Goal: Task Accomplishment & Management: Use online tool/utility

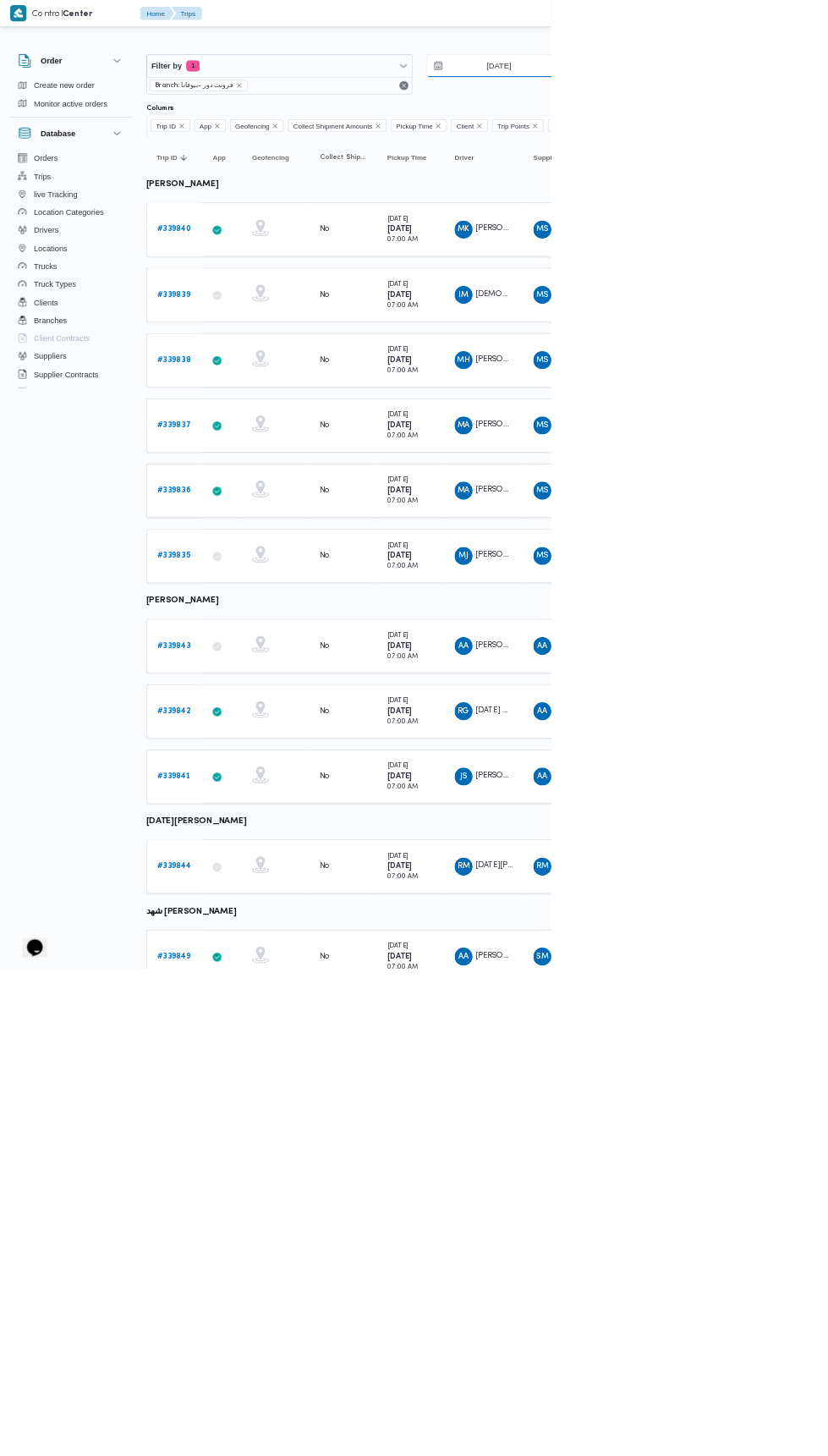
click at [767, 98] on input "[DATE]" at bounding box center [738, 99] width 192 height 34
click at [780, 931] on td "Driver AA السيد احمد السيد ابراهيم" at bounding box center [727, 971] width 119 height 81
click at [264, 343] on b "# 339840" at bounding box center [262, 345] width 52 height 11
click at [273, 343] on b "# 339840" at bounding box center [262, 345] width 52 height 11
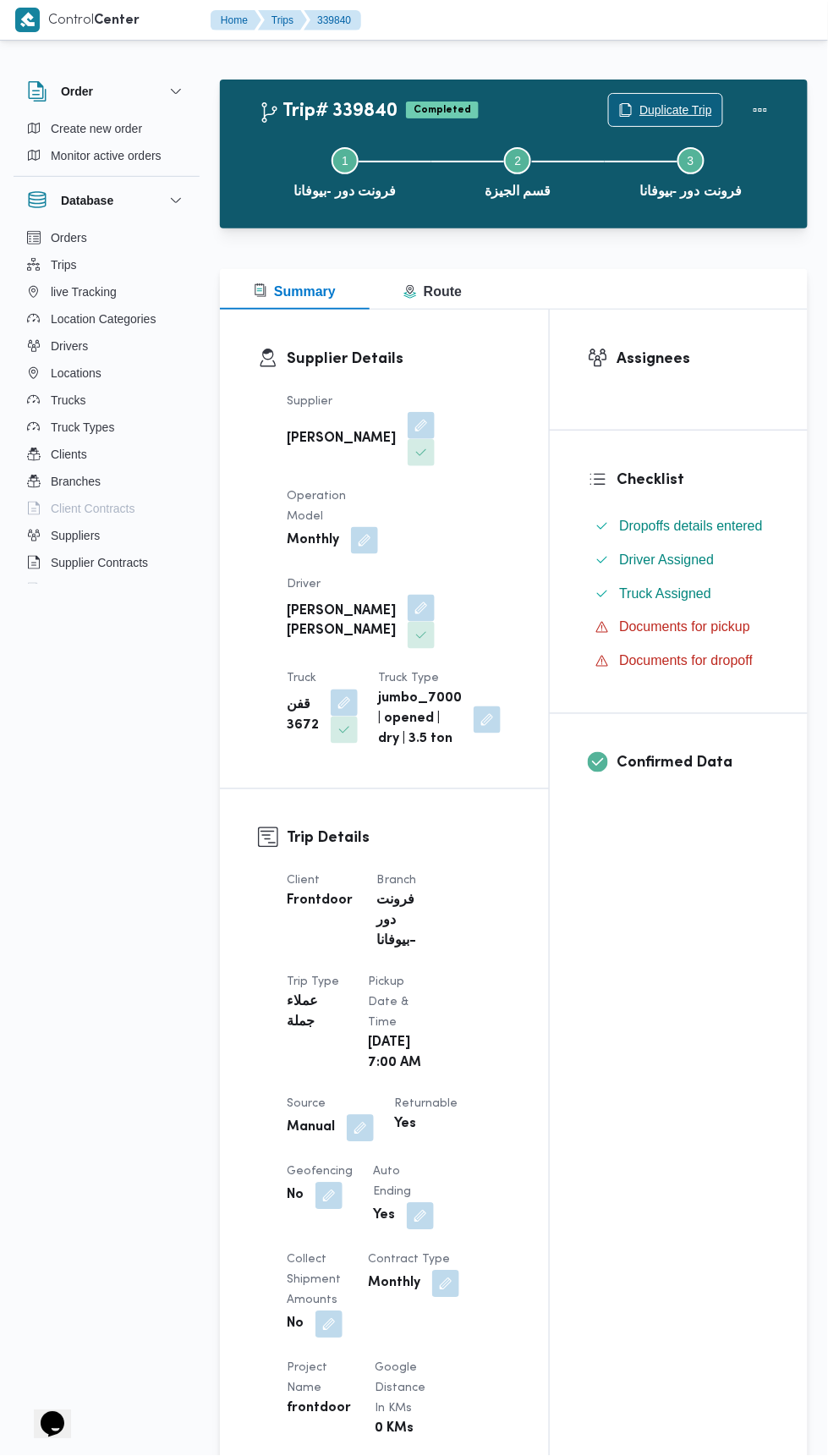
click at [673, 106] on span "Duplicate Trip" at bounding box center [676, 109] width 73 height 20
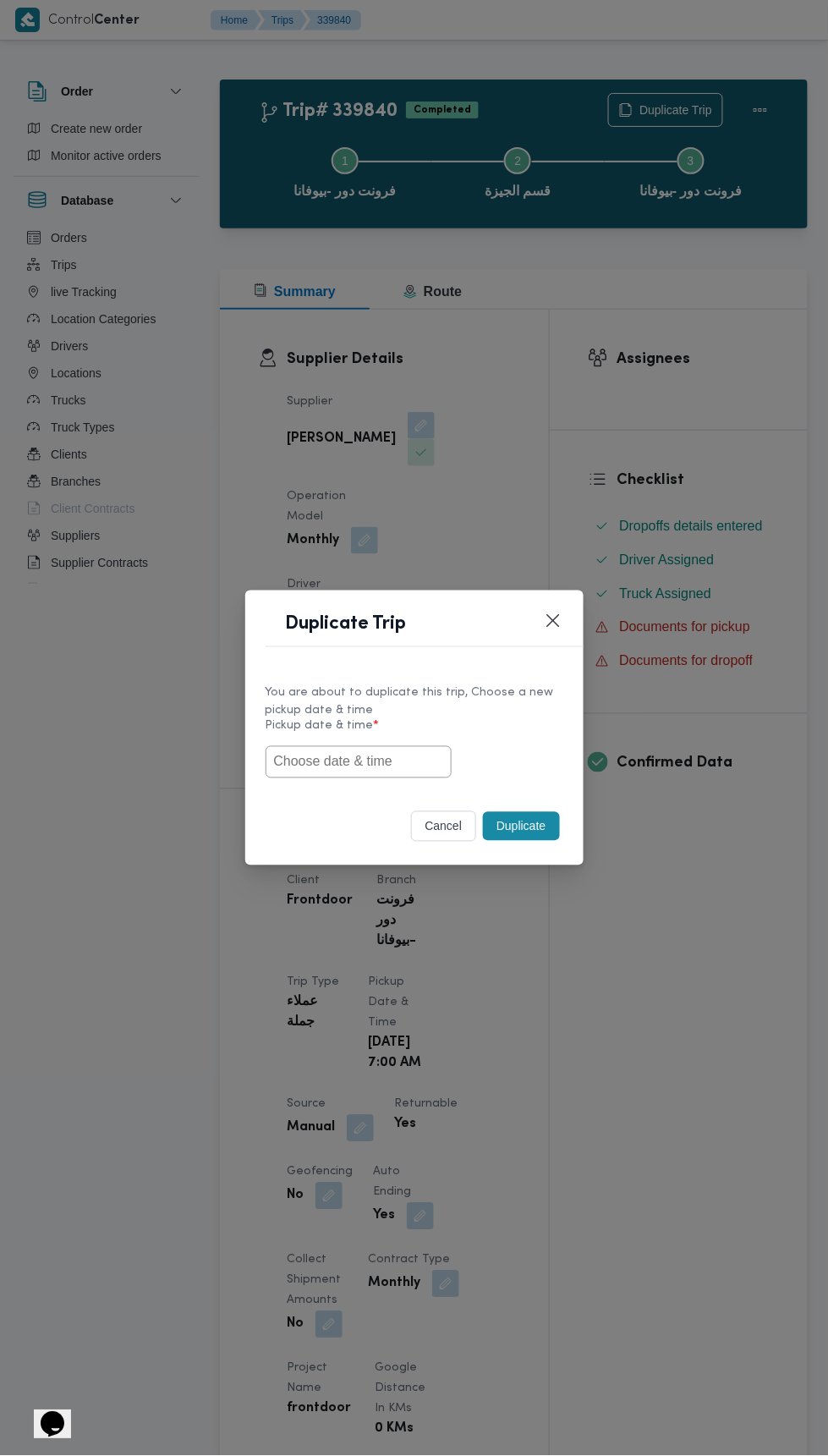
click at [375, 761] on input "text" at bounding box center [358, 762] width 186 height 32
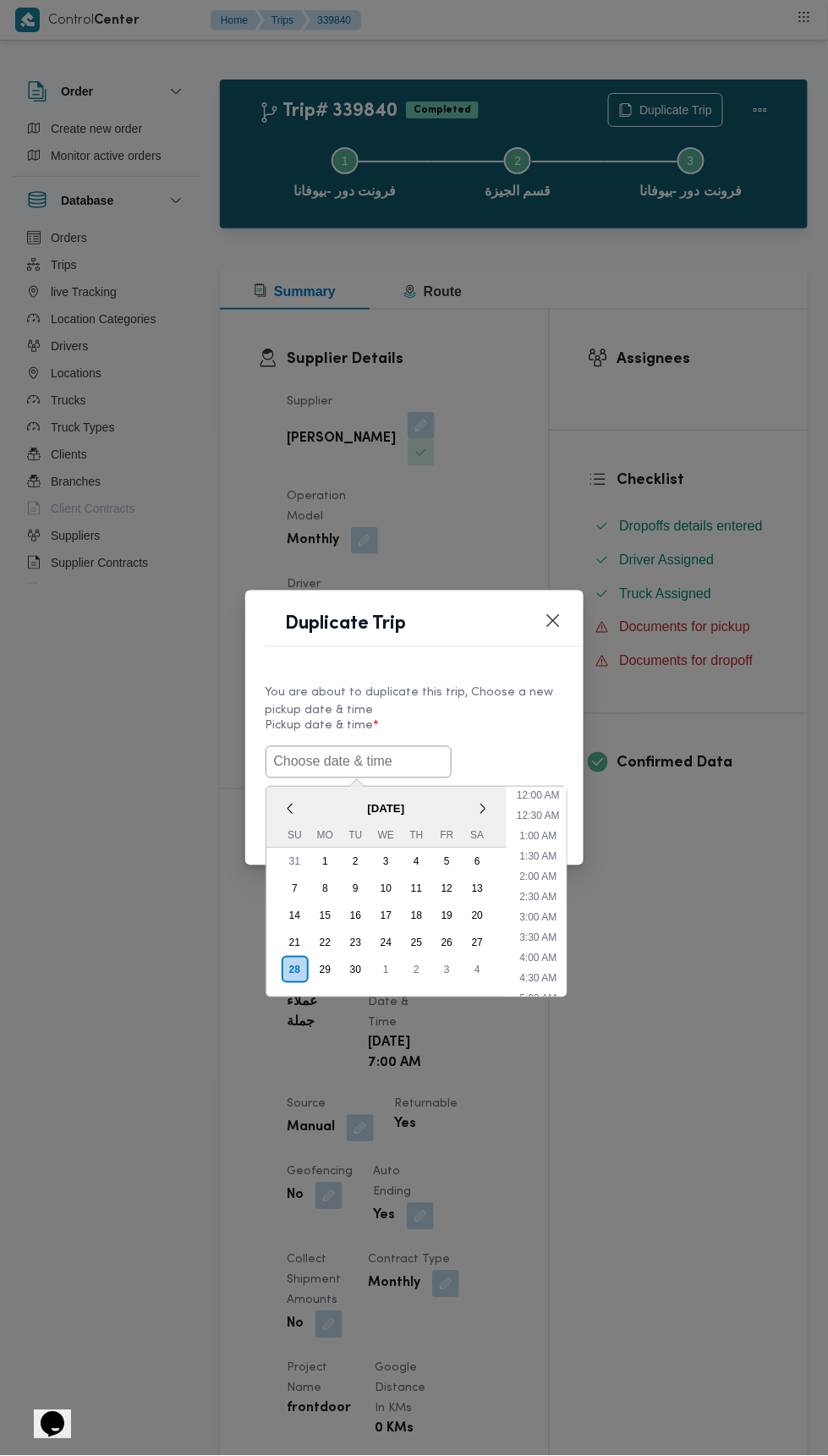
scroll to position [229, 0]
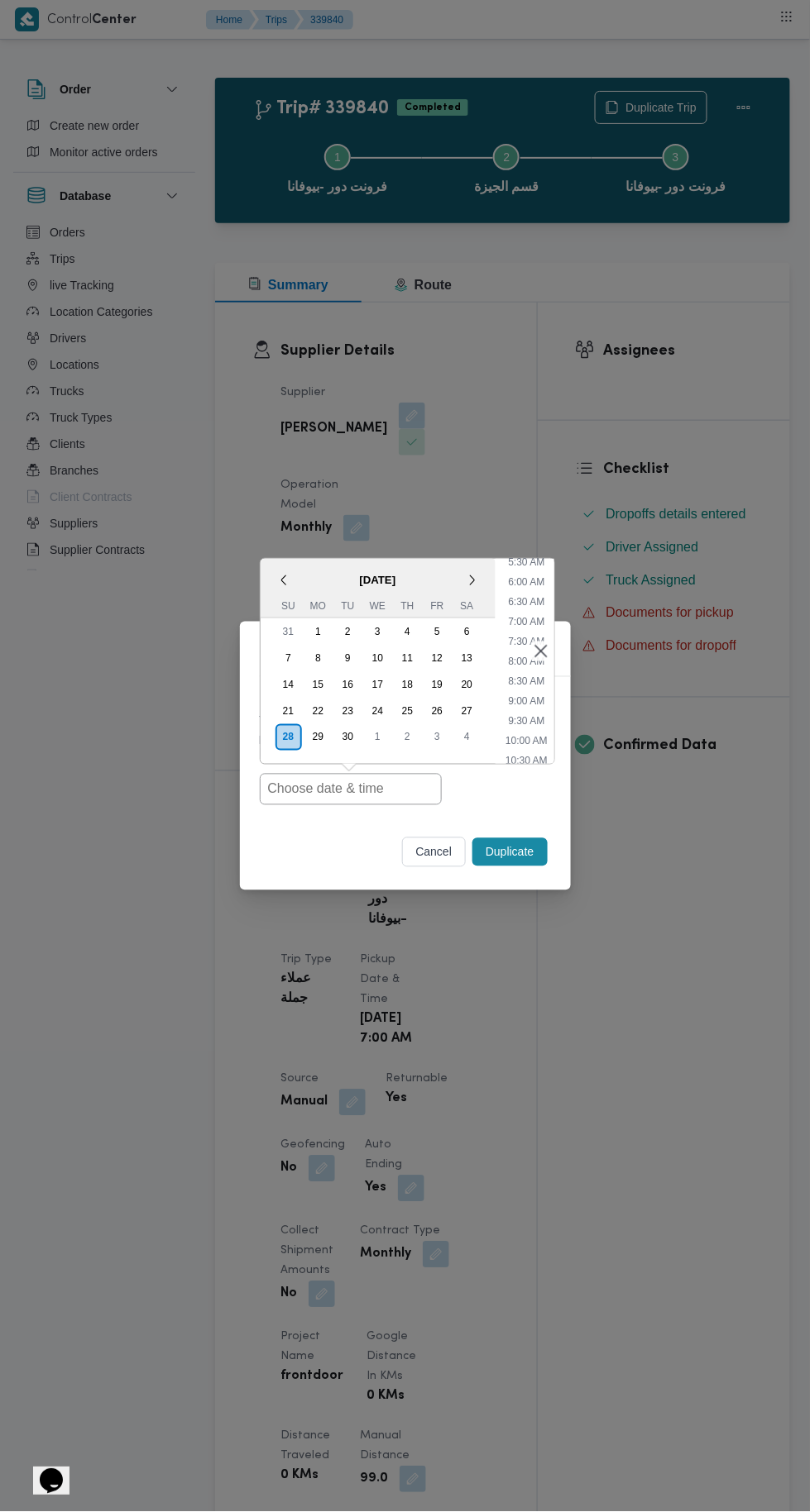
type input "28/09/2025 7:00AM"
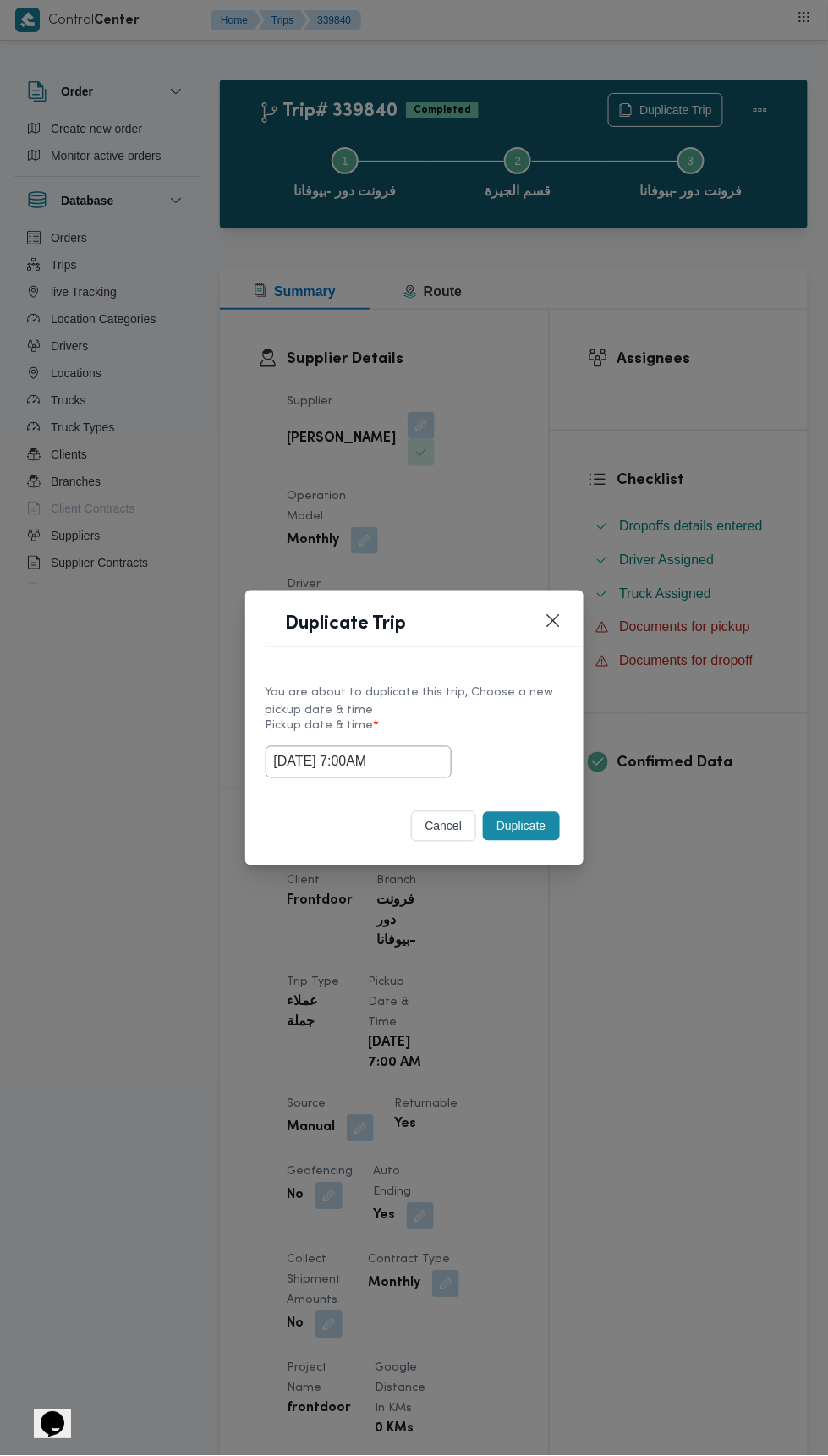
click at [756, 376] on div "Duplicate Trip You are about to duplicate this trip, Choose a new pickup date &…" at bounding box center [414, 728] width 828 height 1456
click at [509, 819] on button "Duplicate" at bounding box center [521, 826] width 76 height 29
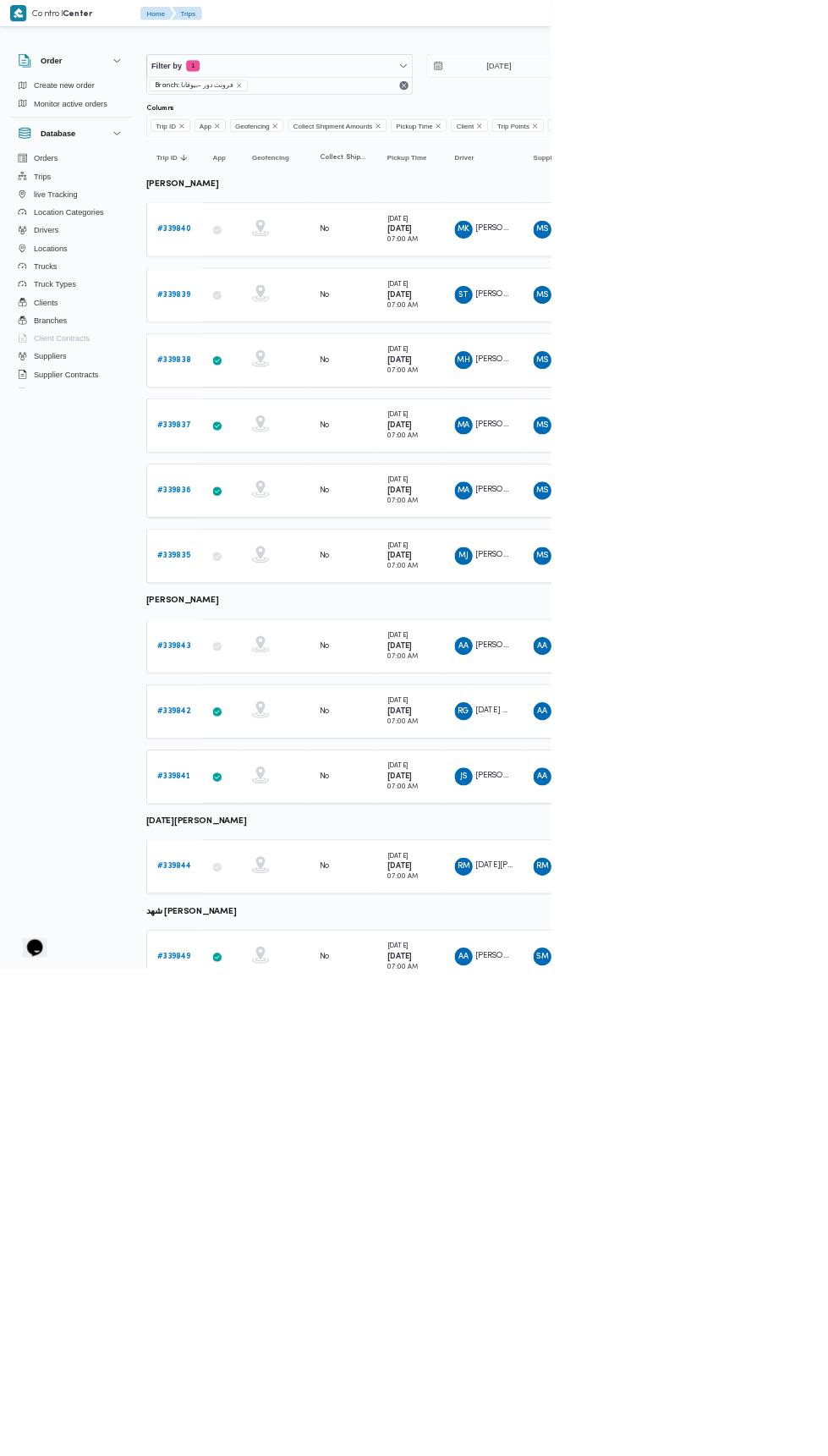
click at [271, 440] on b "# 339839" at bounding box center [261, 442] width 50 height 11
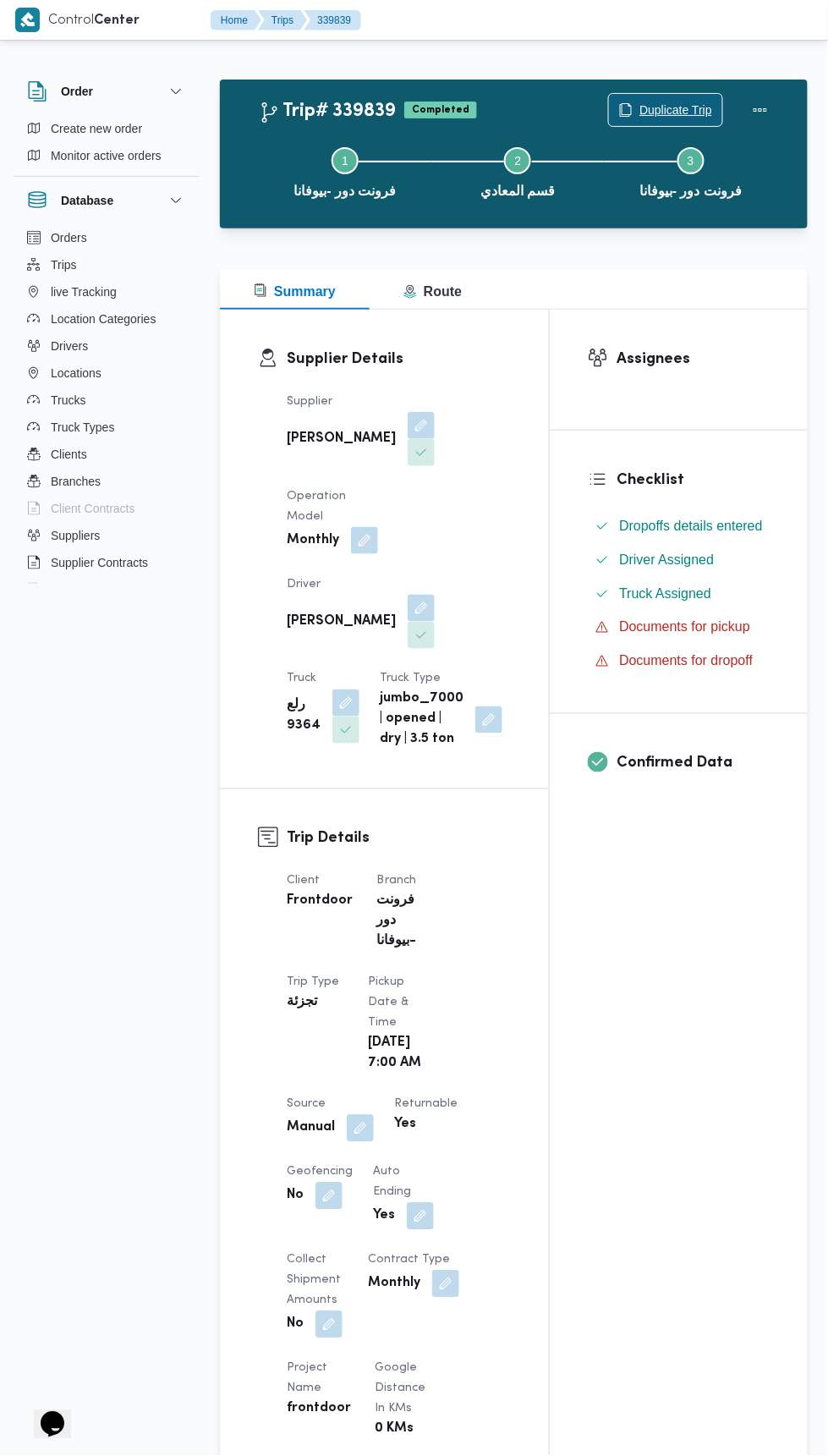
click at [654, 100] on span "Duplicate Trip" at bounding box center [676, 109] width 73 height 20
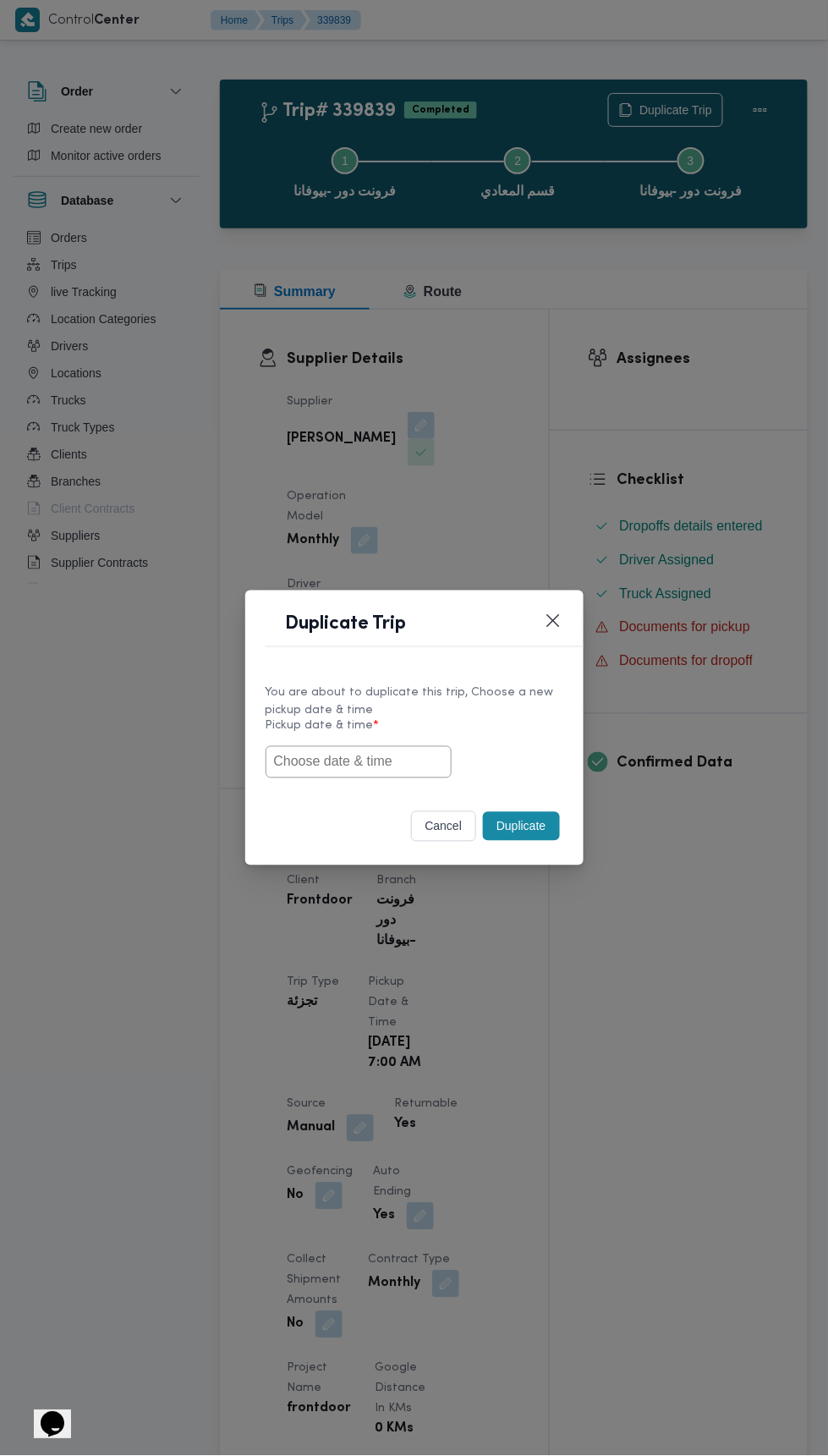
click at [375, 756] on input "text" at bounding box center [358, 762] width 186 height 32
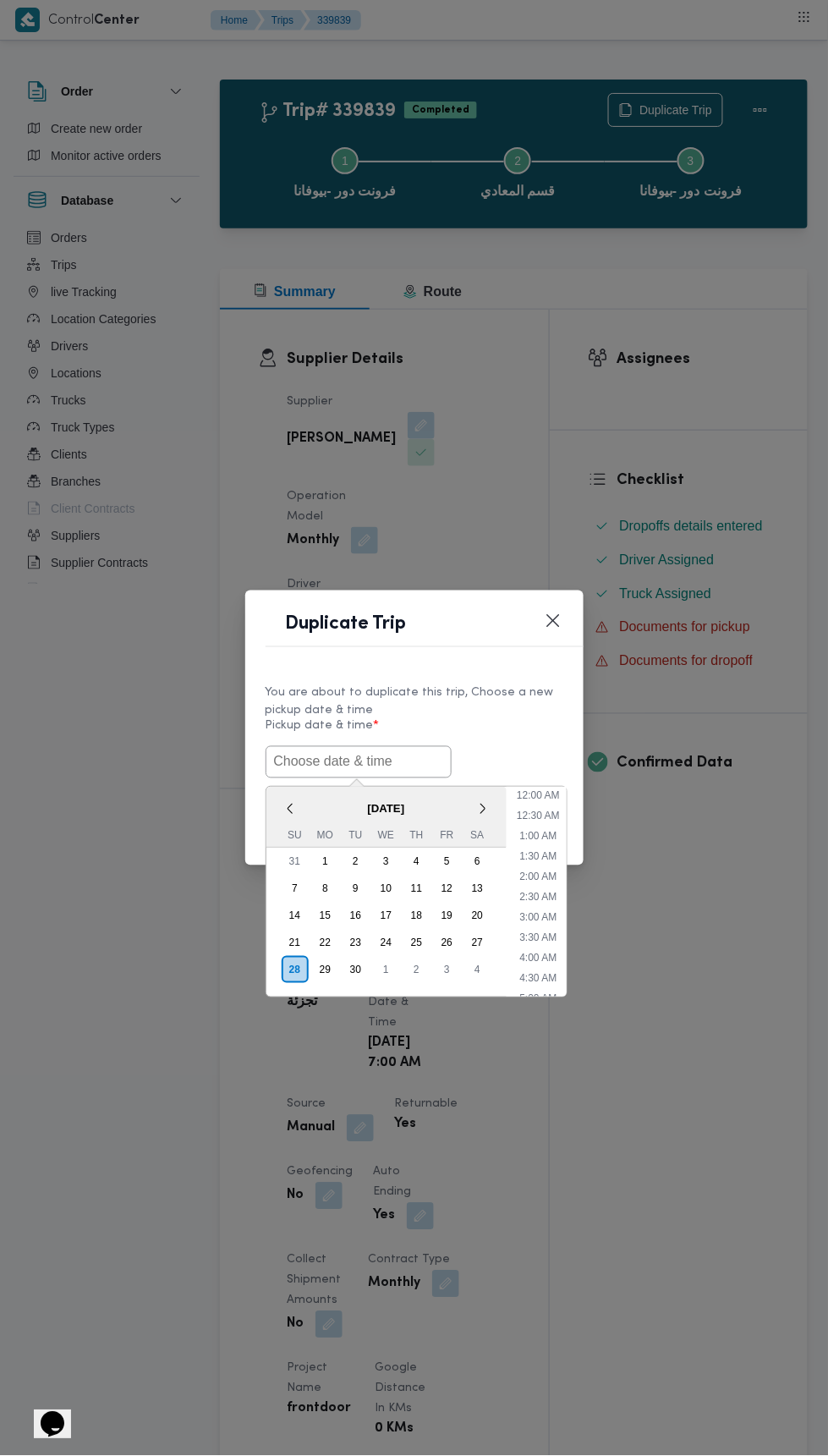
scroll to position [229, 0]
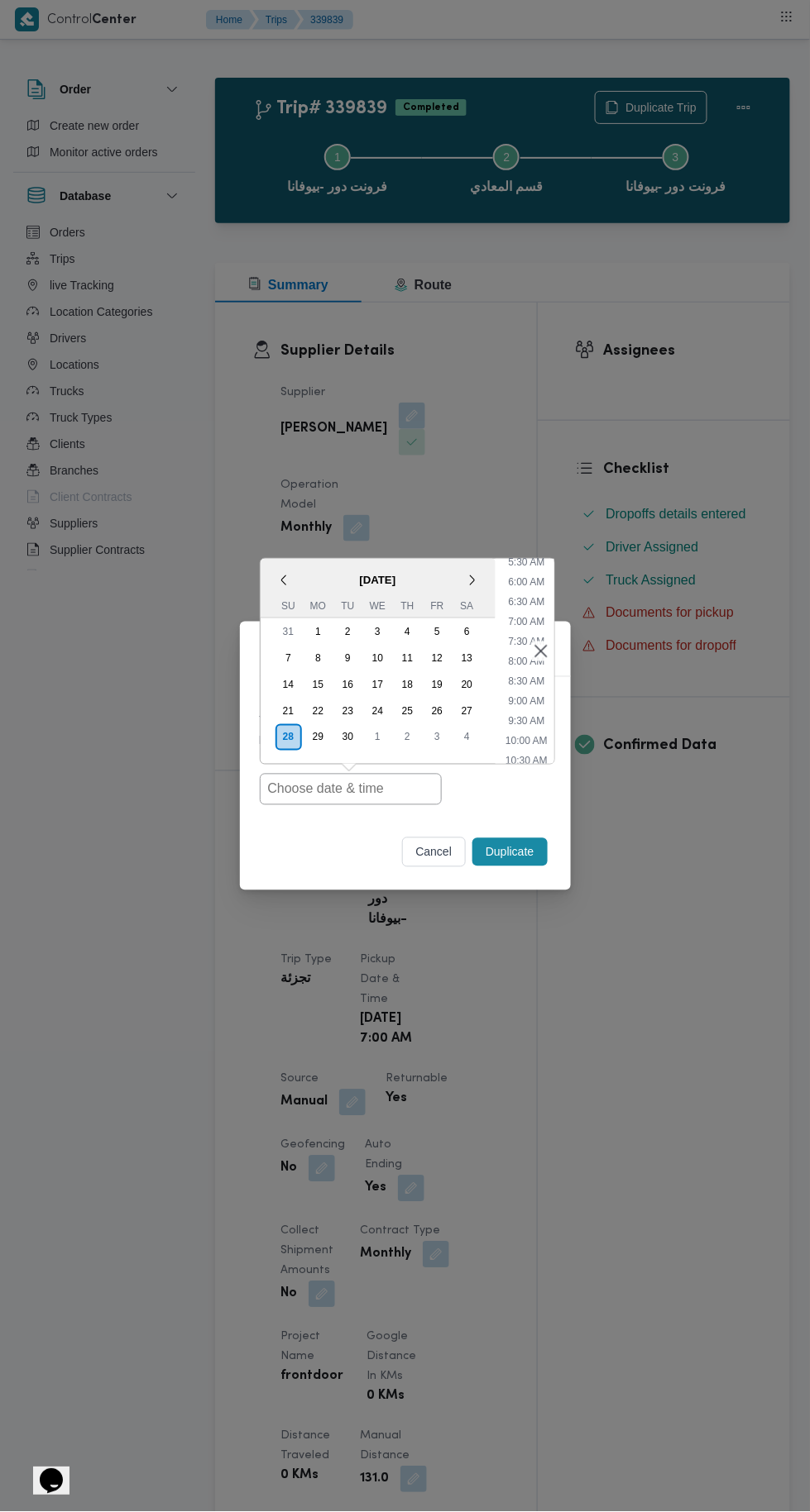
type input "28/09/2025 7:00AM"
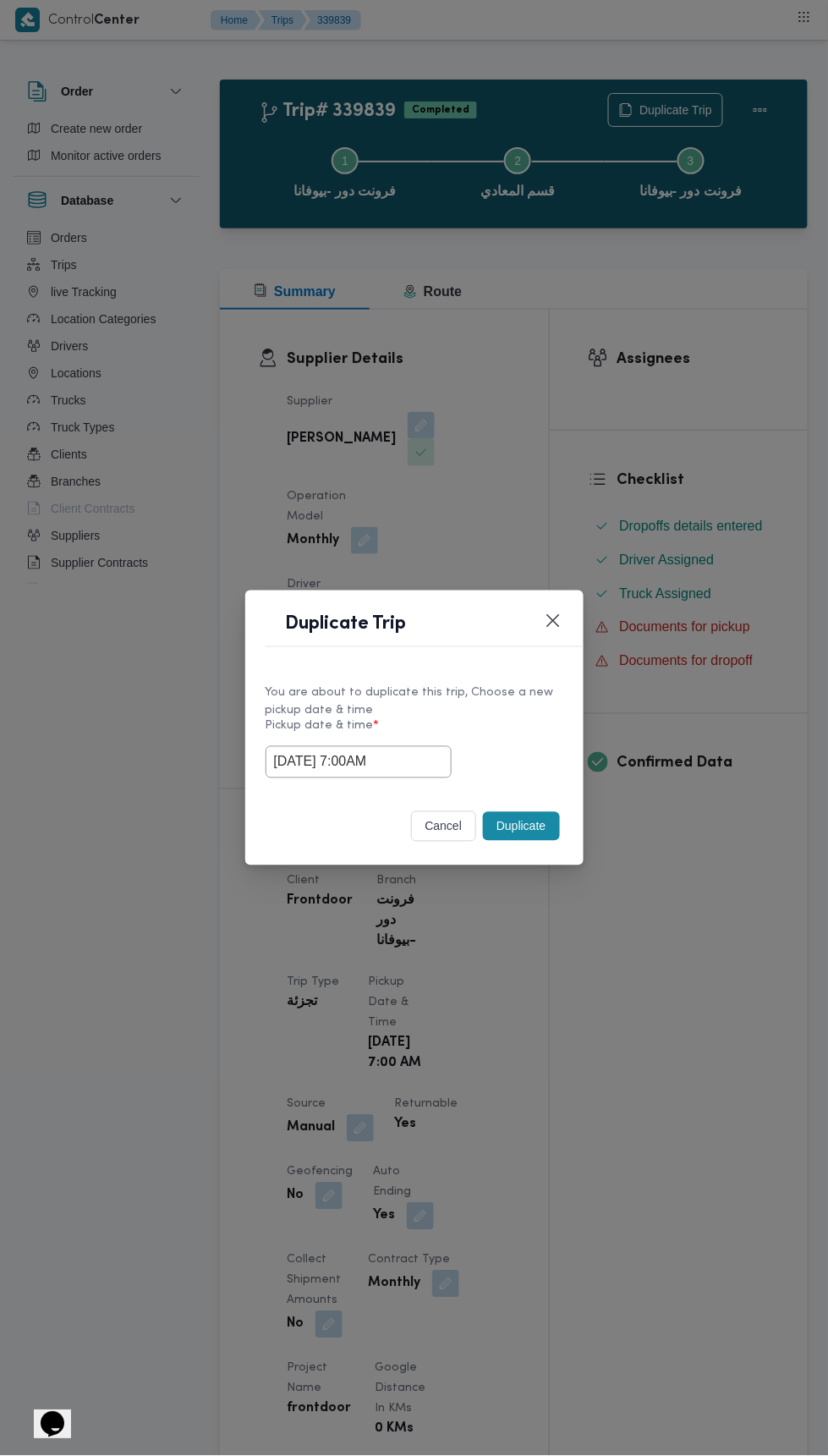
click at [761, 286] on div "Duplicate Trip You are about to duplicate this trip, Choose a new pickup date &…" at bounding box center [414, 728] width 828 height 1456
click at [550, 815] on button "Duplicate" at bounding box center [521, 826] width 76 height 29
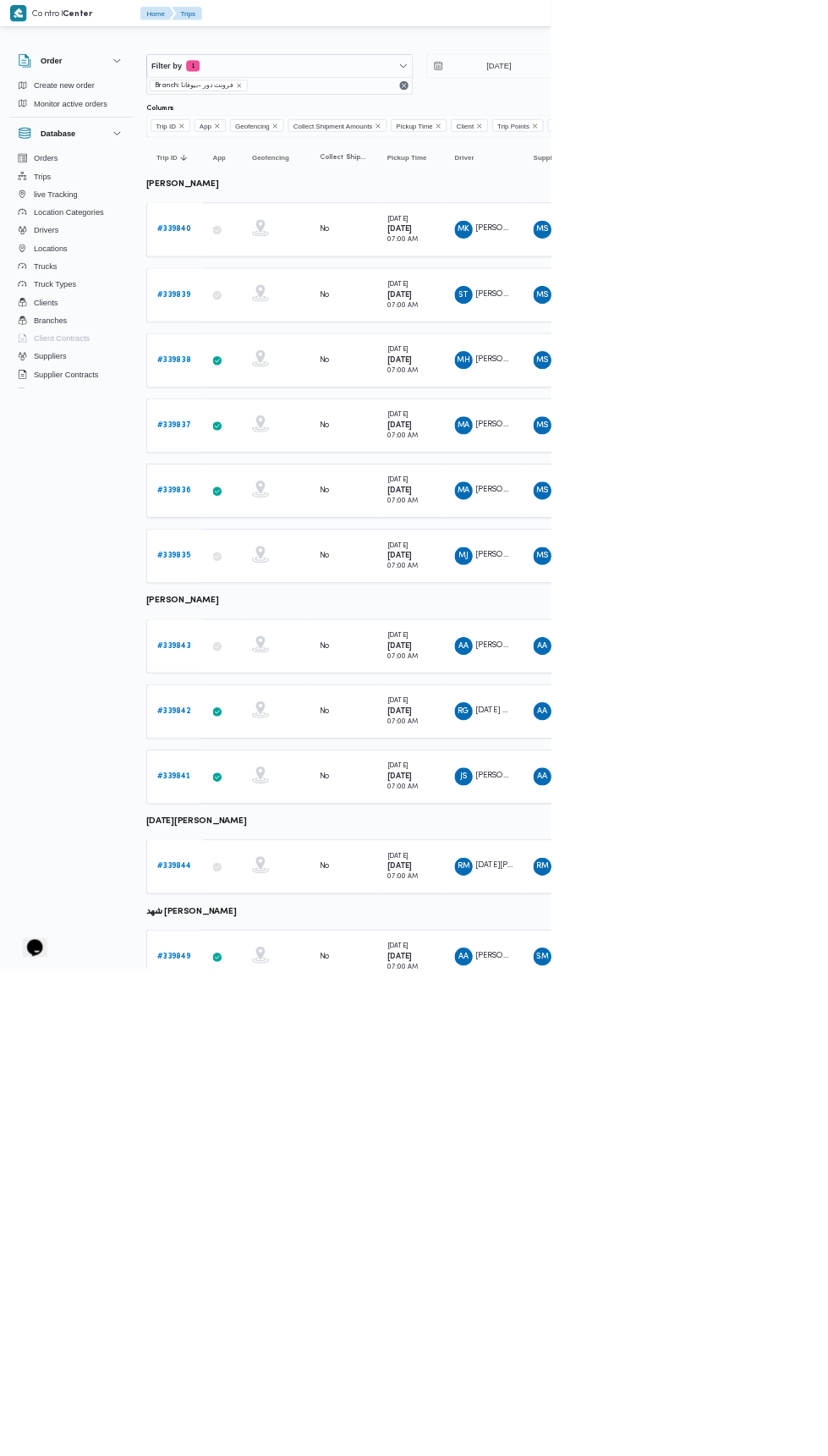
click at [275, 537] on b "# 339838" at bounding box center [261, 541] width 51 height 11
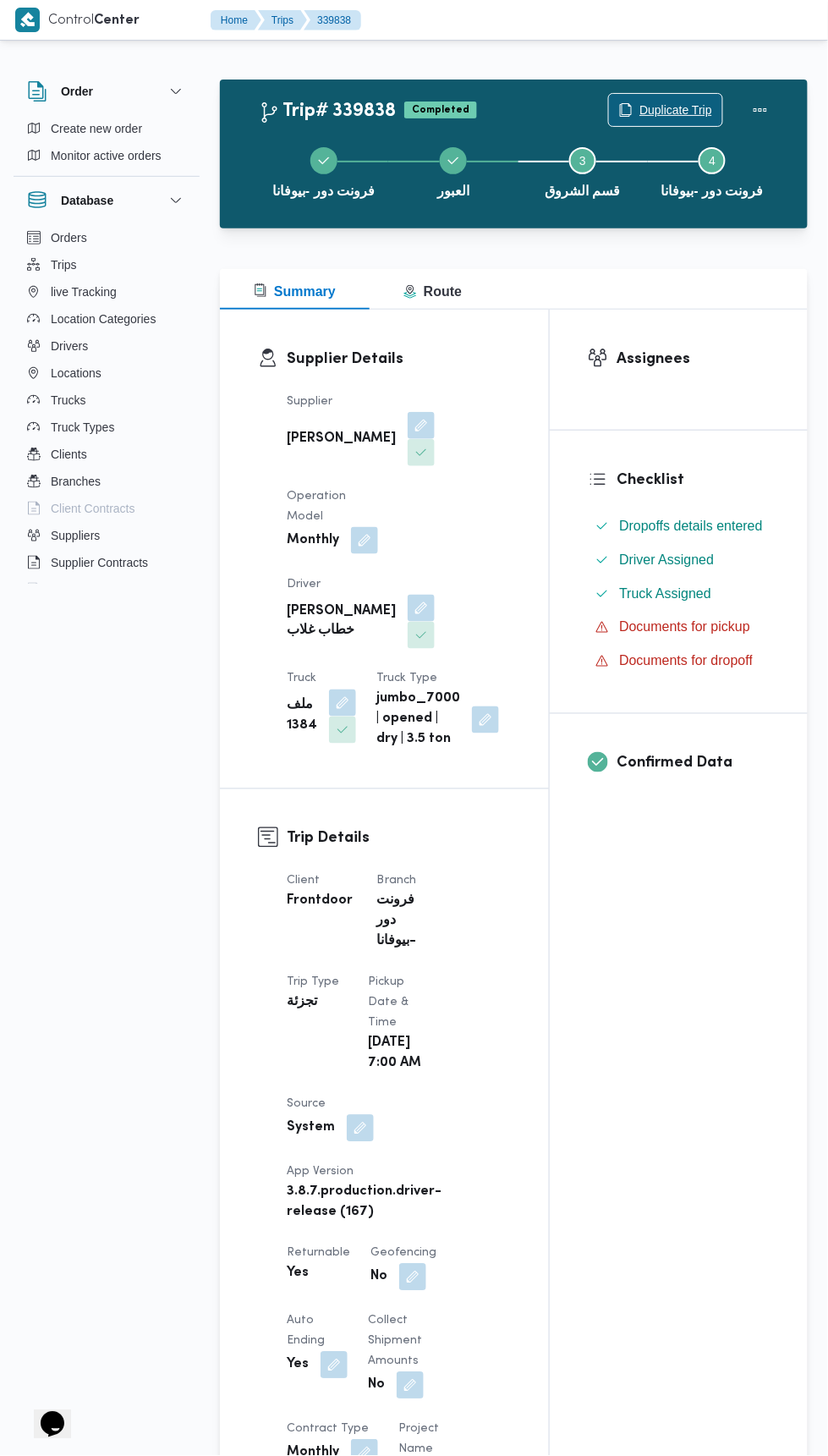
click at [676, 107] on span "Duplicate Trip" at bounding box center [676, 109] width 73 height 20
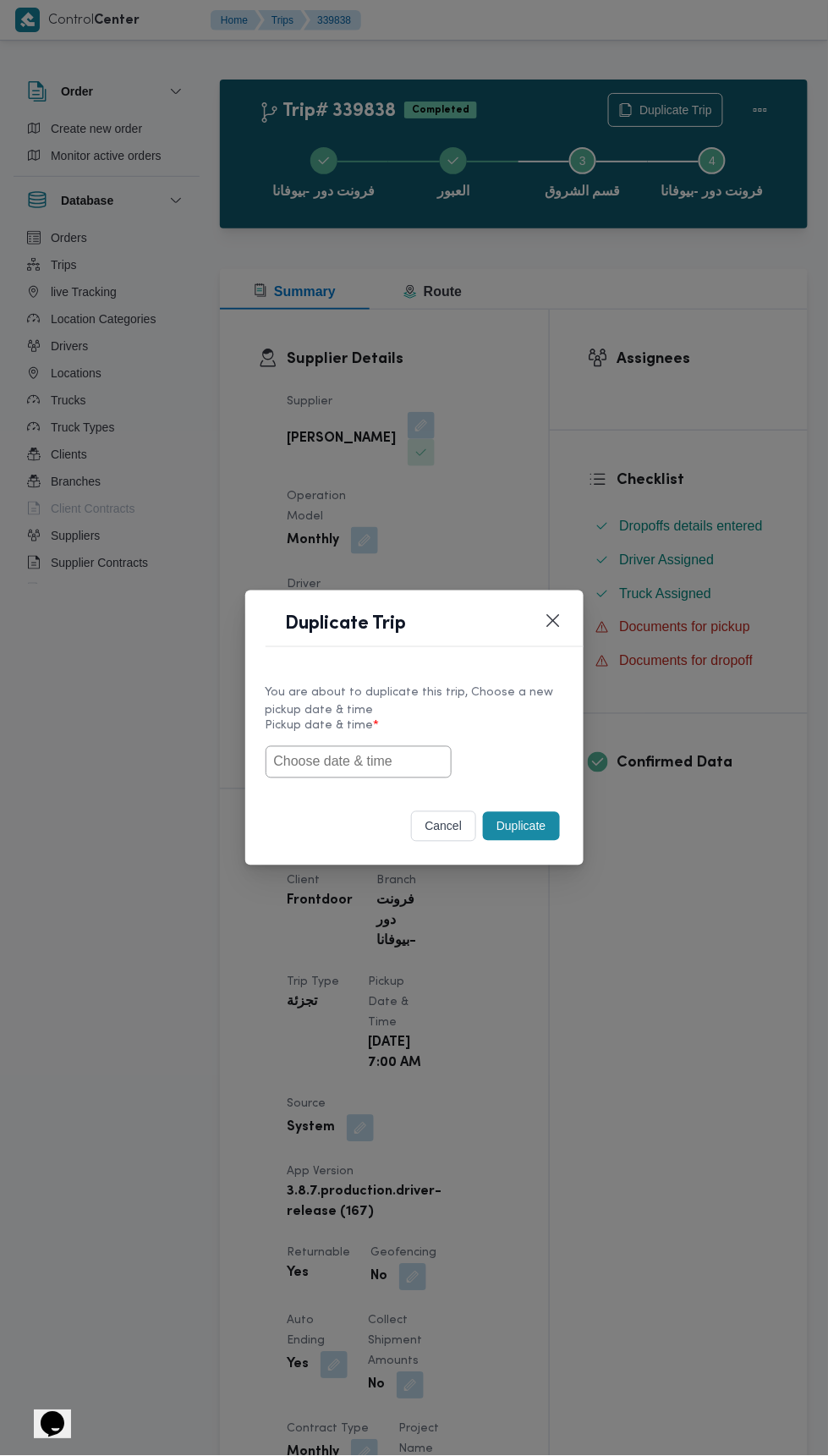
click at [367, 762] on input "text" at bounding box center [358, 762] width 186 height 32
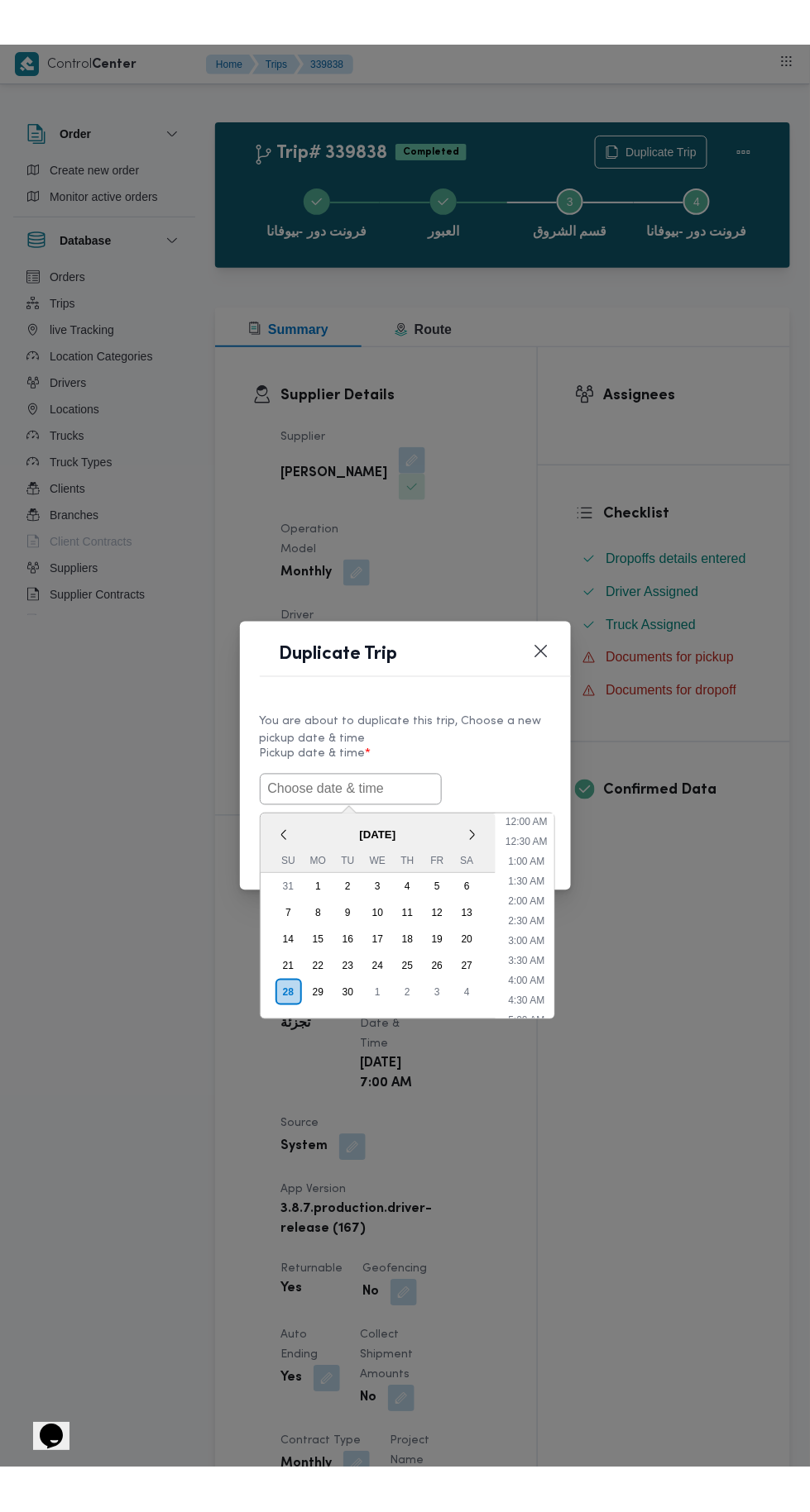
scroll to position [223, 0]
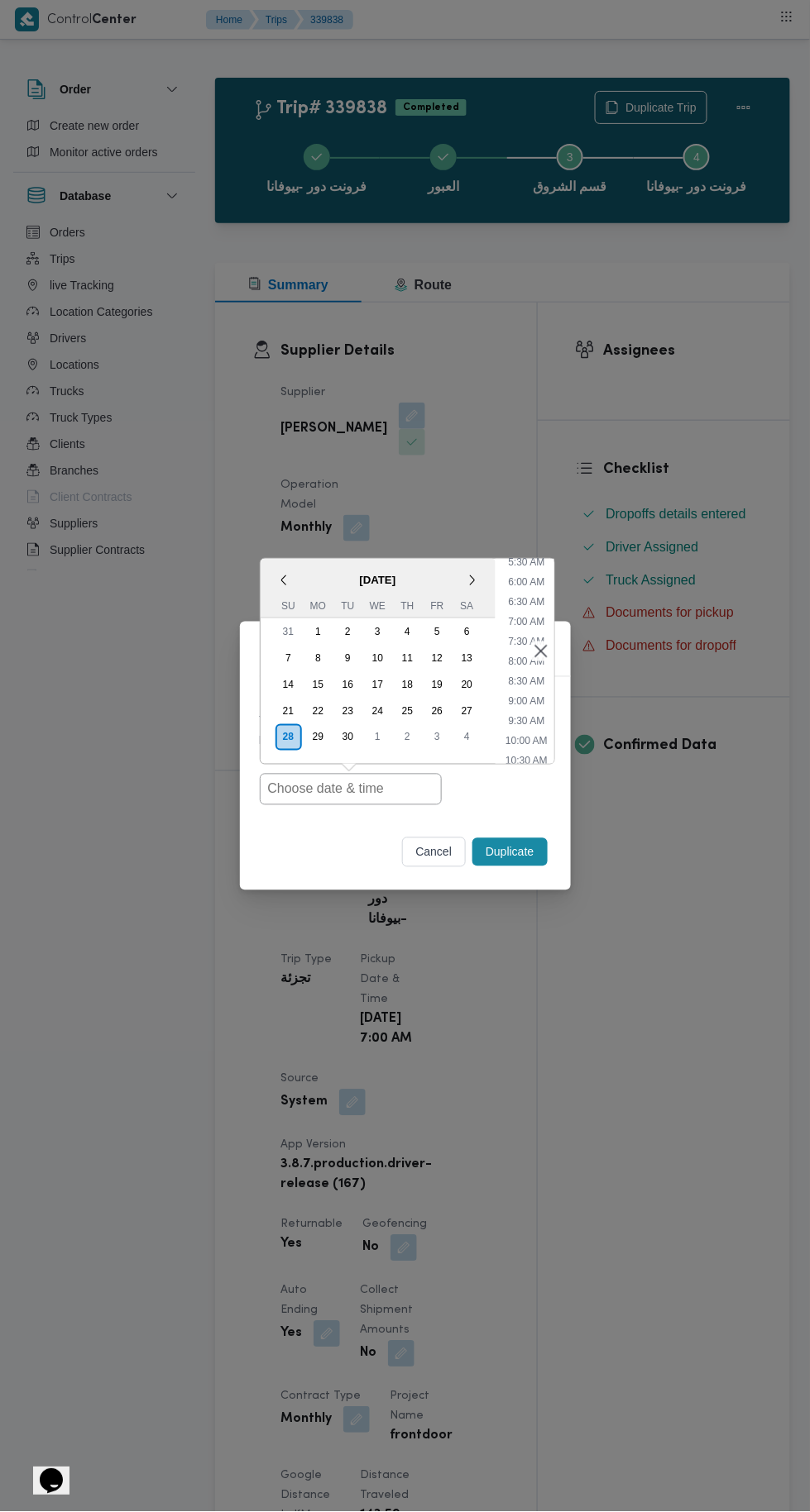
type input "28/09/2025 7:00AM"
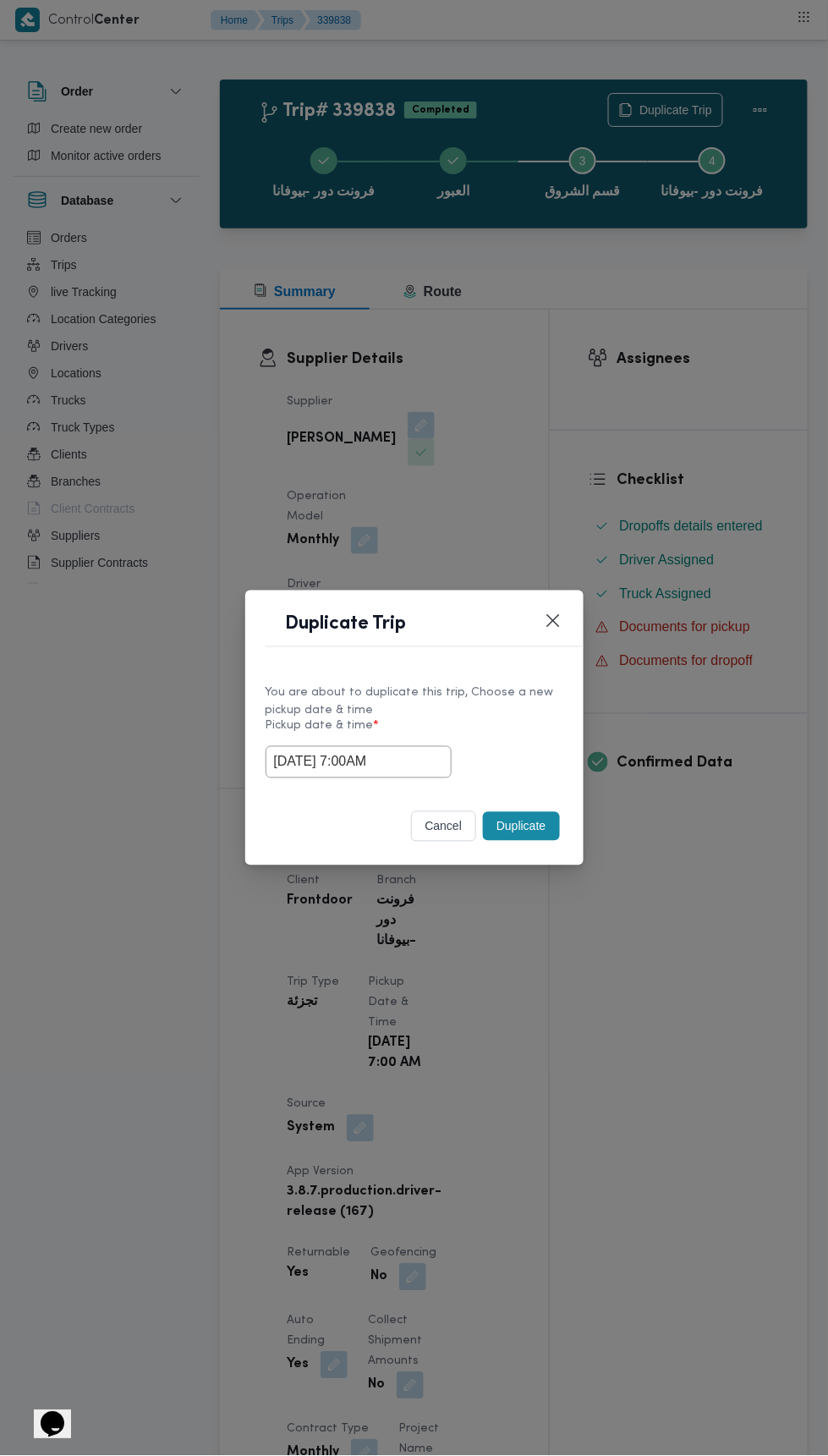
click at [701, 351] on div "Duplicate Trip You are about to duplicate this trip, Choose a new pickup date &…" at bounding box center [414, 728] width 828 height 1456
click at [549, 826] on button "Duplicate" at bounding box center [521, 826] width 76 height 29
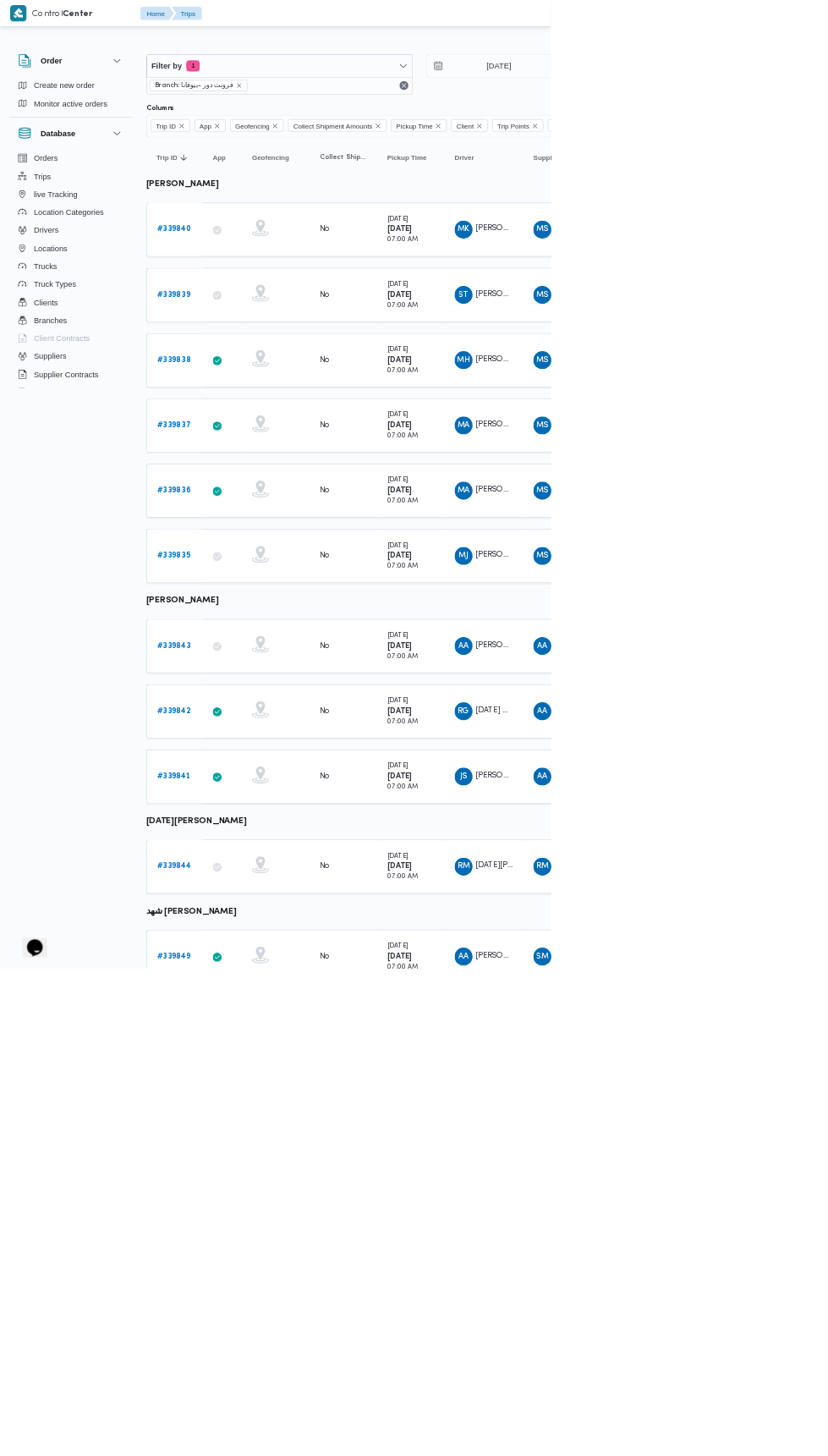
click at [261, 629] on link "# 339837" at bounding box center [261, 639] width 51 height 20
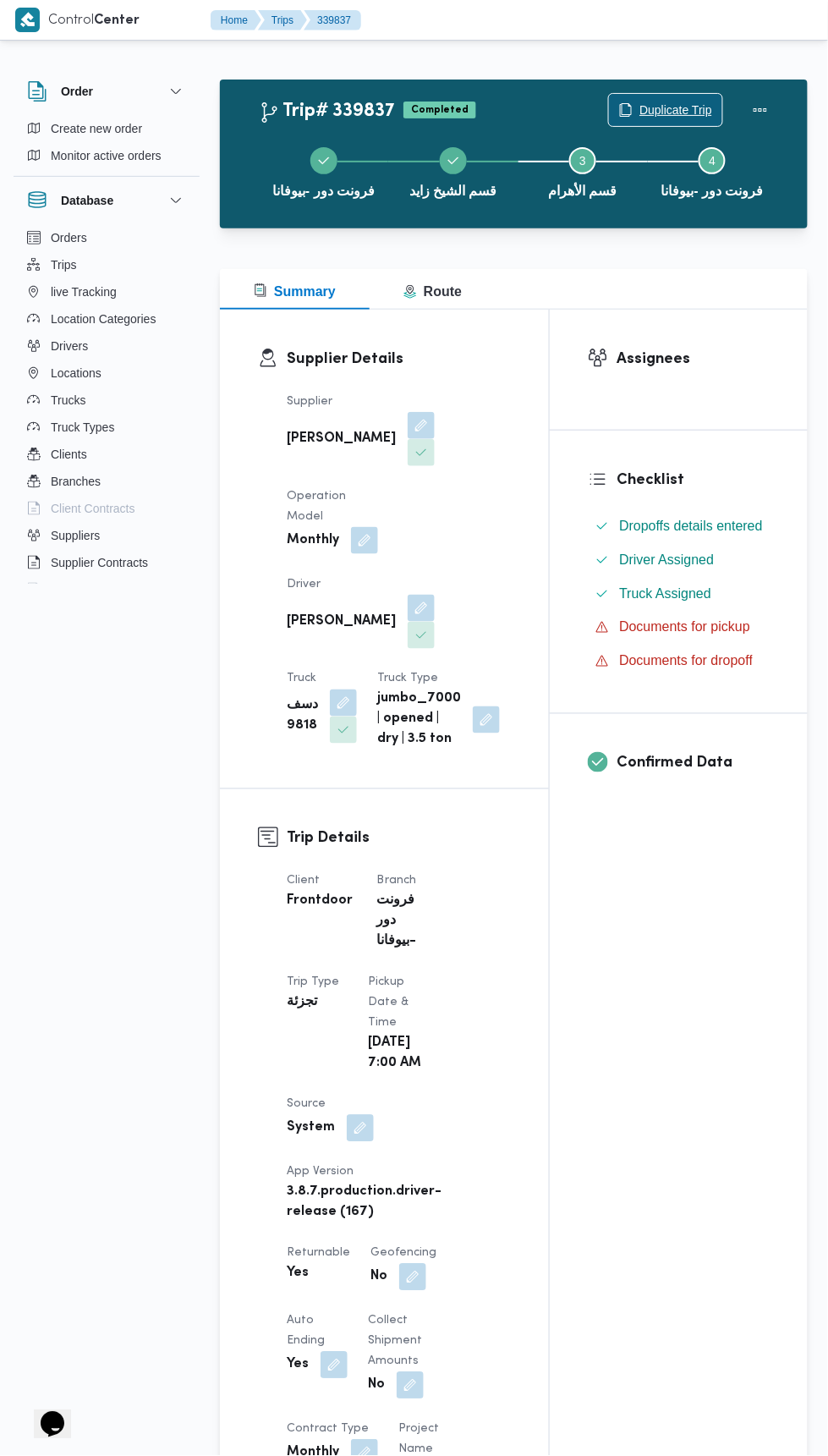
click at [689, 108] on span "Duplicate Trip" at bounding box center [676, 109] width 73 height 20
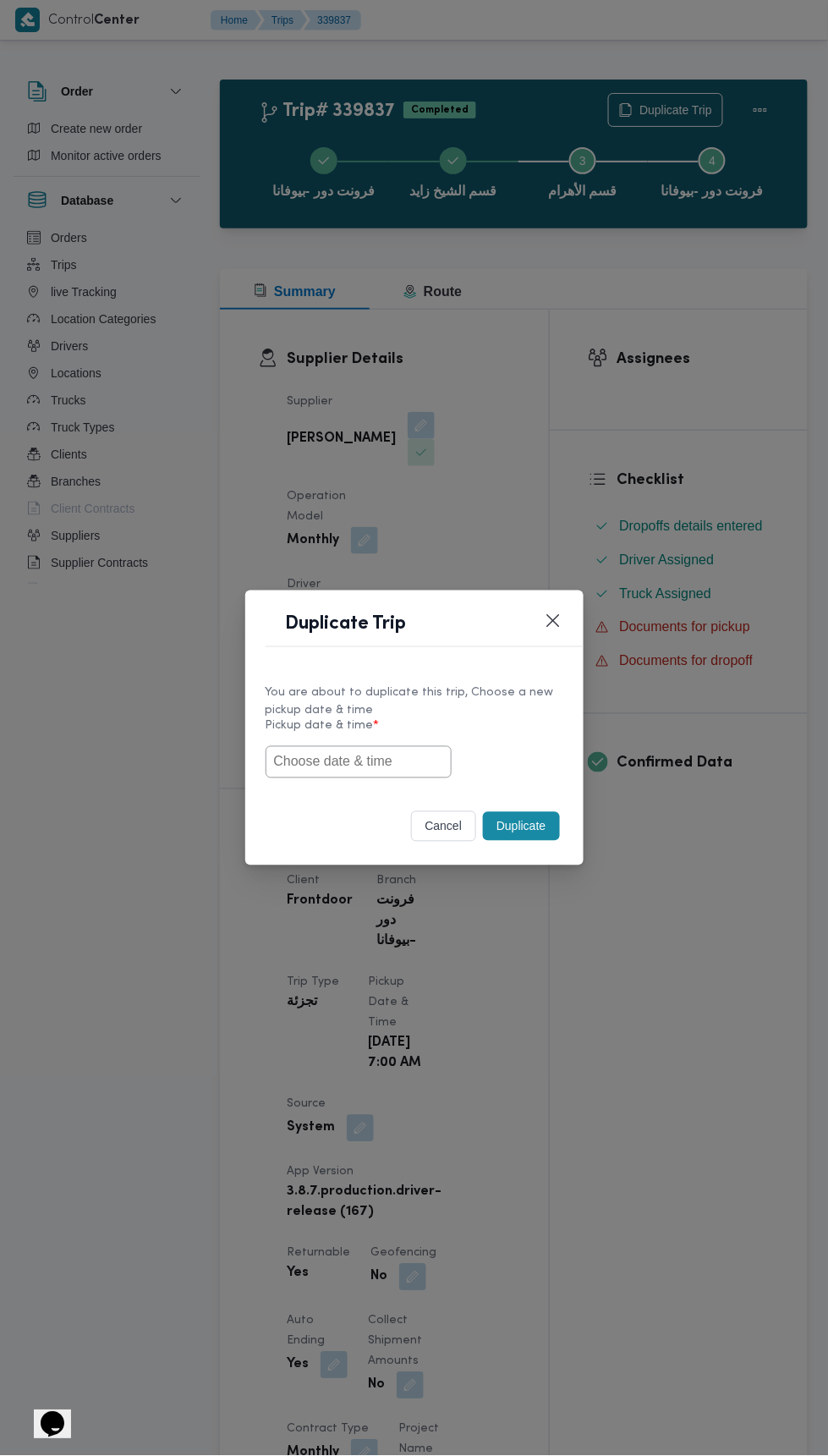
click at [359, 761] on input "text" at bounding box center [358, 762] width 186 height 32
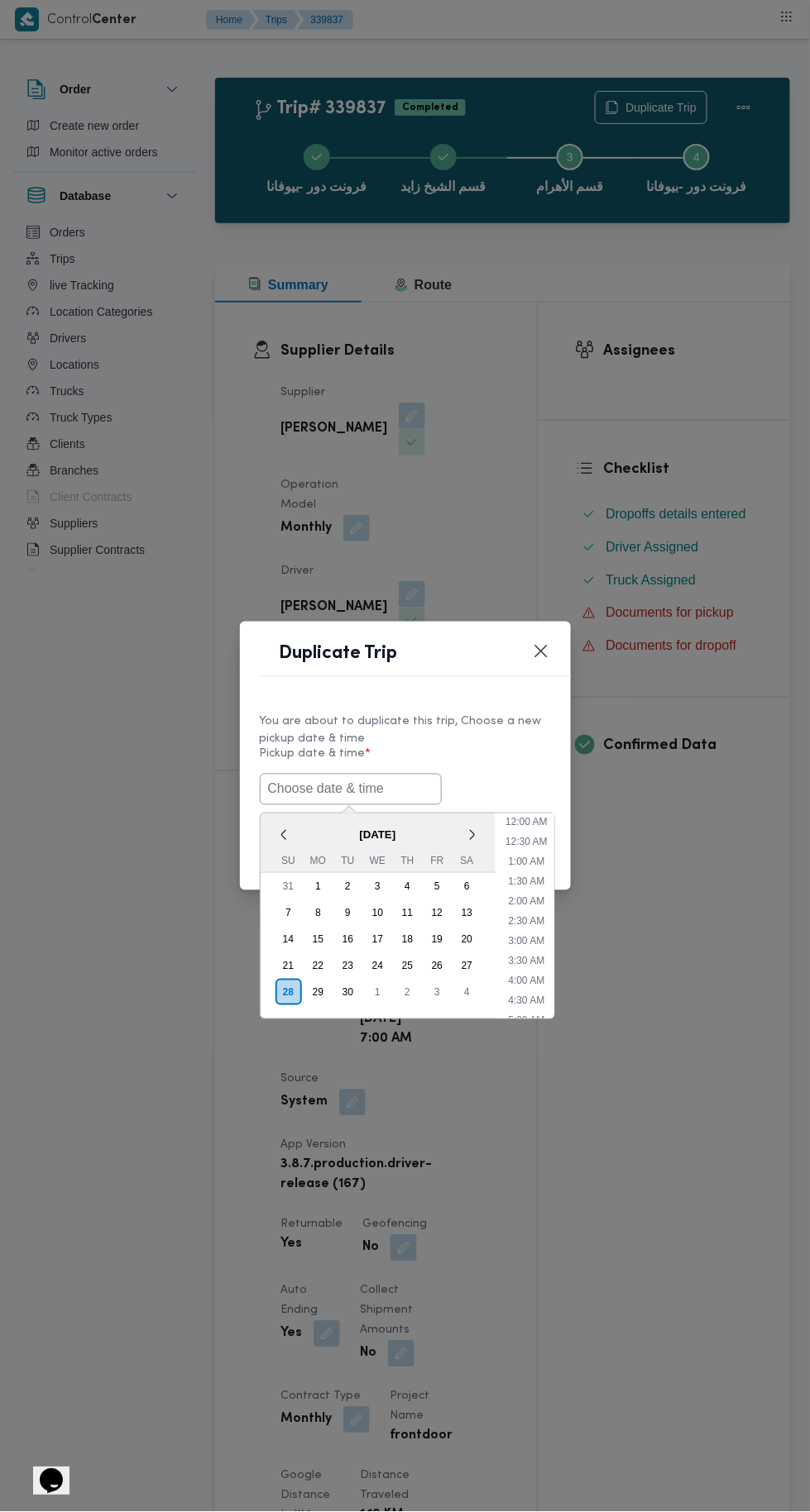
scroll to position [223, 0]
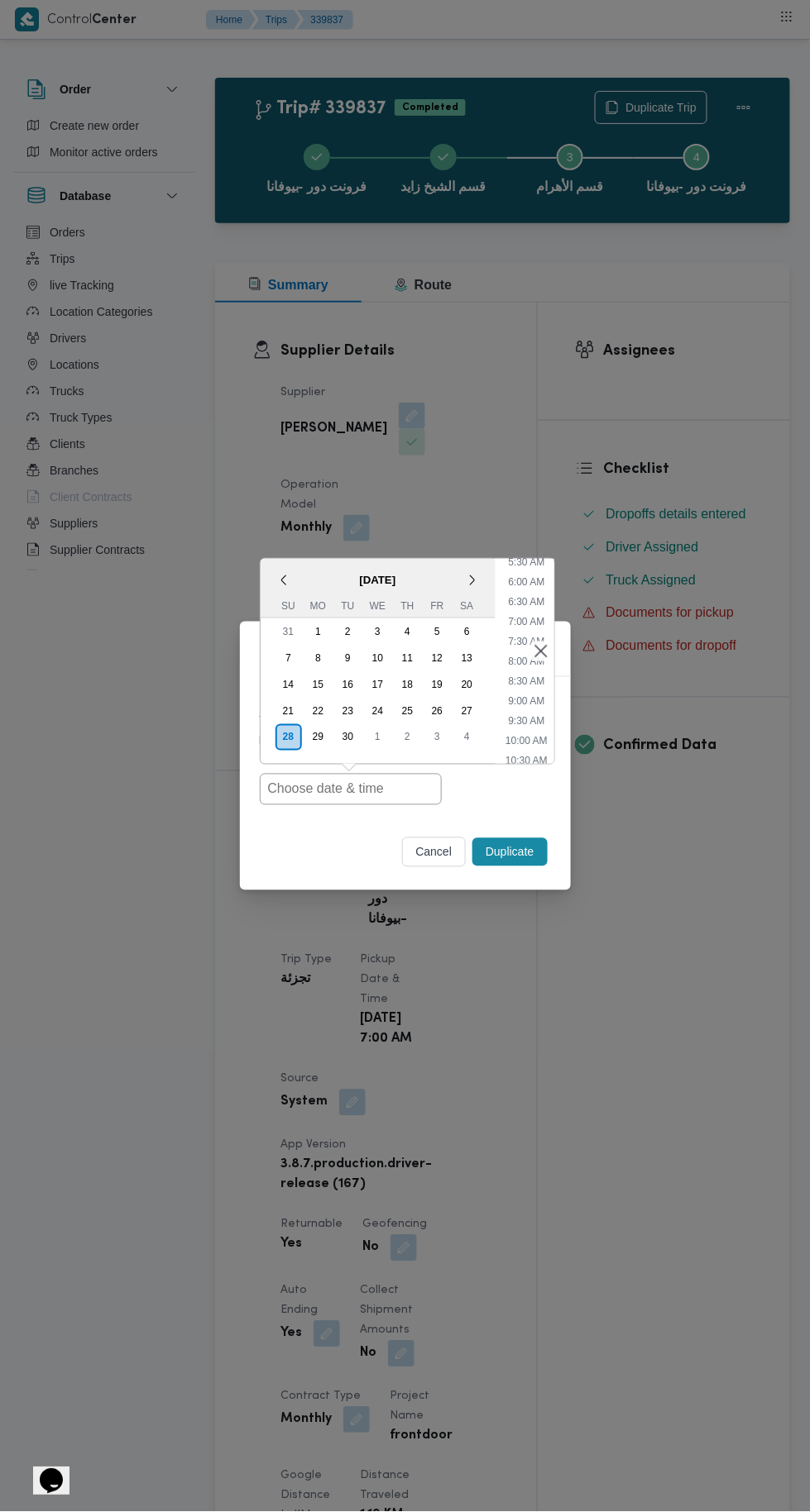
type input "28/09/2025 7:00AM"
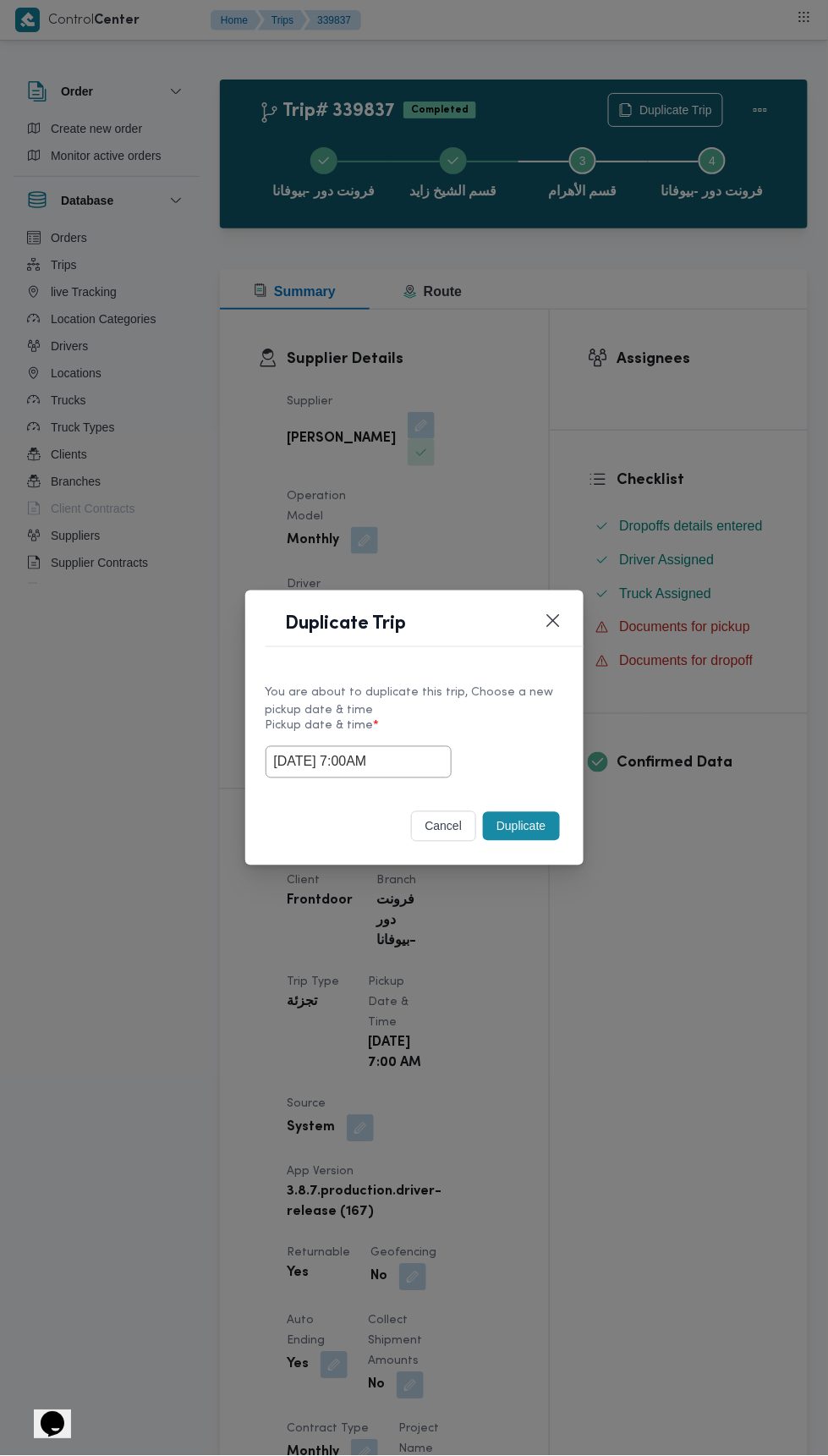
click at [750, 329] on div "Duplicate Trip You are about to duplicate this trip, Choose a new pickup date &…" at bounding box center [414, 728] width 828 height 1456
click at [510, 831] on button "Duplicate" at bounding box center [521, 826] width 76 height 29
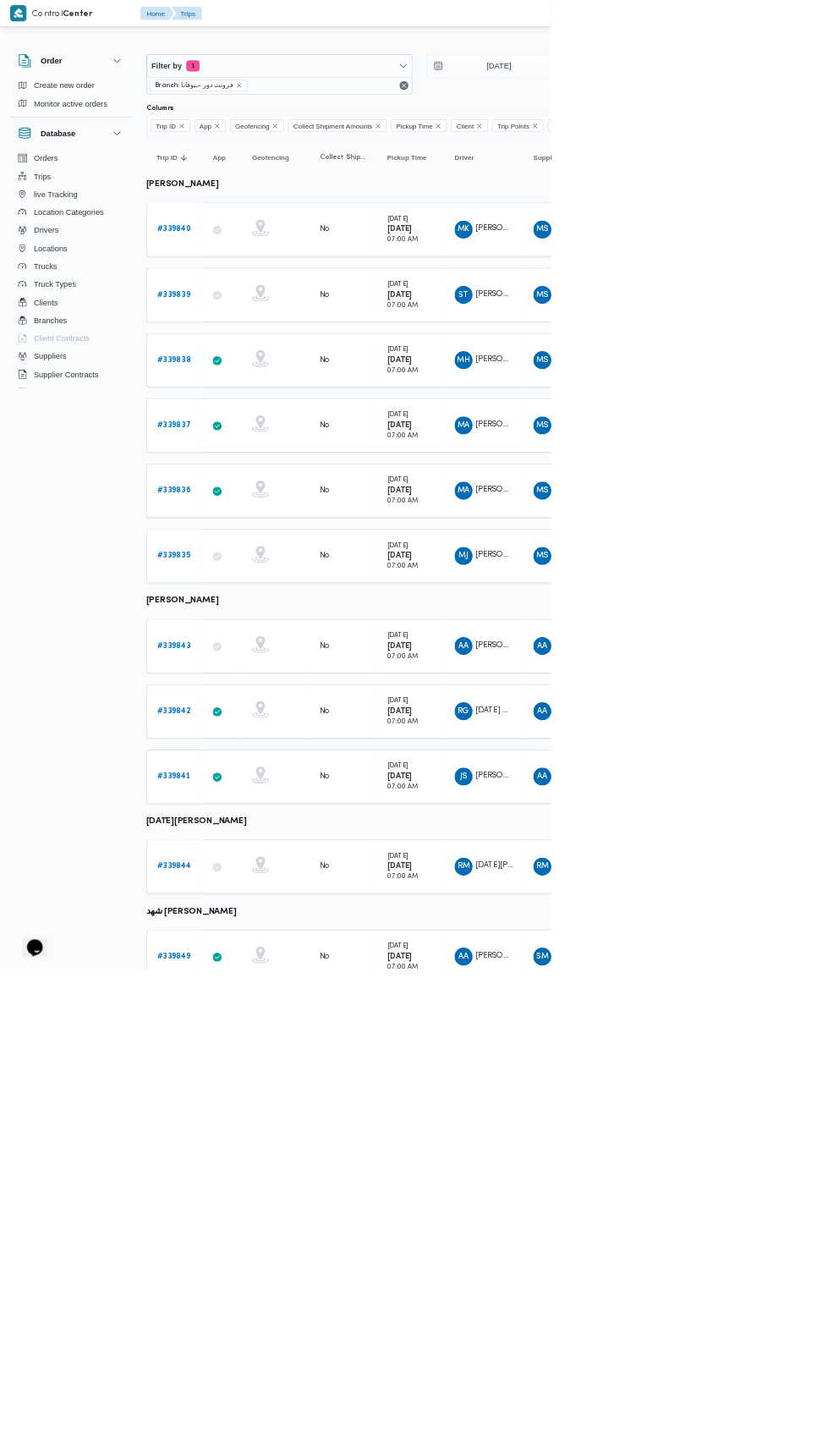
click at [269, 731] on b "# 339836" at bounding box center [261, 737] width 51 height 11
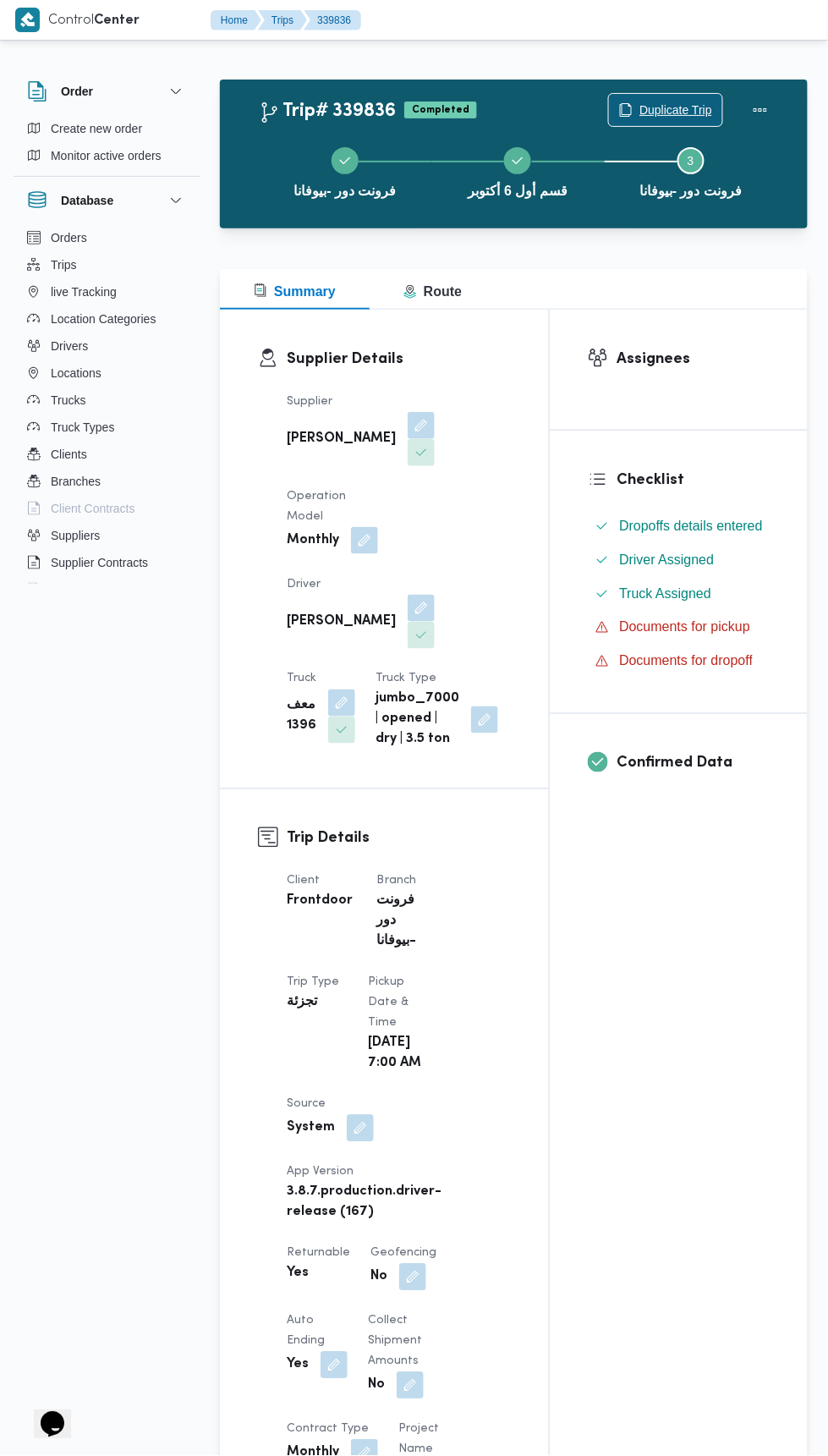
click at [708, 100] on span "Duplicate Trip" at bounding box center [676, 109] width 73 height 20
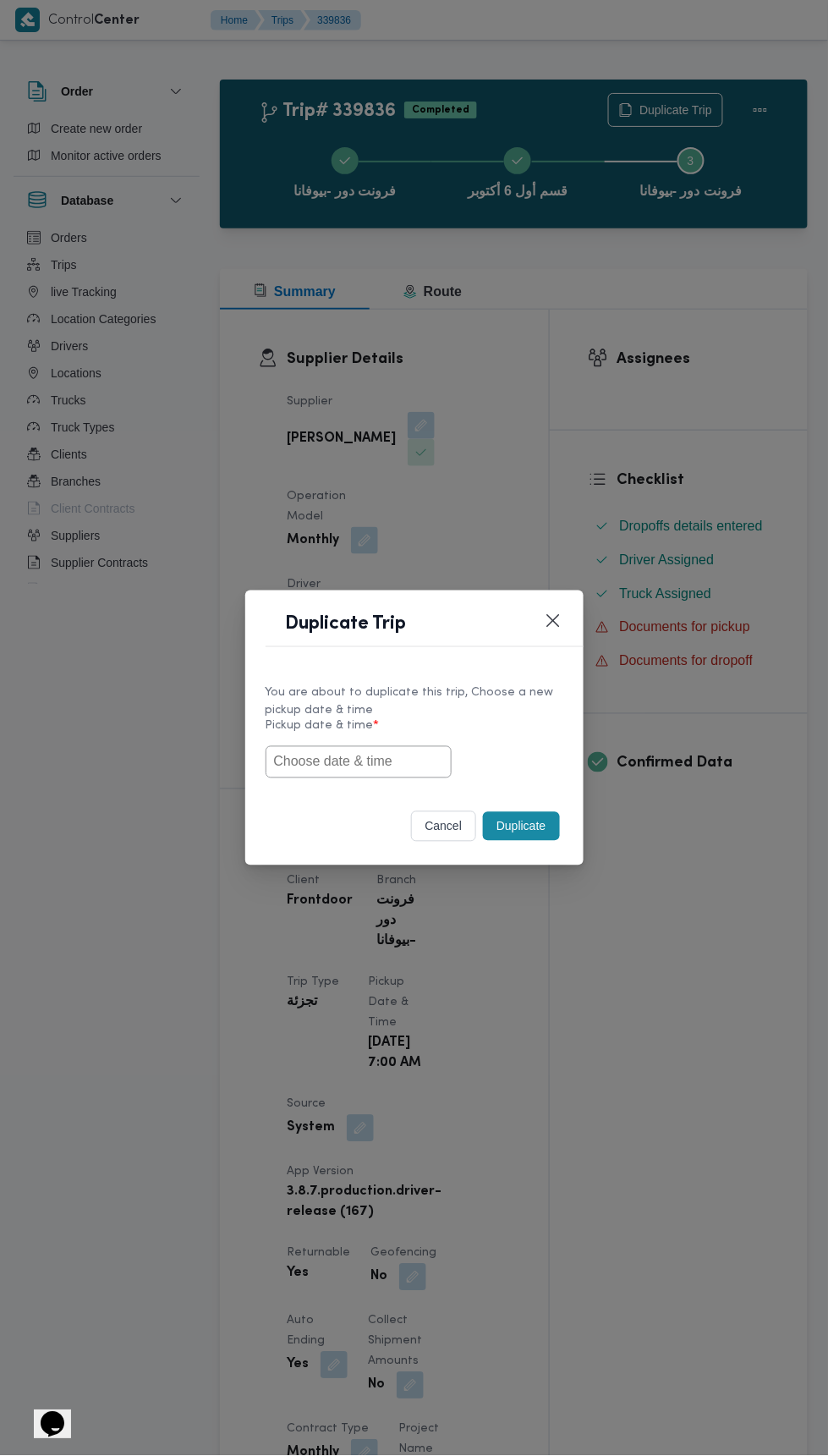
click at [395, 762] on input "text" at bounding box center [358, 762] width 186 height 32
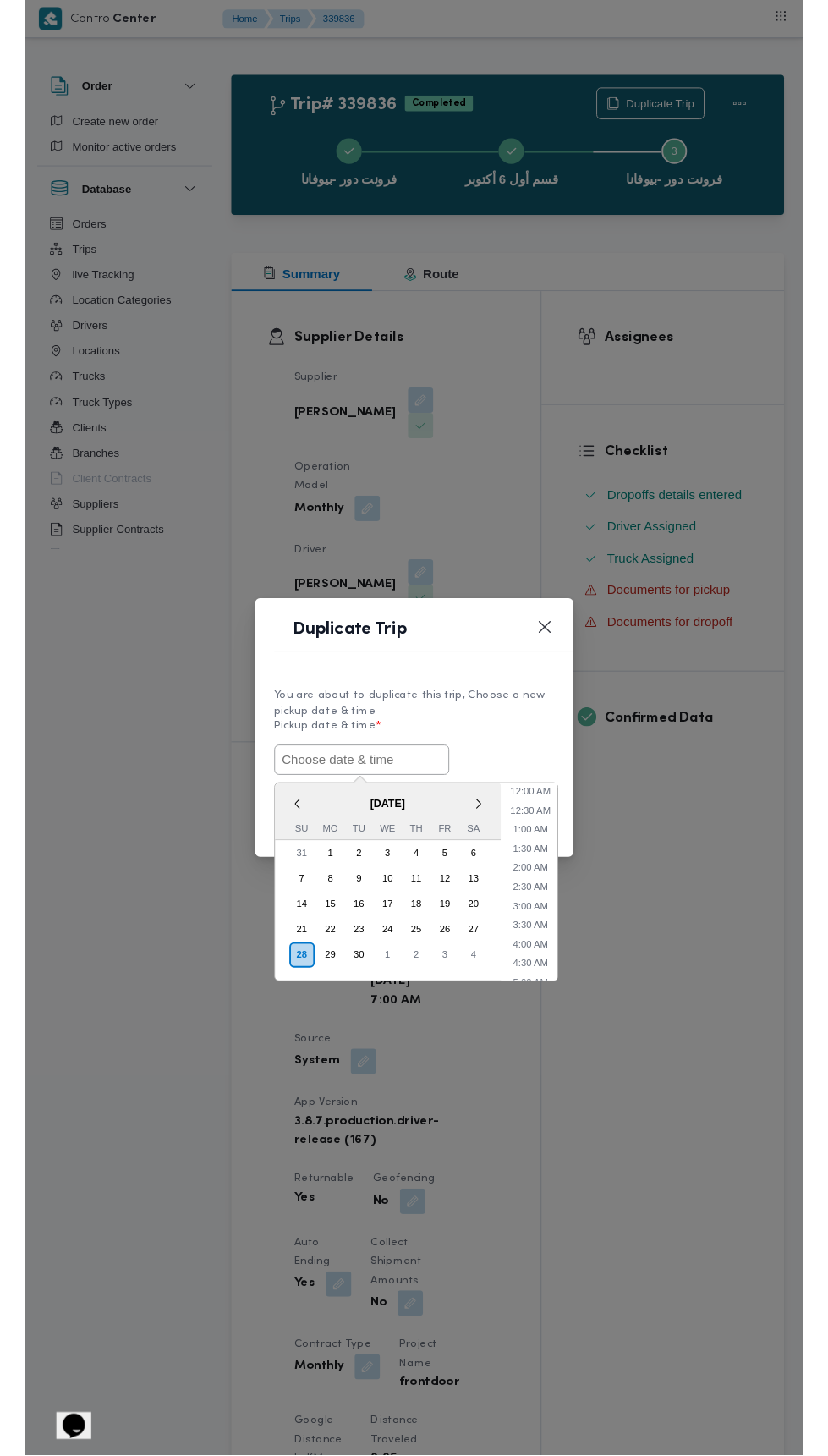
scroll to position [229, 0]
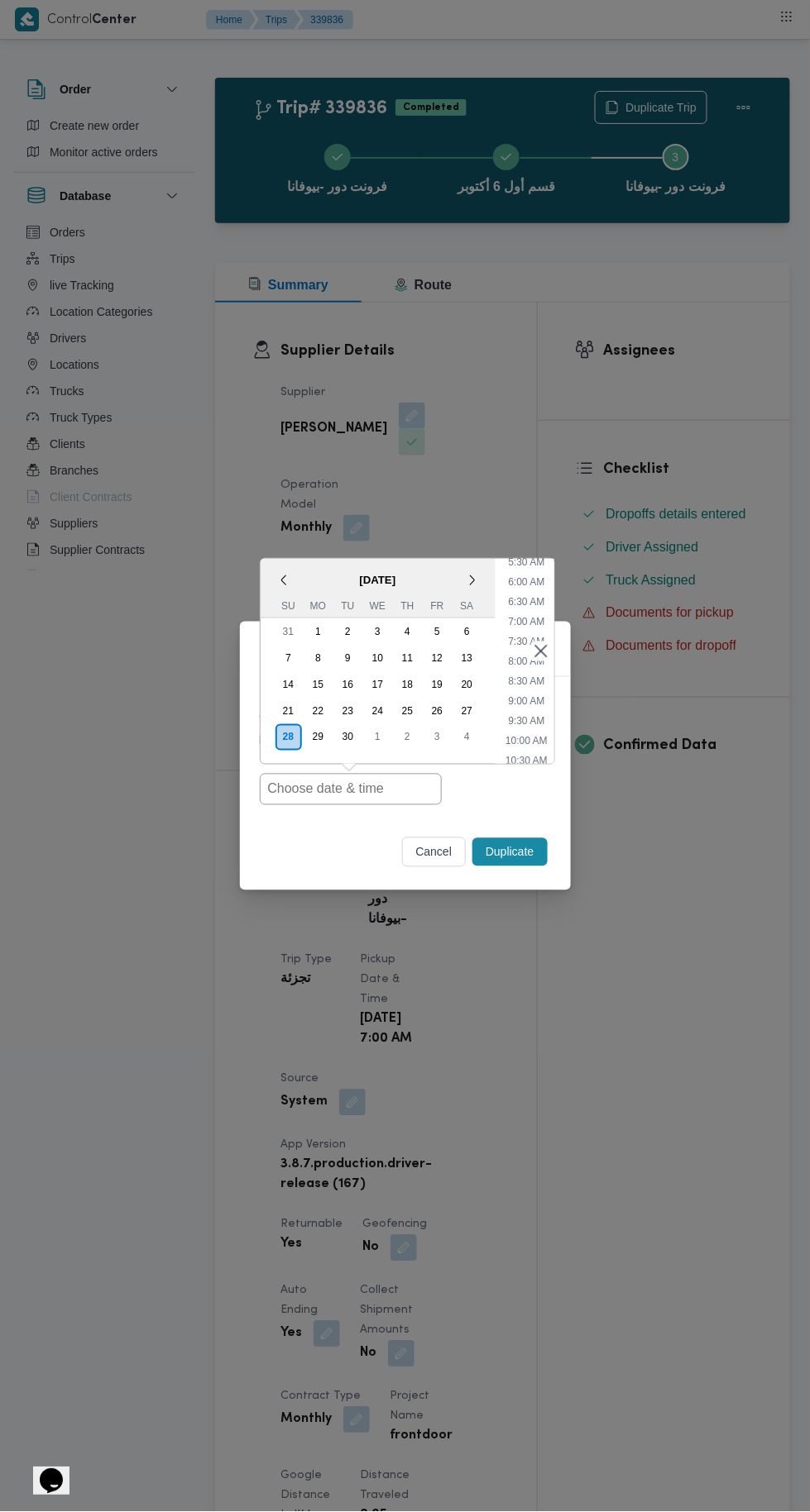
type input "28/09/2025 7:00AM"
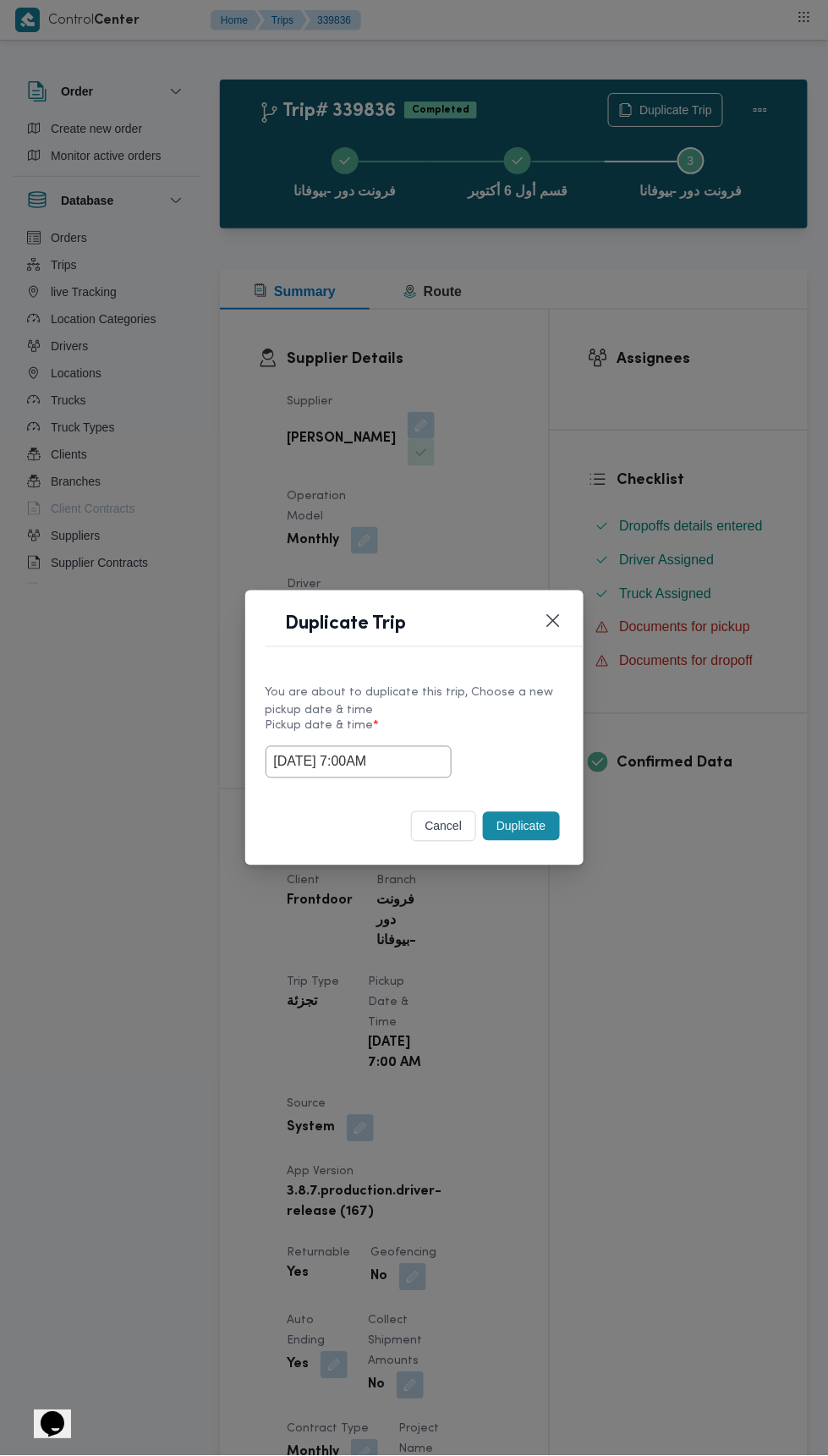
click at [713, 354] on div "Duplicate Trip You are about to duplicate this trip, Choose a new pickup date &…" at bounding box center [414, 728] width 828 height 1456
click at [532, 820] on button "Duplicate" at bounding box center [521, 826] width 76 height 29
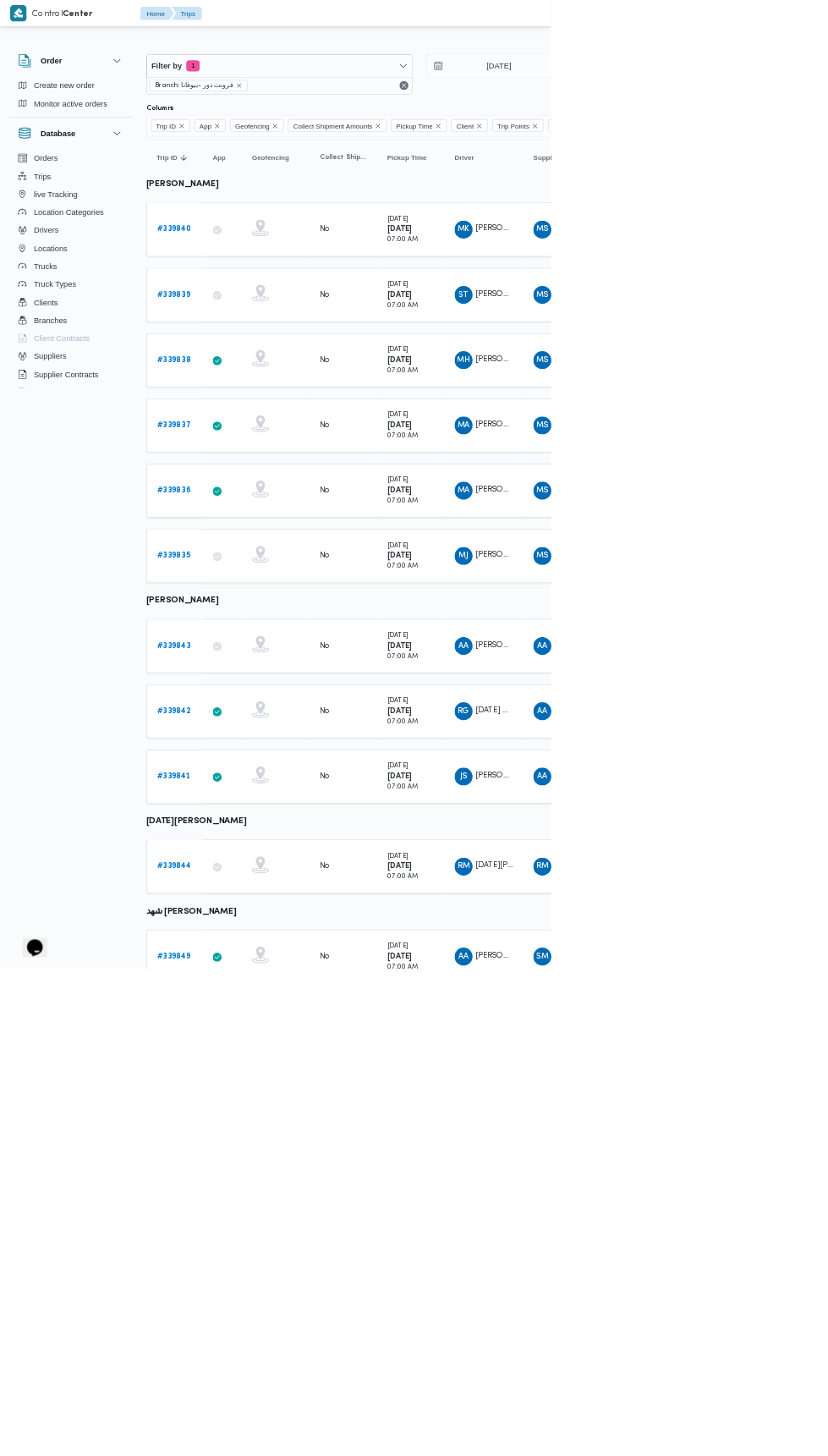
click at [275, 830] on b "# 339835" at bounding box center [261, 835] width 50 height 11
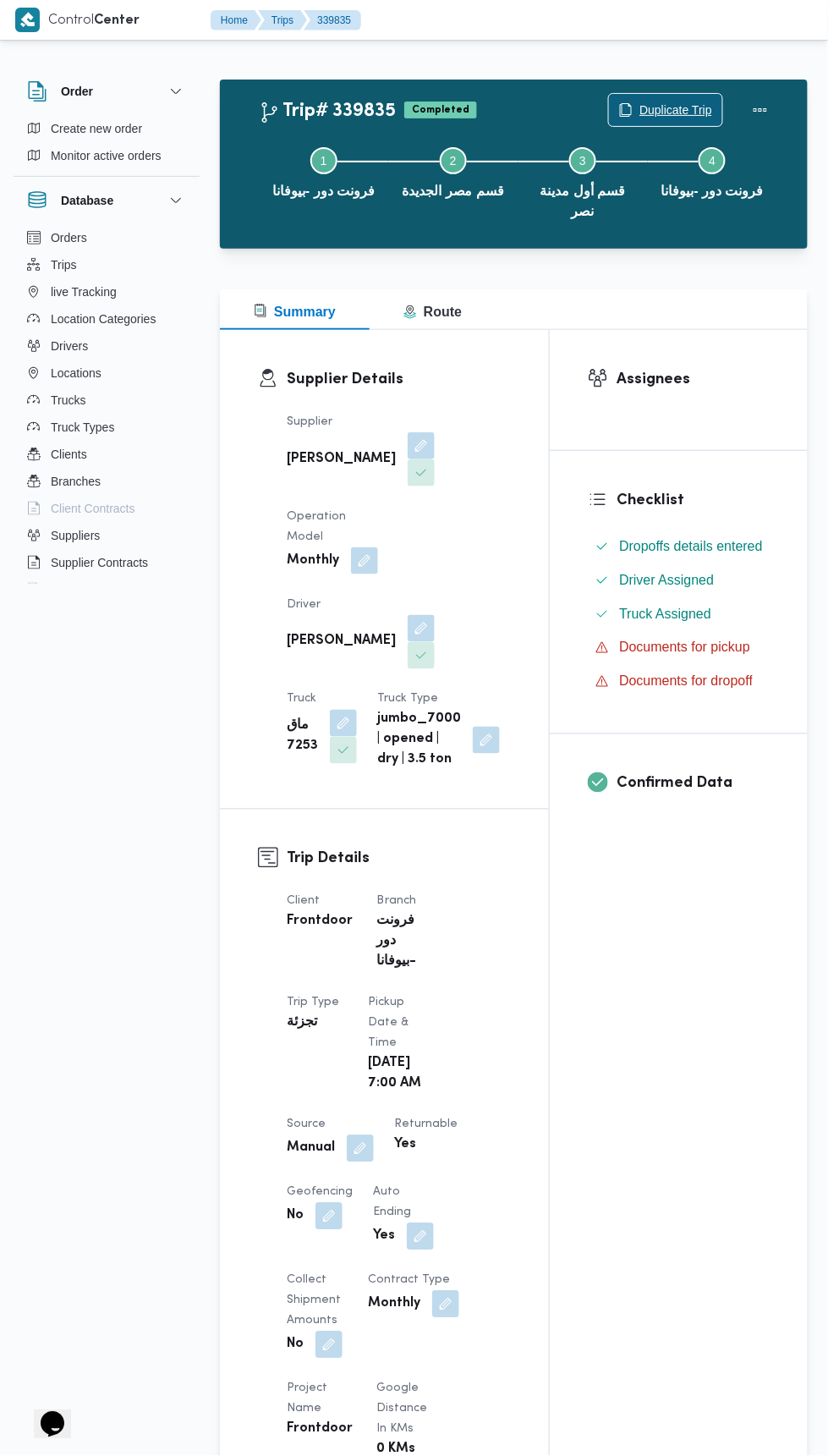
click at [677, 111] on span "Duplicate Trip" at bounding box center [676, 109] width 73 height 20
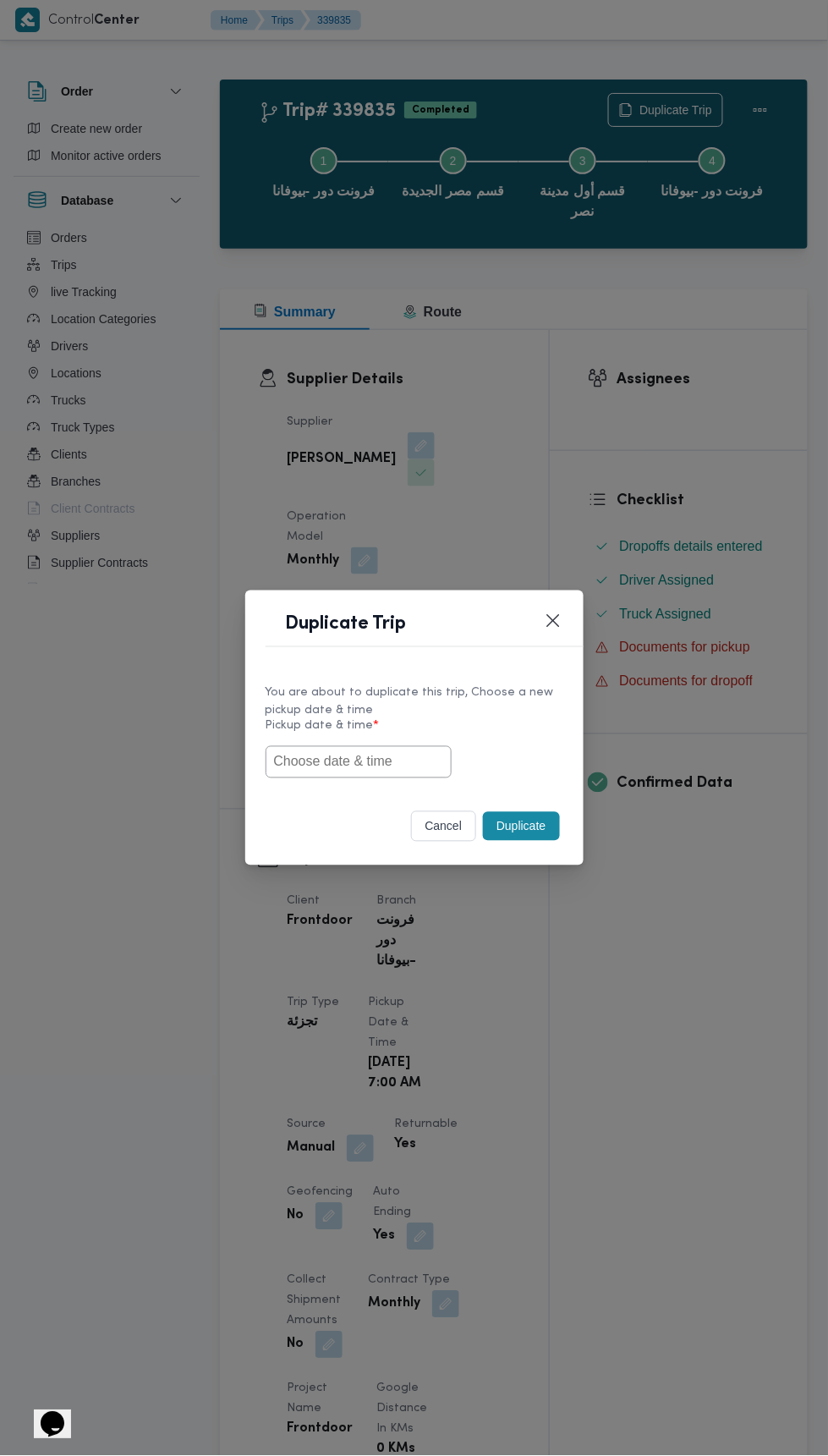
click at [398, 763] on input "text" at bounding box center [358, 762] width 186 height 32
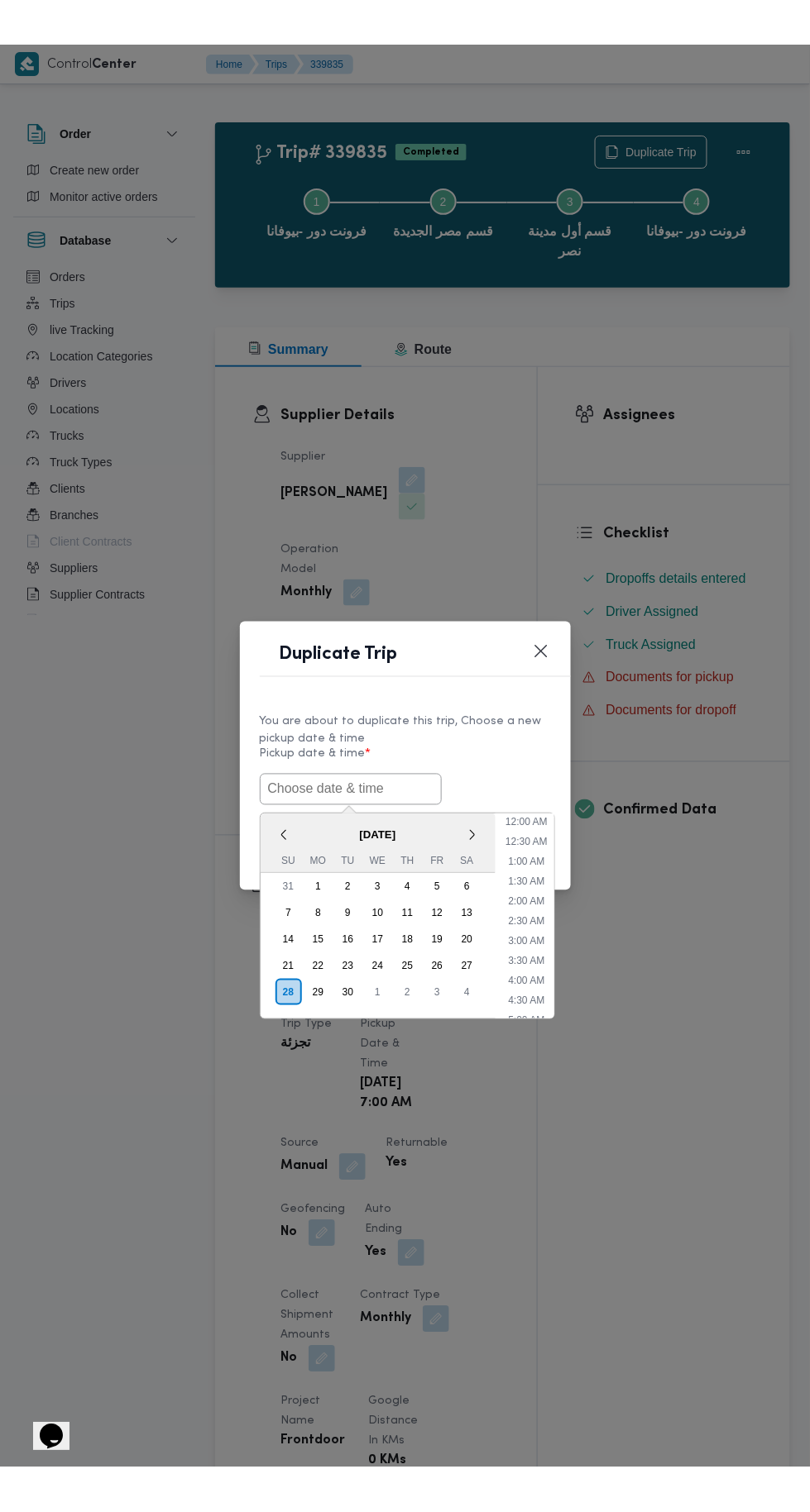
scroll to position [223, 0]
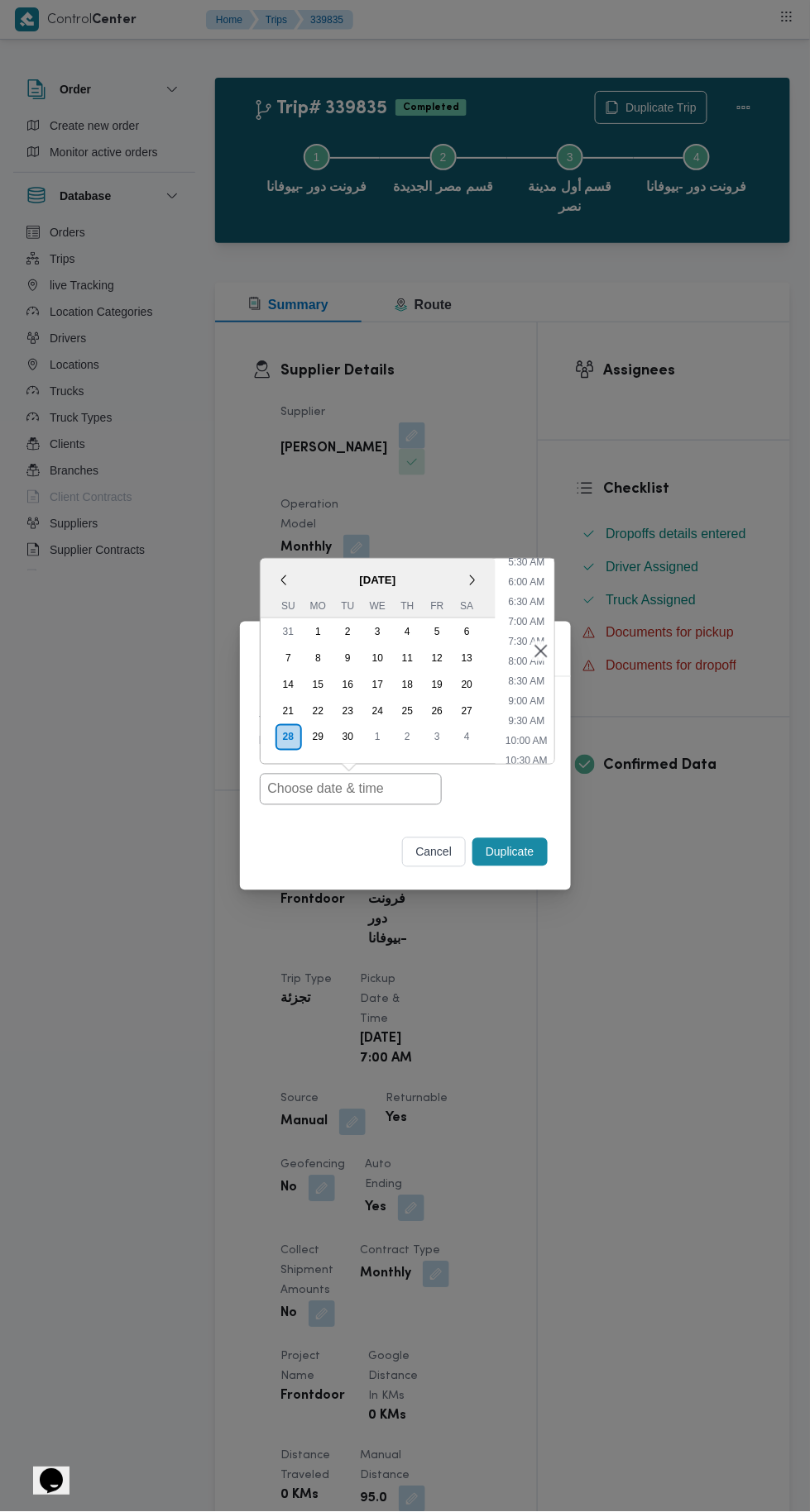
type input "28/09/2025 7:00AM"
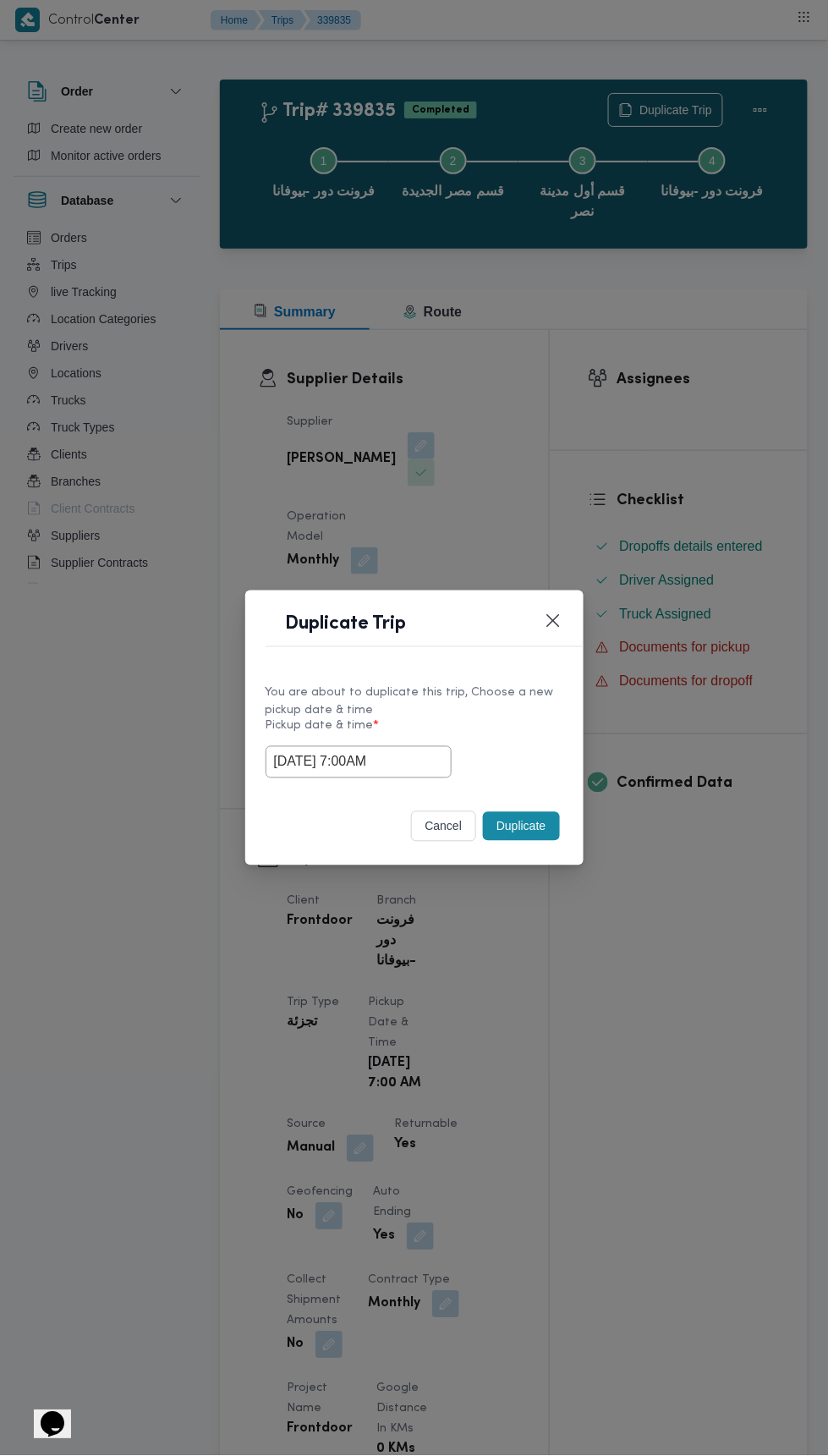
click at [760, 378] on div "Duplicate Trip You are about to duplicate this trip, Choose a new pickup date &…" at bounding box center [414, 728] width 828 height 1456
click at [519, 838] on button "Duplicate" at bounding box center [521, 826] width 76 height 29
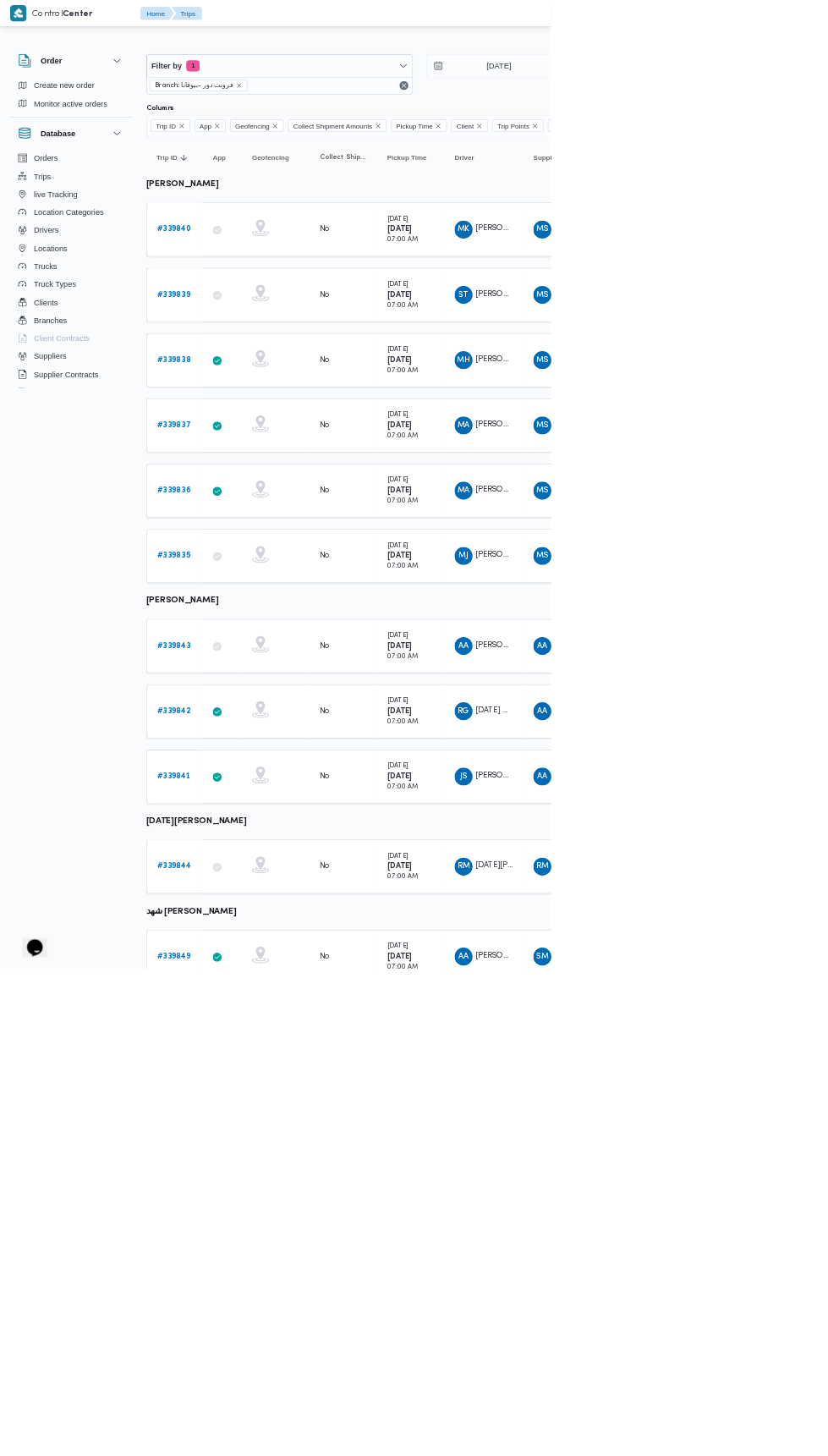
click at [272, 965] on b "# 339843" at bounding box center [261, 970] width 51 height 11
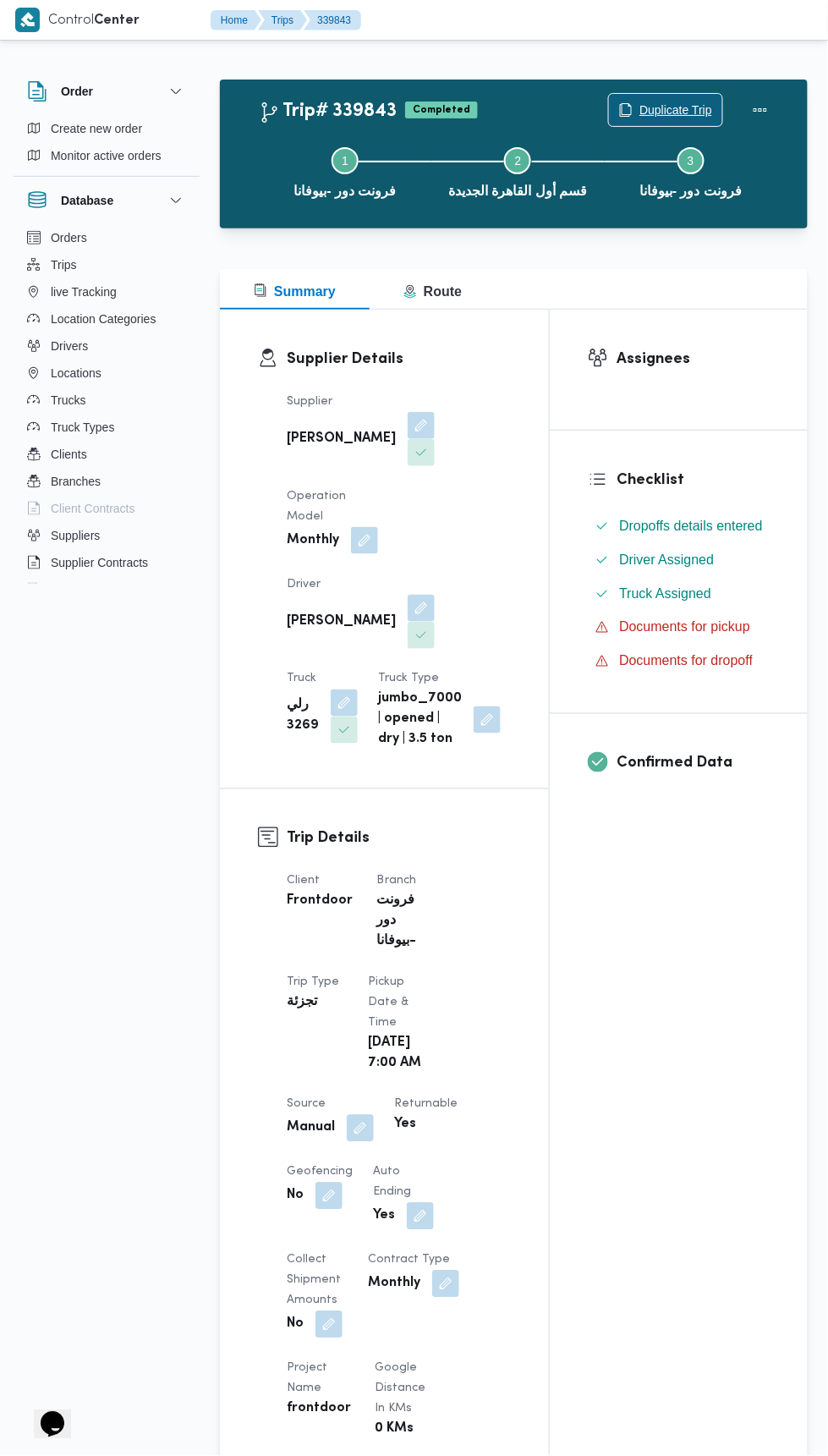
click at [651, 110] on span "Duplicate Trip" at bounding box center [676, 109] width 73 height 20
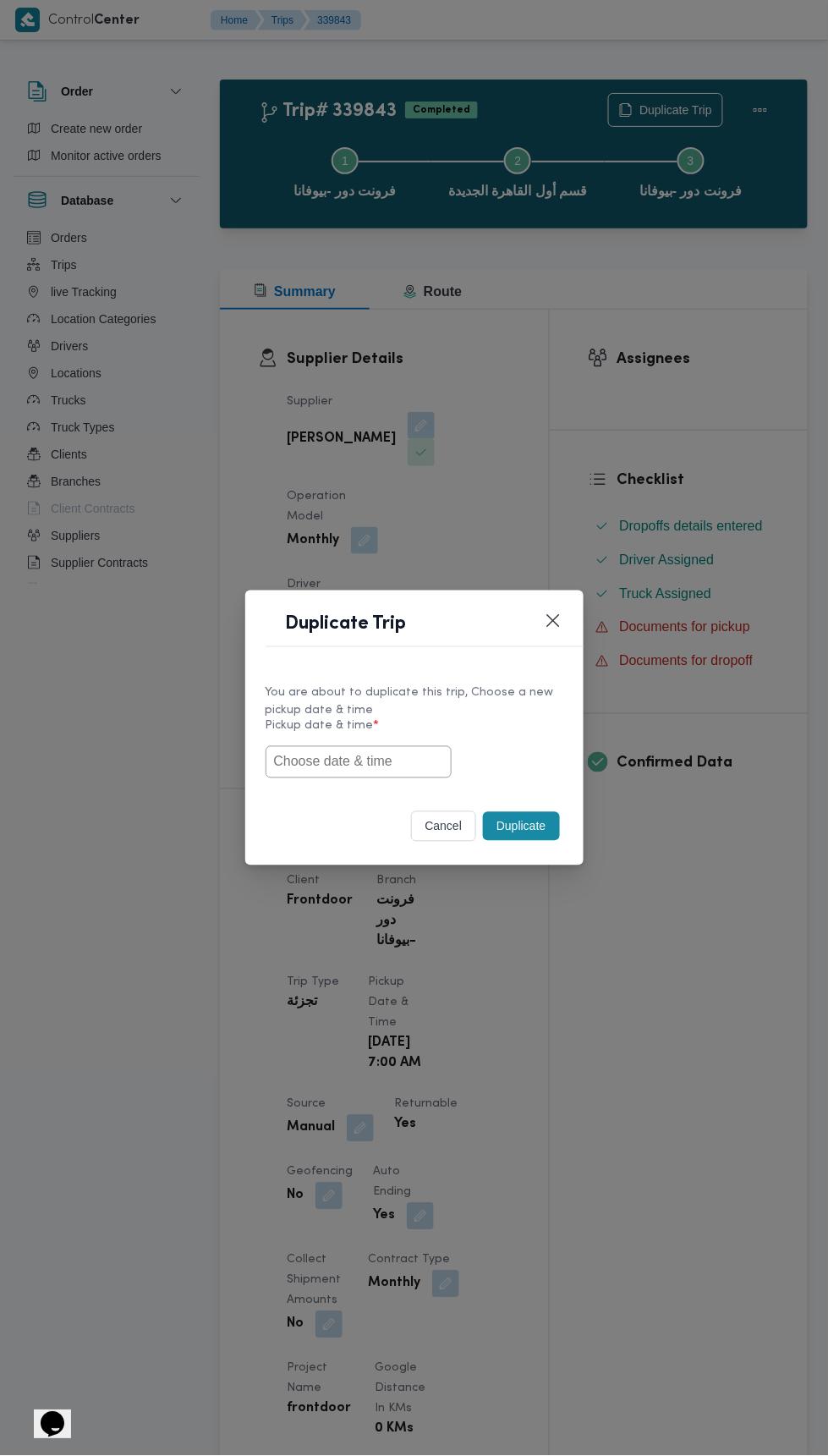
click at [414, 755] on input "text" at bounding box center [358, 762] width 186 height 32
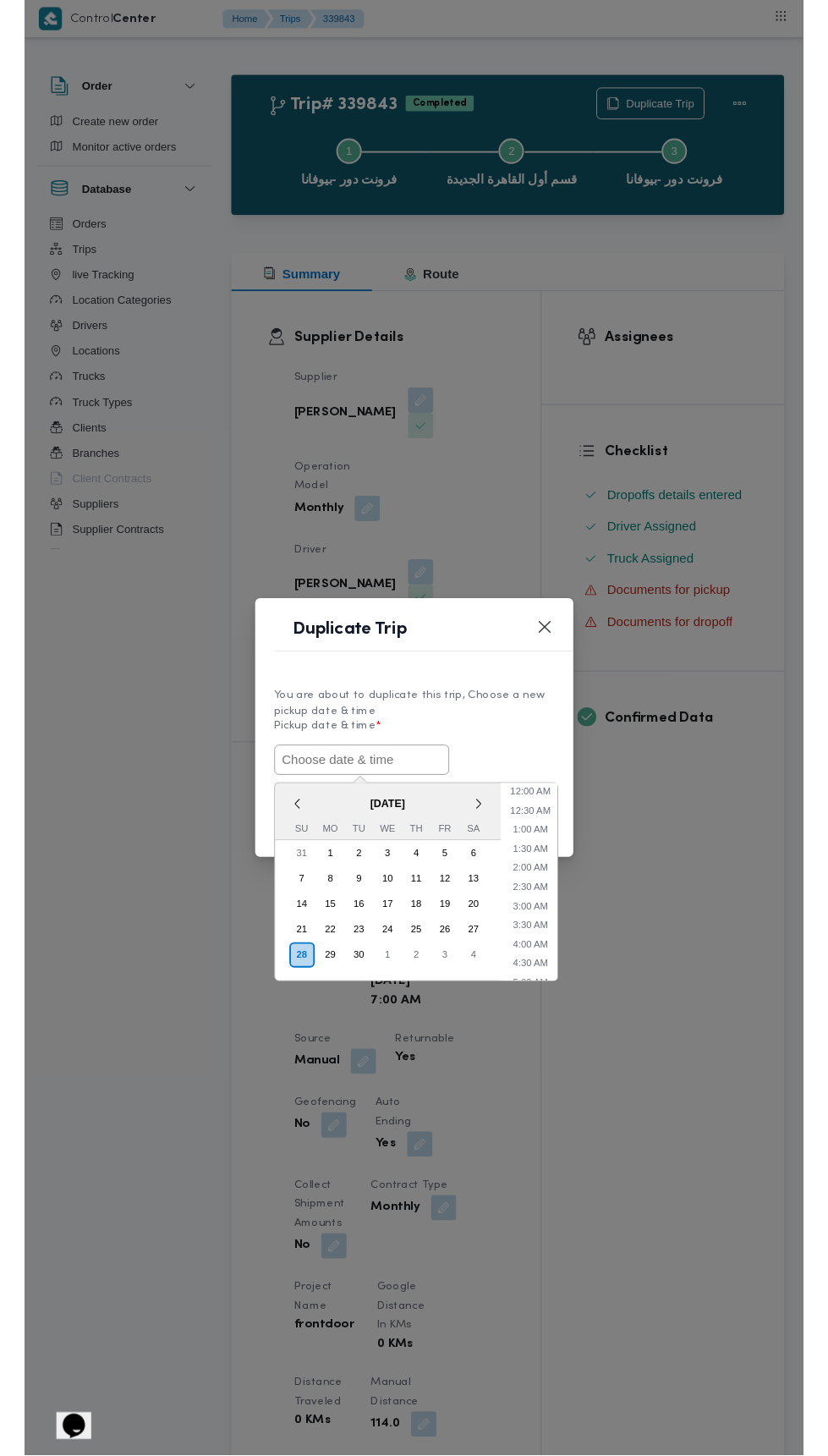
scroll to position [229, 0]
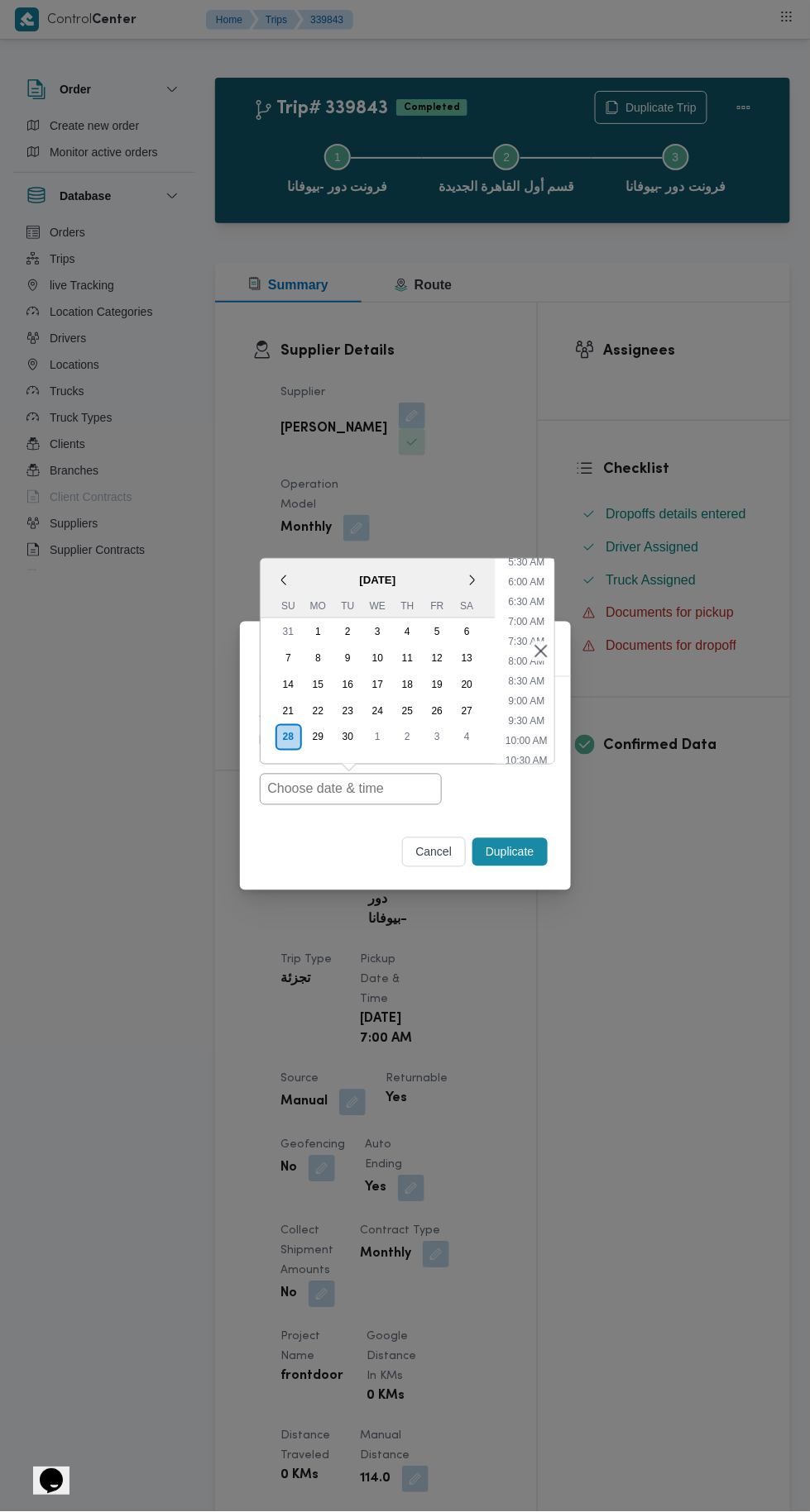
type input "28/09/2025 7:00AM"
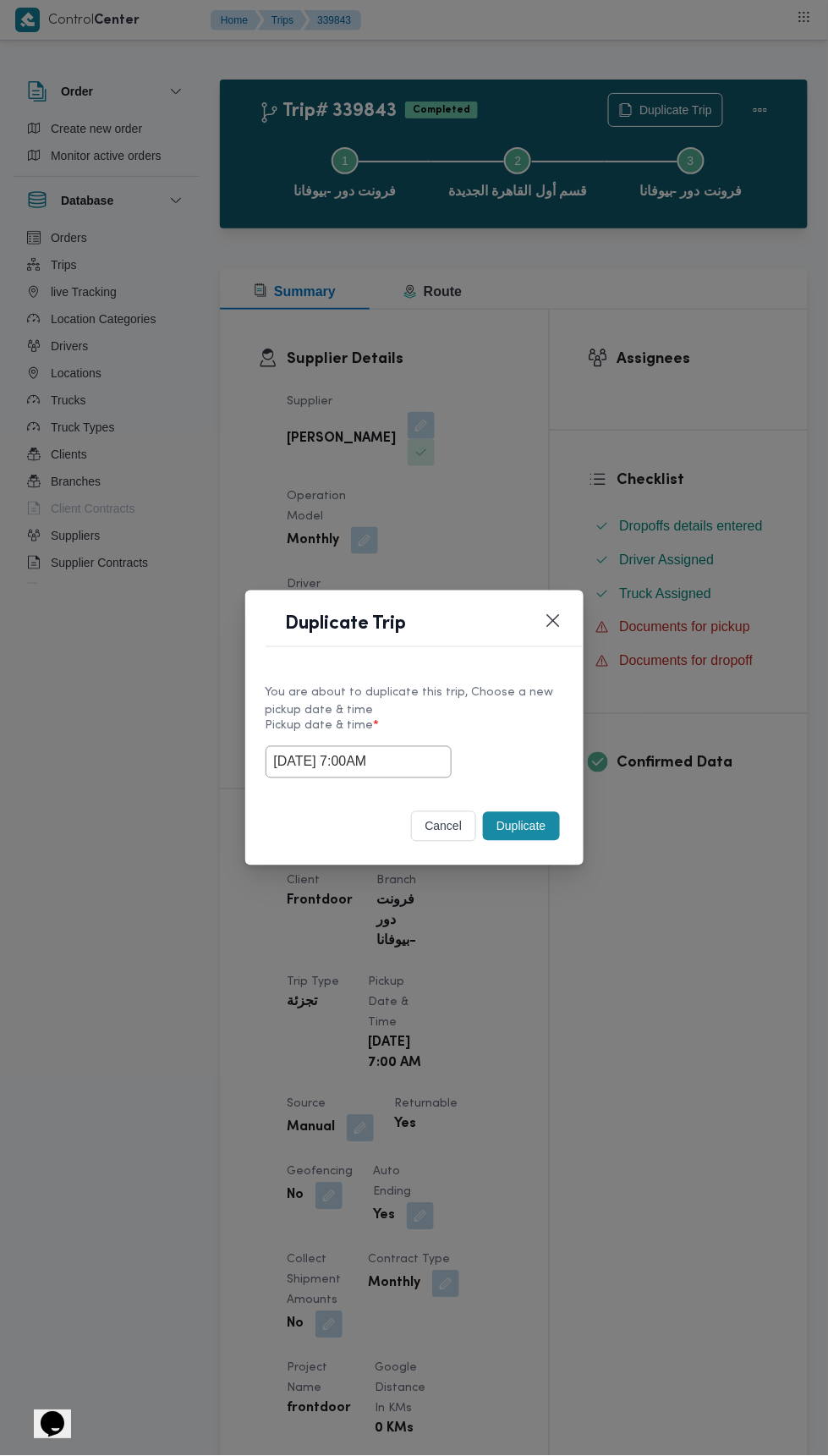
click at [735, 325] on div "Duplicate Trip You are about to duplicate this trip, Choose a new pickup date &…" at bounding box center [414, 728] width 828 height 1456
click at [527, 824] on button "Duplicate" at bounding box center [521, 826] width 76 height 29
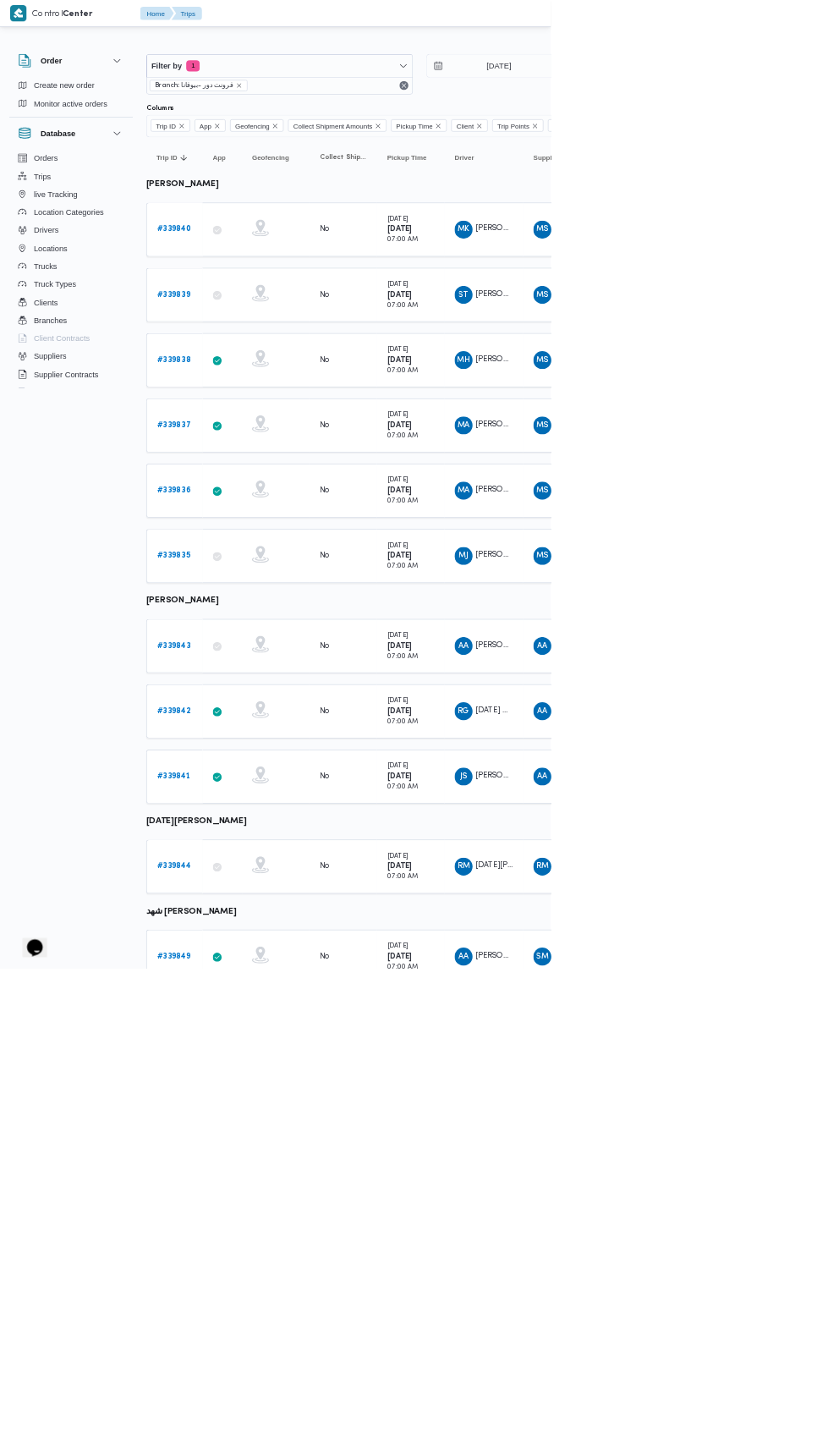
click at [276, 1063] on b "# 339842" at bounding box center [261, 1068] width 51 height 11
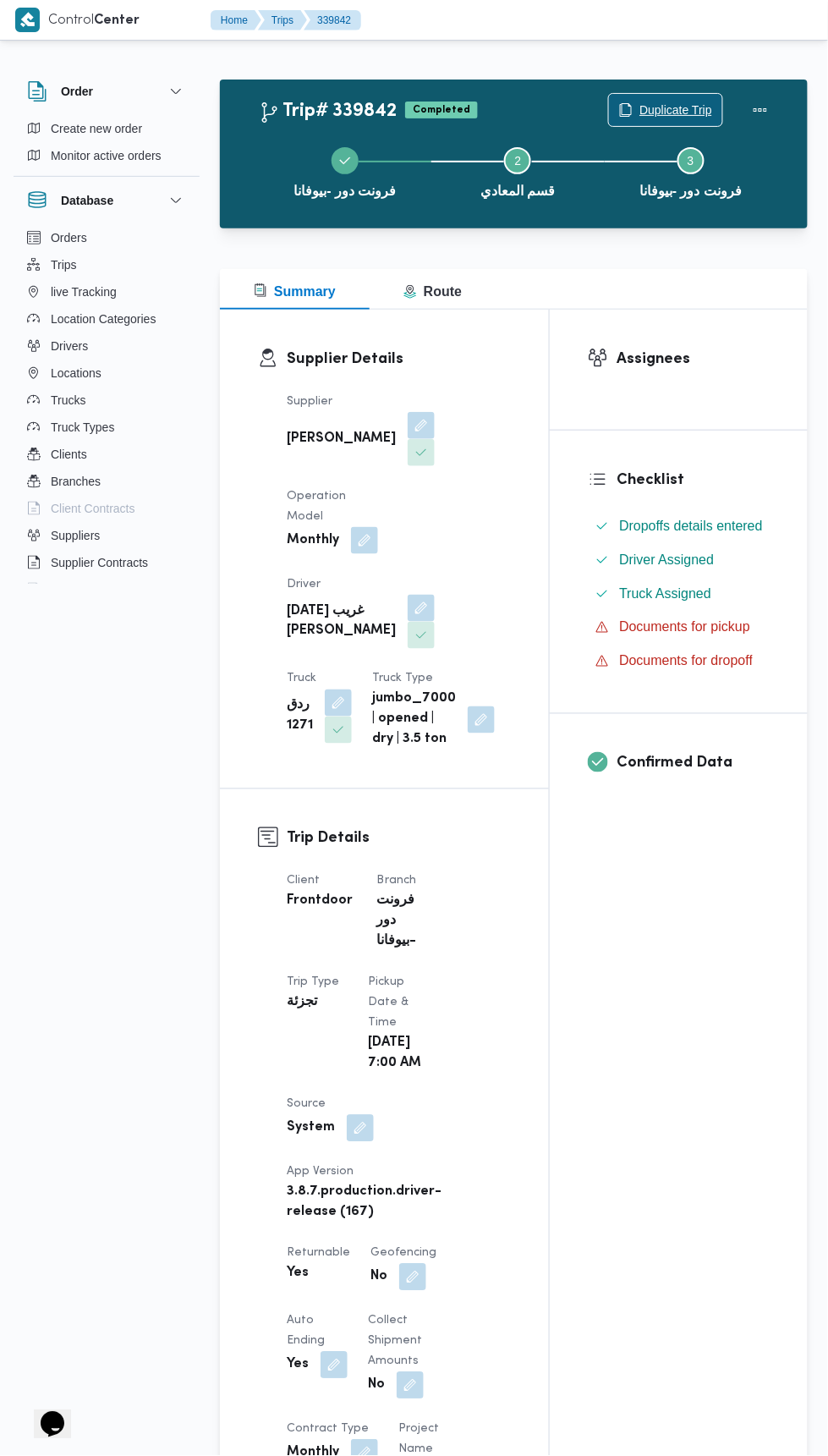
click at [687, 103] on span "Duplicate Trip" at bounding box center [676, 109] width 73 height 20
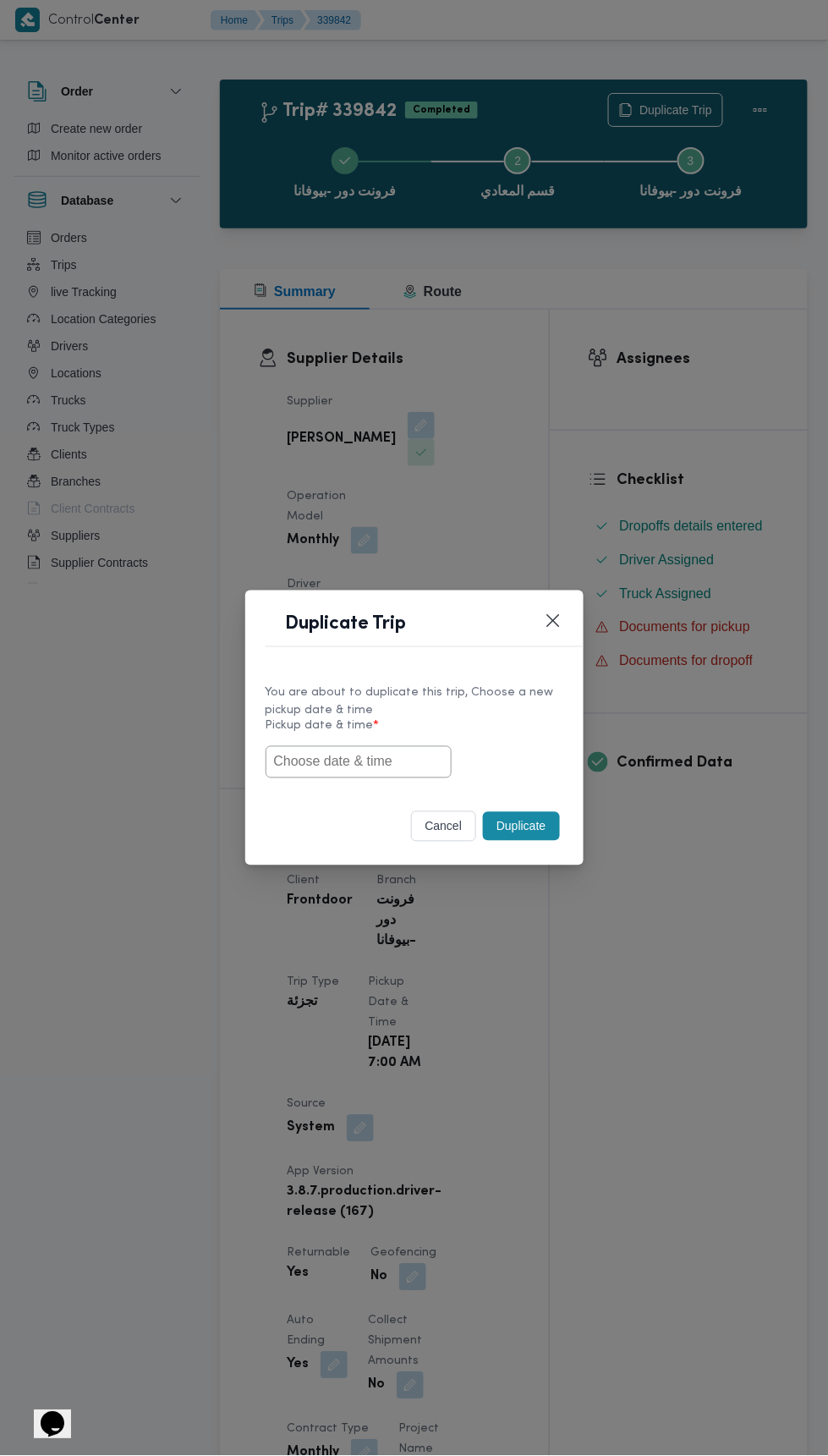
click at [375, 761] on input "text" at bounding box center [358, 762] width 186 height 32
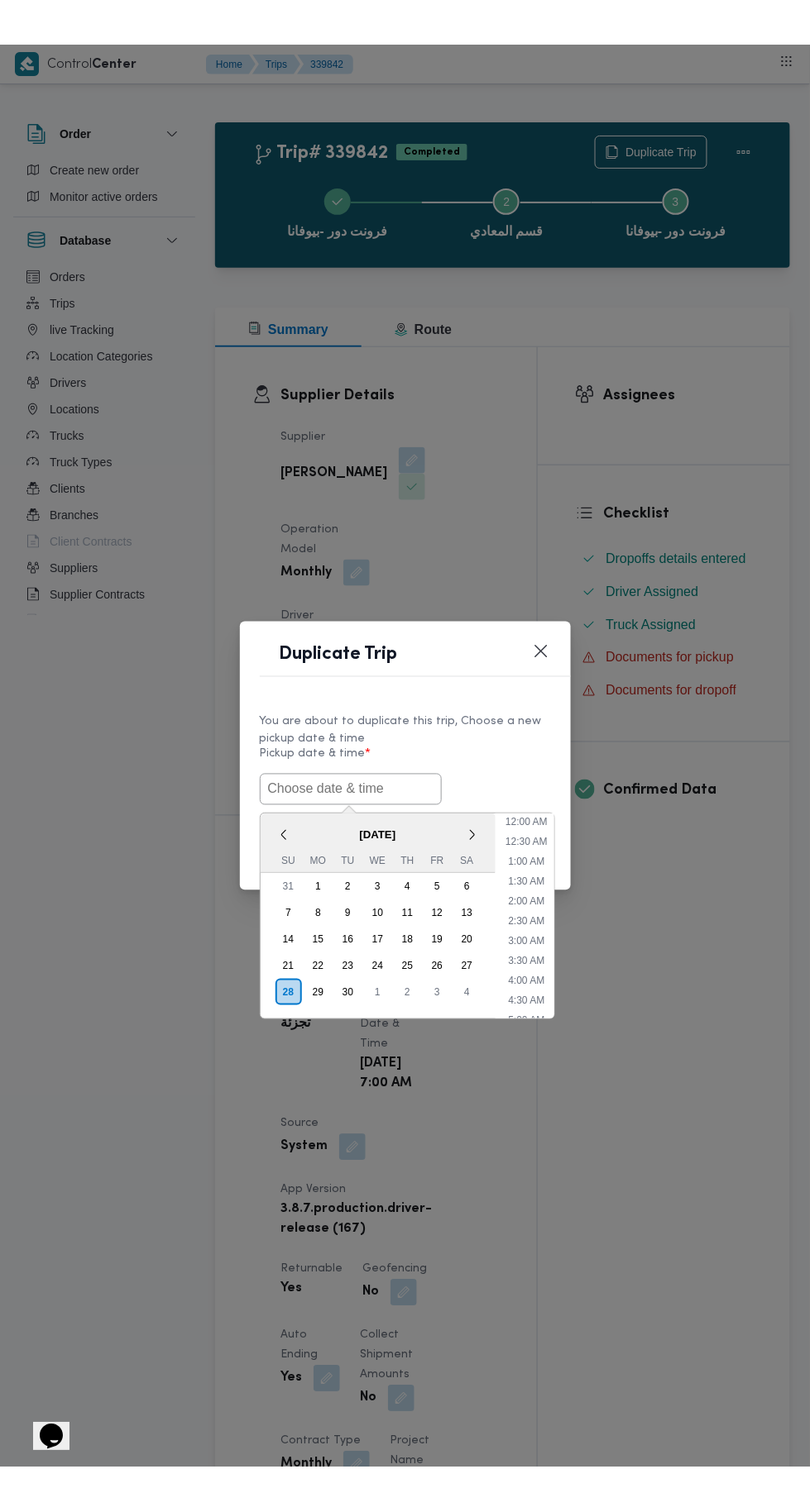
scroll to position [223, 0]
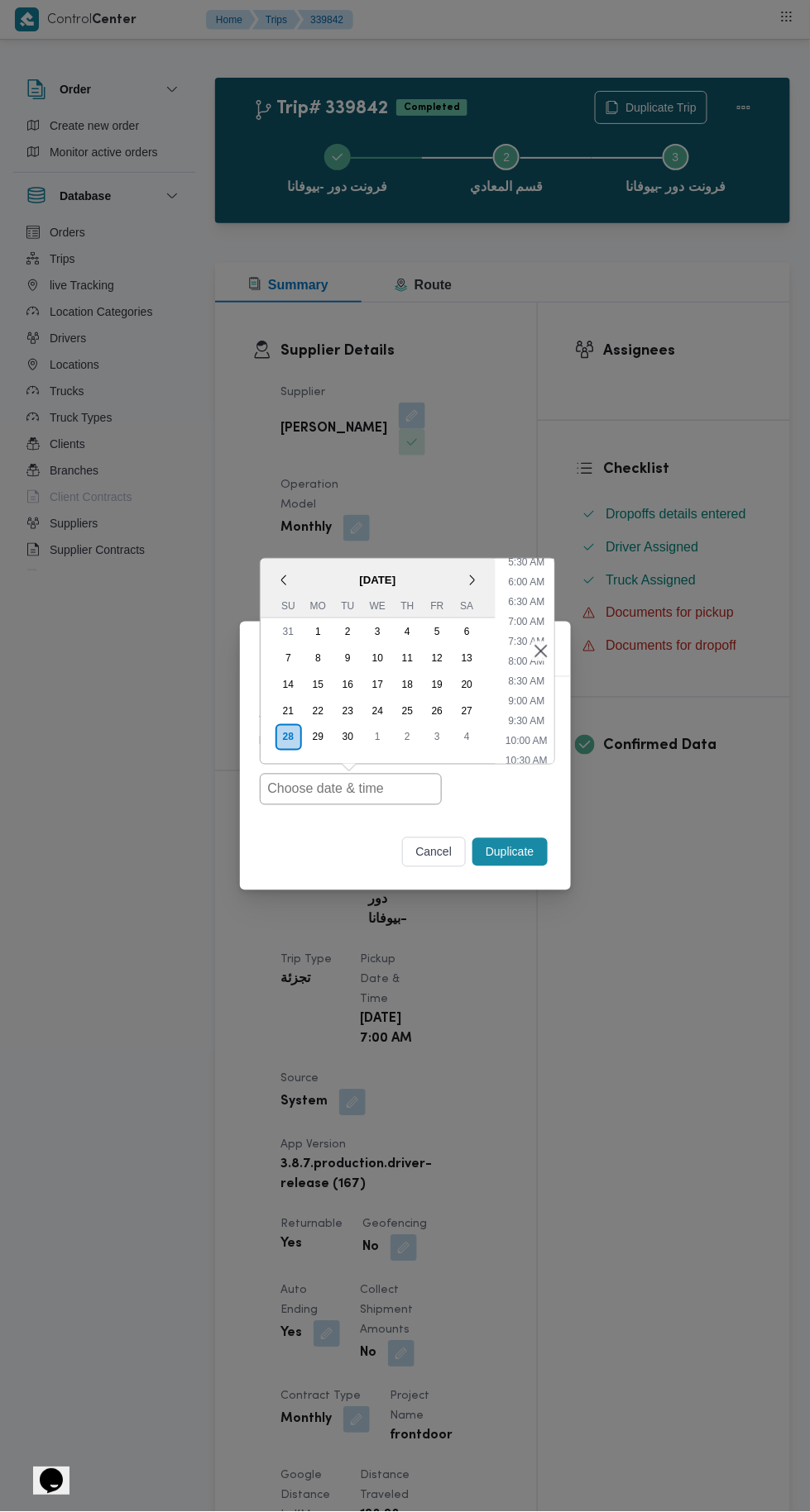
type input "28/09/2025 7:00AM"
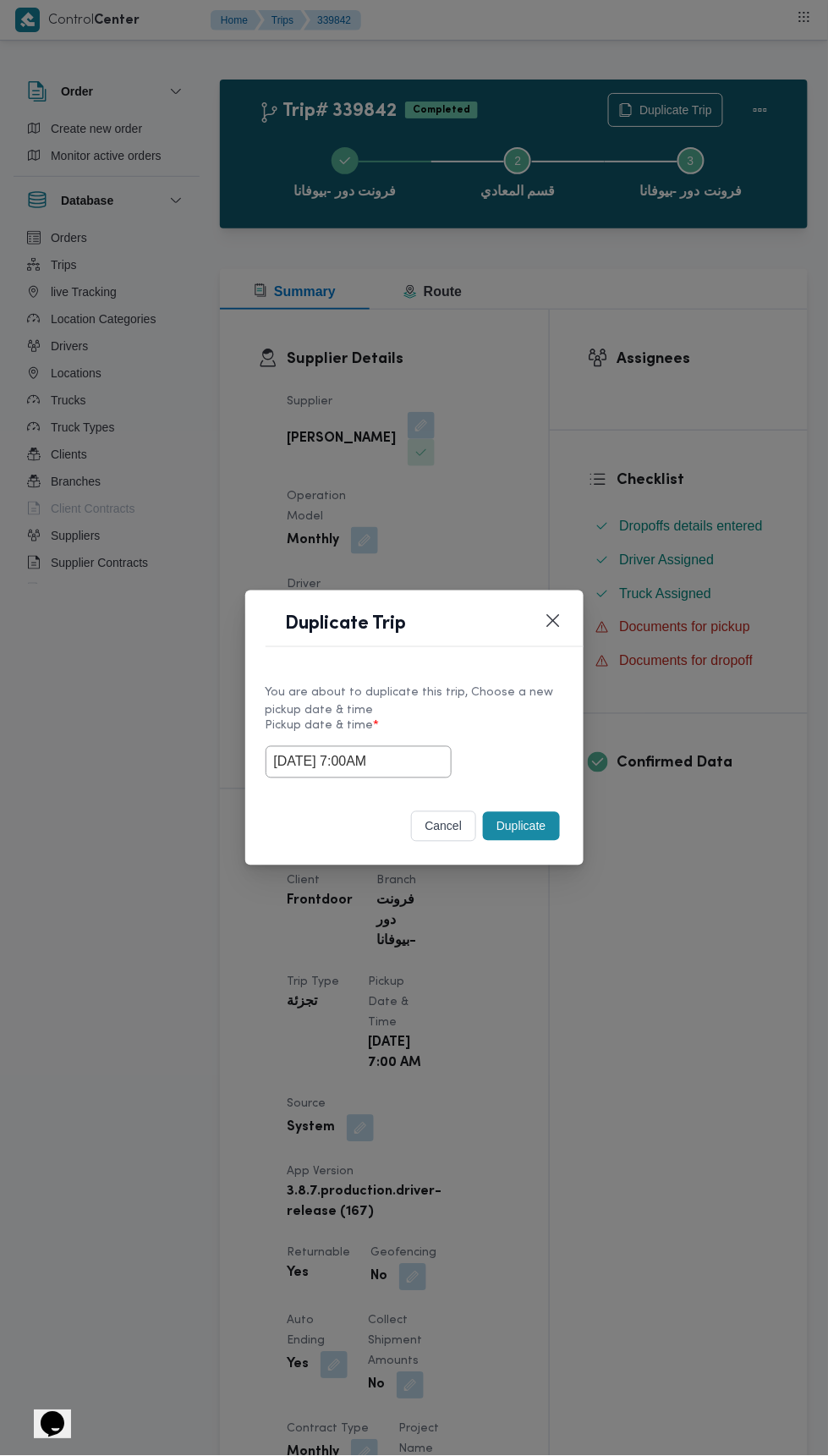
click at [735, 280] on div "Duplicate Trip You are about to duplicate this trip, Choose a new pickup date &…" at bounding box center [414, 728] width 828 height 1456
click at [515, 825] on button "Duplicate" at bounding box center [521, 826] width 76 height 29
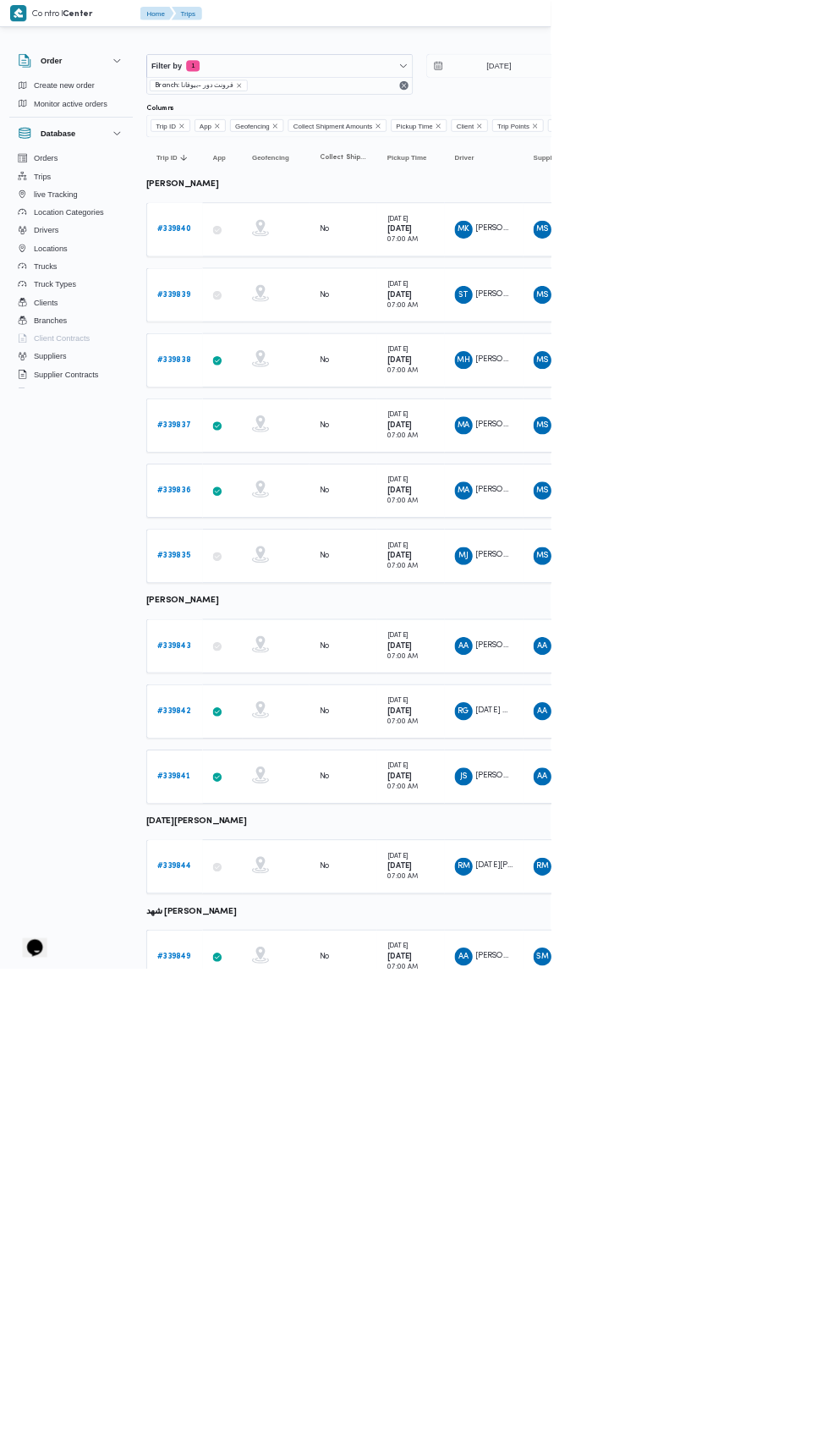
click at [267, 1162] on b "# 339841" at bounding box center [261, 1167] width 51 height 11
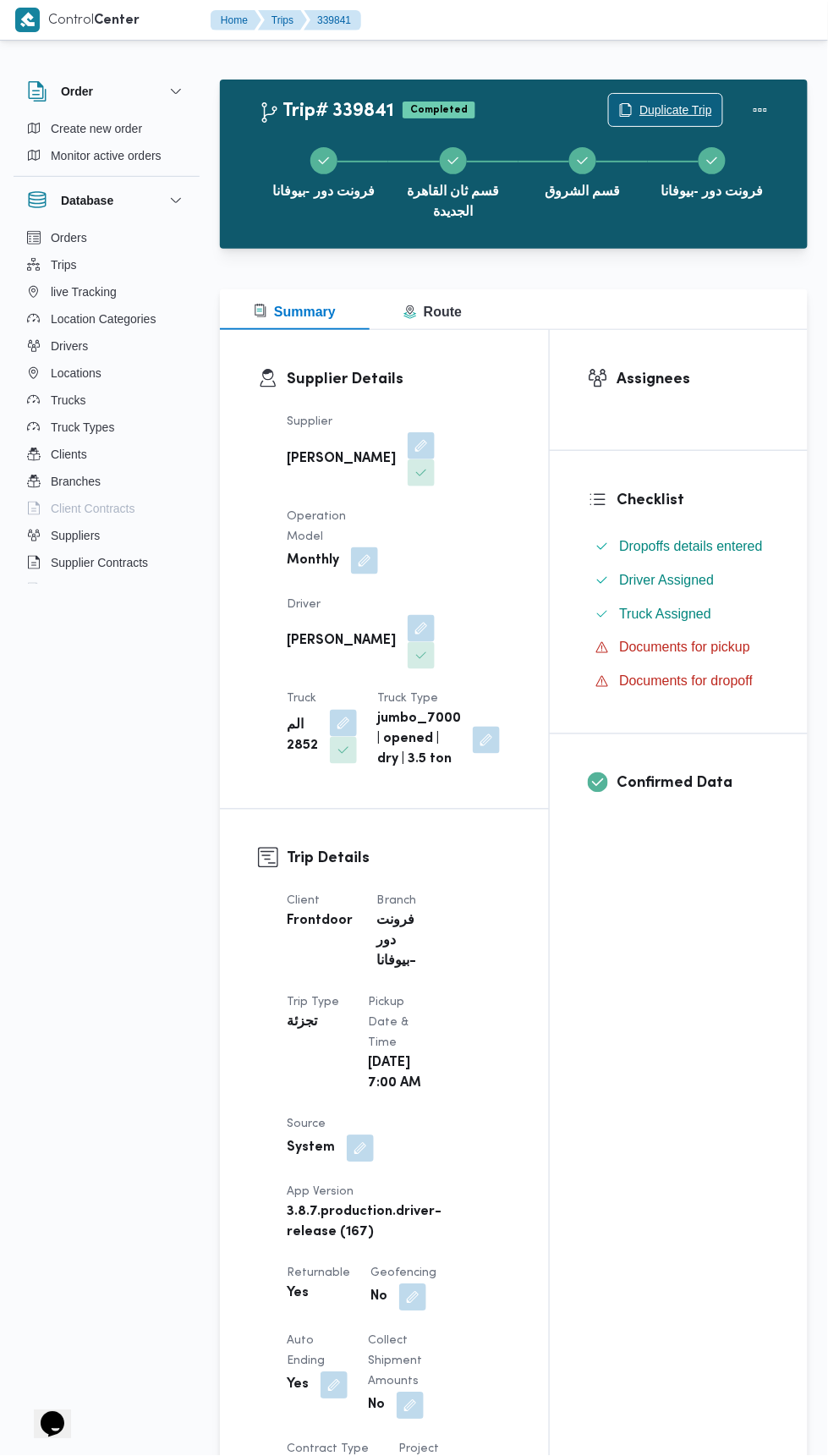
click at [658, 101] on span "Duplicate Trip" at bounding box center [676, 109] width 73 height 20
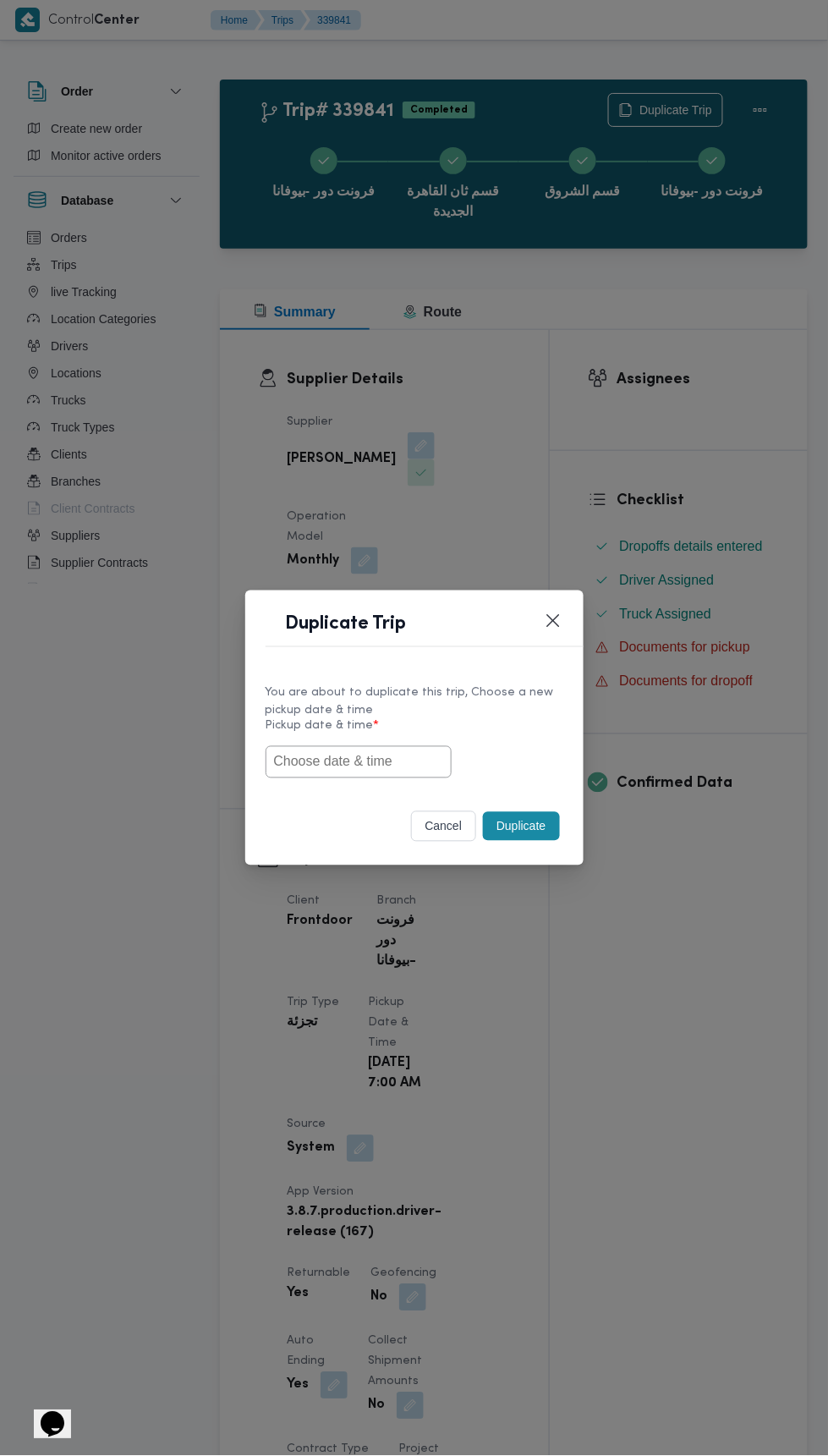
click at [375, 762] on input "text" at bounding box center [358, 762] width 186 height 32
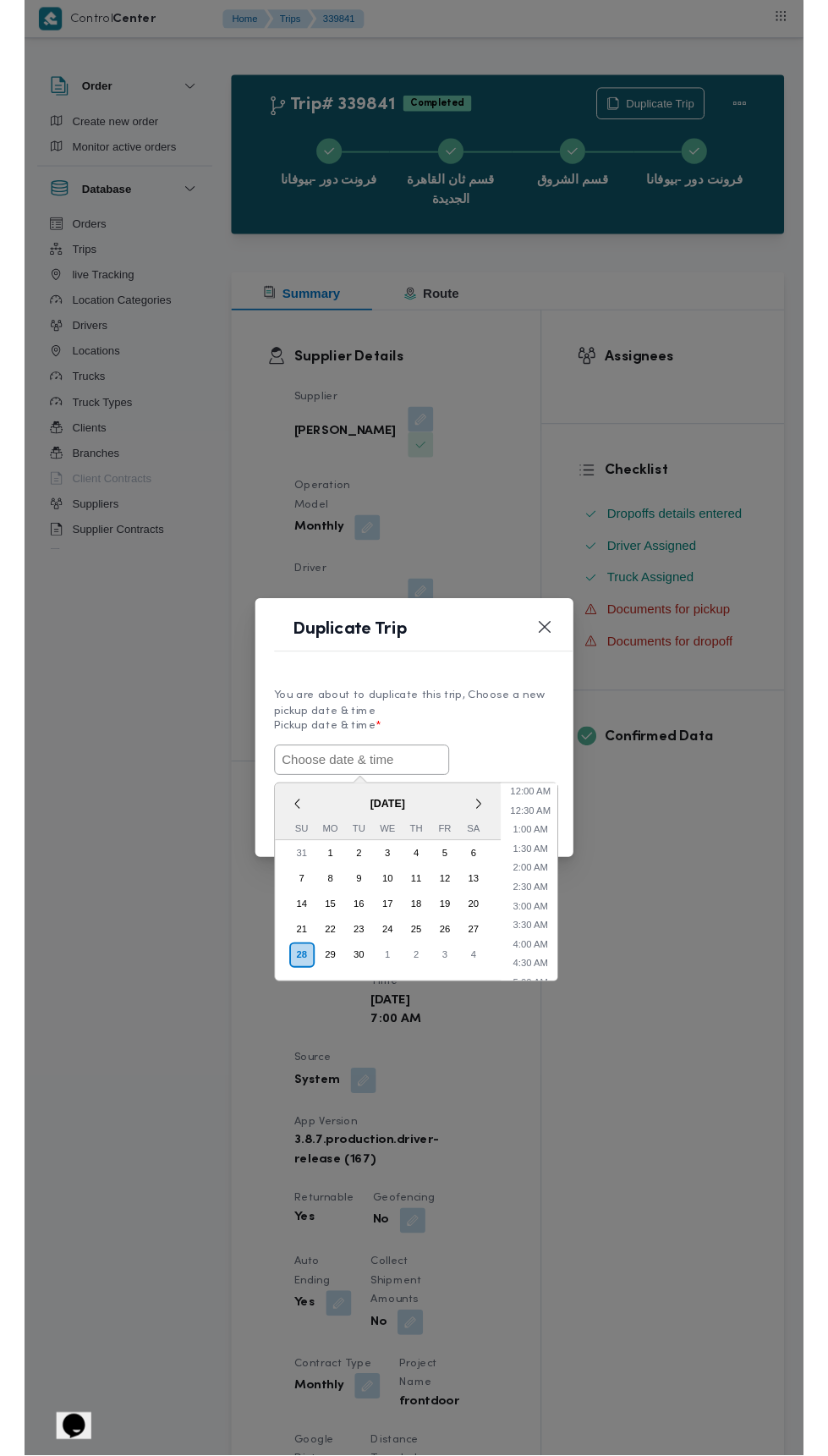
scroll to position [229, 0]
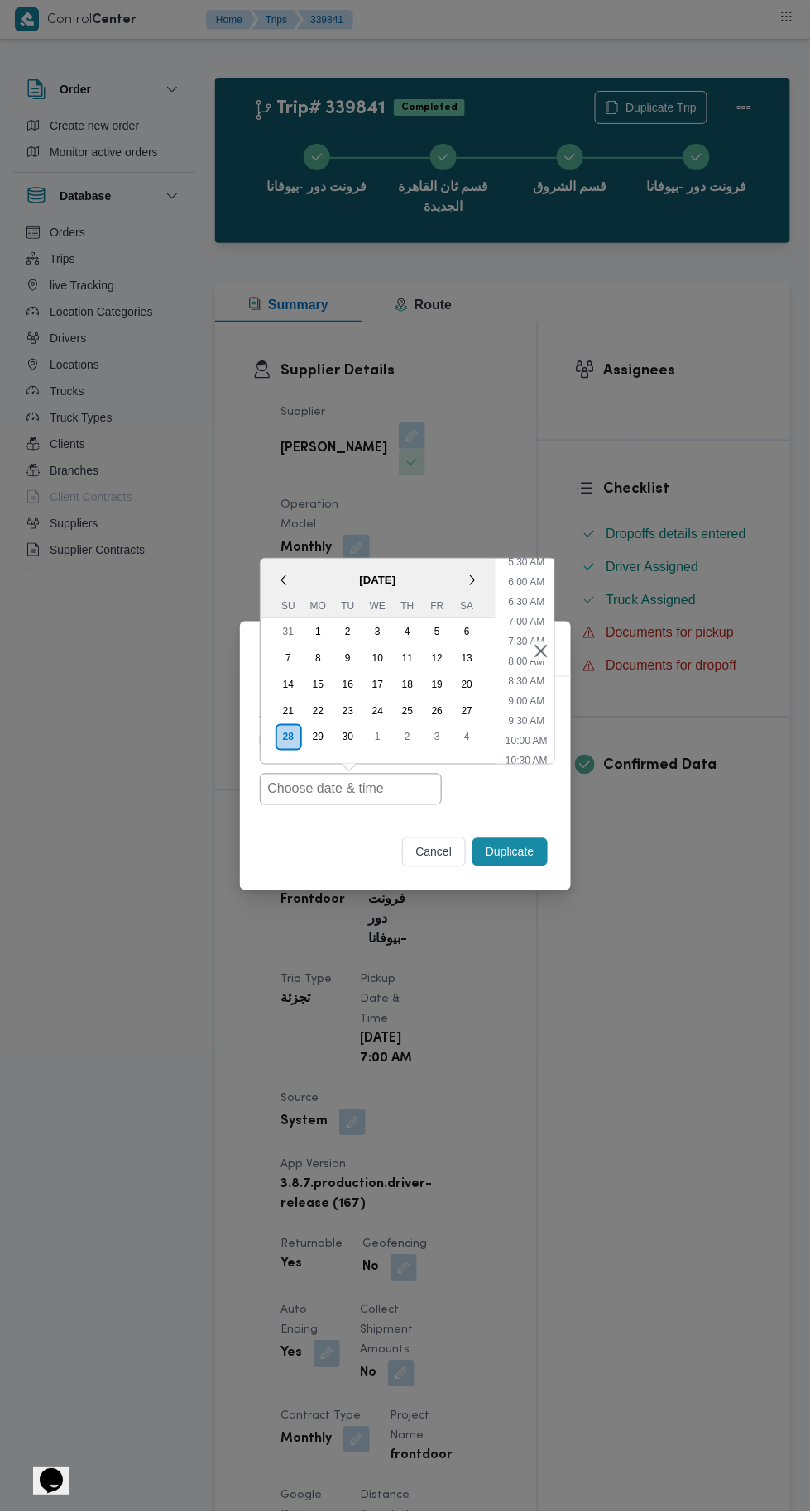
type input "28/09/2025 7:00AM"
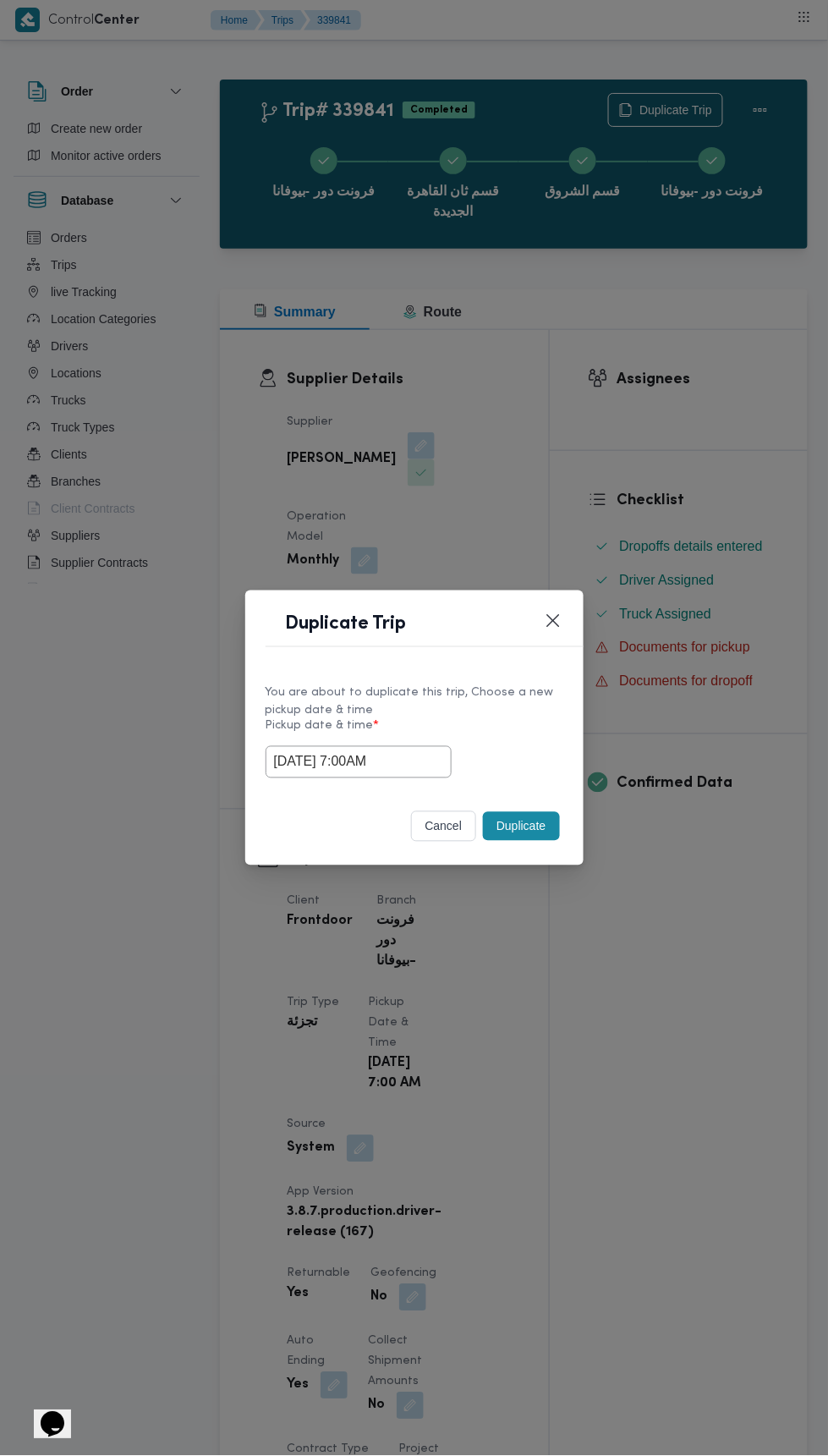
click at [764, 326] on div "Duplicate Trip You are about to duplicate this trip, Choose a new pickup date &…" at bounding box center [414, 728] width 828 height 1456
click at [524, 826] on button "Duplicate" at bounding box center [521, 826] width 76 height 29
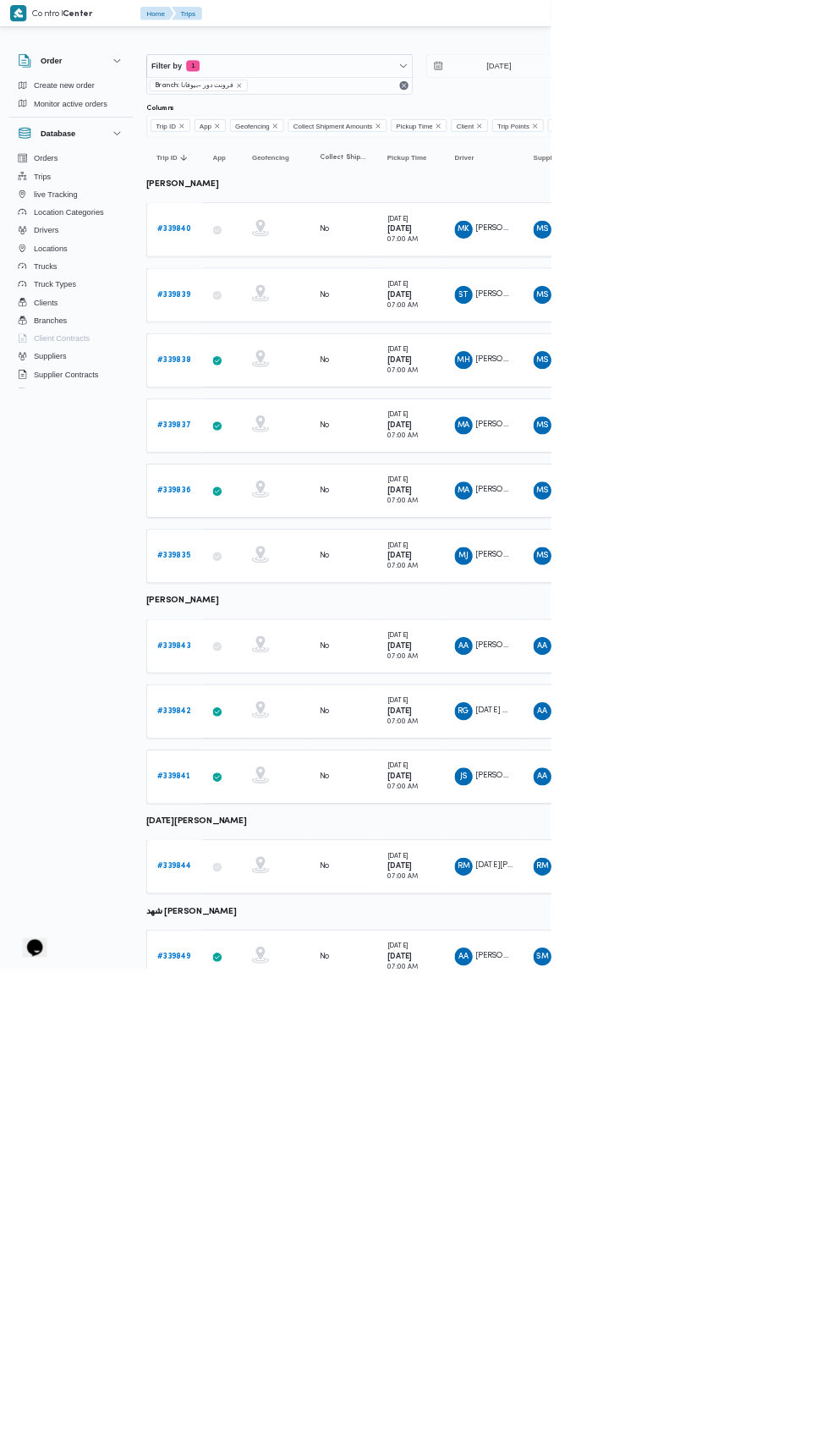
click at [260, 1292] on link "# 339844" at bounding box center [262, 1302] width 52 height 20
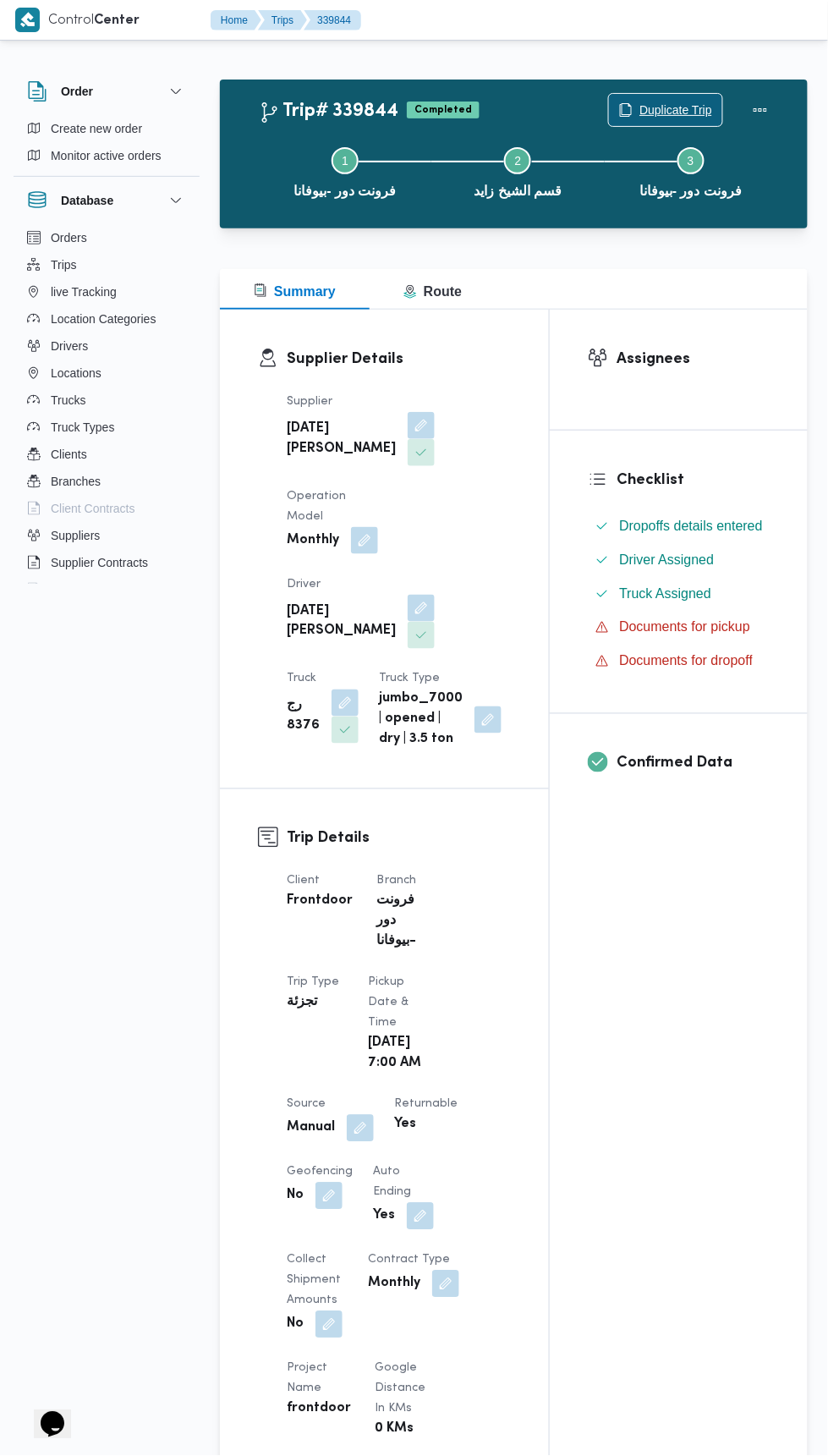
click at [669, 102] on span "Duplicate Trip" at bounding box center [676, 109] width 73 height 20
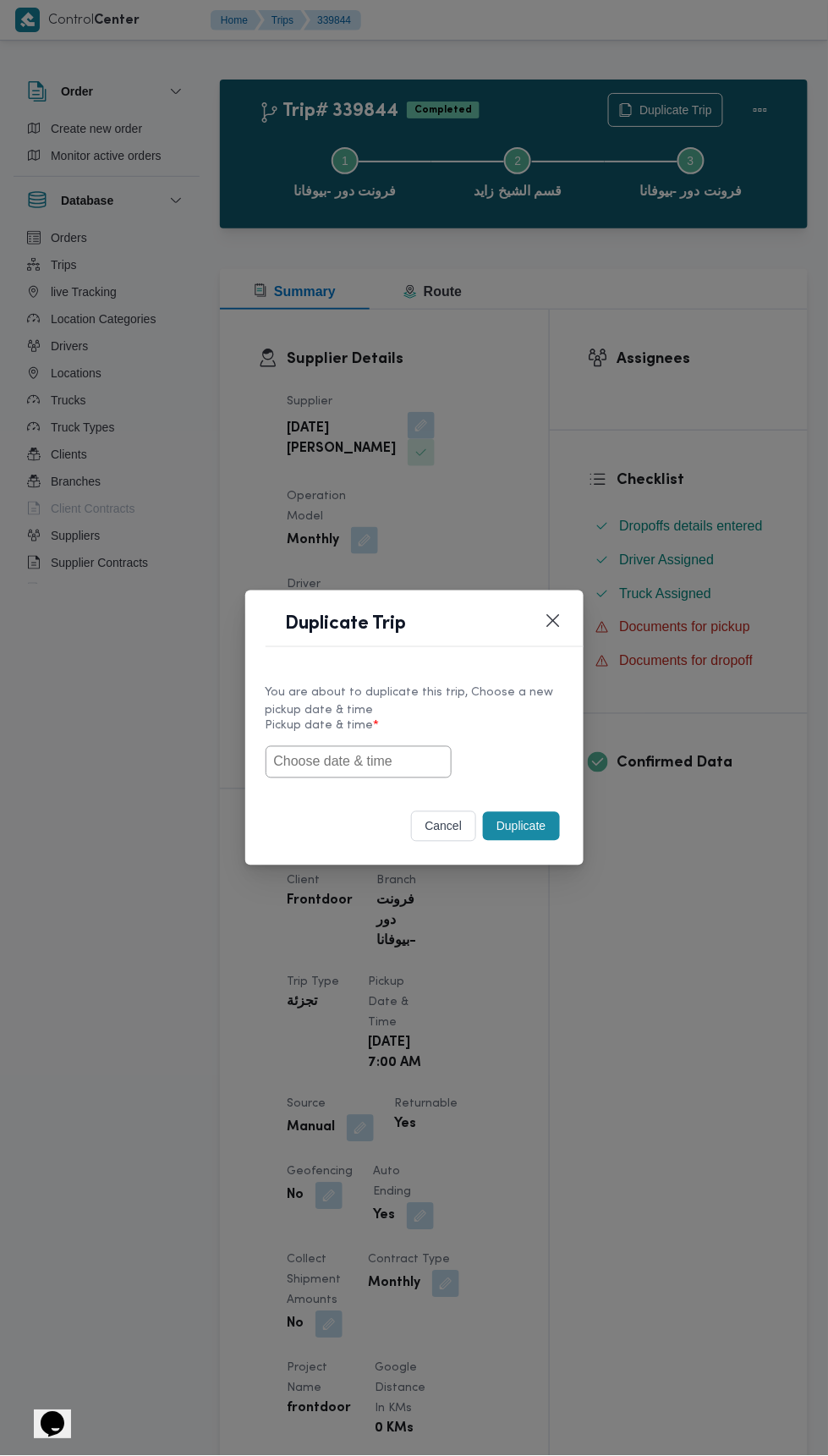
click at [422, 754] on input "text" at bounding box center [358, 762] width 186 height 32
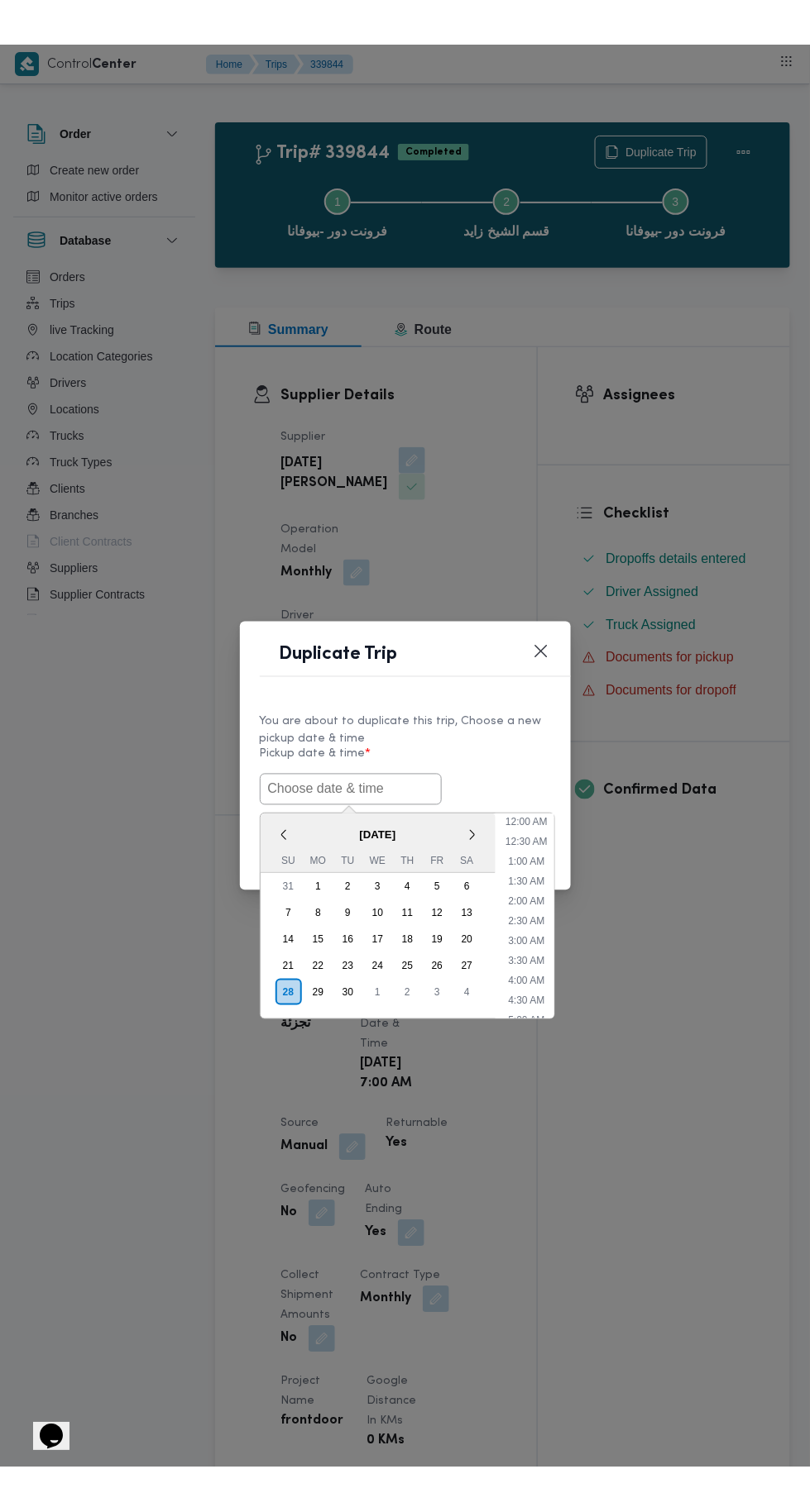
scroll to position [223, 0]
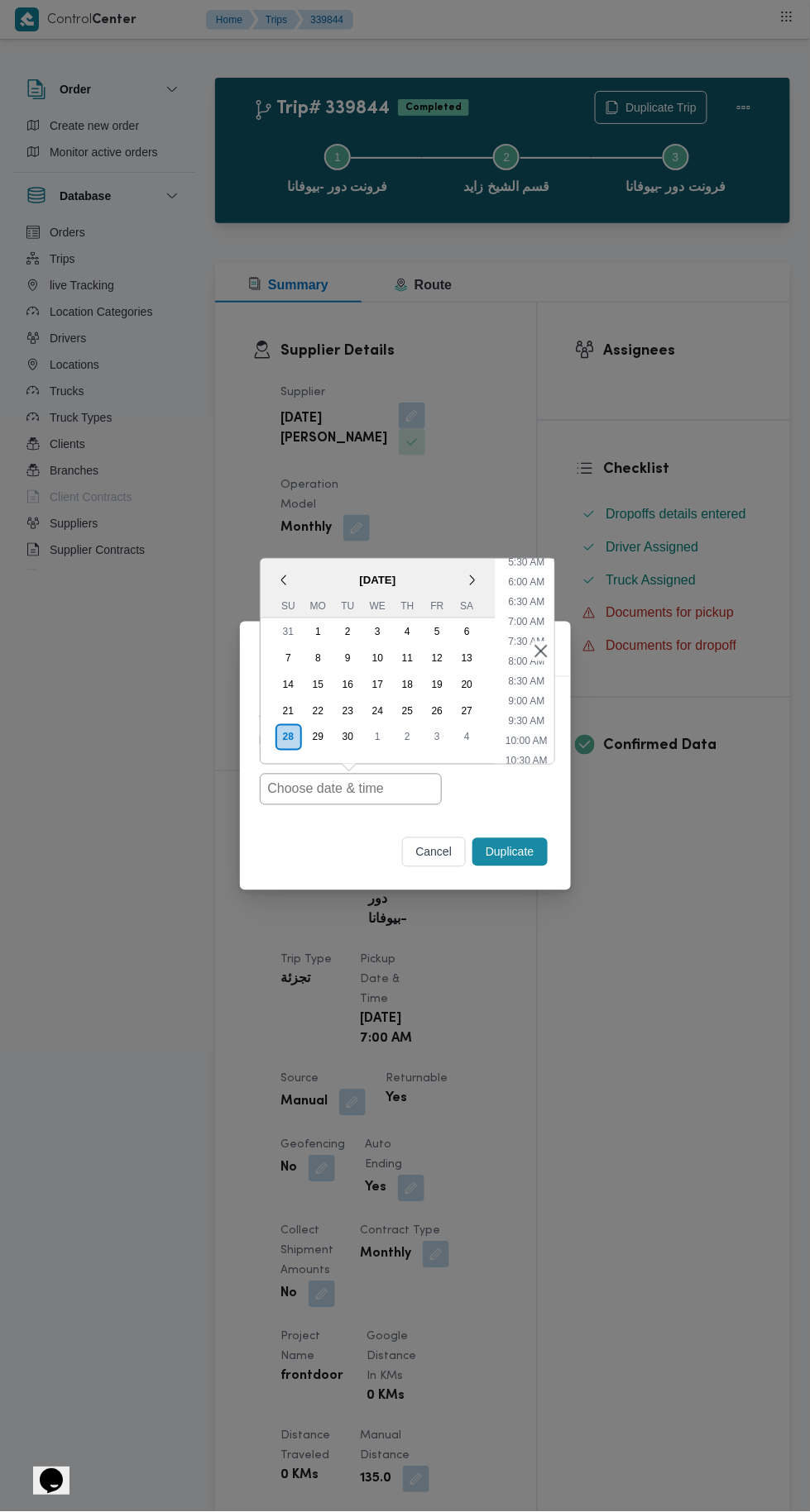
type input "28/09/2025 7:00AM"
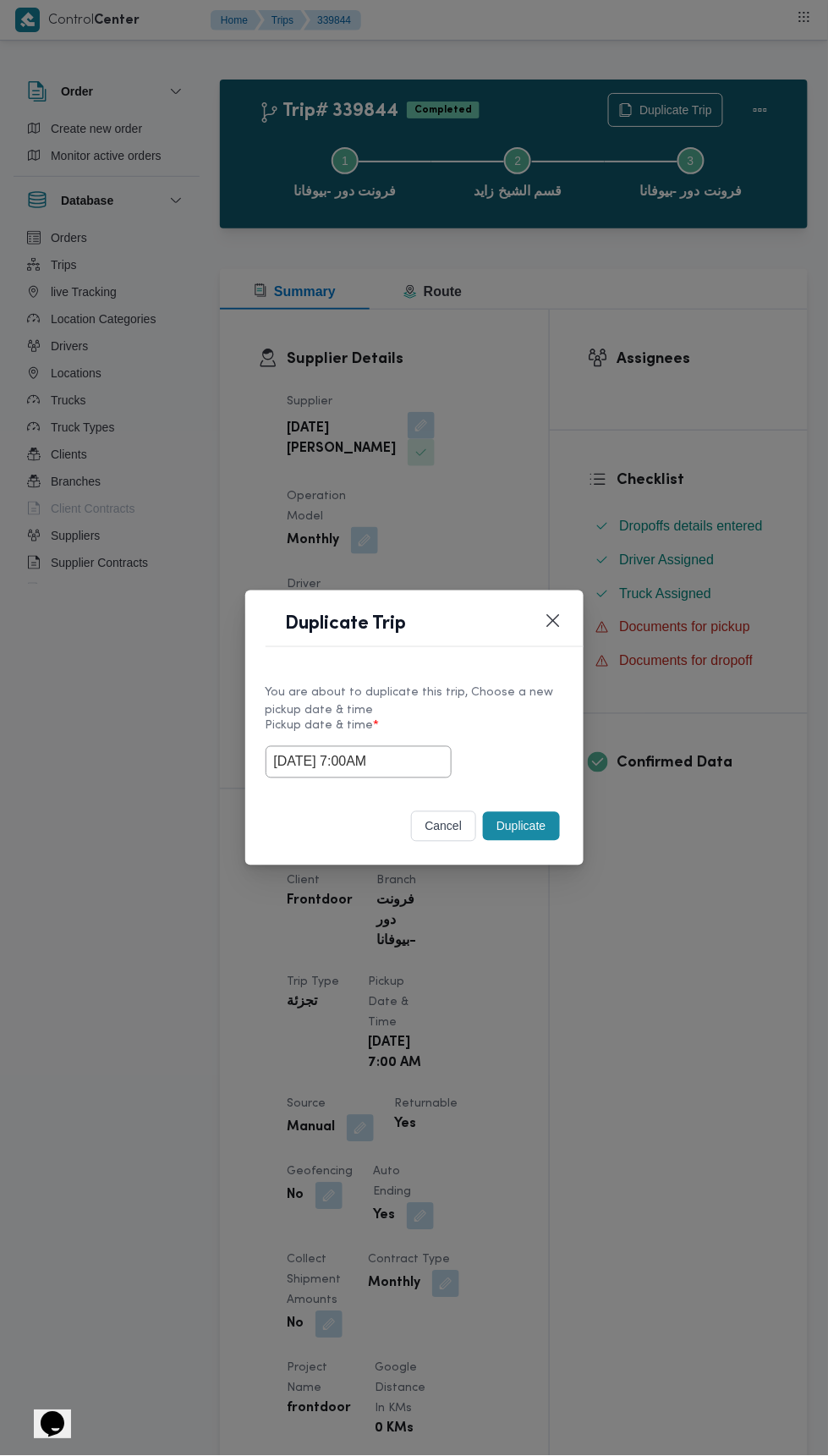
click at [741, 362] on div "Duplicate Trip You are about to duplicate this trip, Choose a new pickup date &…" at bounding box center [414, 728] width 828 height 1456
click at [541, 818] on button "Duplicate" at bounding box center [521, 826] width 76 height 29
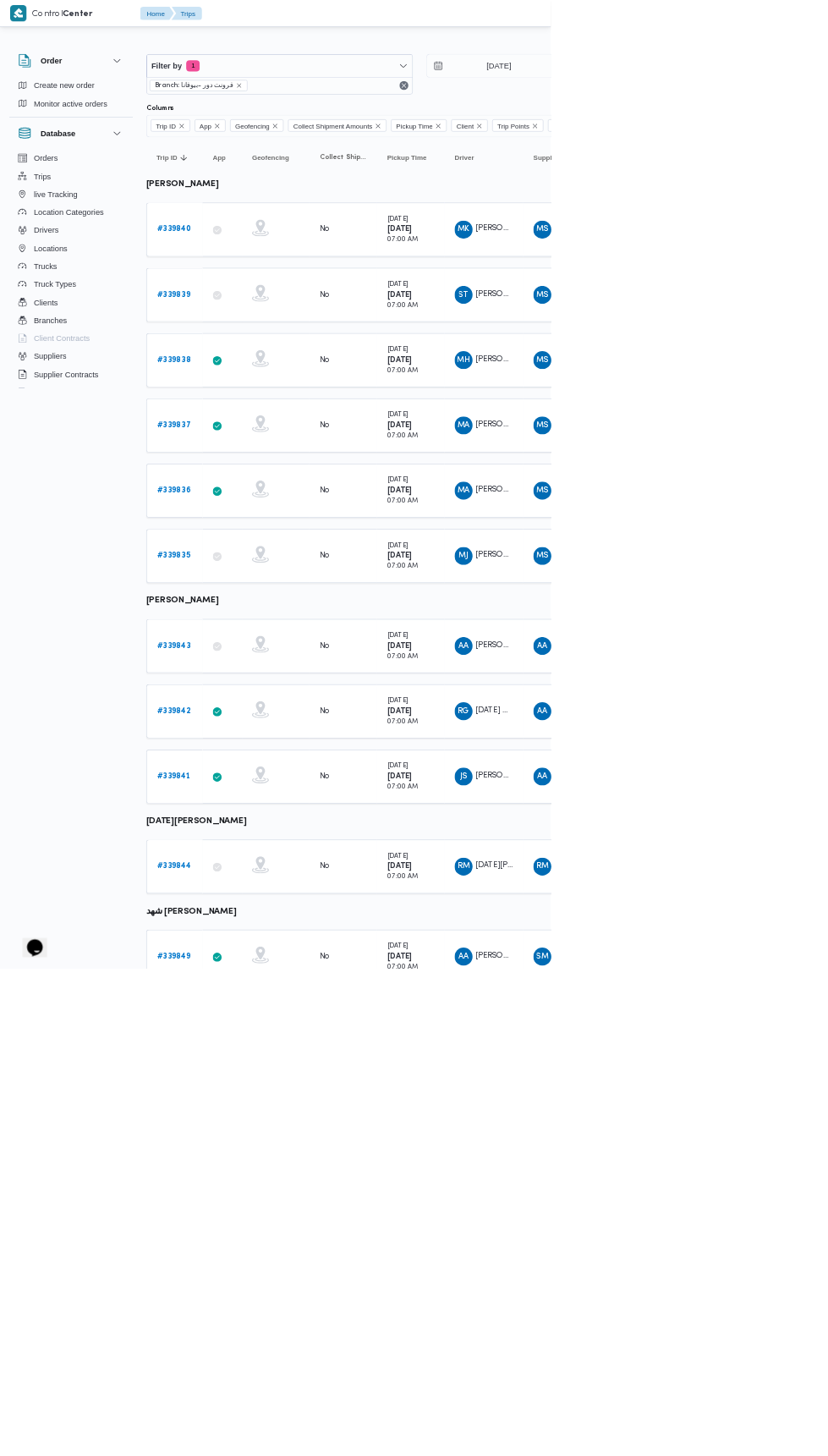
click at [266, 1432] on b "# 339849" at bounding box center [261, 1437] width 51 height 11
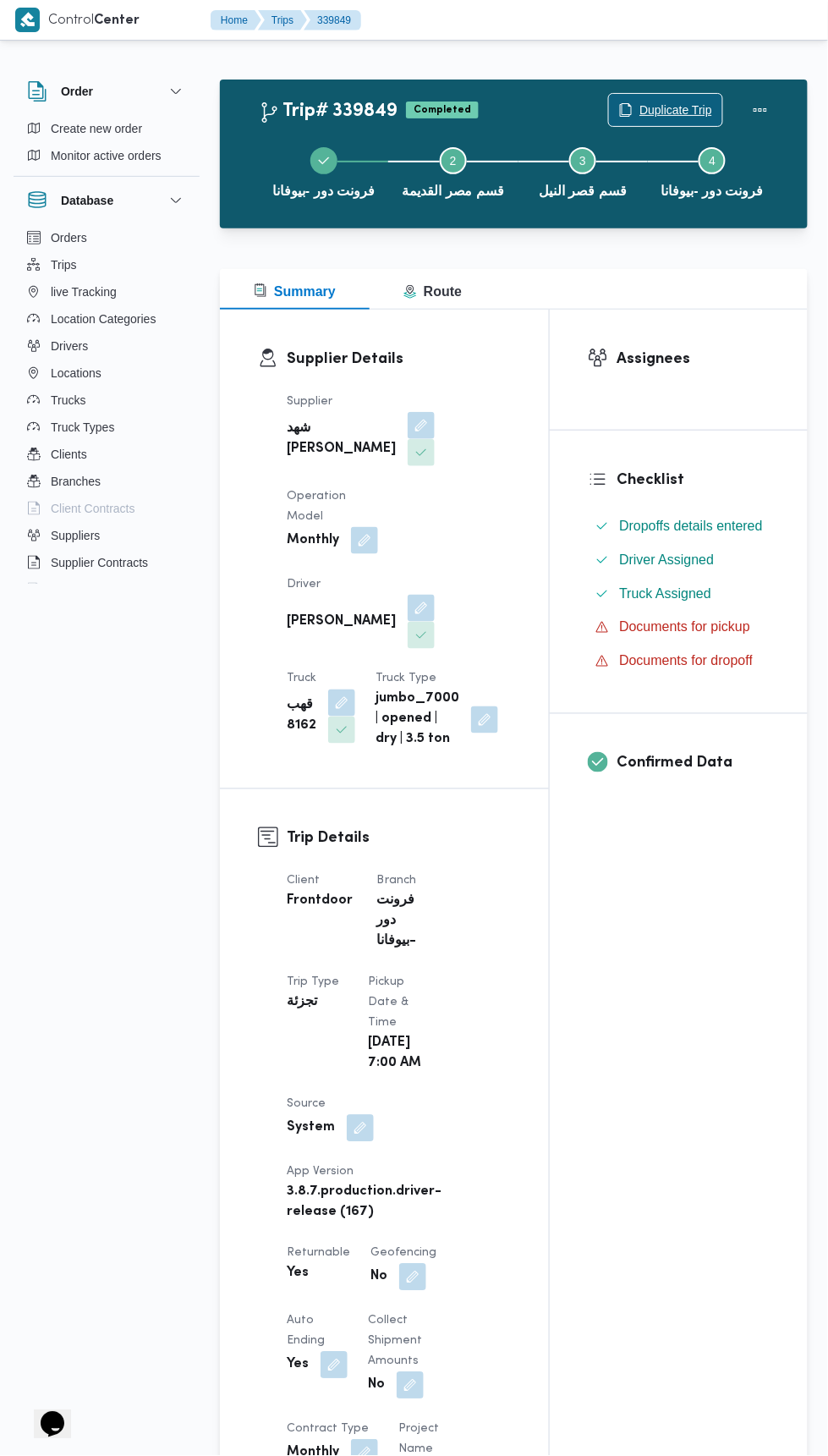
click at [671, 108] on span "Duplicate Trip" at bounding box center [676, 109] width 73 height 20
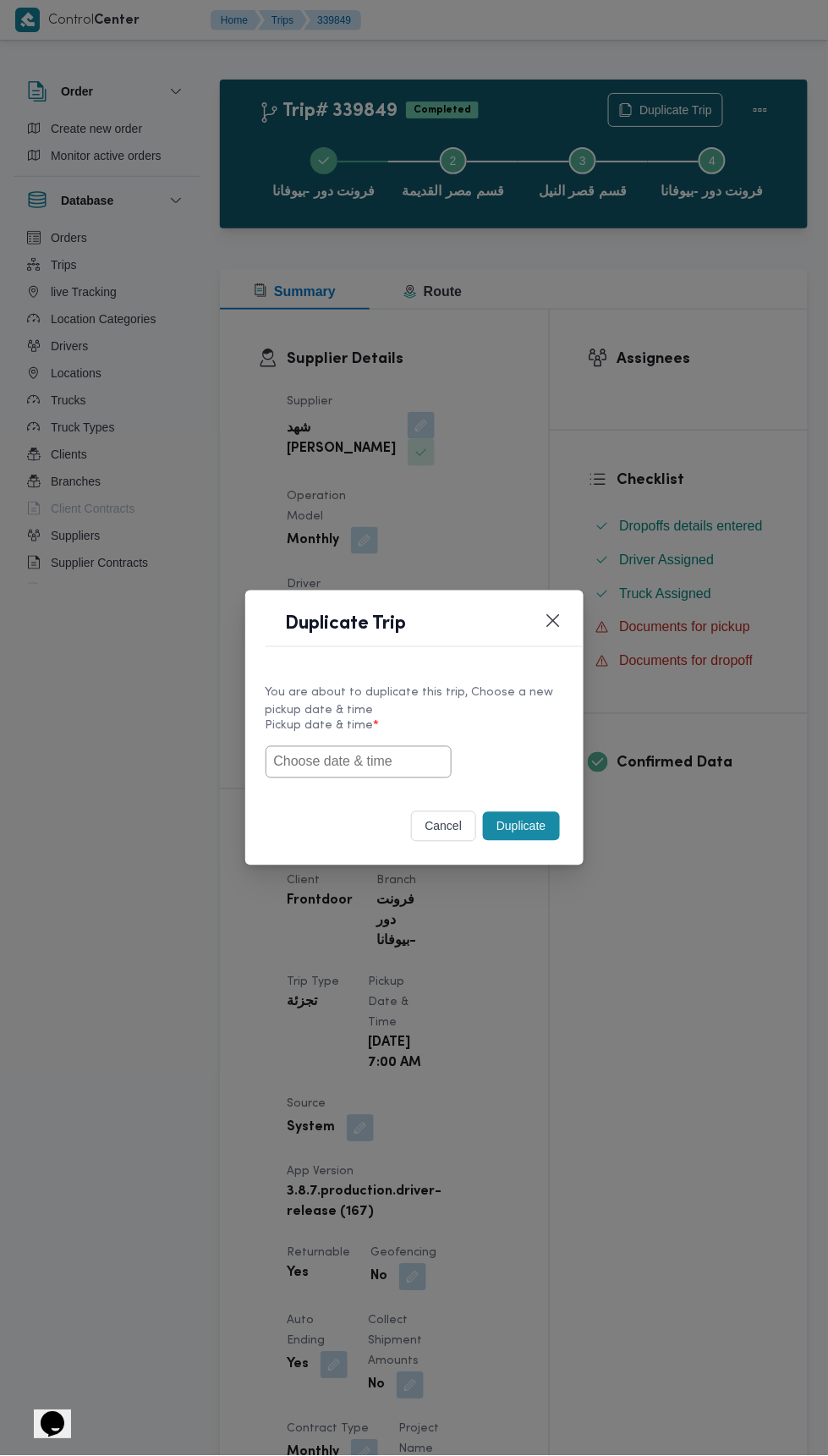
click at [382, 753] on input "text" at bounding box center [358, 762] width 186 height 32
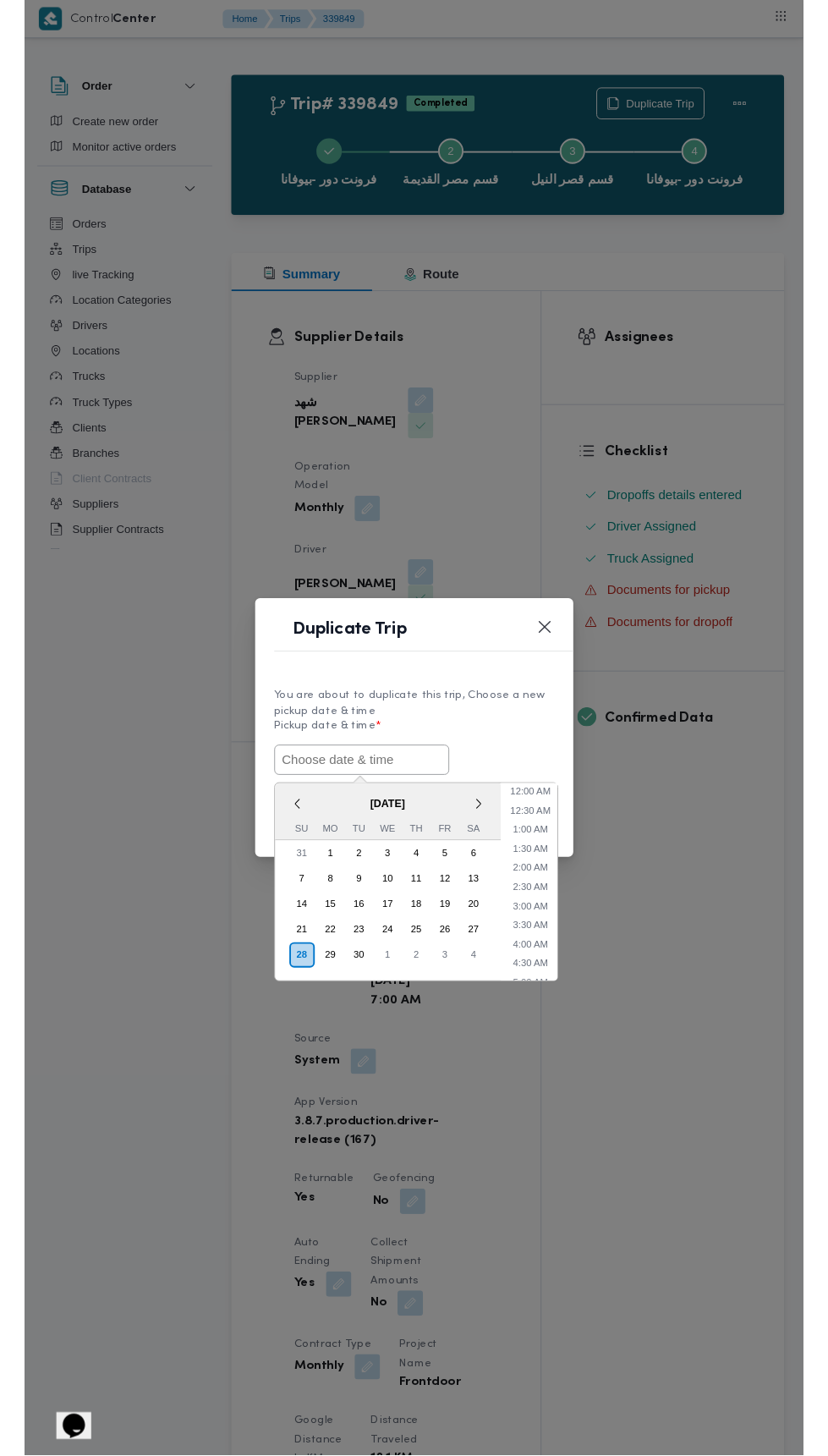
scroll to position [229, 0]
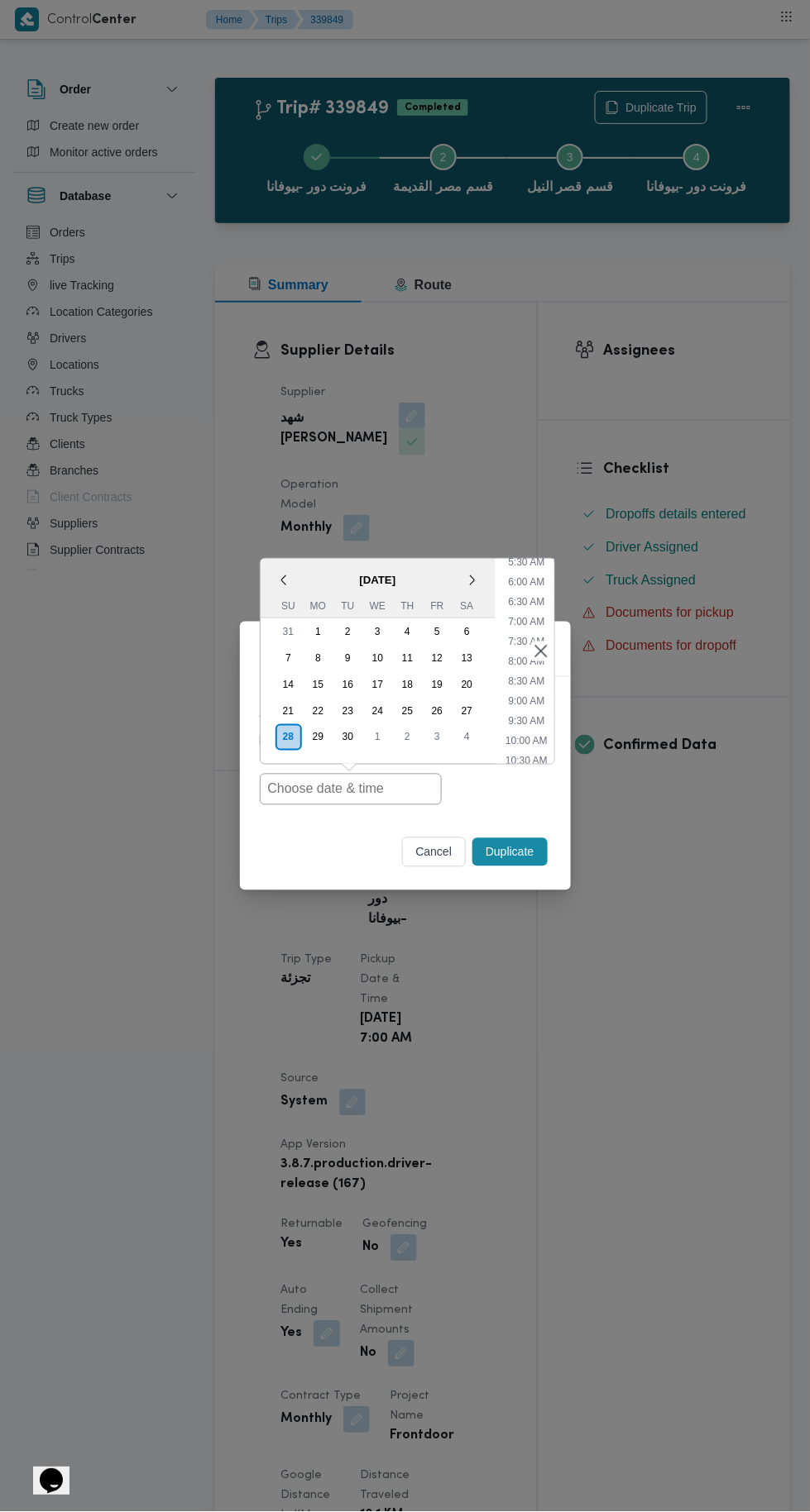
type input "28/09/2025 7:00AM"
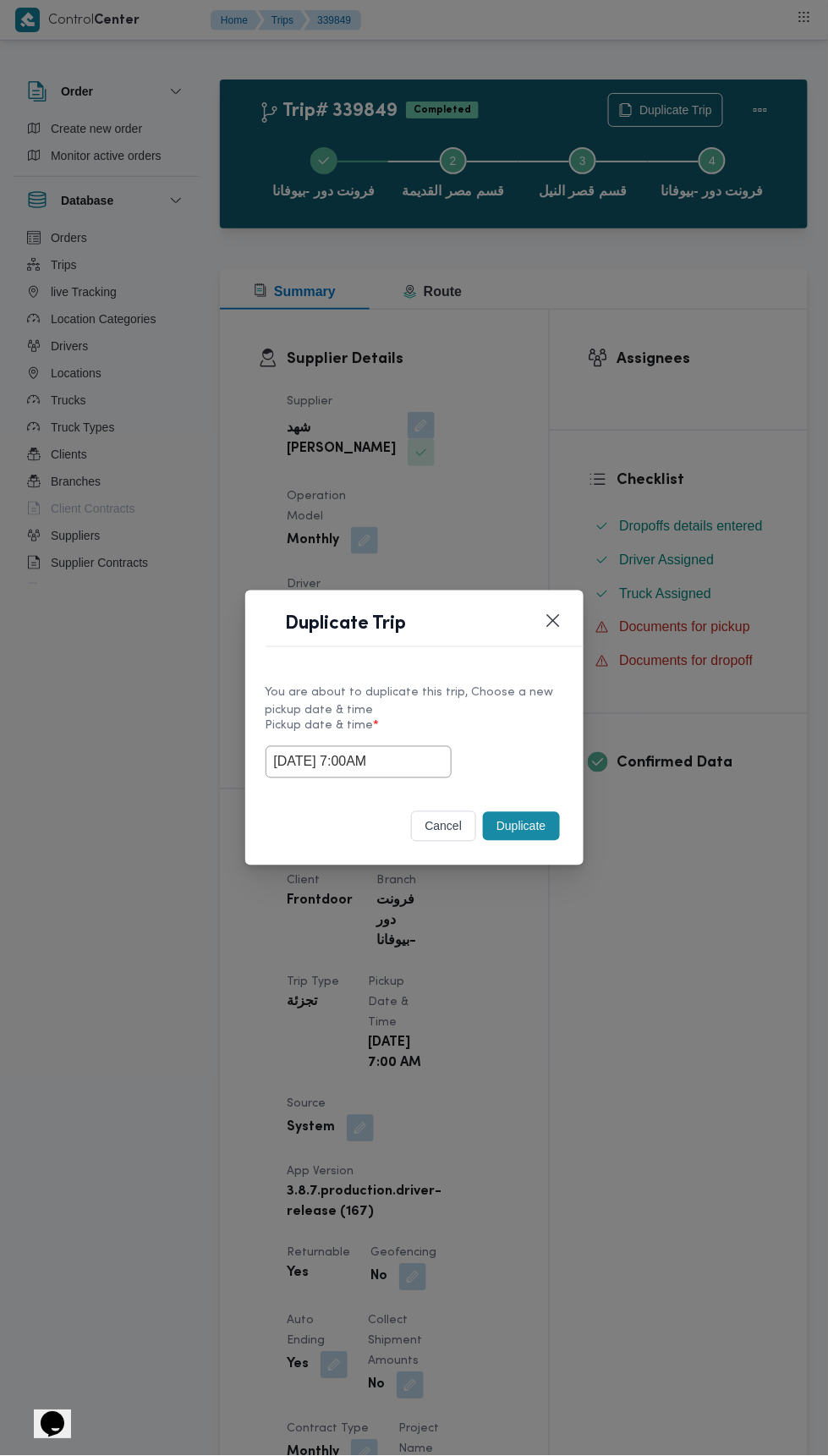
click at [767, 365] on div "Duplicate Trip You are about to duplicate this trip, Choose a new pickup date &…" at bounding box center [414, 728] width 828 height 1456
click at [527, 822] on button "Duplicate" at bounding box center [521, 826] width 76 height 29
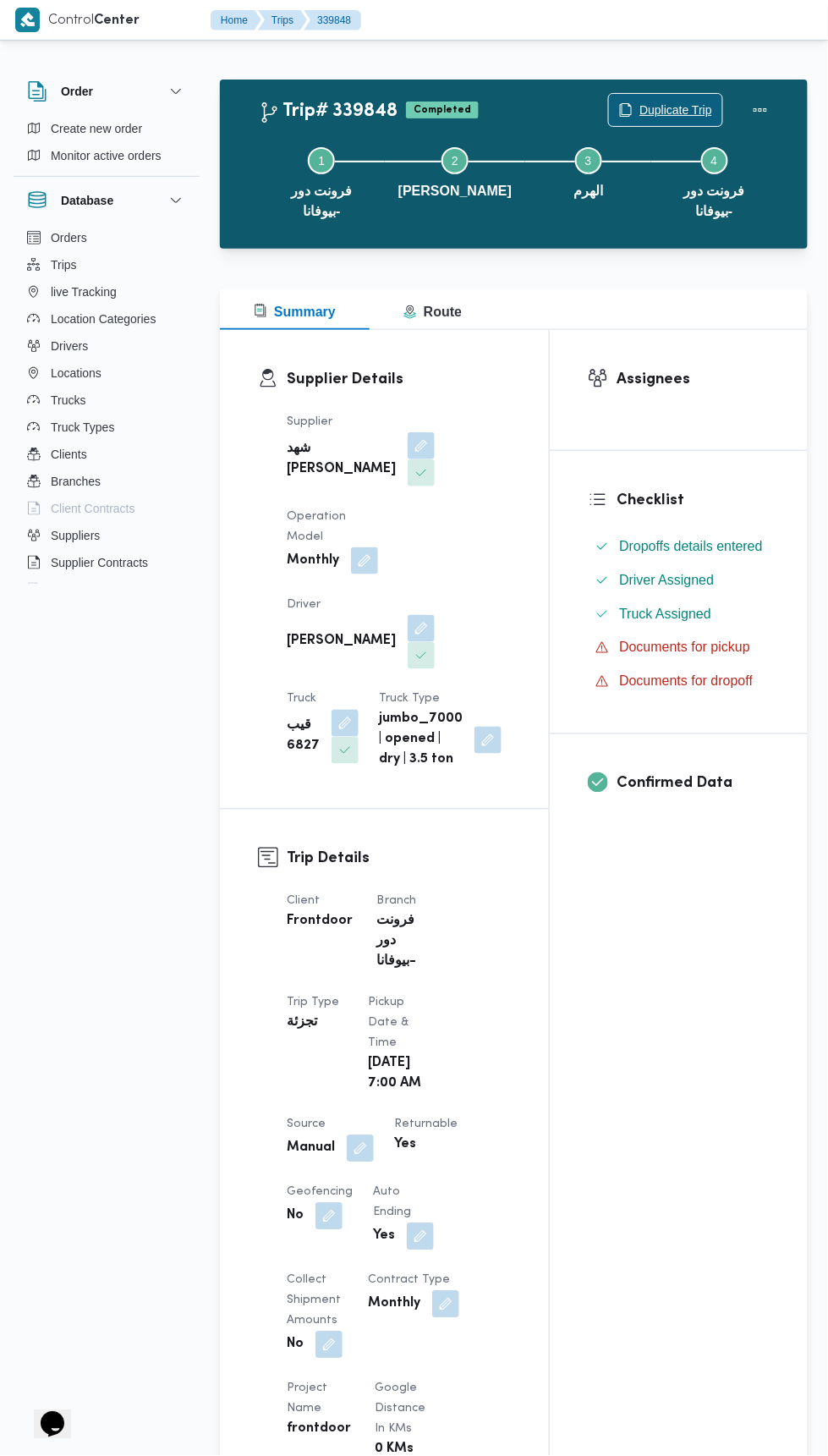
click at [665, 103] on span "Duplicate Trip" at bounding box center [676, 109] width 73 height 20
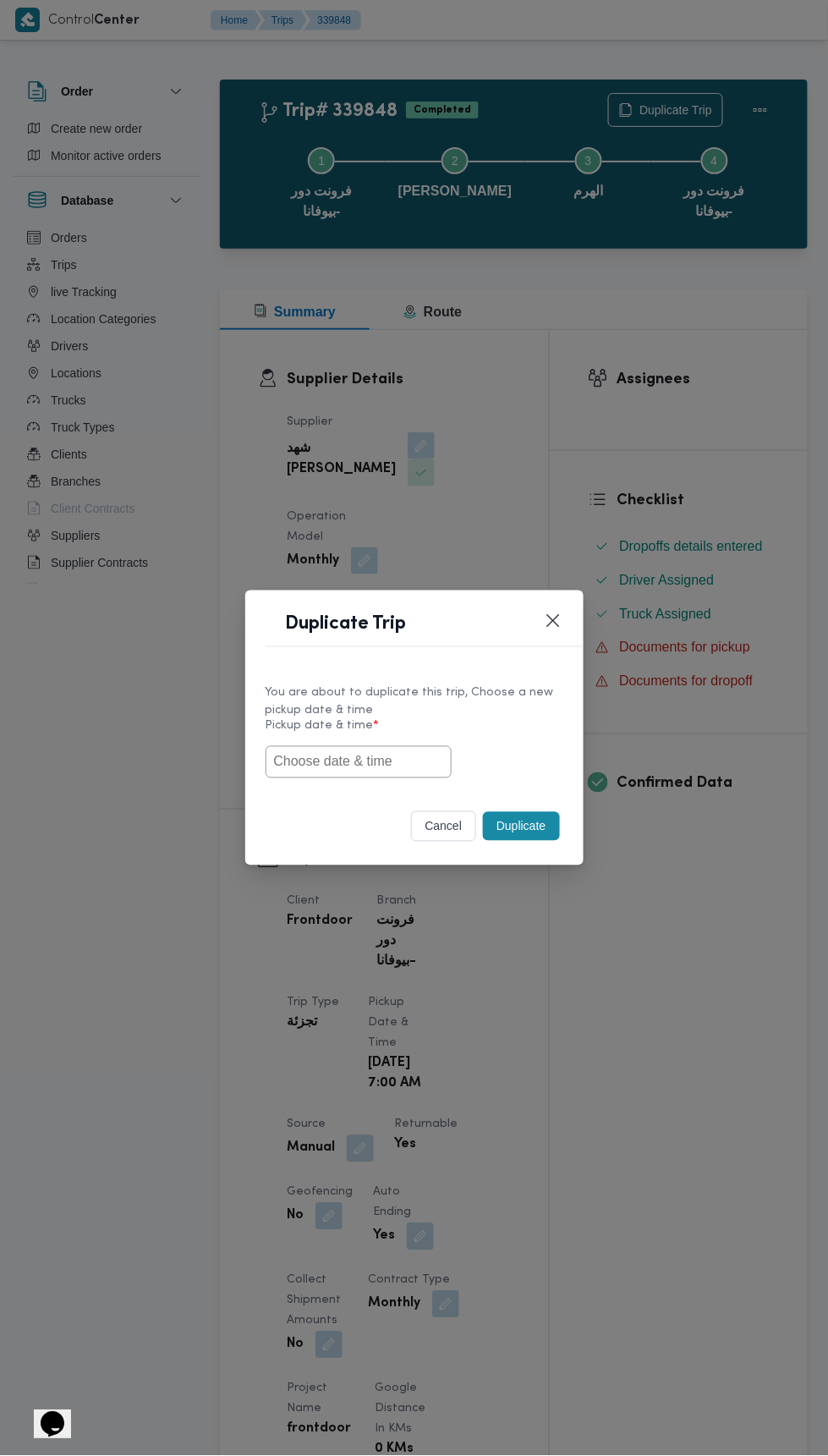
click at [396, 763] on input "text" at bounding box center [358, 762] width 186 height 32
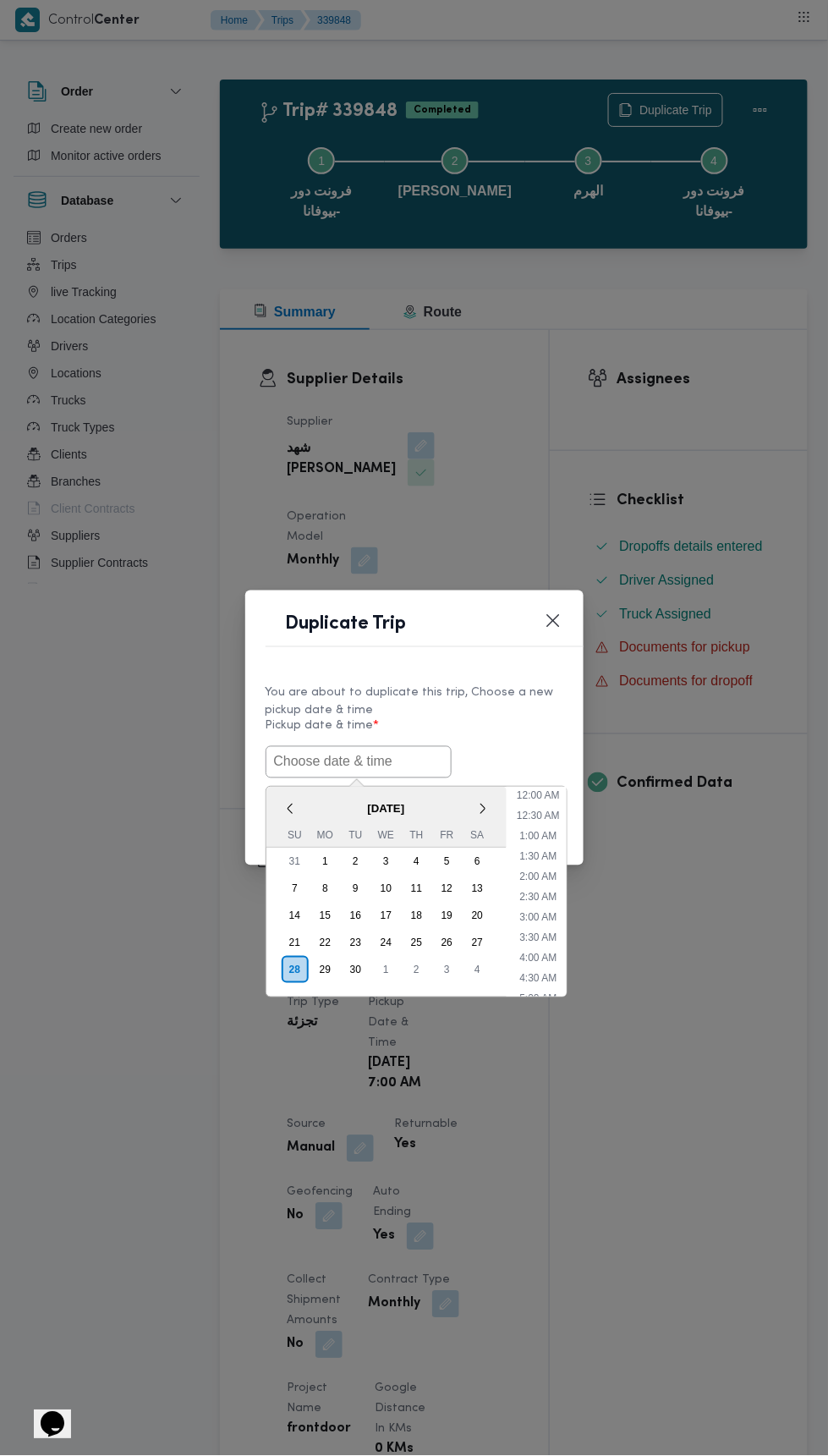
scroll to position [229, 0]
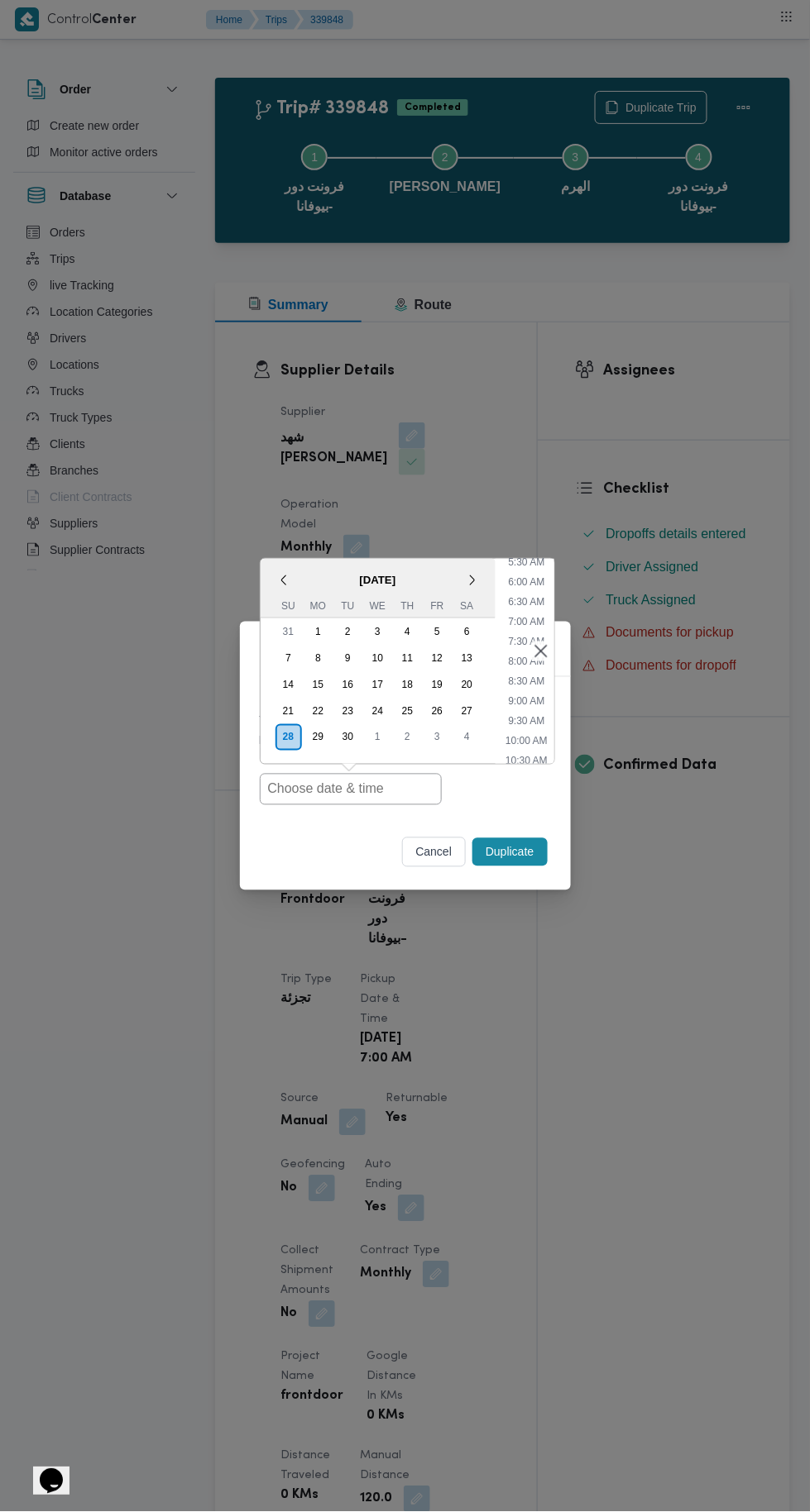
type input "28/09/2025 7:00AM"
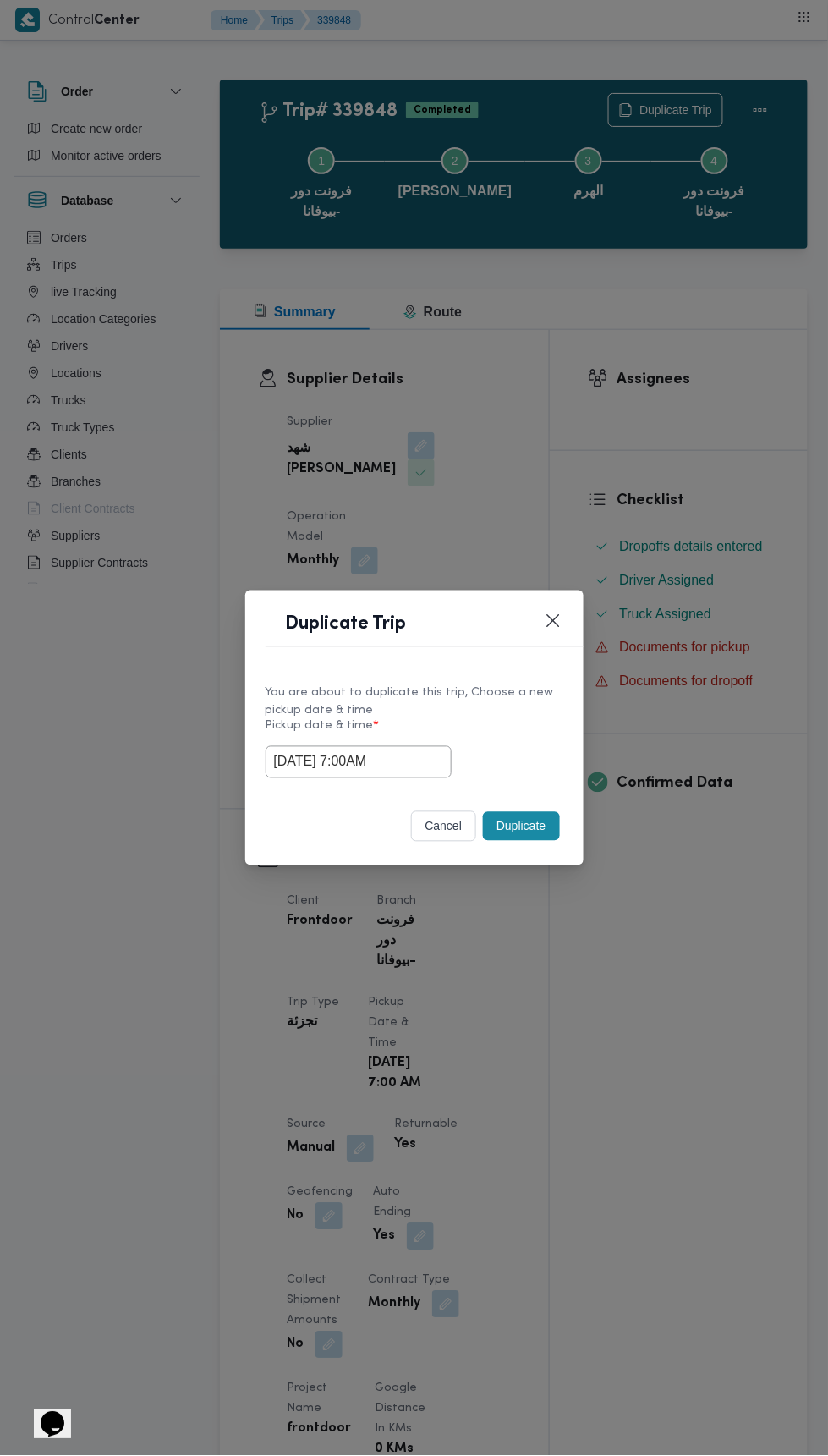
click at [762, 459] on div "Duplicate Trip You are about to duplicate this trip, Choose a new pickup date &…" at bounding box center [414, 728] width 828 height 1456
click at [574, 836] on div "cancel Duplicate" at bounding box center [414, 830] width 338 height 71
click at [534, 816] on button "Duplicate" at bounding box center [521, 826] width 76 height 29
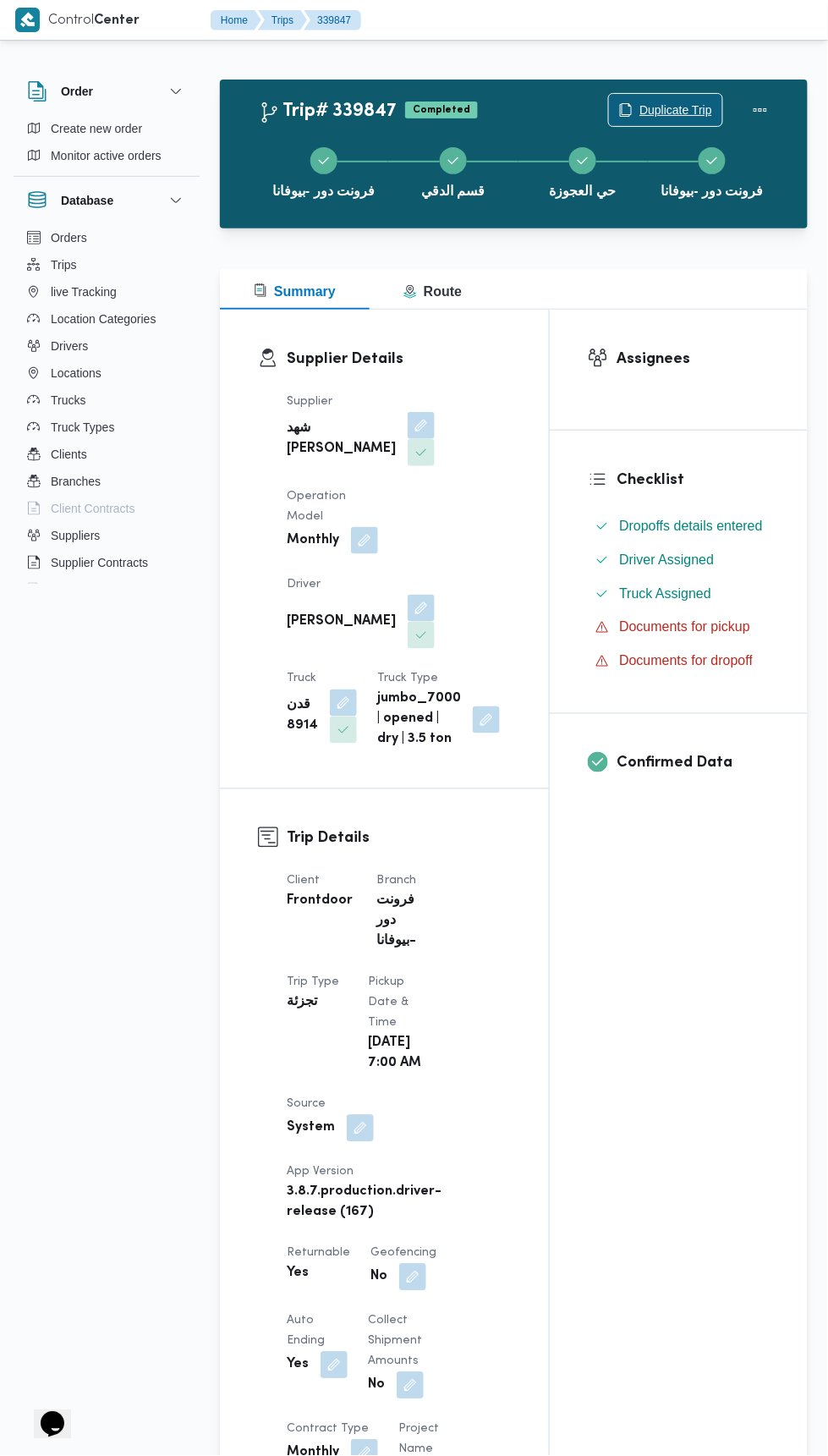
click at [662, 101] on span "Duplicate Trip" at bounding box center [676, 109] width 73 height 20
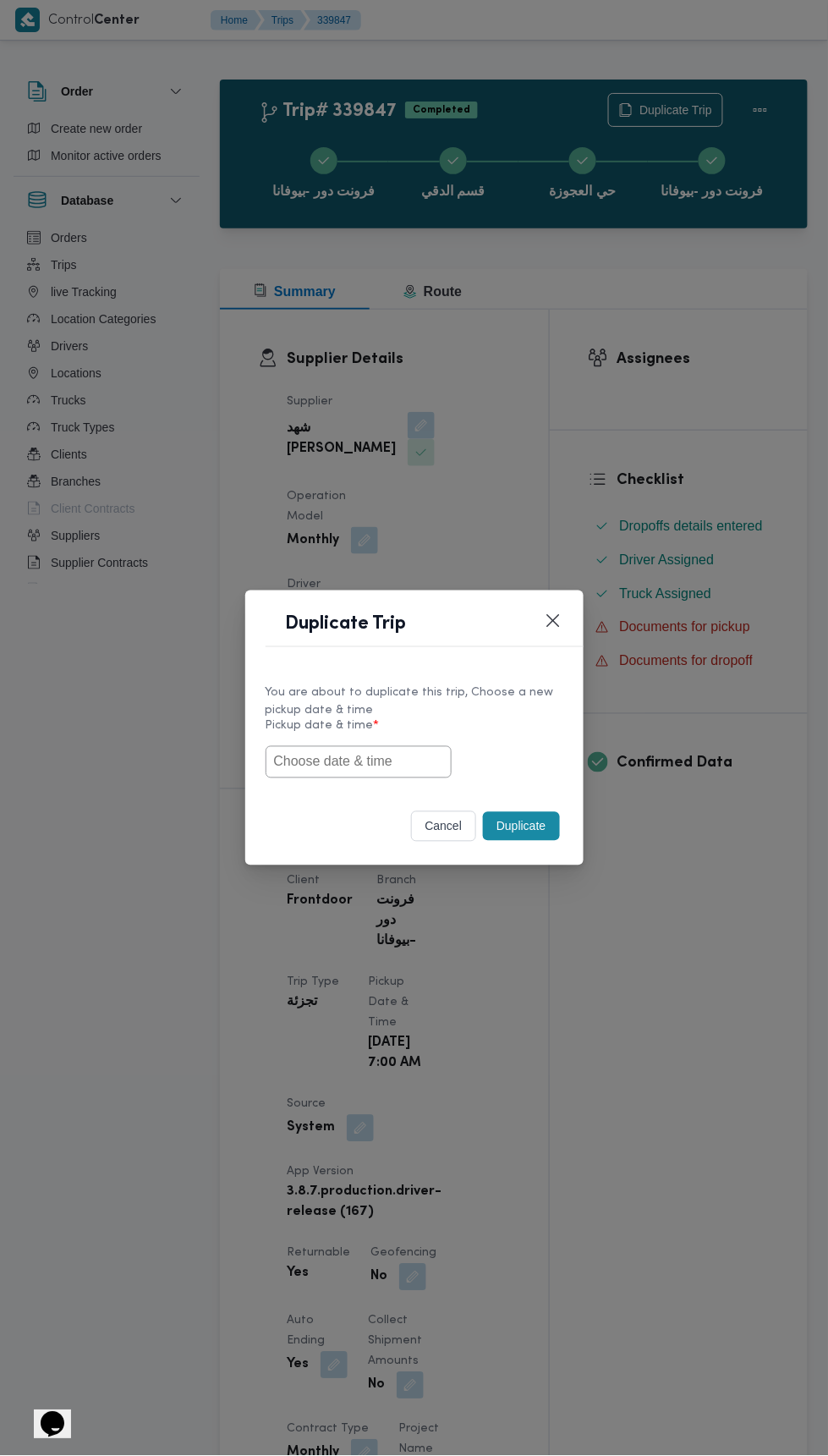
click at [433, 763] on input "text" at bounding box center [358, 762] width 186 height 32
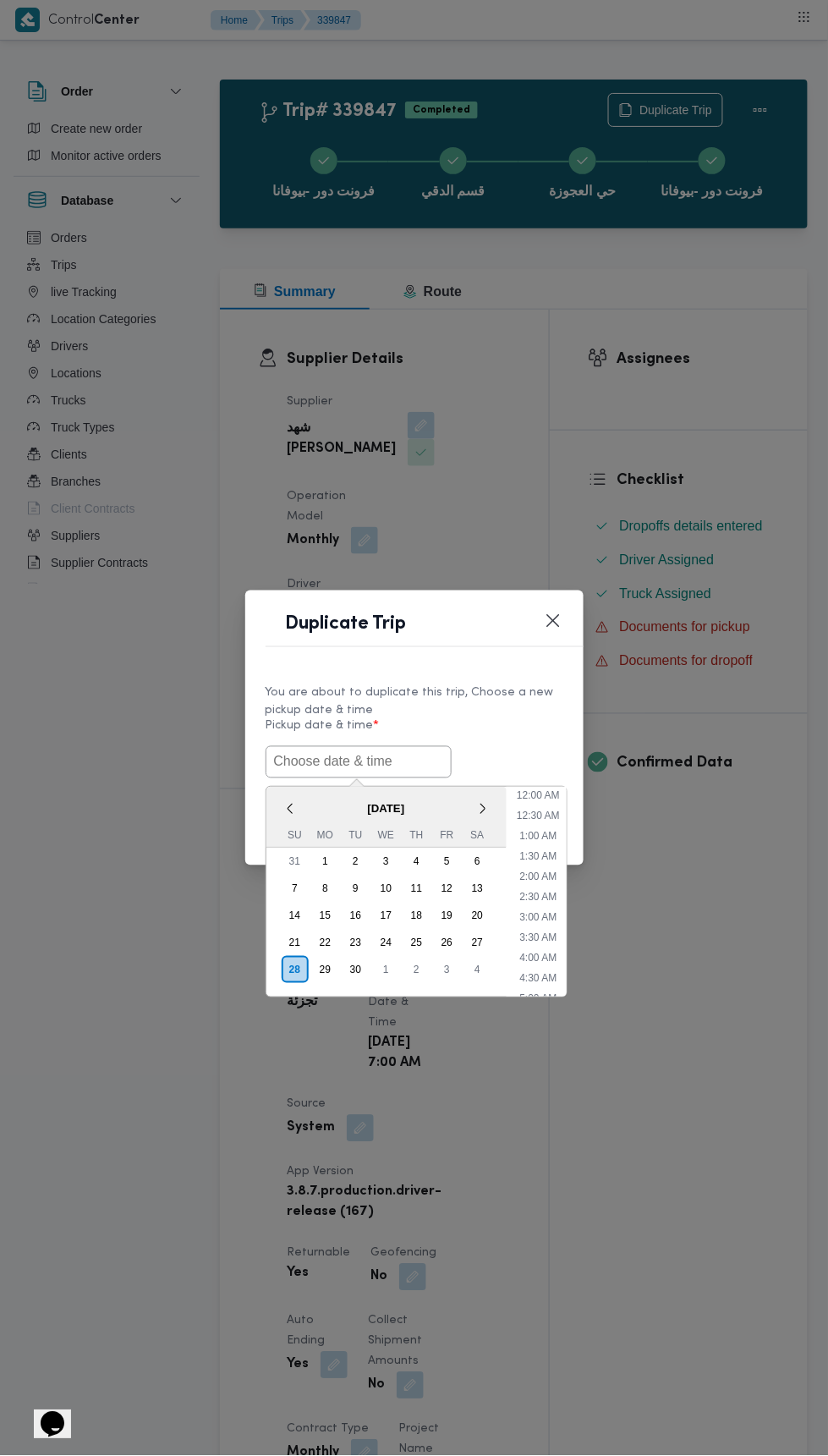
scroll to position [229, 0]
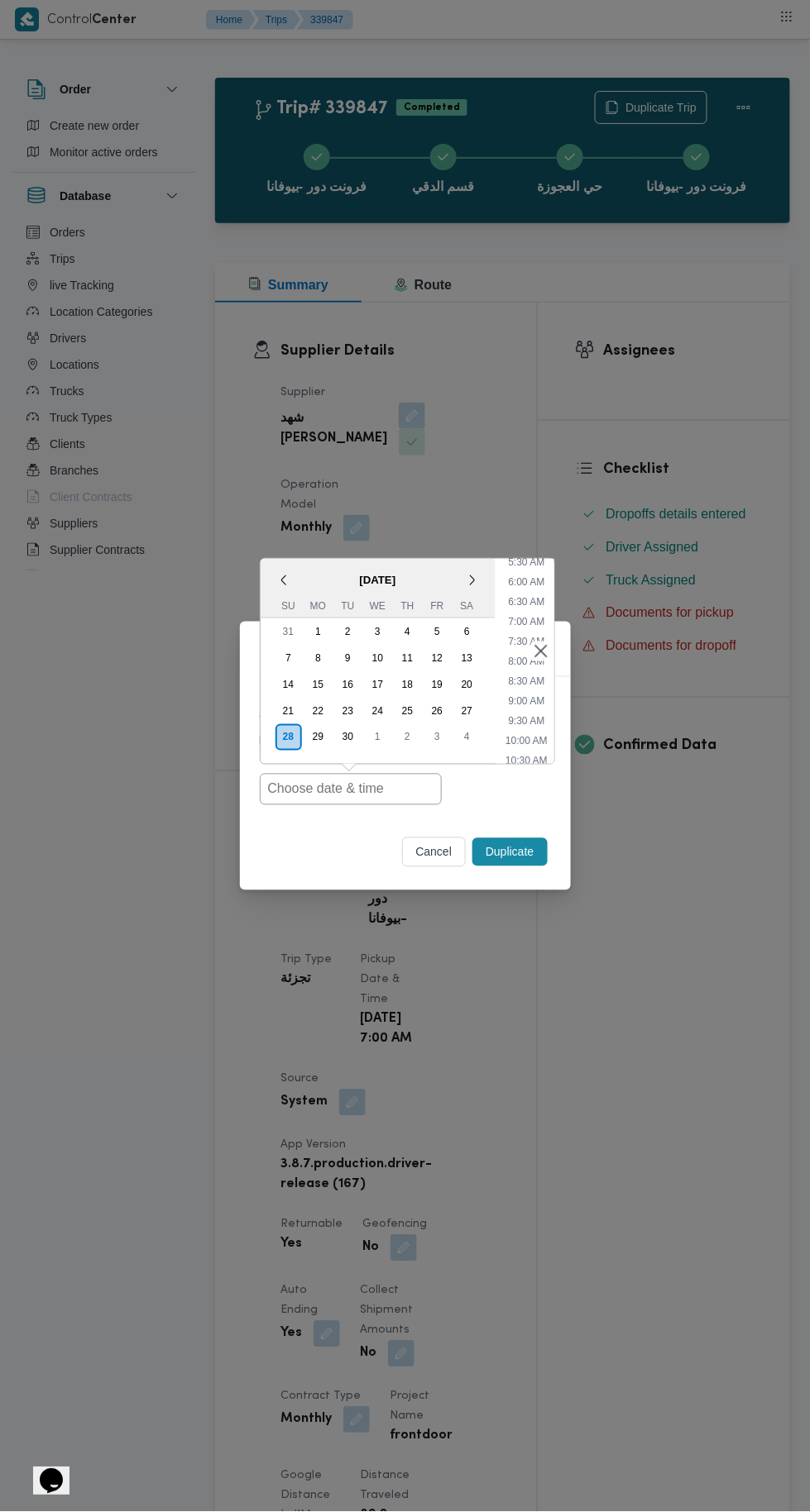
type input "28/09/2025 7:00AM"
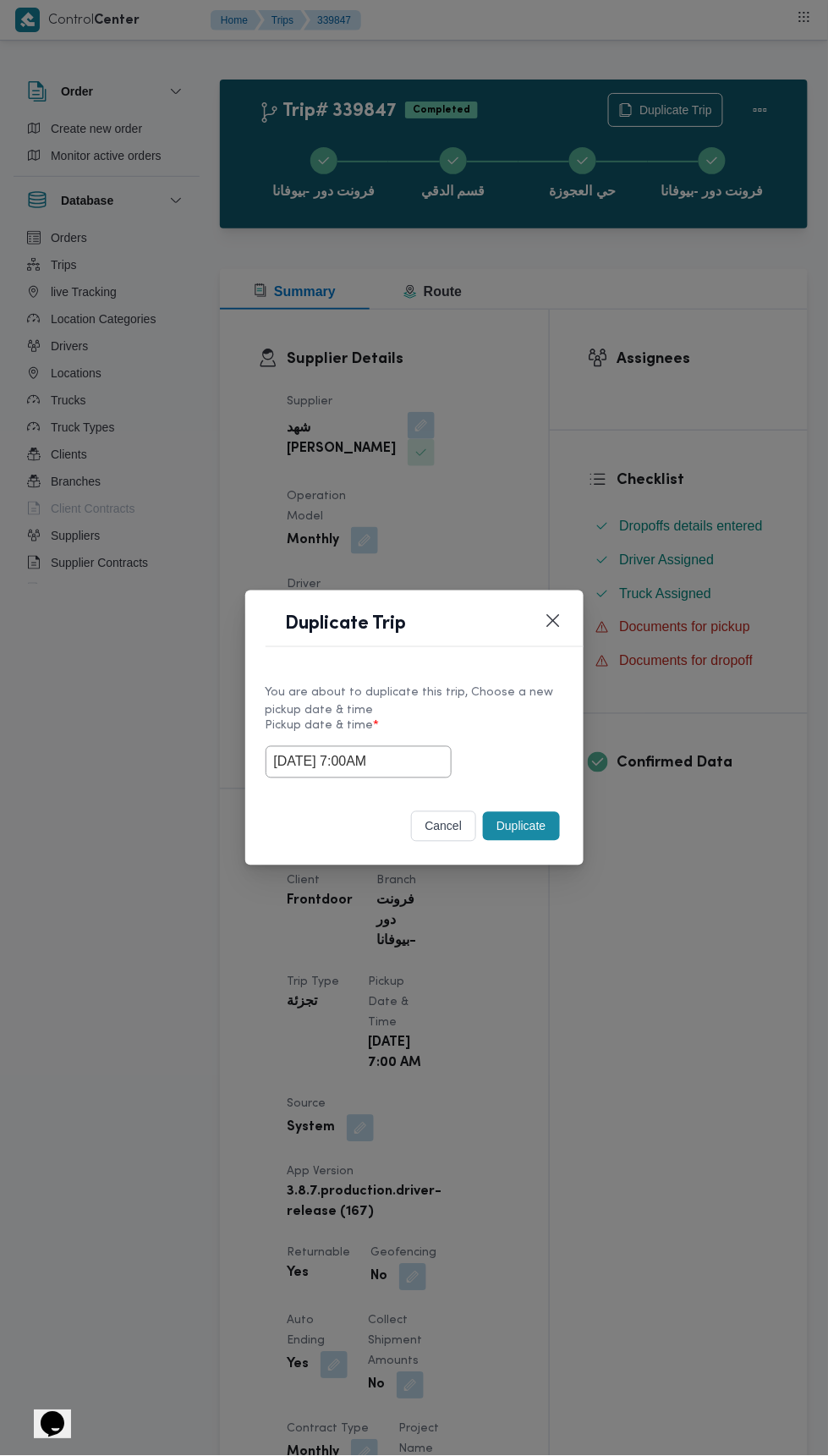
click at [763, 422] on div "Duplicate Trip You are about to duplicate this trip, Choose a new pickup date &…" at bounding box center [414, 728] width 828 height 1456
click at [522, 824] on button "Duplicate" at bounding box center [521, 826] width 76 height 29
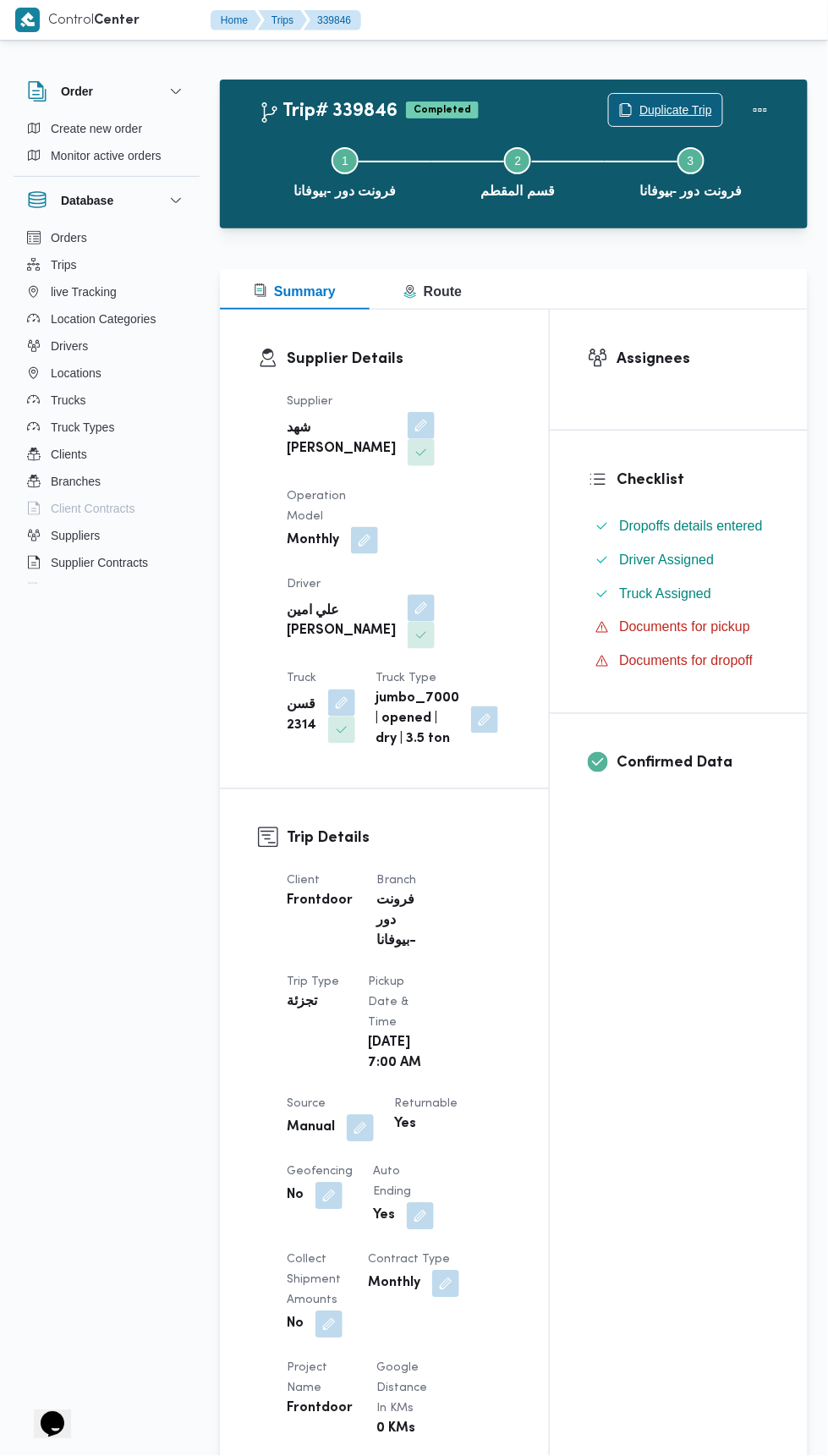
click at [668, 107] on span "Duplicate Trip" at bounding box center [676, 109] width 73 height 20
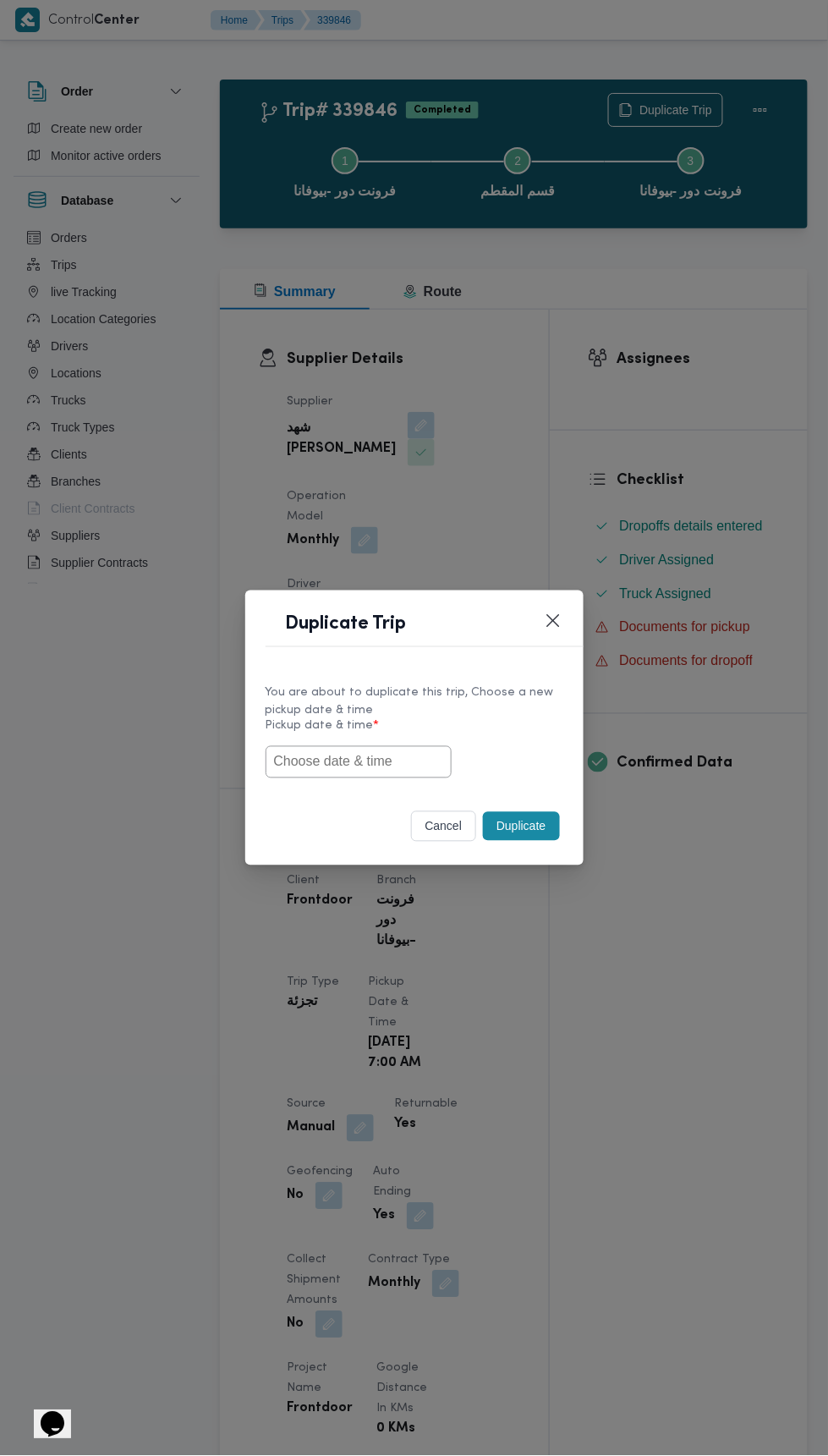
click at [423, 761] on input "text" at bounding box center [358, 762] width 186 height 32
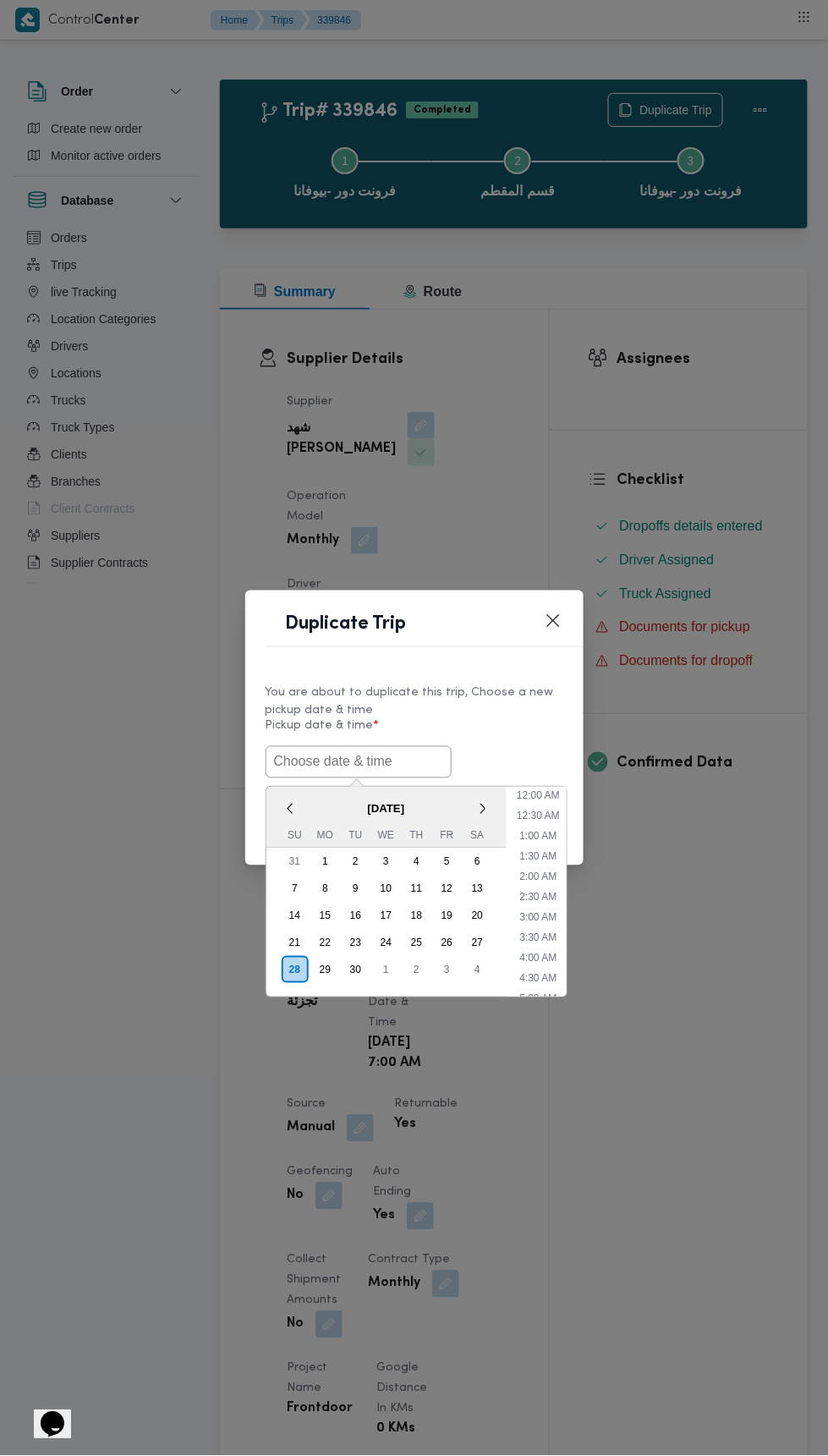
scroll to position [229, 0]
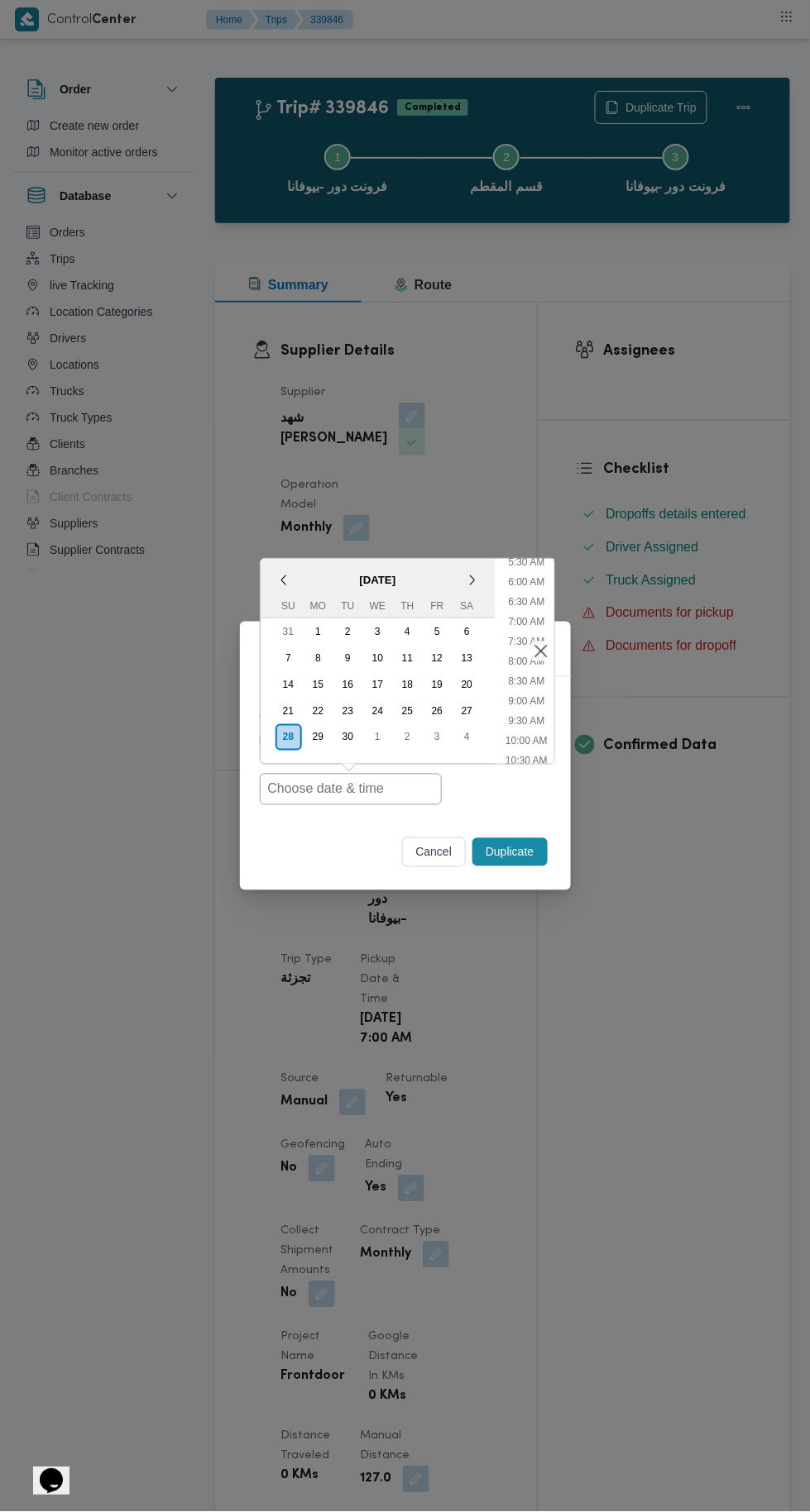
type input "28/09/2025 7:00AM"
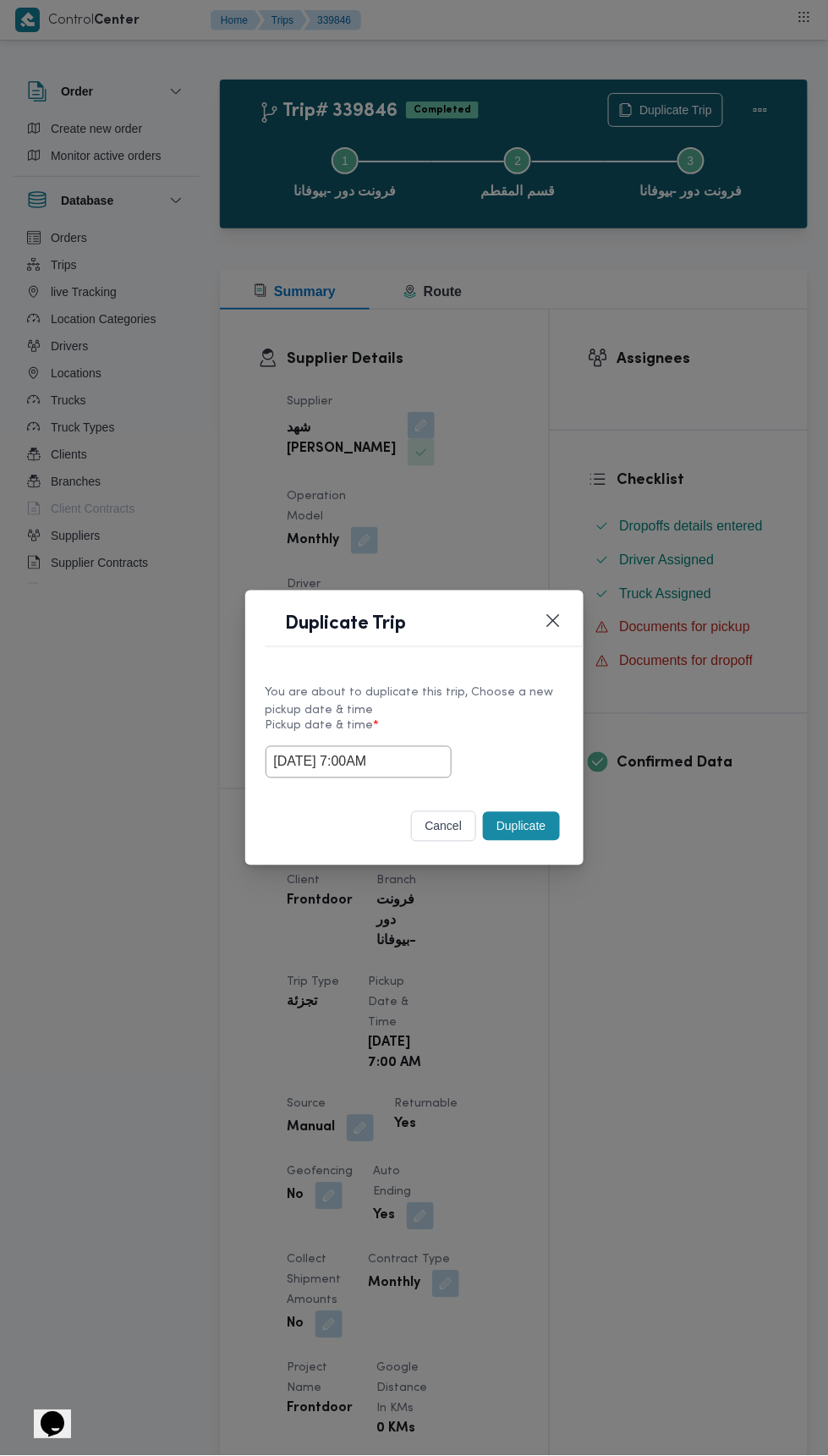
click at [759, 425] on div "Duplicate Trip You are about to duplicate this trip, Choose a new pickup date &…" at bounding box center [414, 728] width 828 height 1456
click at [538, 836] on button "Duplicate" at bounding box center [521, 826] width 76 height 29
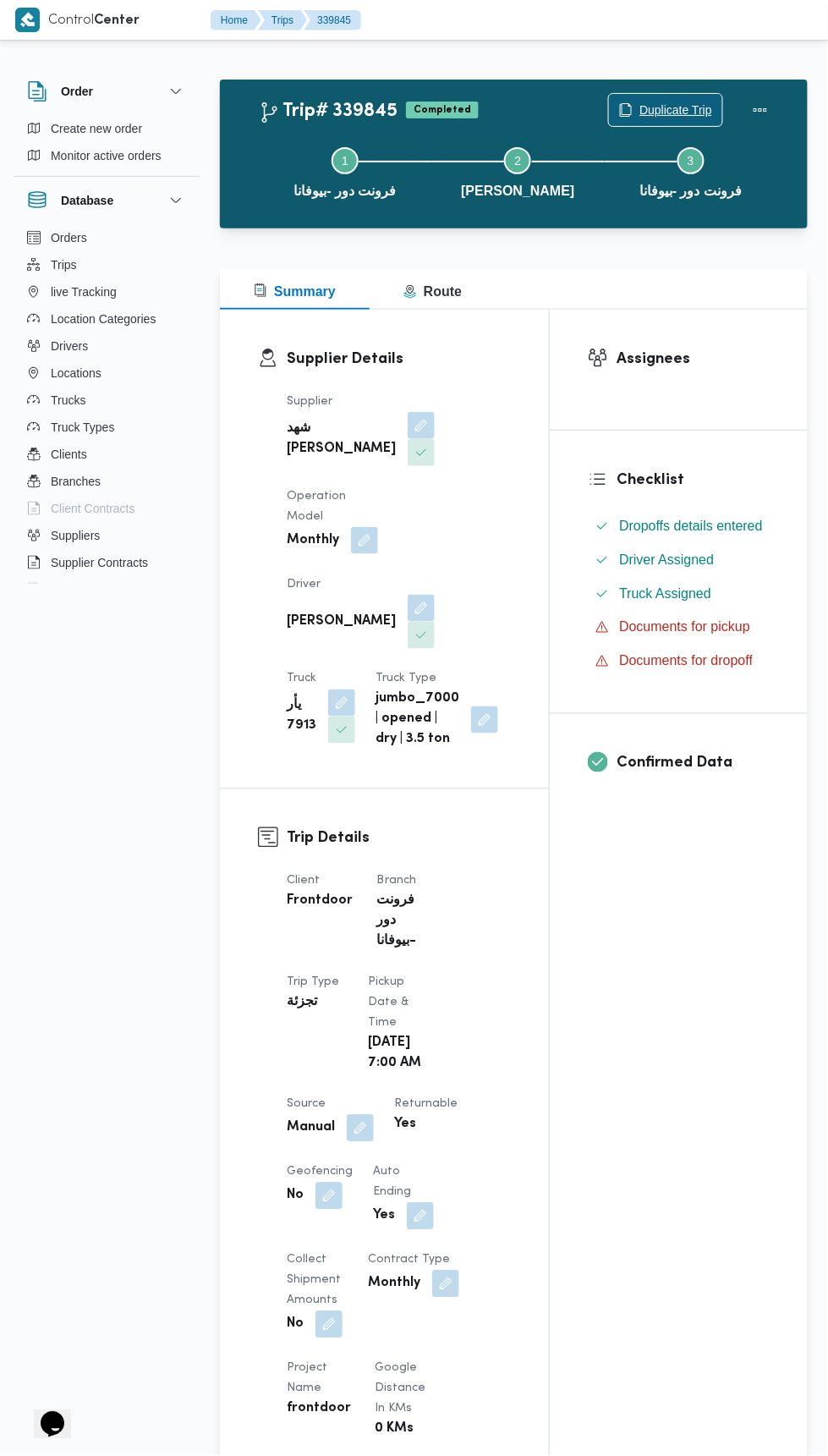
click at [673, 110] on span "Duplicate Trip" at bounding box center [676, 109] width 73 height 20
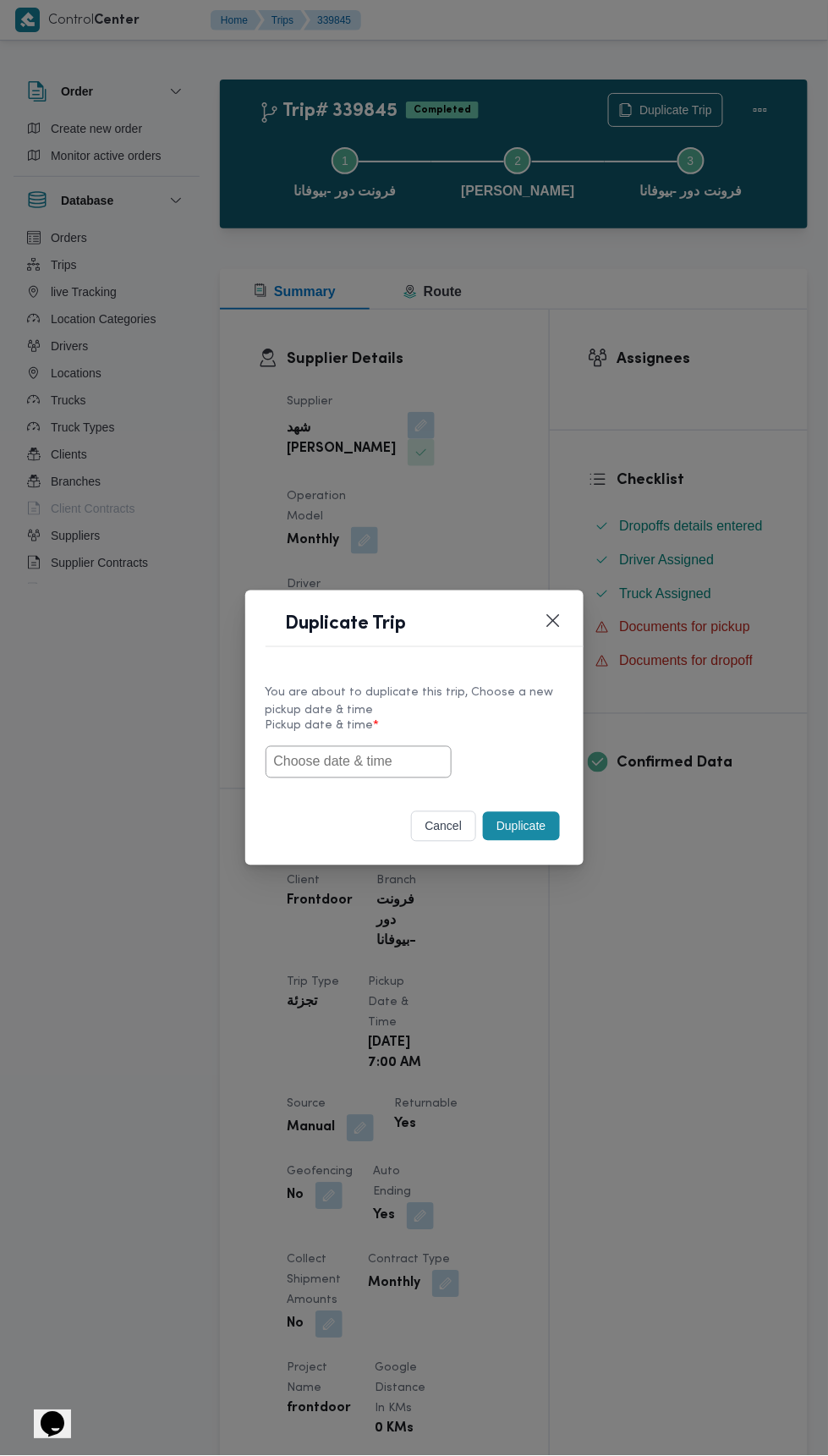
click at [427, 755] on input "text" at bounding box center [358, 762] width 186 height 32
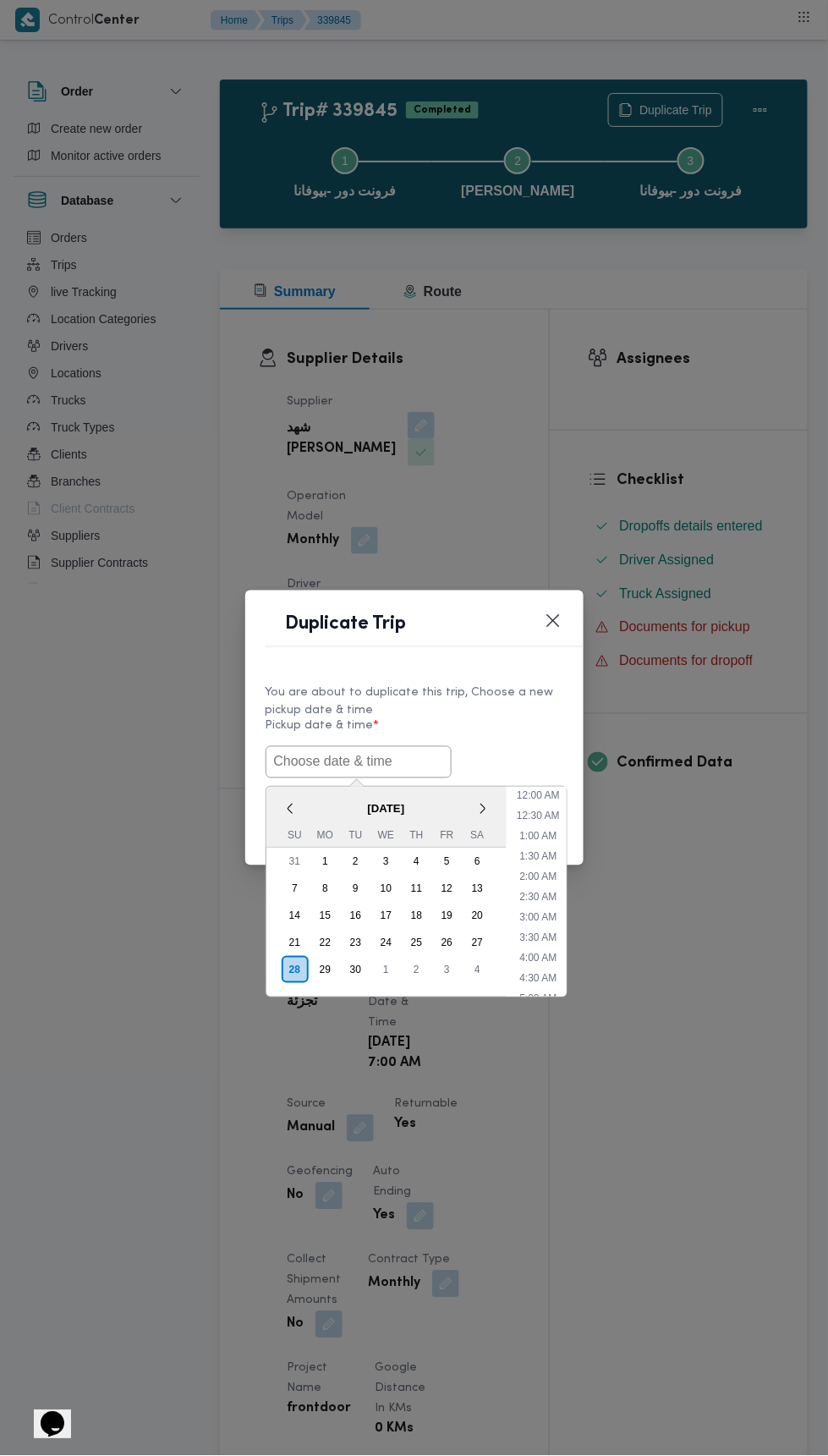
scroll to position [229, 0]
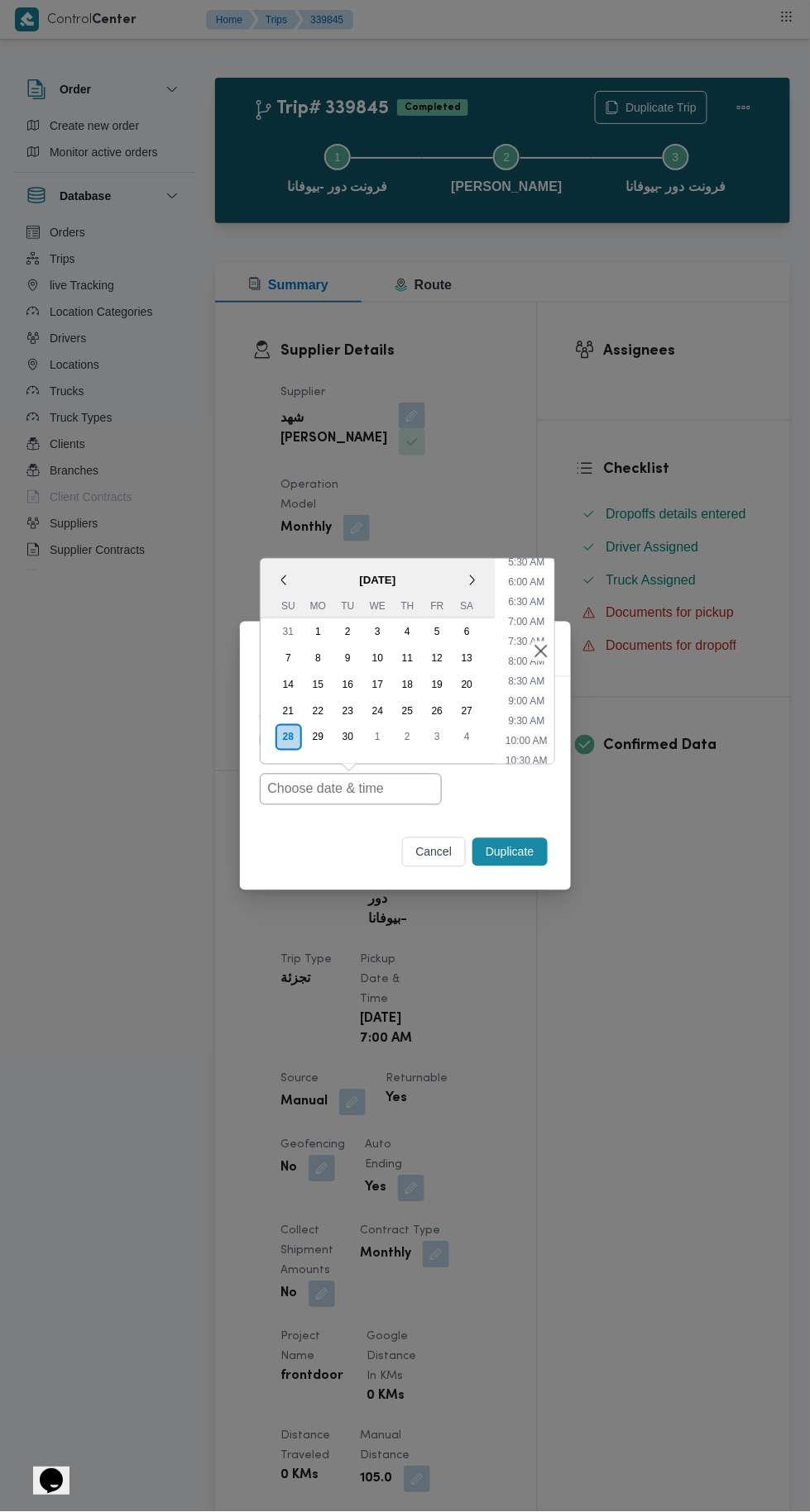
type input "28/09/2025 7:00AM"
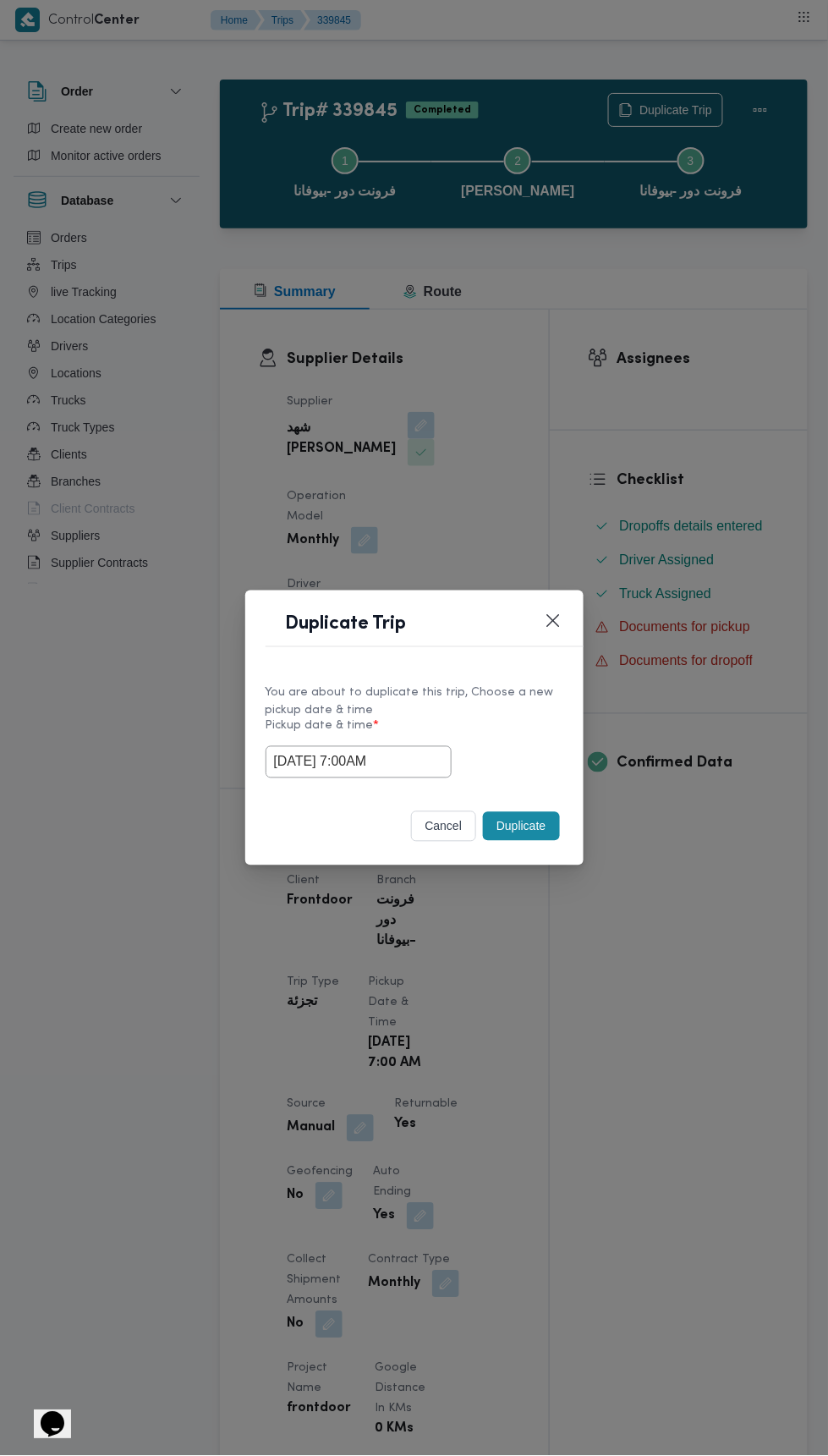
click at [780, 427] on div "Duplicate Trip You are about to duplicate this trip, Choose a new pickup date &…" at bounding box center [414, 728] width 828 height 1456
click at [533, 824] on button "Duplicate" at bounding box center [521, 826] width 76 height 29
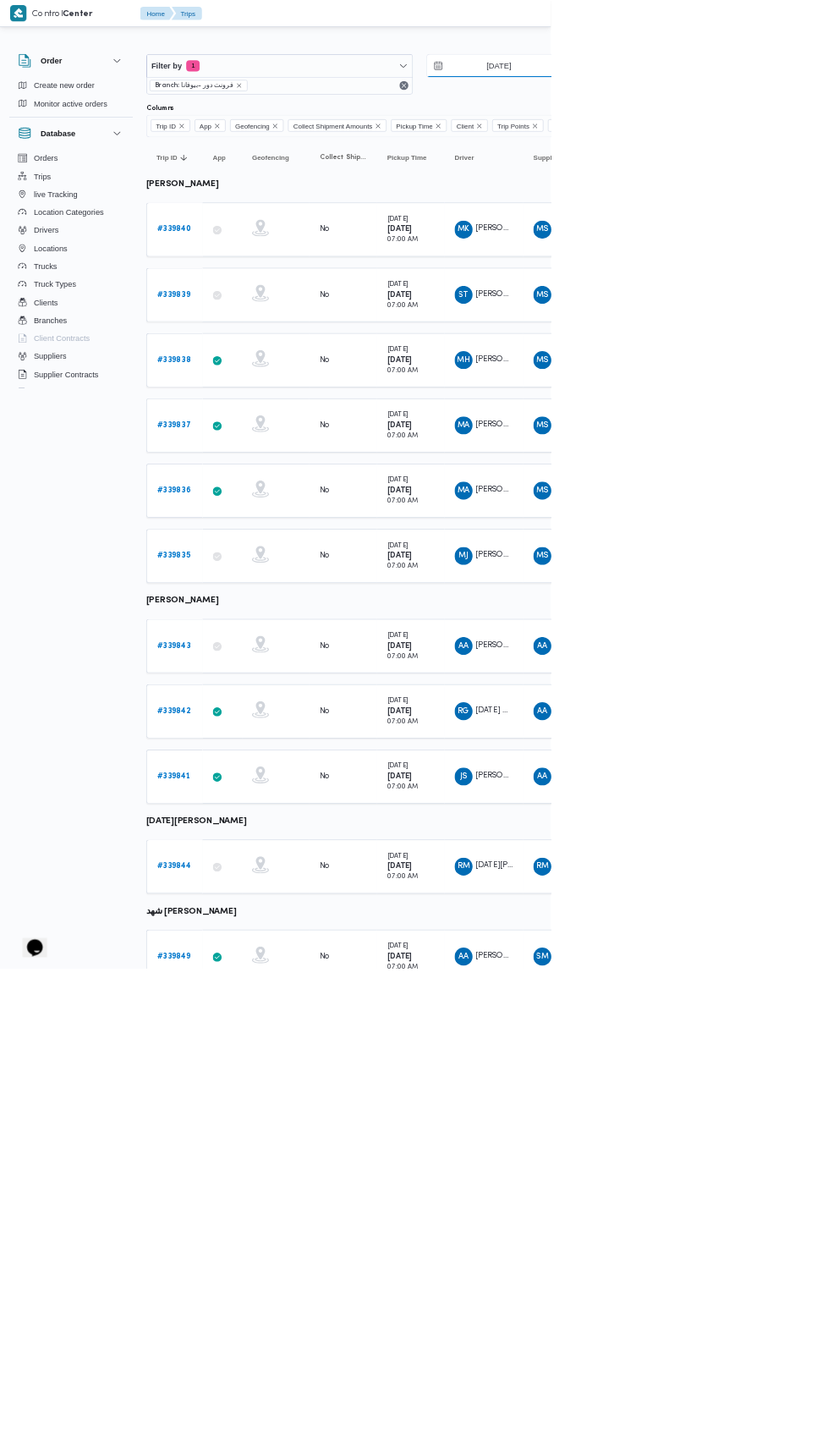
click at [754, 98] on input "27/9/2025" at bounding box center [738, 99] width 192 height 34
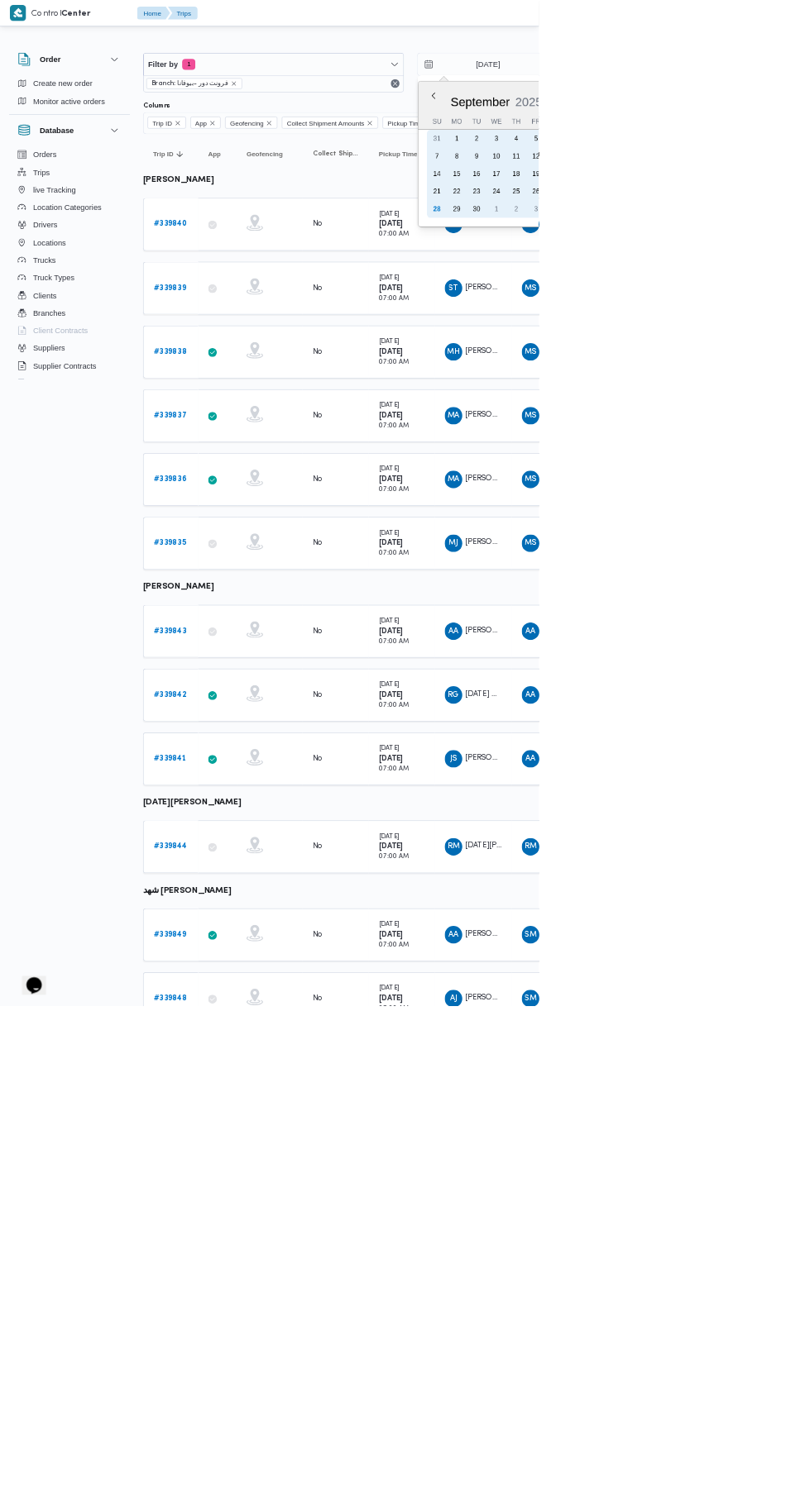
click at [662, 323] on div "28" at bounding box center [656, 314] width 26 height 26
type input "[DATE]"
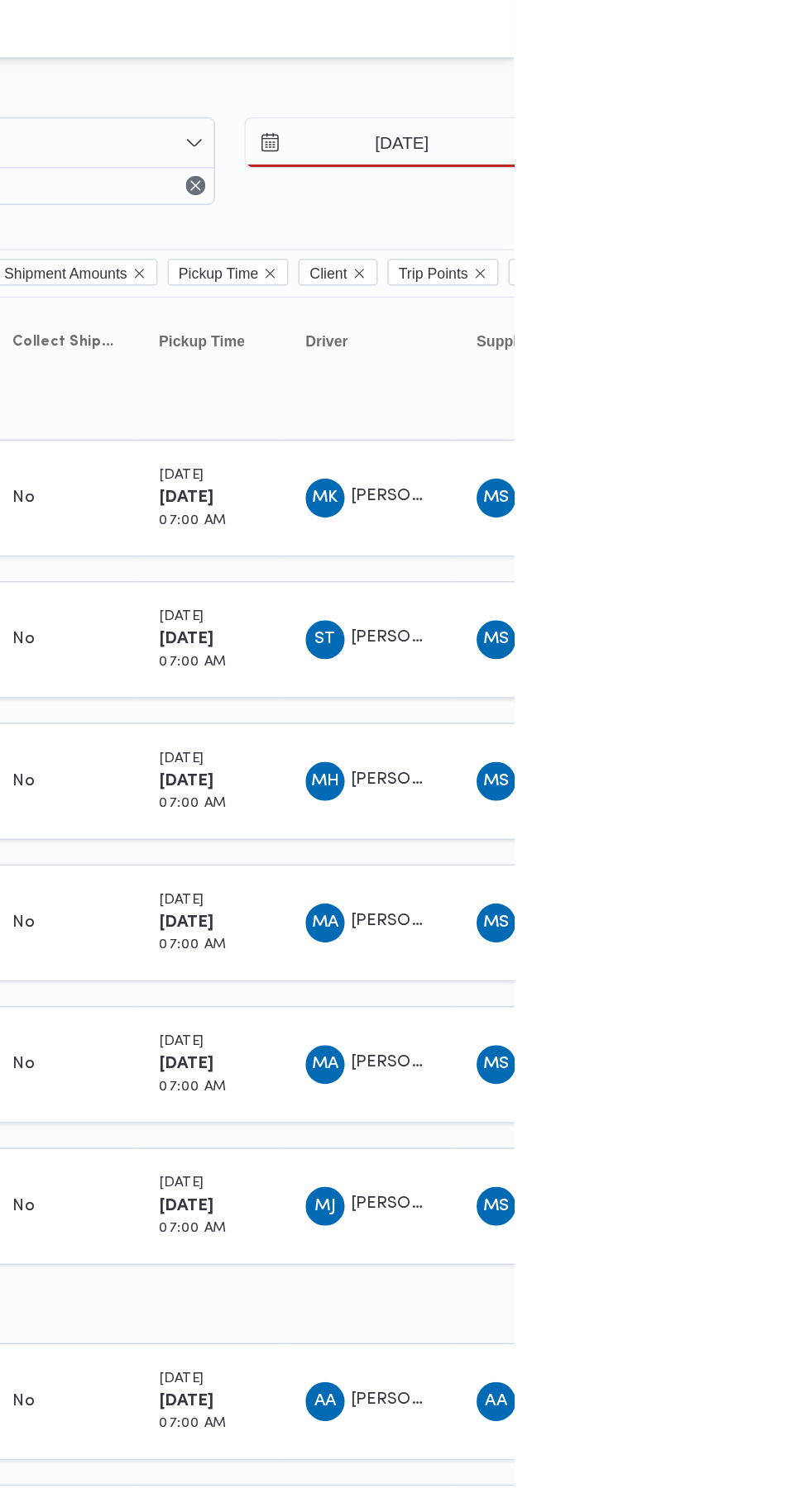
click at [800, 312] on div "28" at bounding box center [804, 314] width 26 height 26
type input "[DATE]"
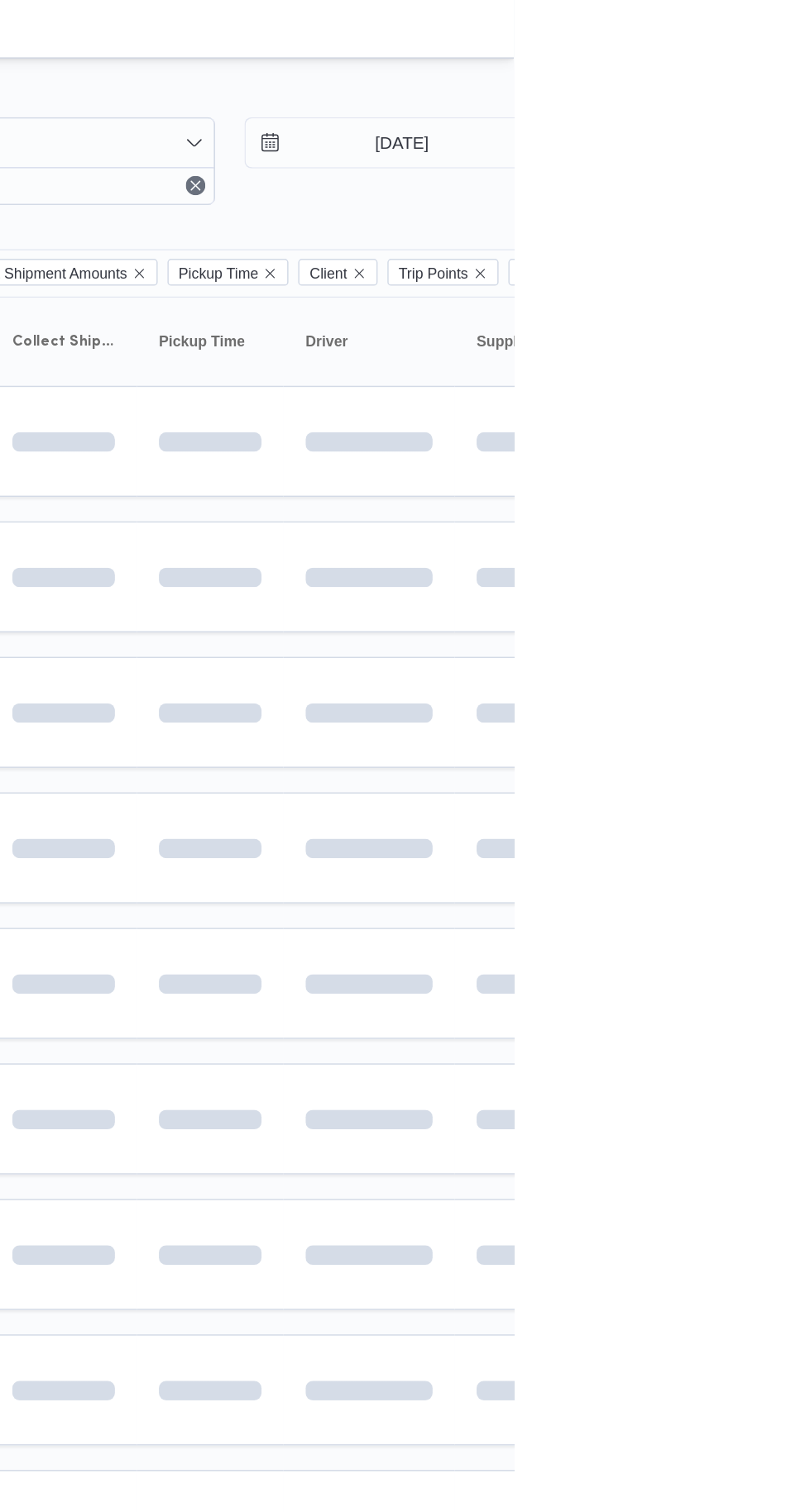
click at [809, 433] on table "Trip ID Click to sort in ascending order App Click to sort in ascending order G…" at bounding box center [711, 919] width 993 height 1436
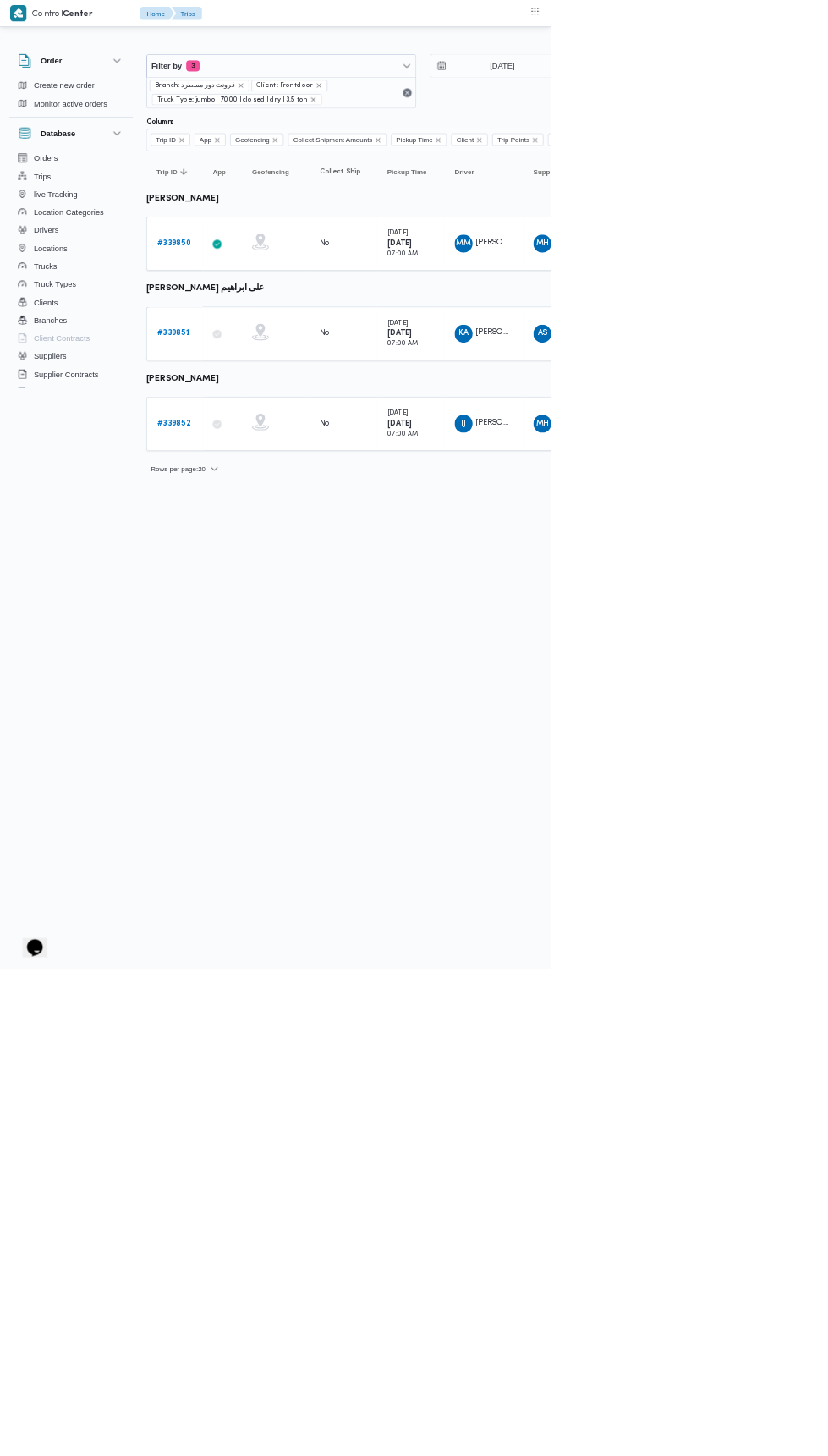
click at [270, 364] on b "# 339850" at bounding box center [261, 365] width 51 height 11
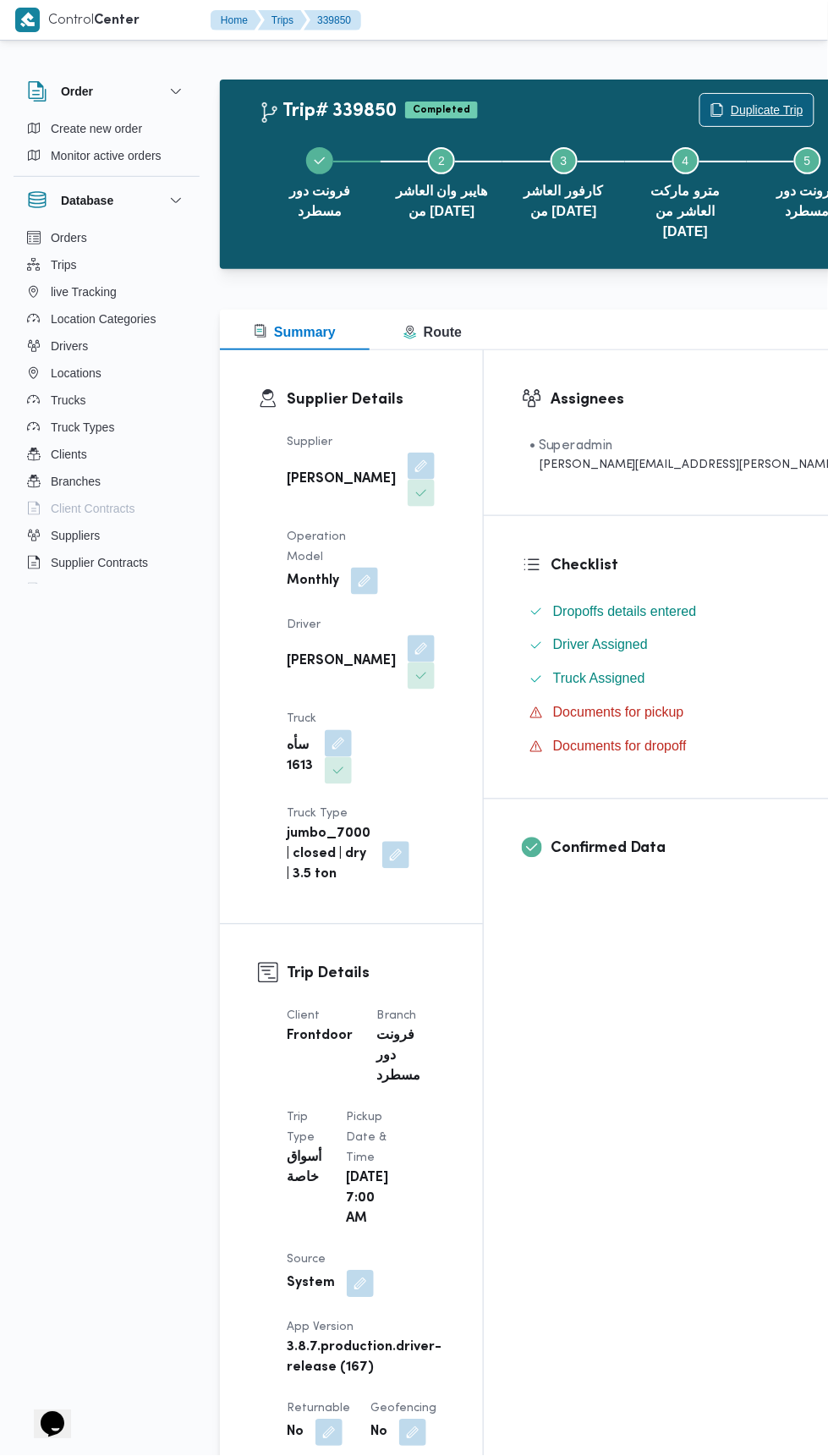
click at [730, 115] on span "Duplicate Trip" at bounding box center [767, 109] width 73 height 20
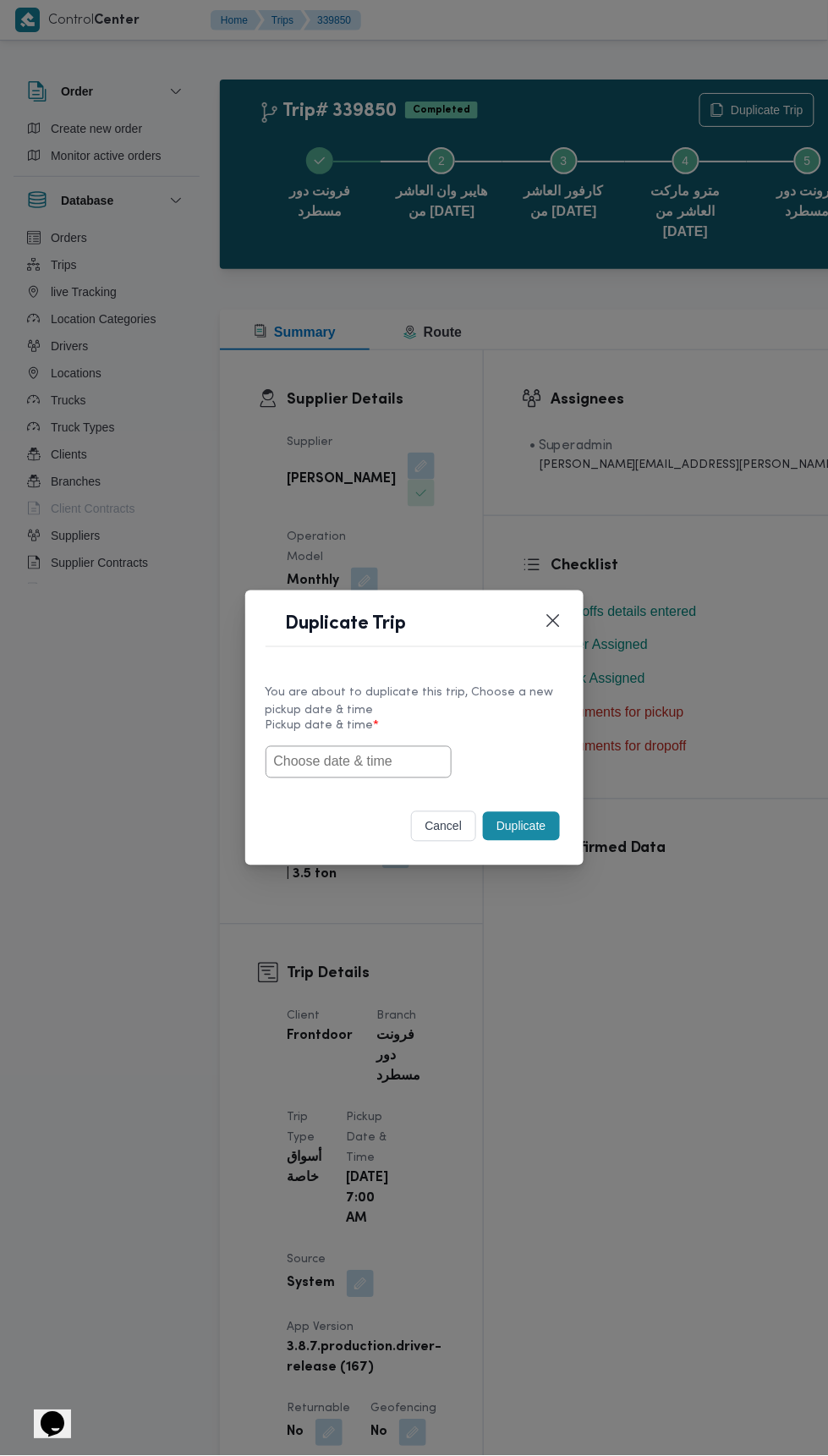
click at [405, 761] on input "text" at bounding box center [358, 762] width 186 height 32
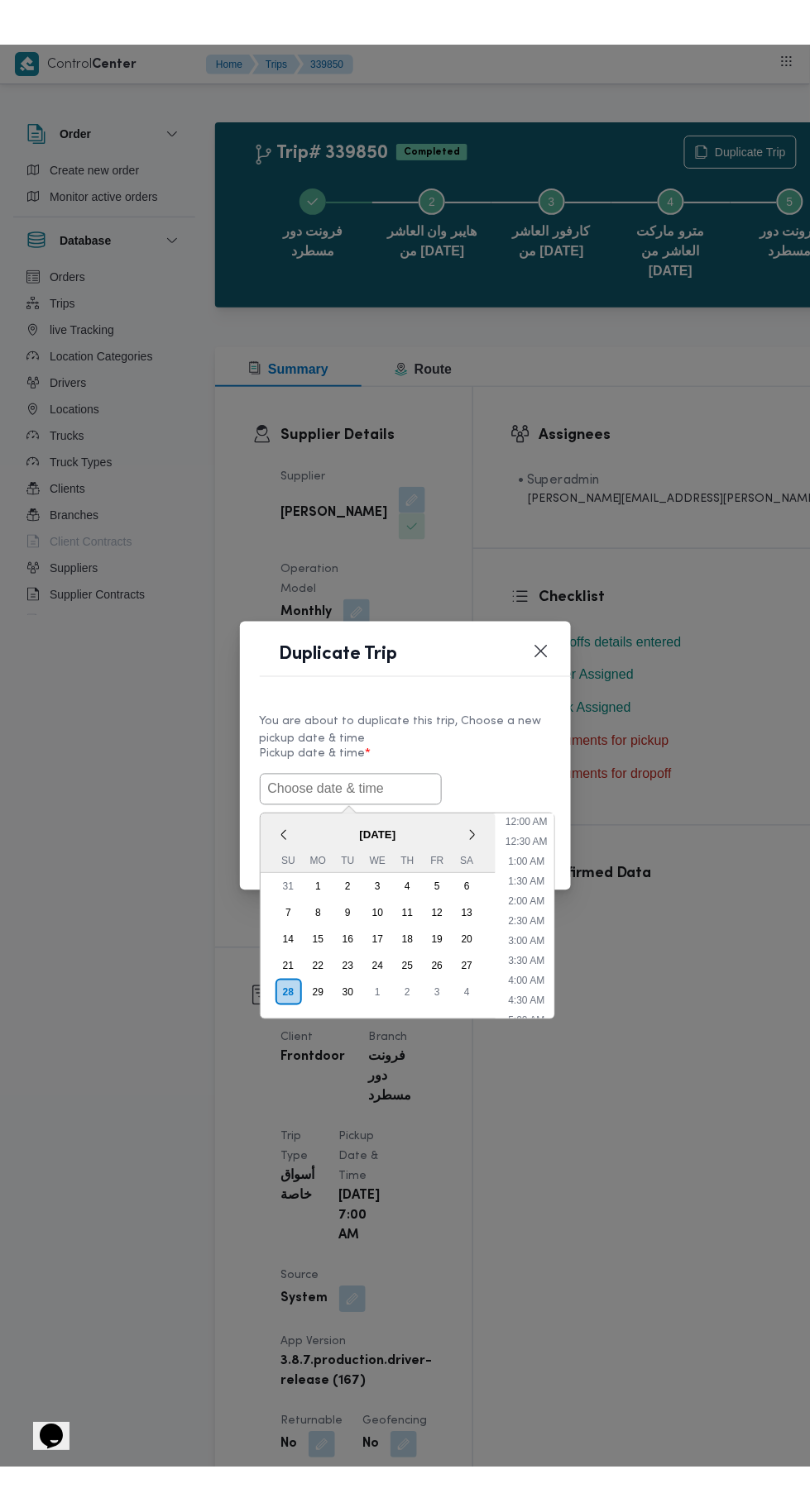
scroll to position [223, 0]
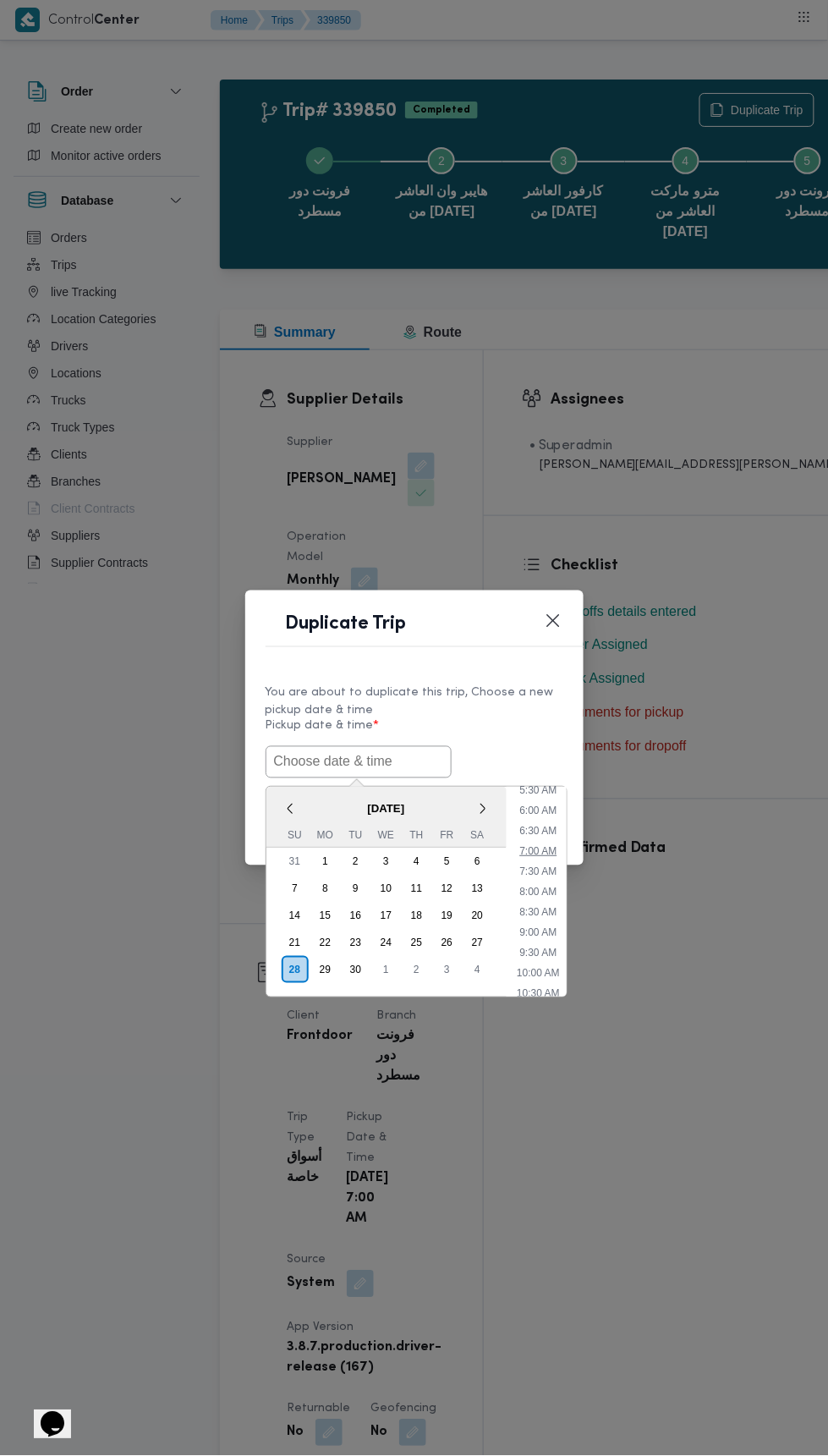
click at [536, 846] on li "7:00 AM" at bounding box center [537, 852] width 51 height 17
type input "28/09/2025 7:00AM"
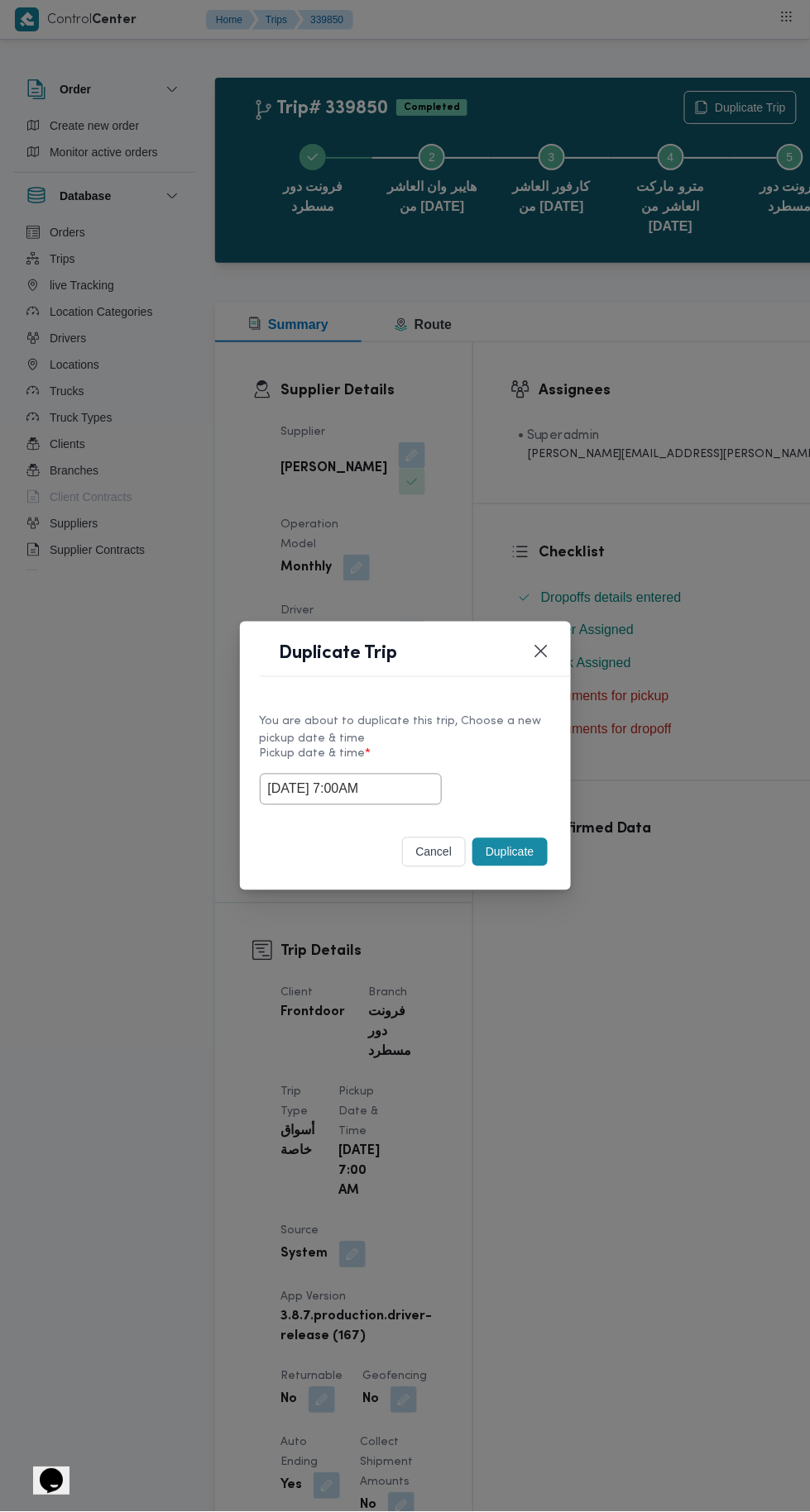
click at [649, 454] on div "Duplicate Trip You are about to duplicate this trip, Choose a new pickup date &…" at bounding box center [405, 756] width 810 height 1512
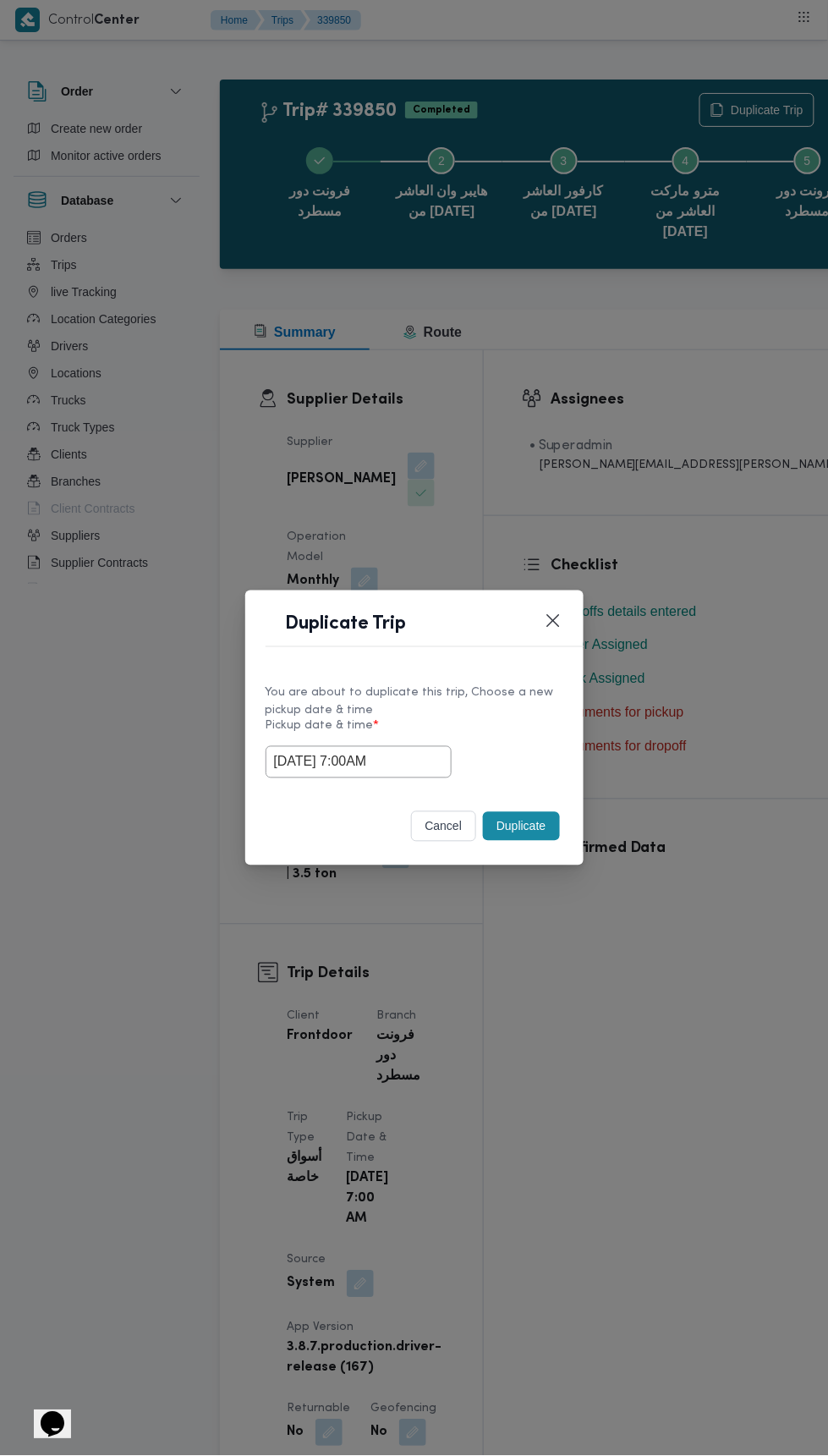
click at [526, 826] on button "Duplicate" at bounding box center [521, 826] width 76 height 29
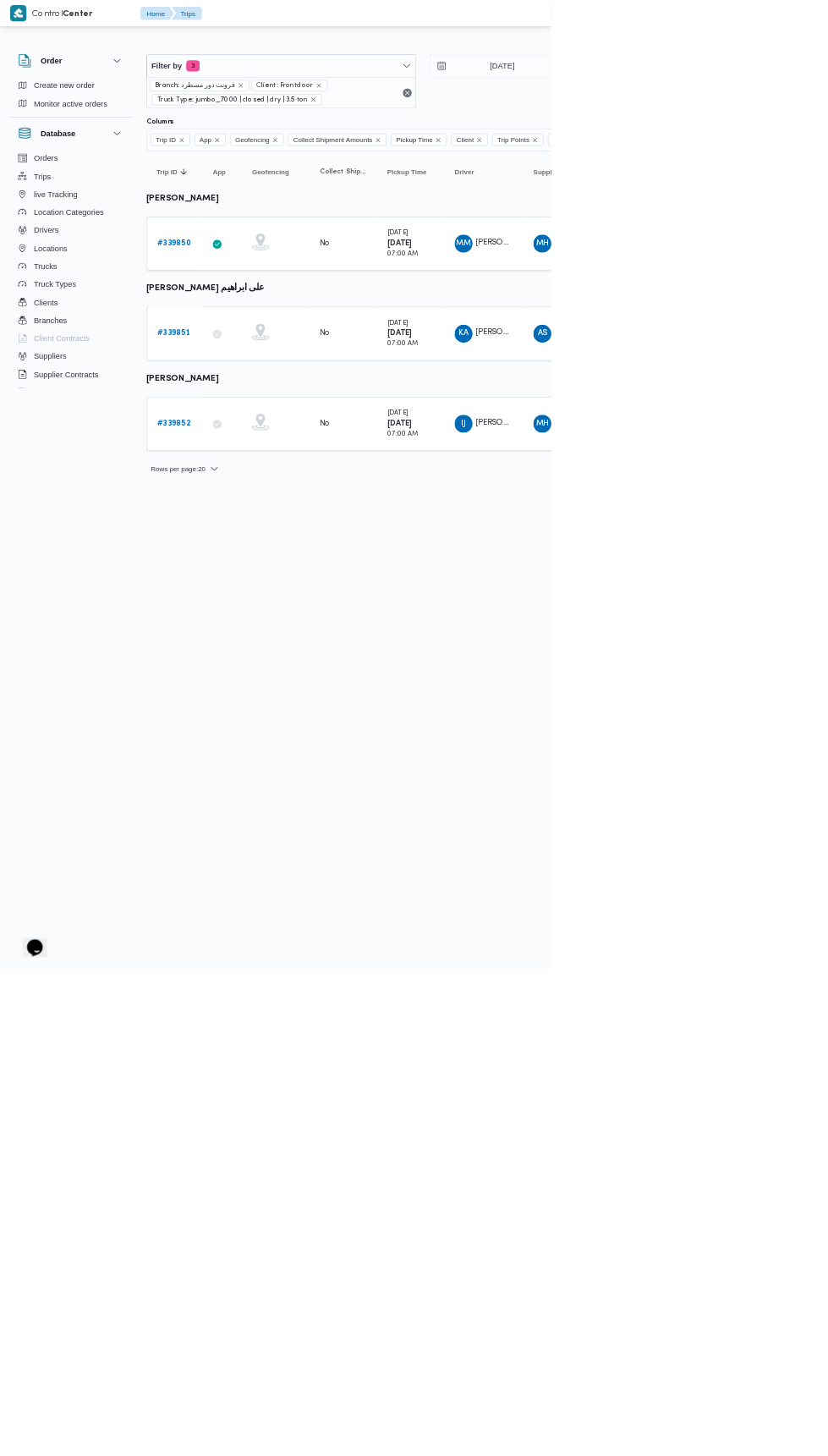
click at [268, 498] on b "# 339851" at bounding box center [261, 501] width 50 height 11
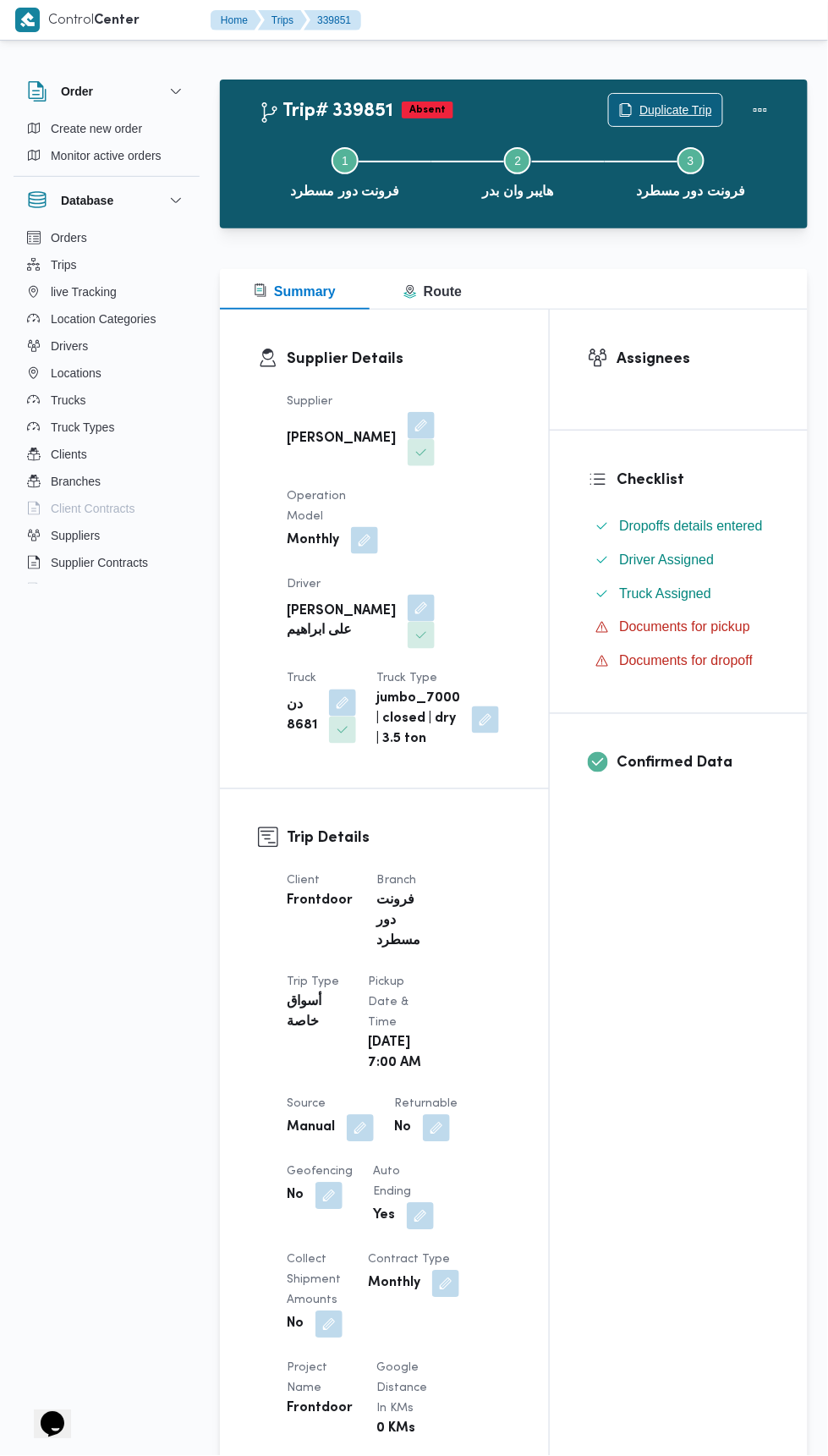
click at [674, 113] on span "Duplicate Trip" at bounding box center [676, 109] width 73 height 20
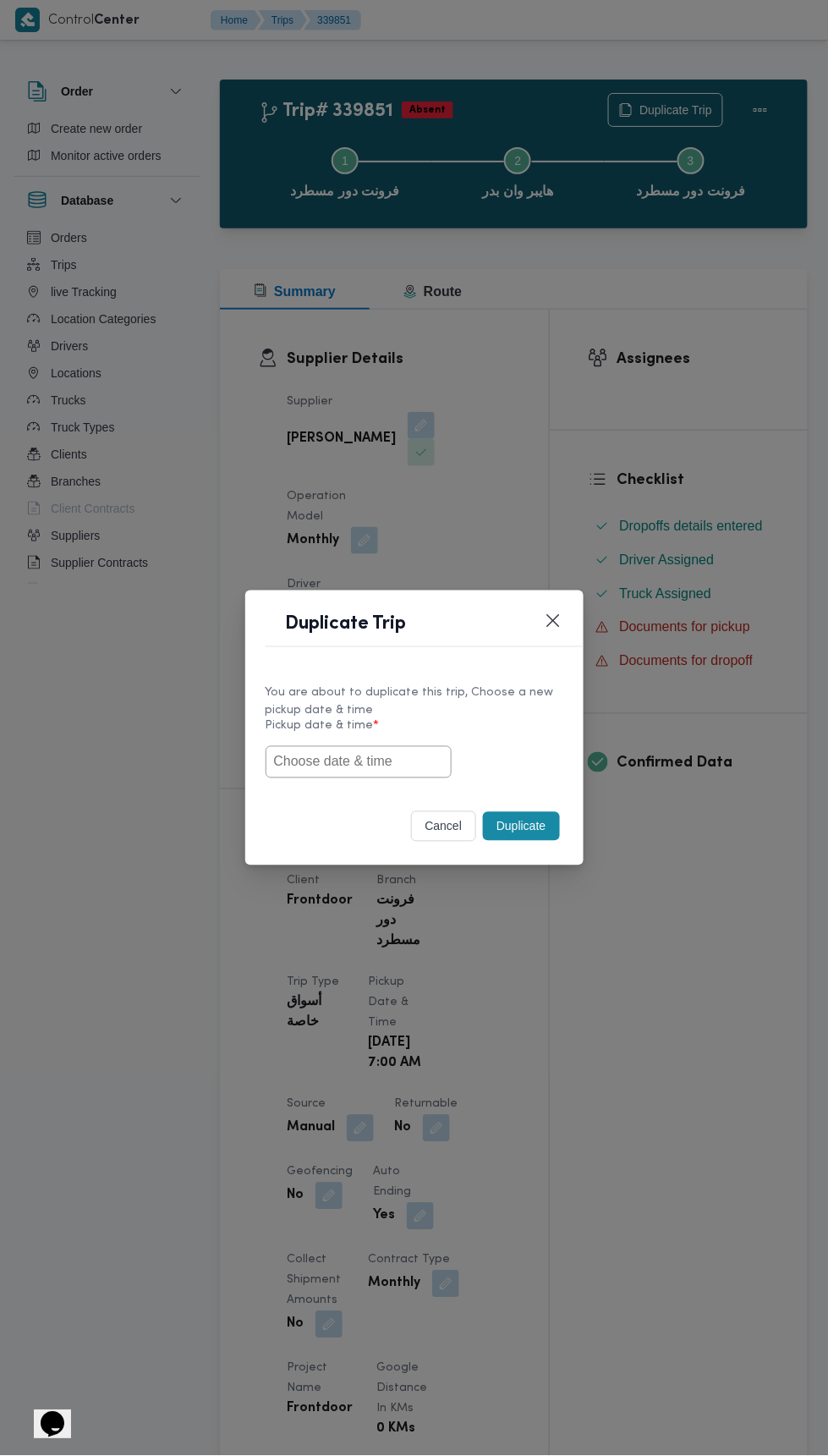
click at [401, 767] on input "text" at bounding box center [358, 762] width 186 height 32
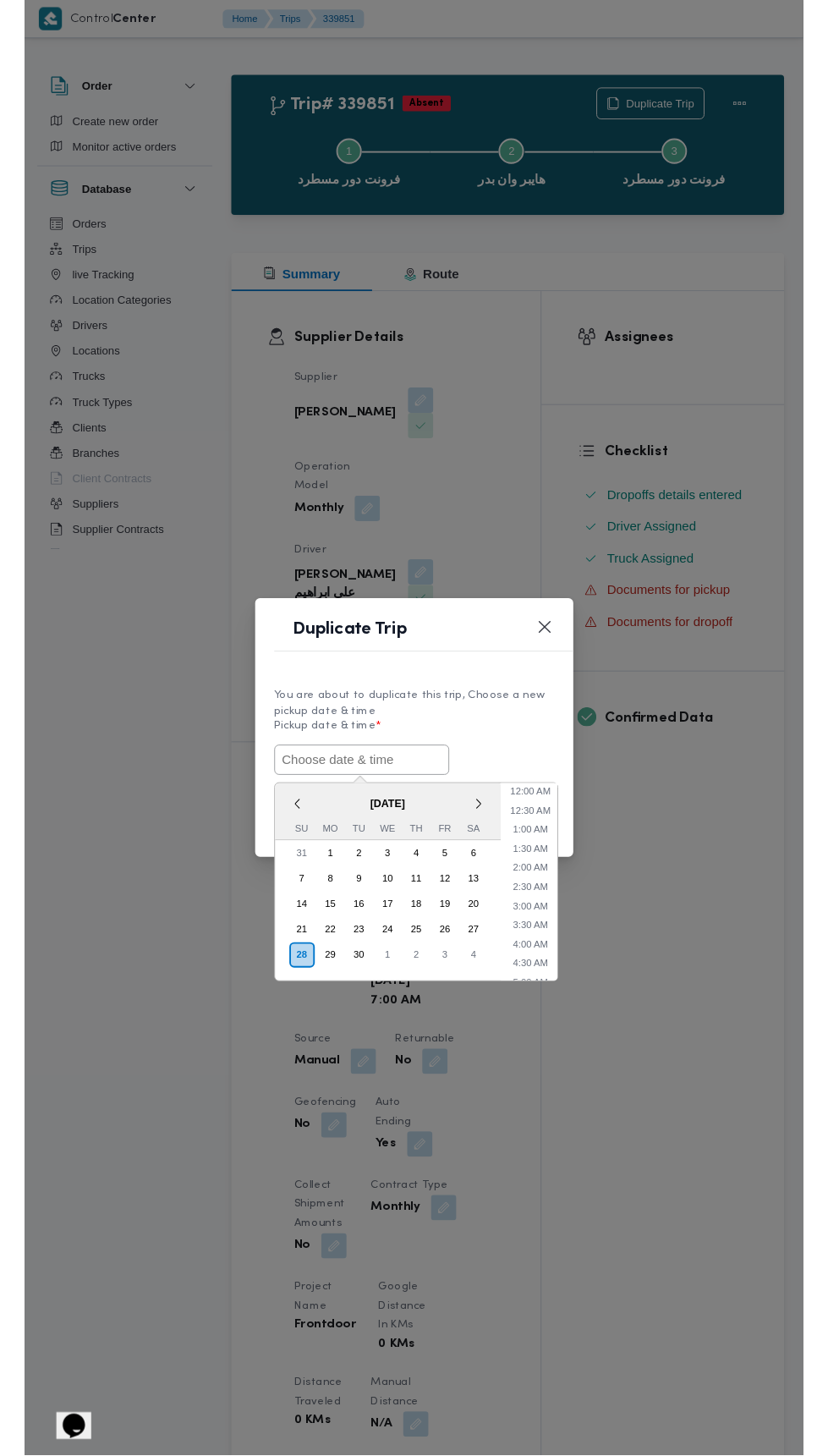
scroll to position [229, 0]
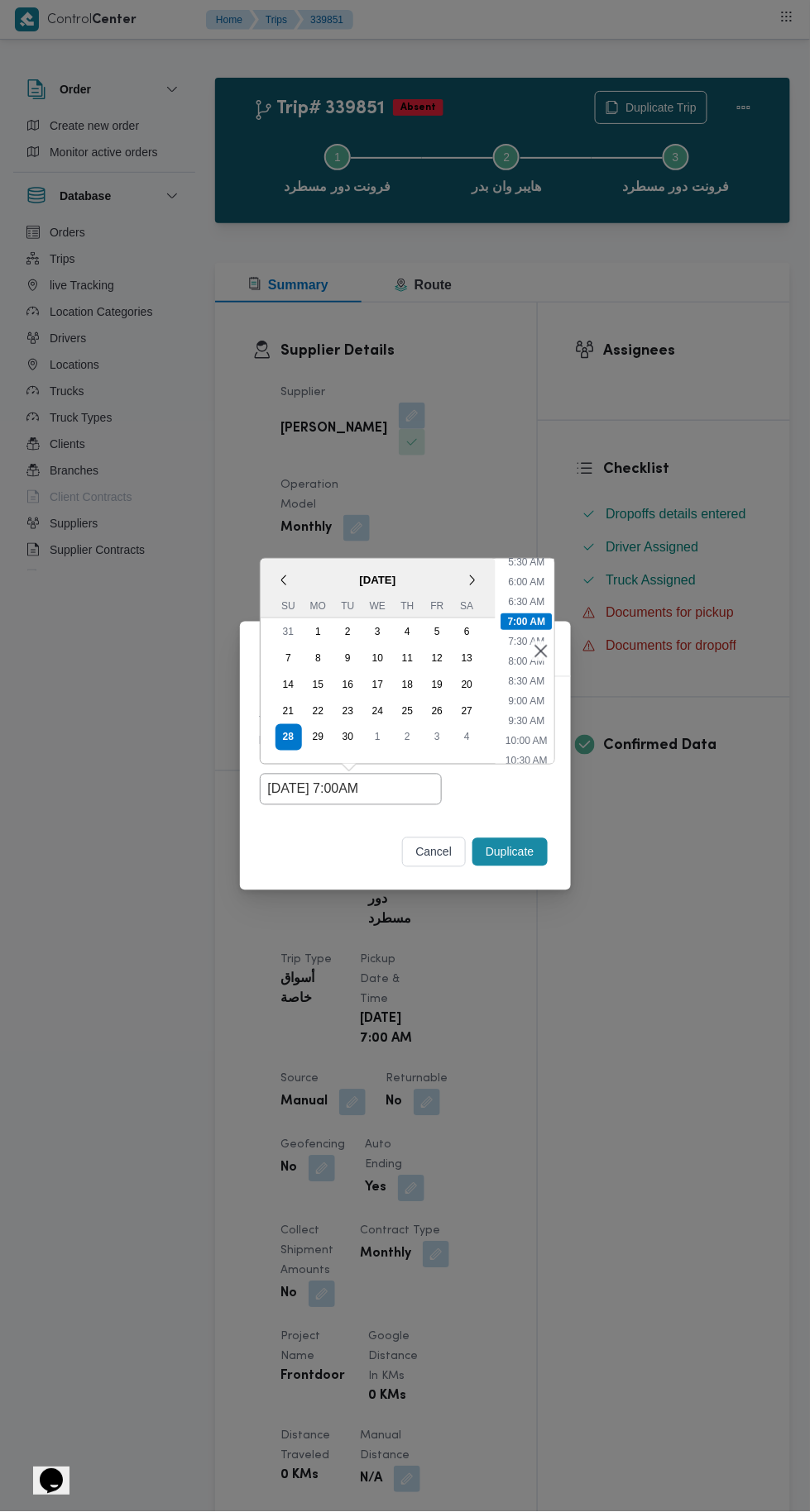
type input "28/09/2025 7:00AM"
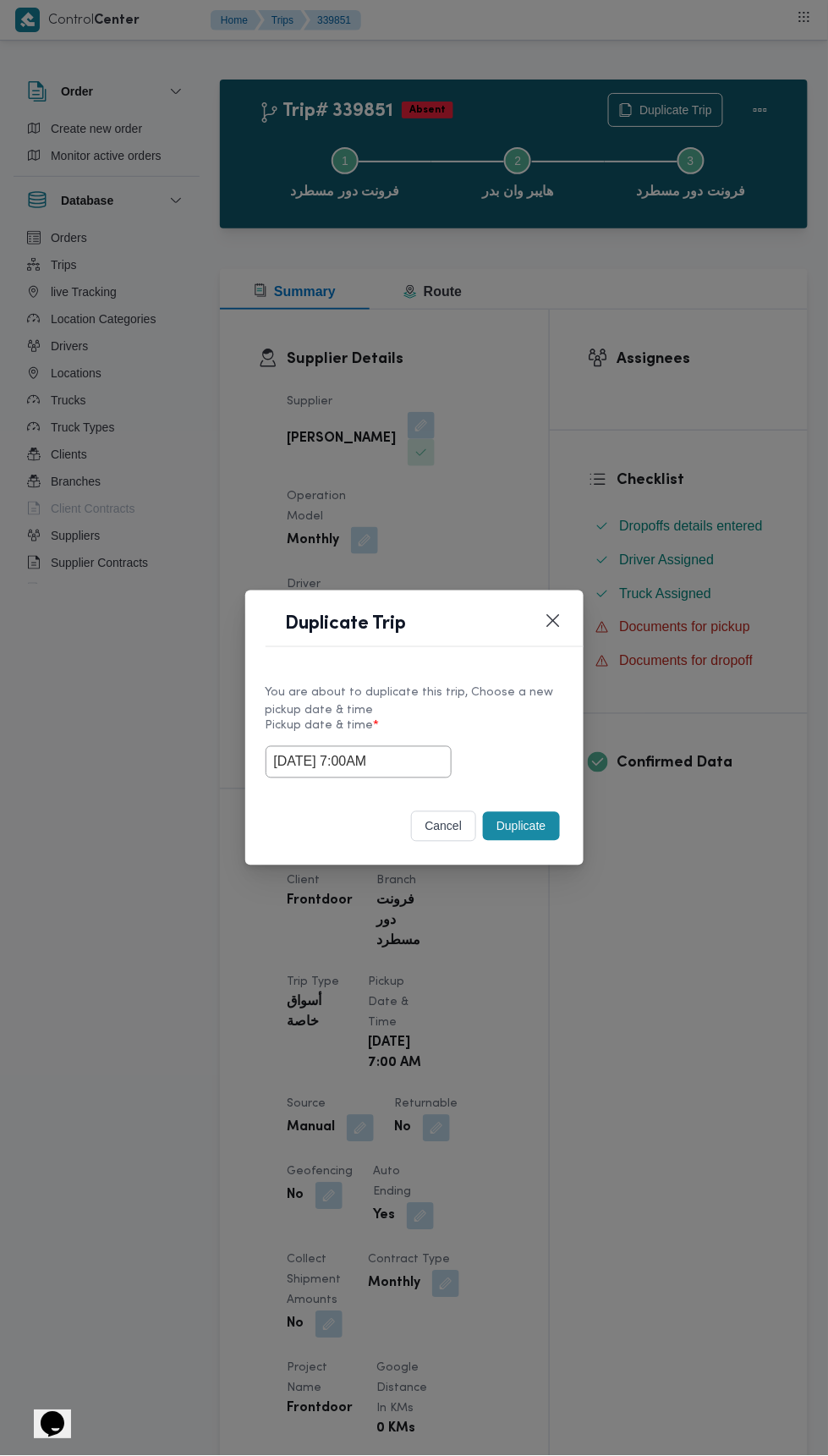
click at [783, 448] on div "Duplicate Trip You are about to duplicate this trip, Choose a new pickup date &…" at bounding box center [414, 728] width 828 height 1456
click at [546, 818] on button "Duplicate" at bounding box center [521, 826] width 76 height 29
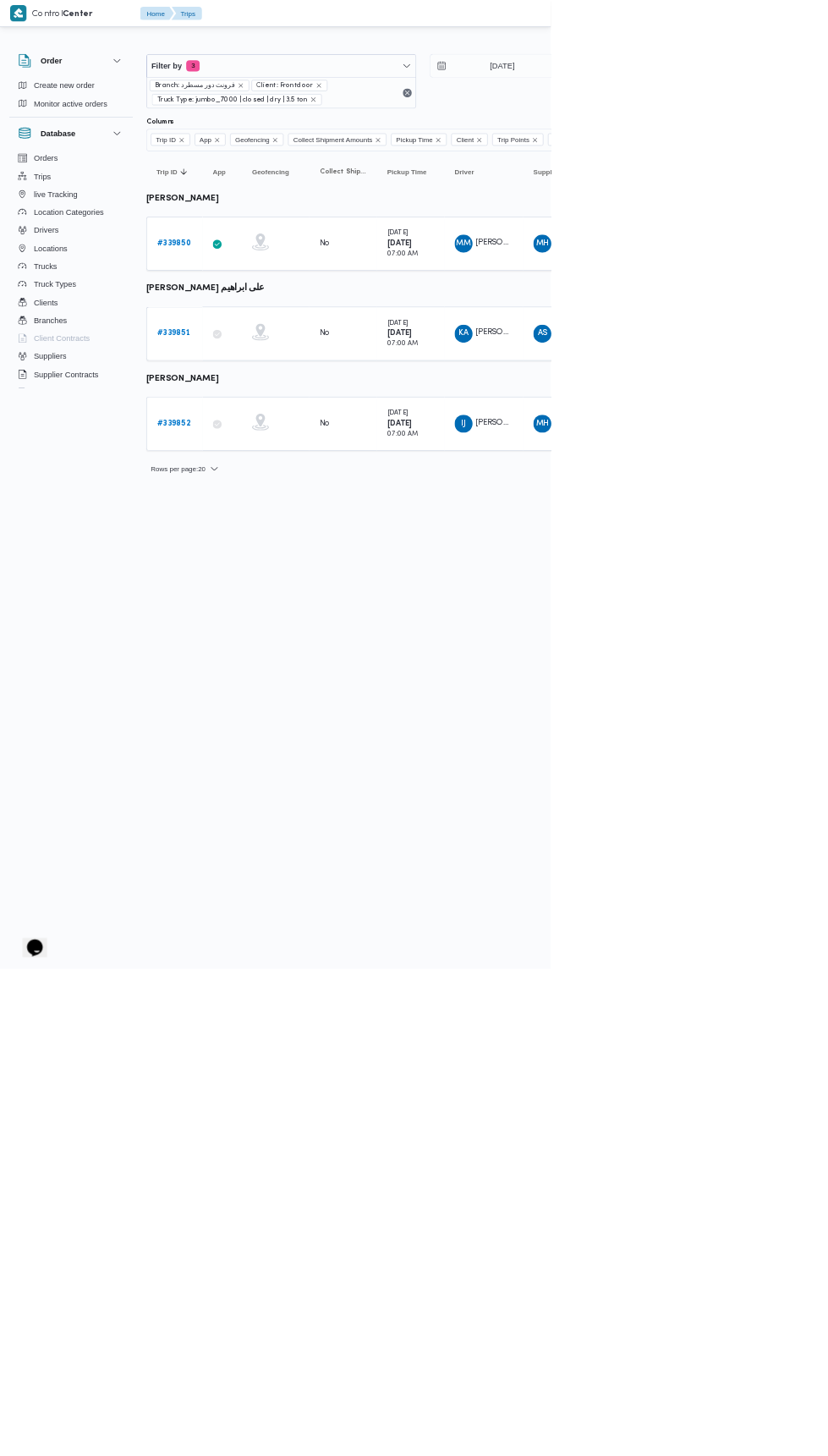
click at [273, 631] on b "# 339852" at bounding box center [261, 636] width 50 height 11
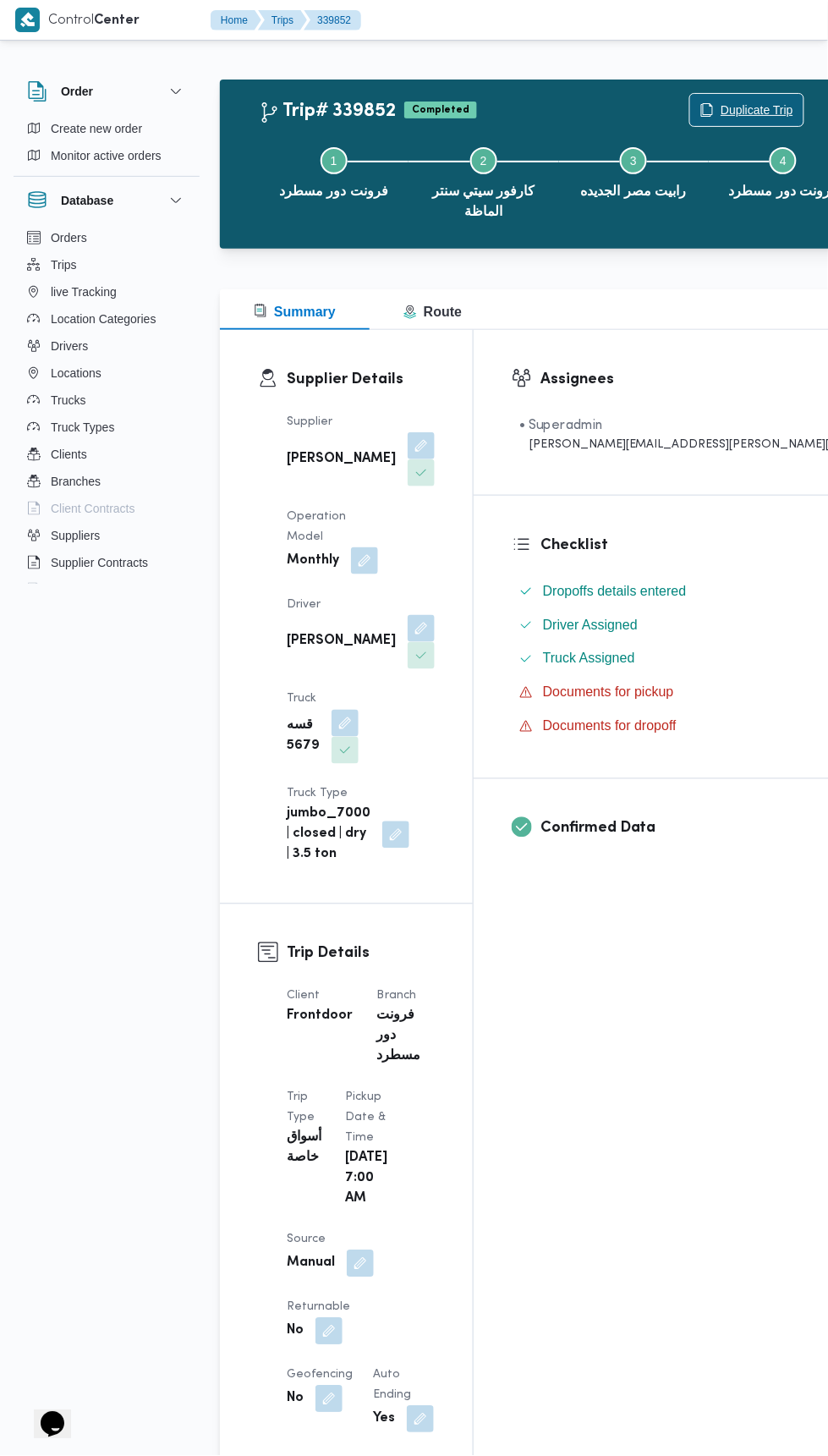
click at [721, 106] on span "Duplicate Trip" at bounding box center [757, 109] width 73 height 20
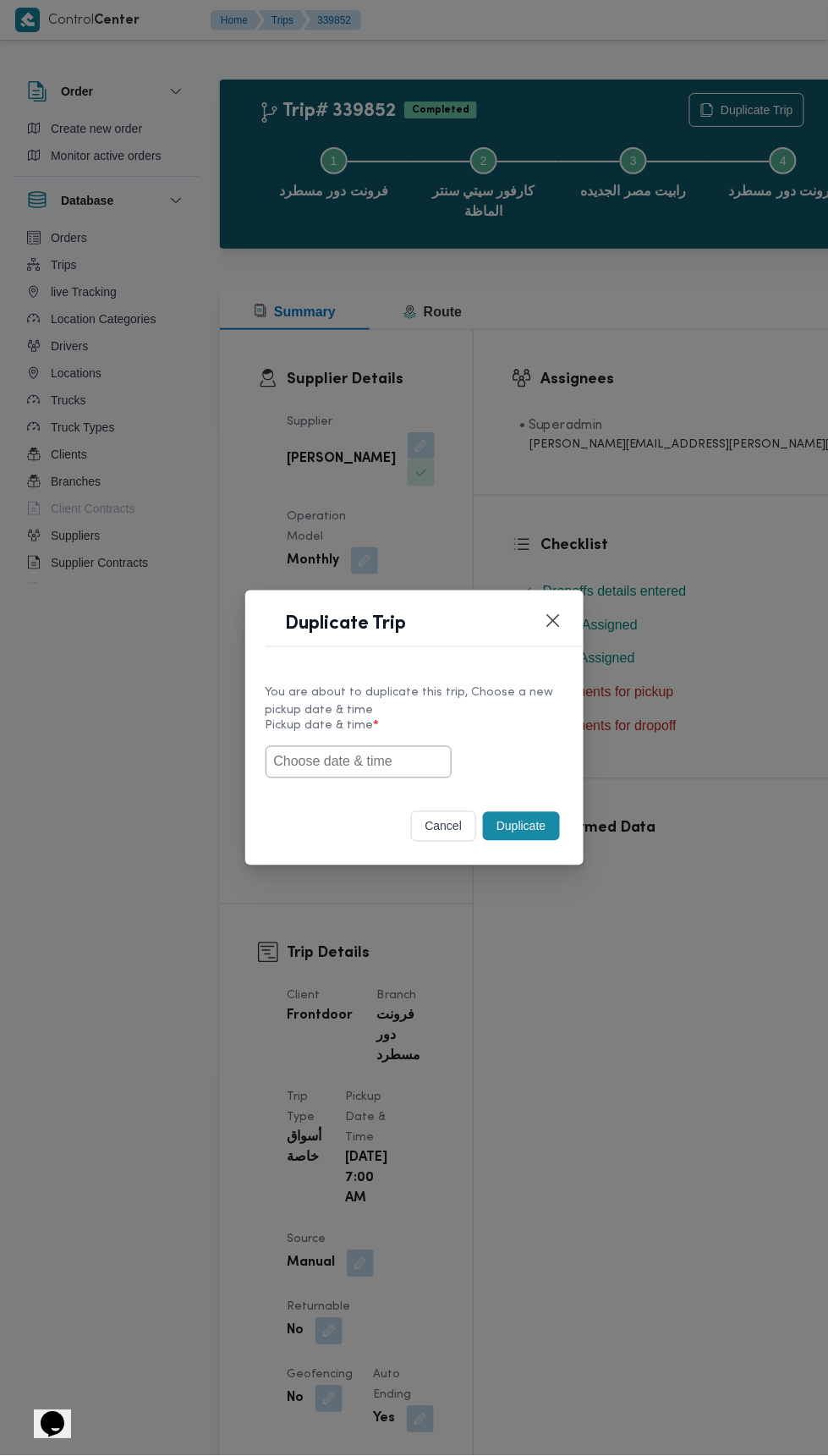
click at [404, 761] on input "text" at bounding box center [358, 762] width 186 height 32
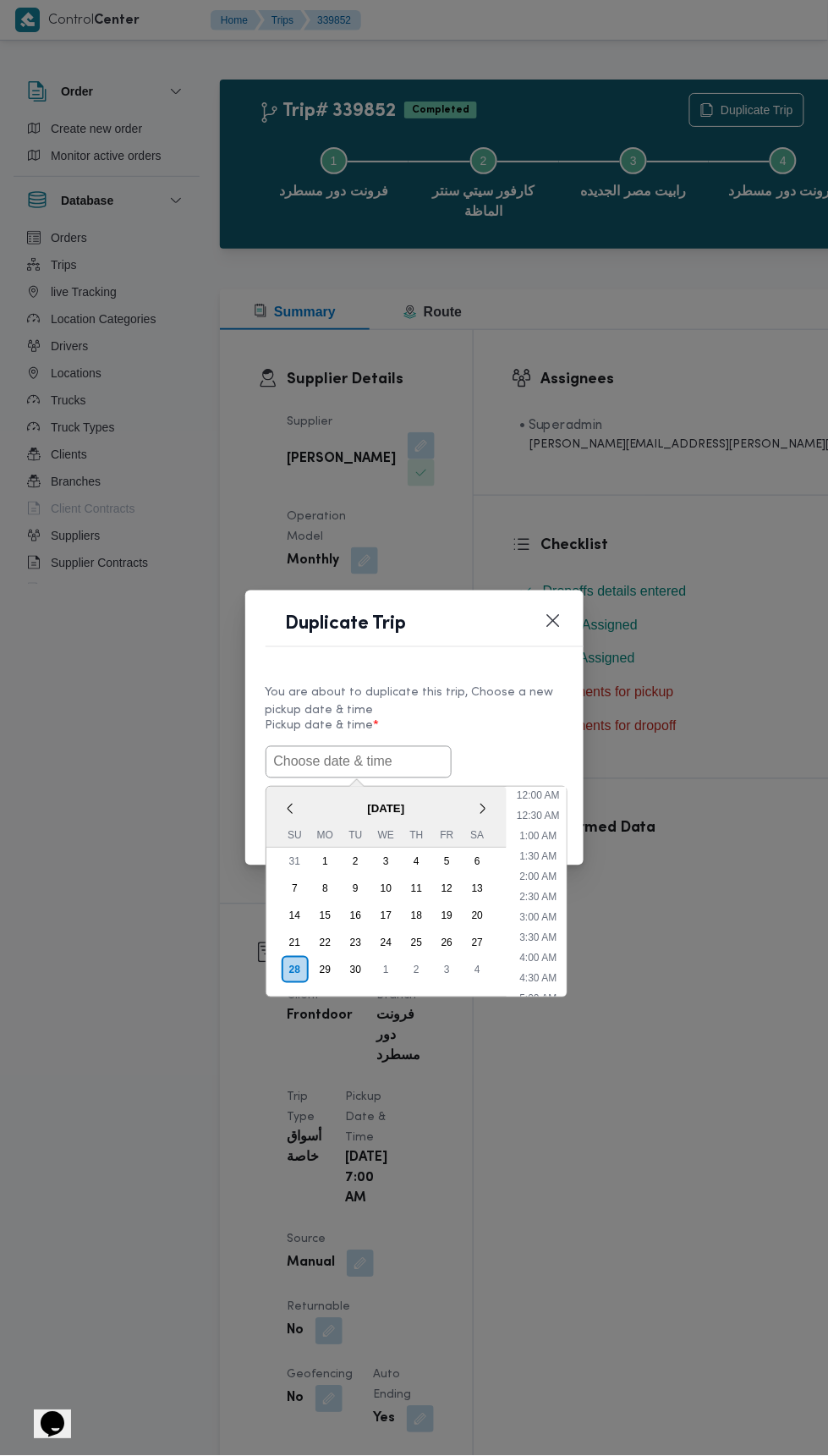
scroll to position [229, 0]
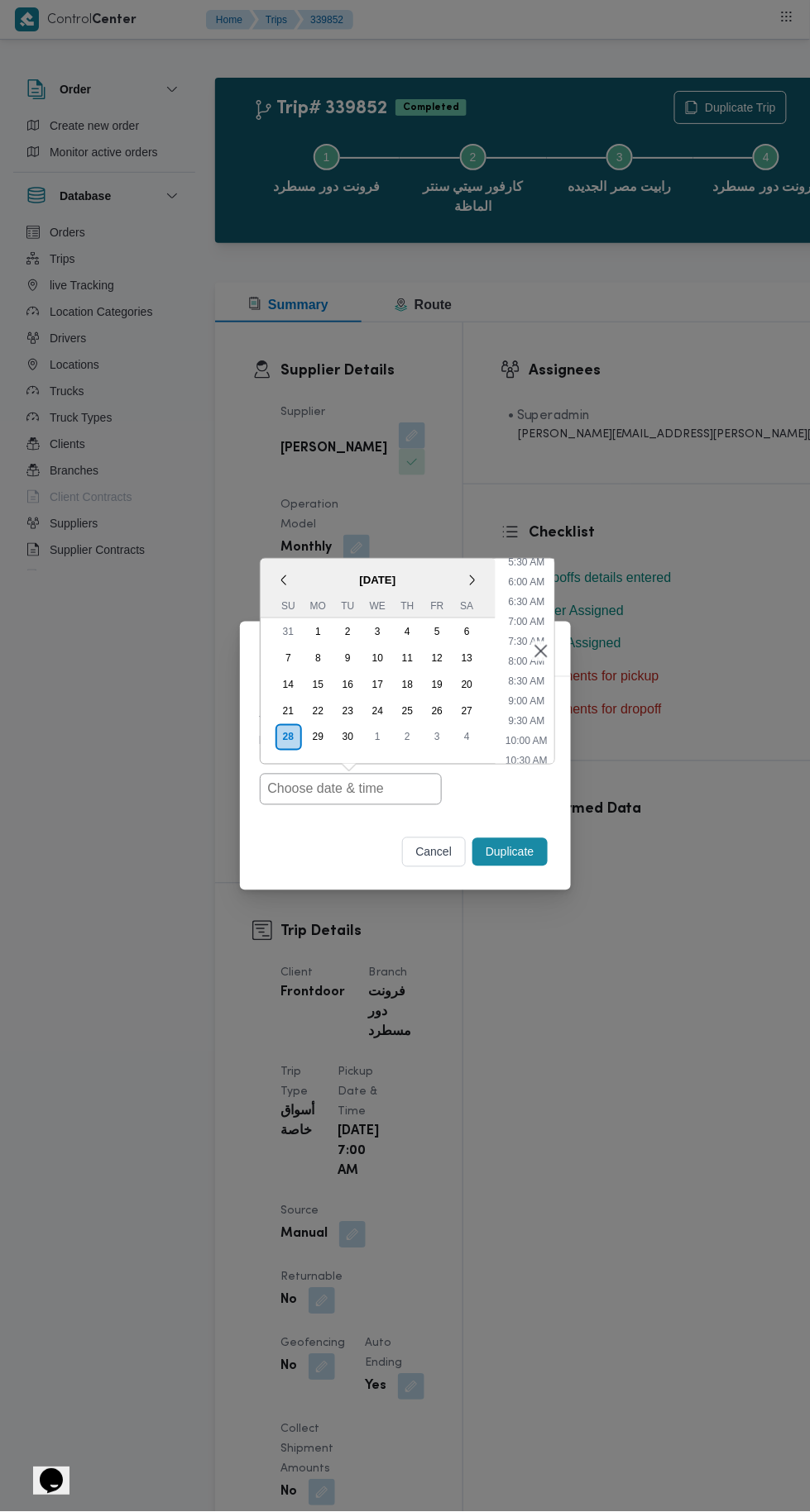
type input "28/09/2025 7:00AM"
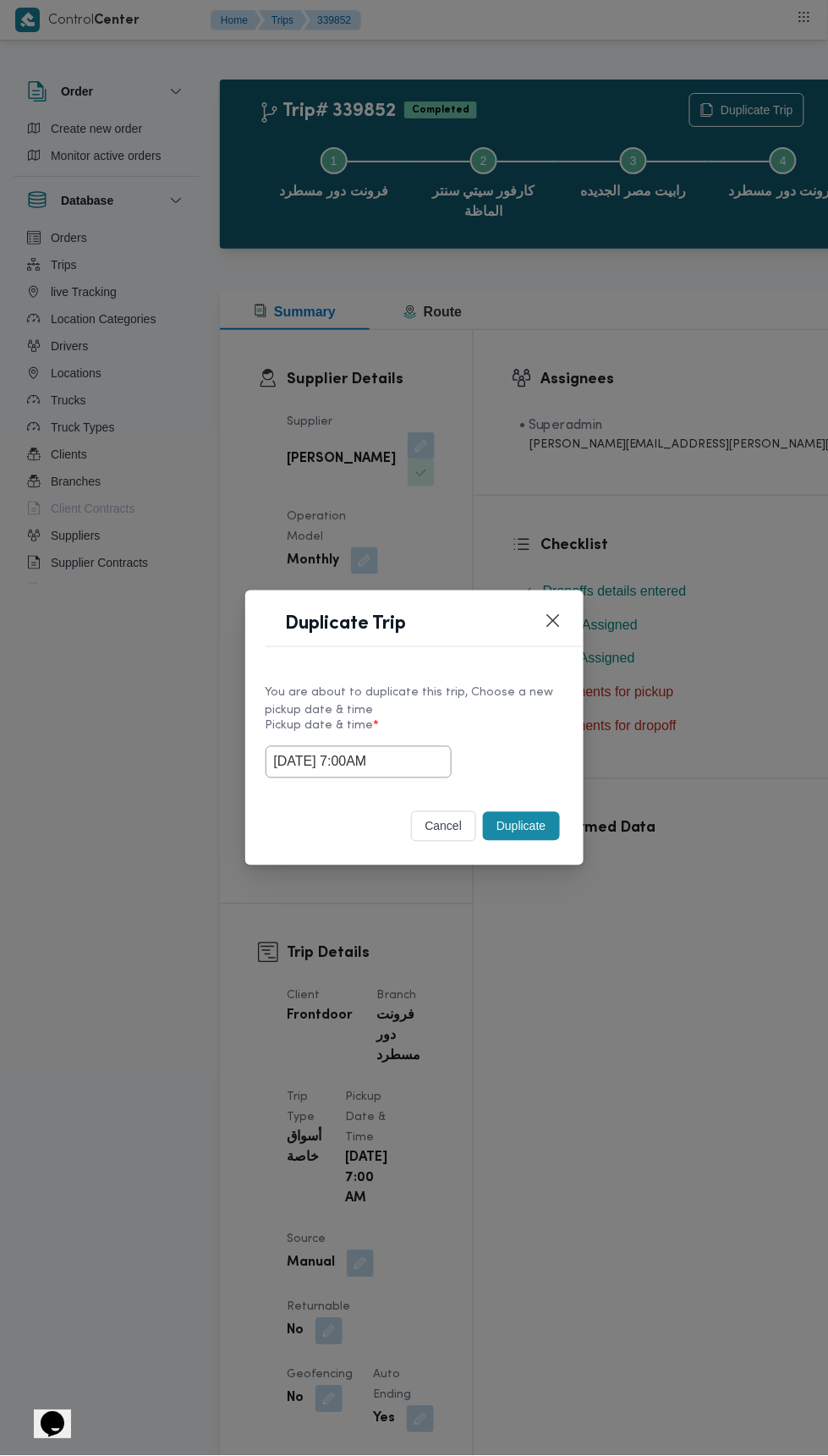
click at [759, 322] on div "Duplicate Trip You are about to duplicate this trip, Choose a new pickup date &…" at bounding box center [414, 728] width 828 height 1456
click at [536, 820] on button "Duplicate" at bounding box center [521, 826] width 76 height 29
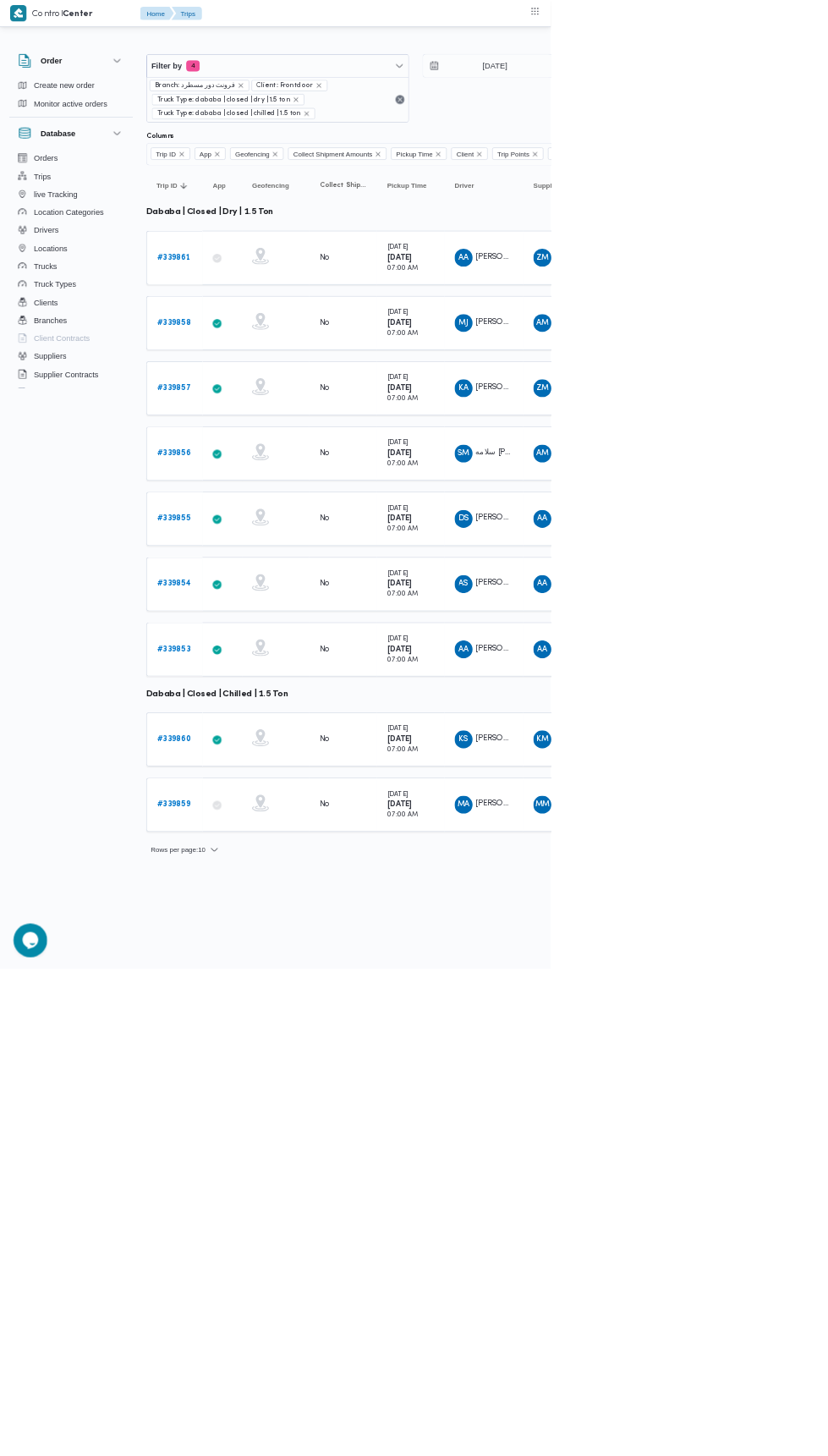
click at [268, 384] on b "# 339861" at bounding box center [261, 387] width 51 height 11
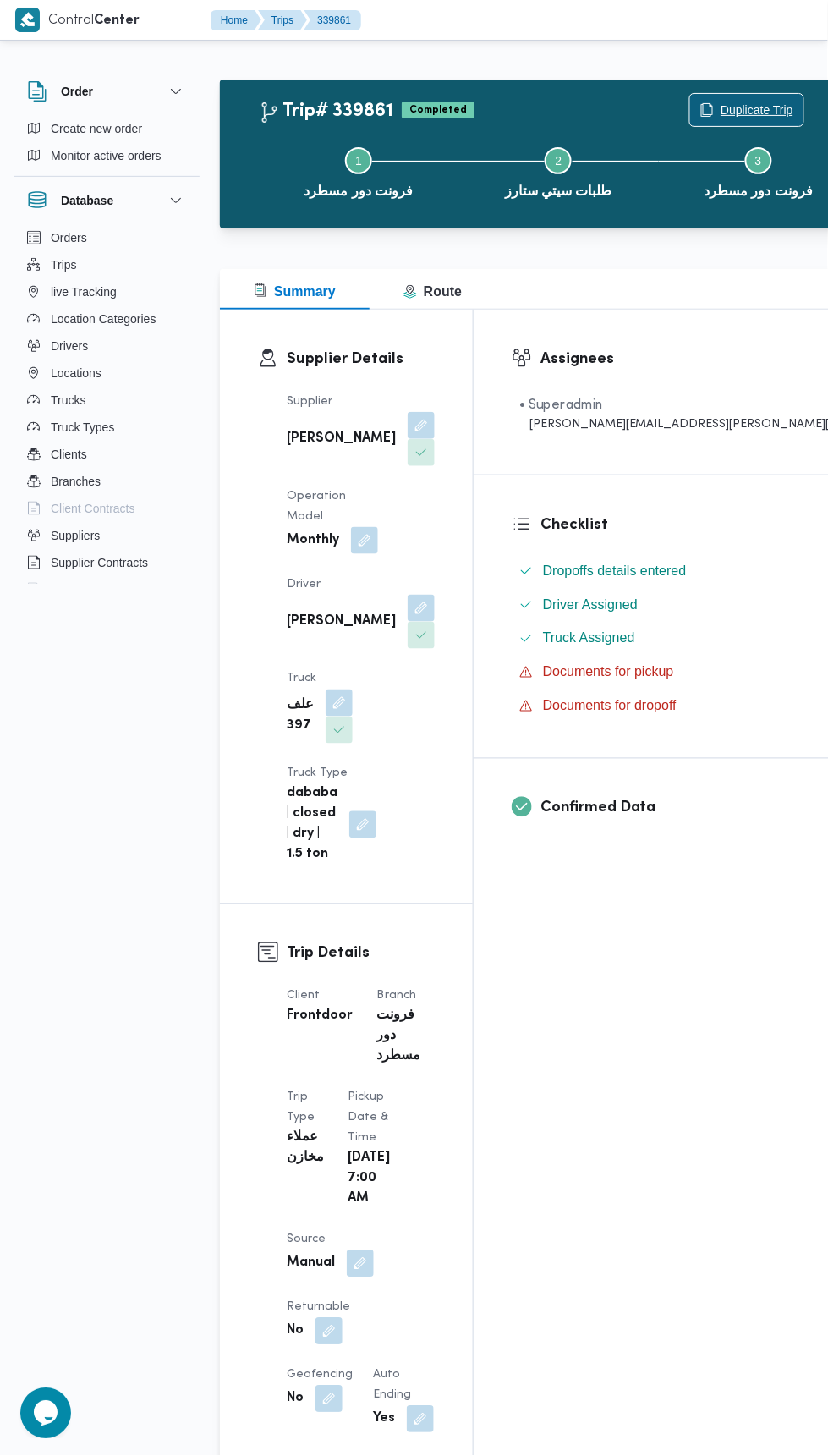
click at [721, 109] on span "Duplicate Trip" at bounding box center [757, 109] width 73 height 20
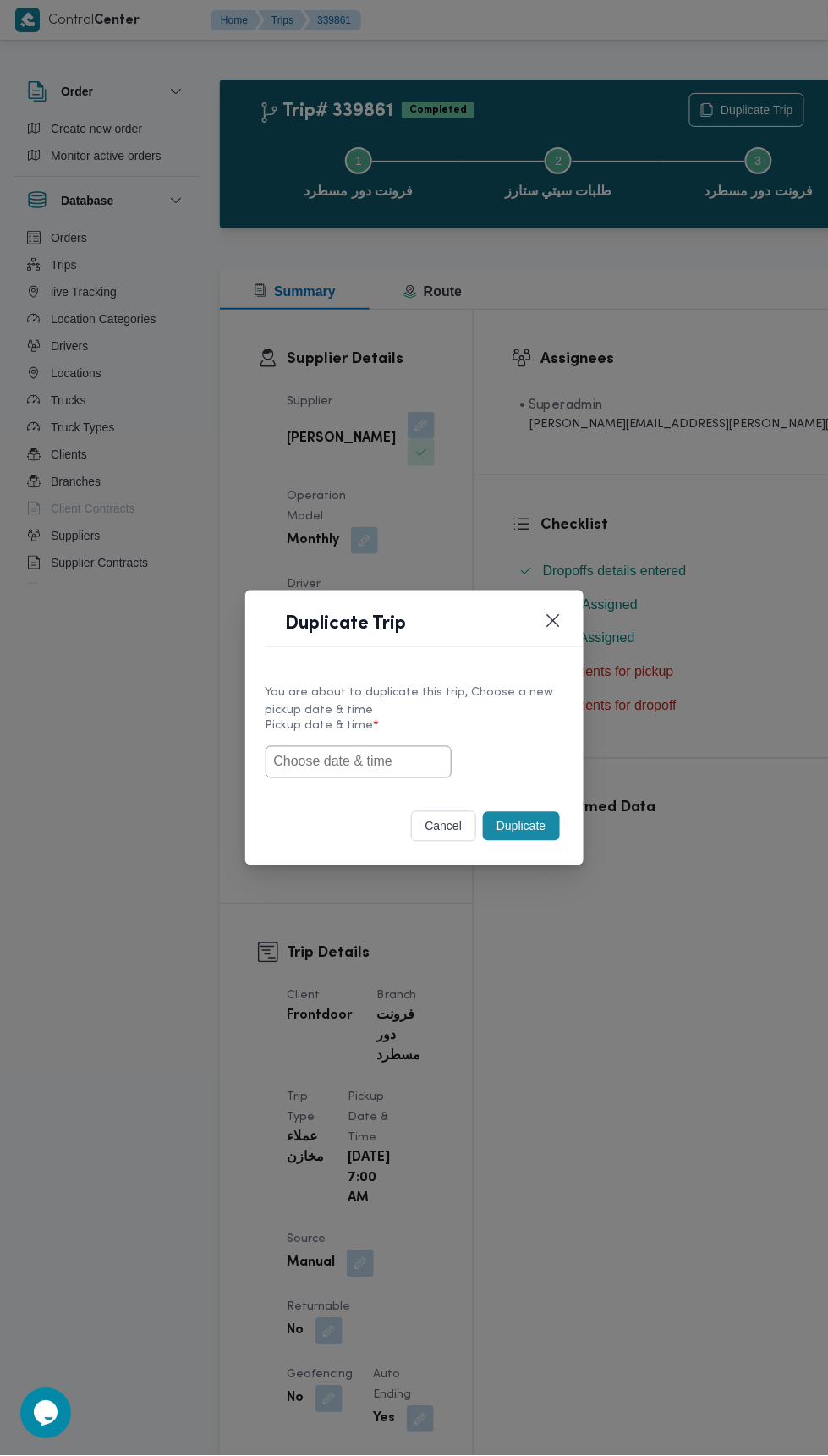
click at [418, 757] on input "text" at bounding box center [358, 762] width 186 height 32
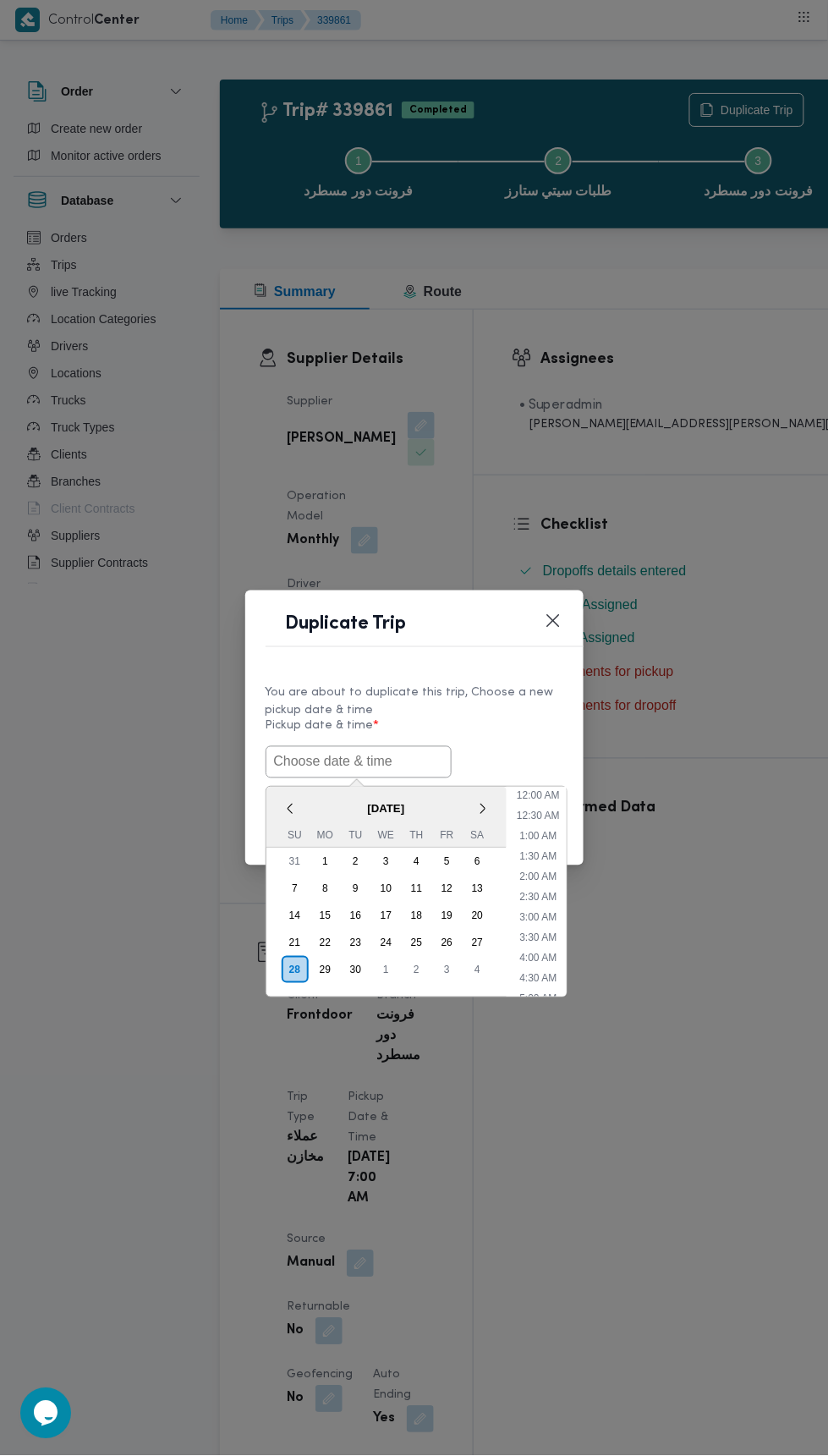
scroll to position [229, 0]
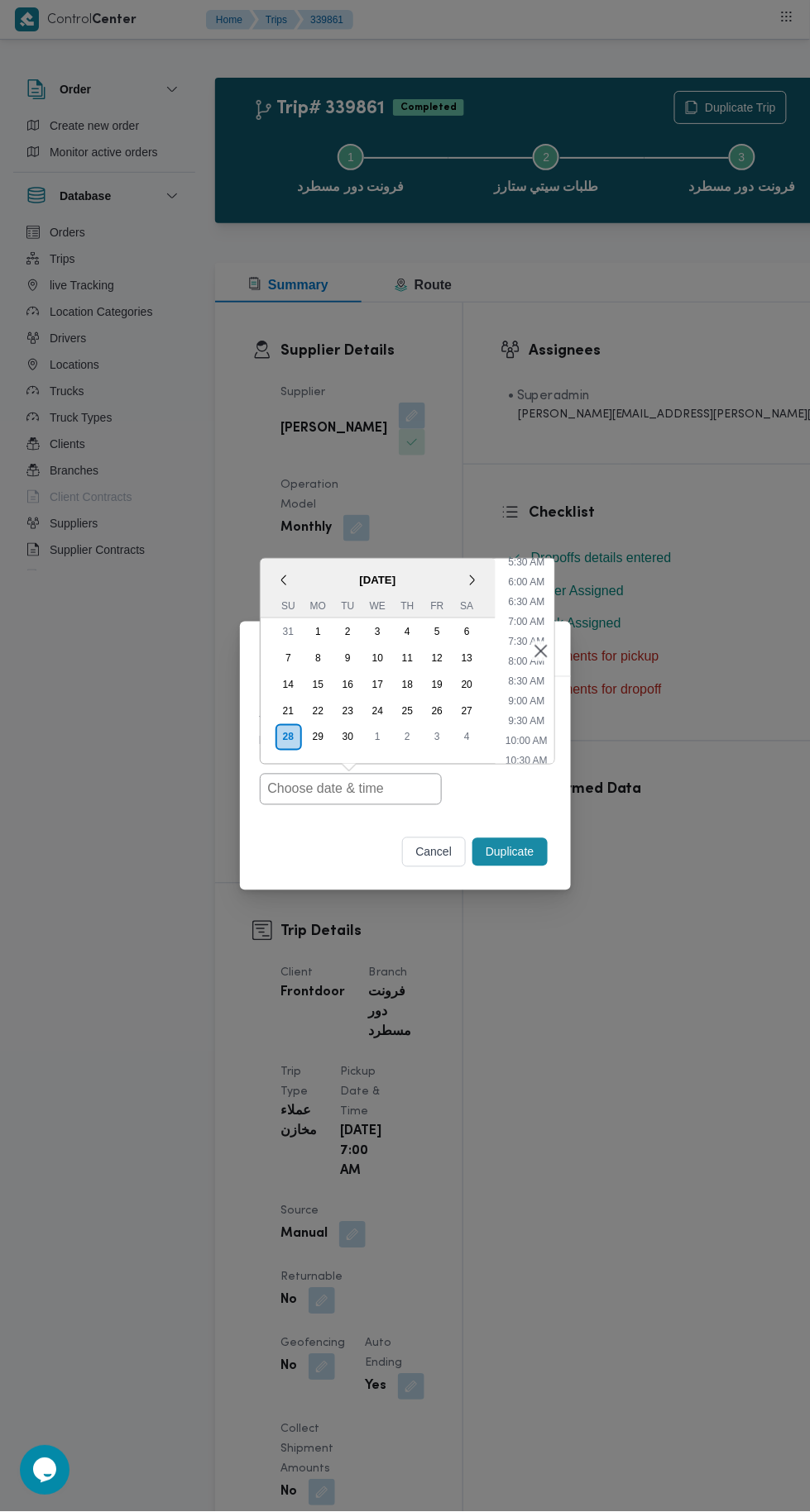
type input "28/09/2025 7:00AM"
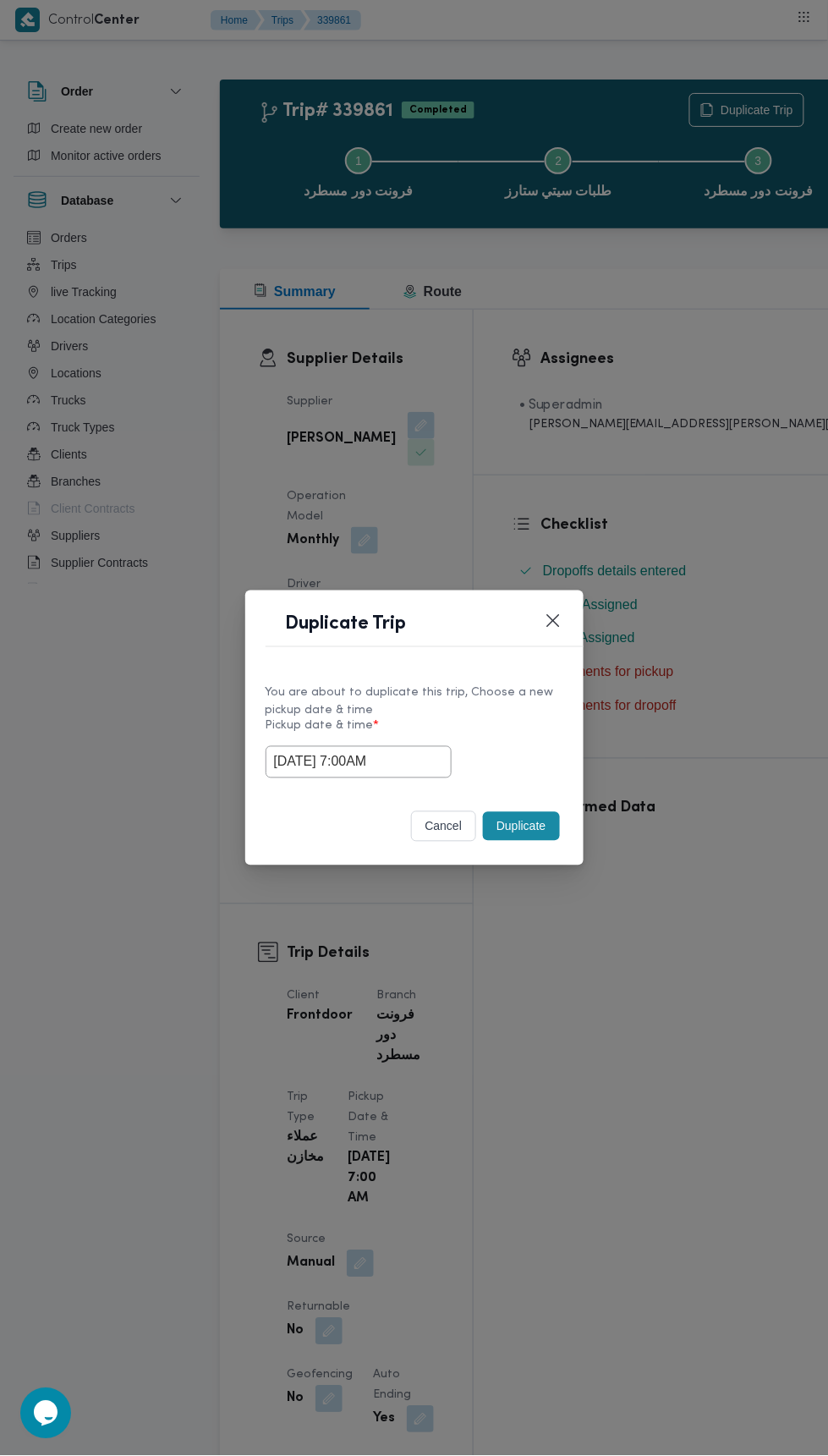
click at [755, 292] on div "Duplicate Trip You are about to duplicate this trip, Choose a new pickup date &…" at bounding box center [414, 728] width 828 height 1456
click at [519, 826] on button "Duplicate" at bounding box center [521, 826] width 76 height 29
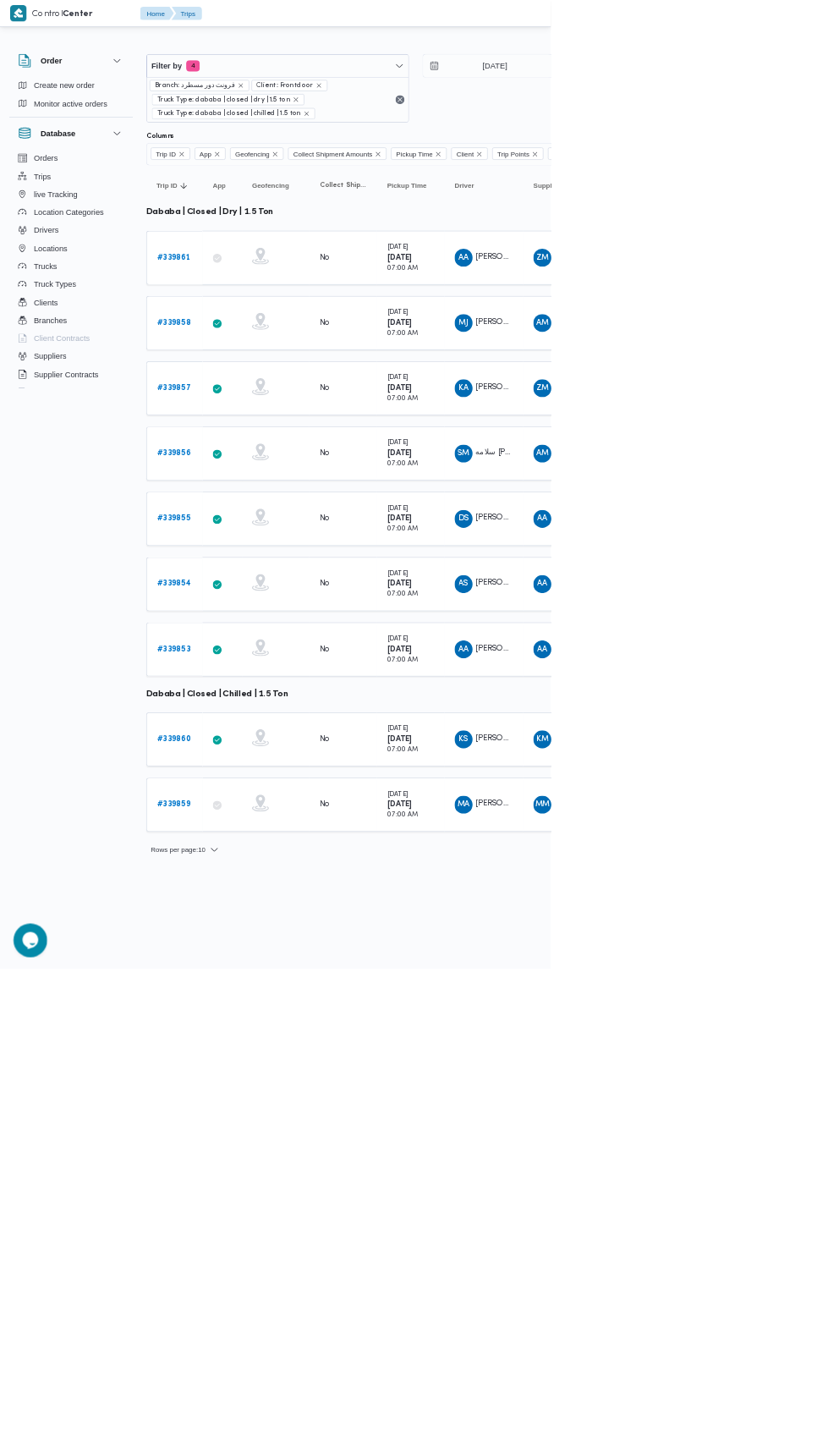
click at [275, 481] on b "# 339858" at bounding box center [261, 485] width 51 height 11
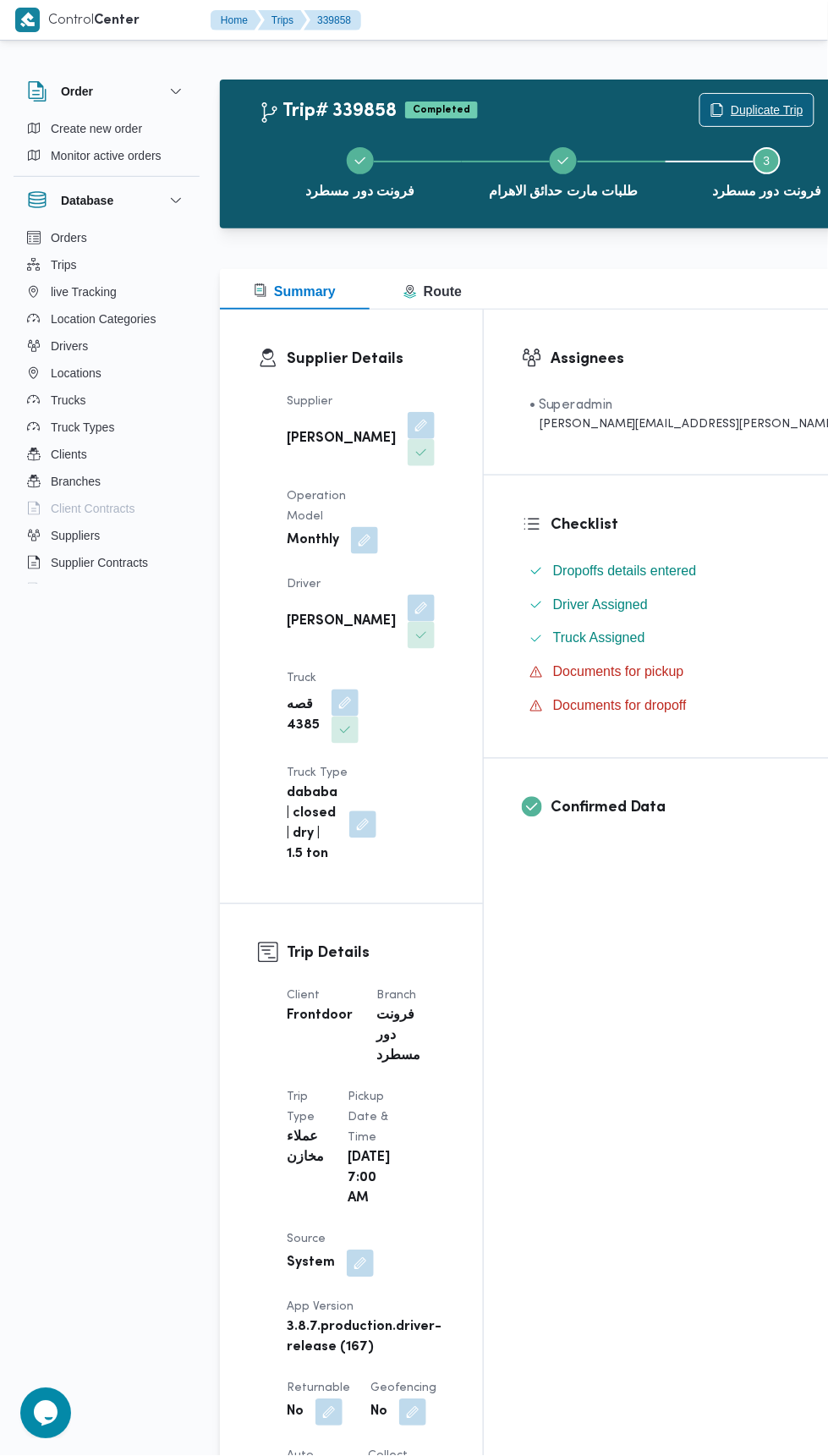
click at [704, 99] on span "Duplicate Trip" at bounding box center [756, 109] width 113 height 32
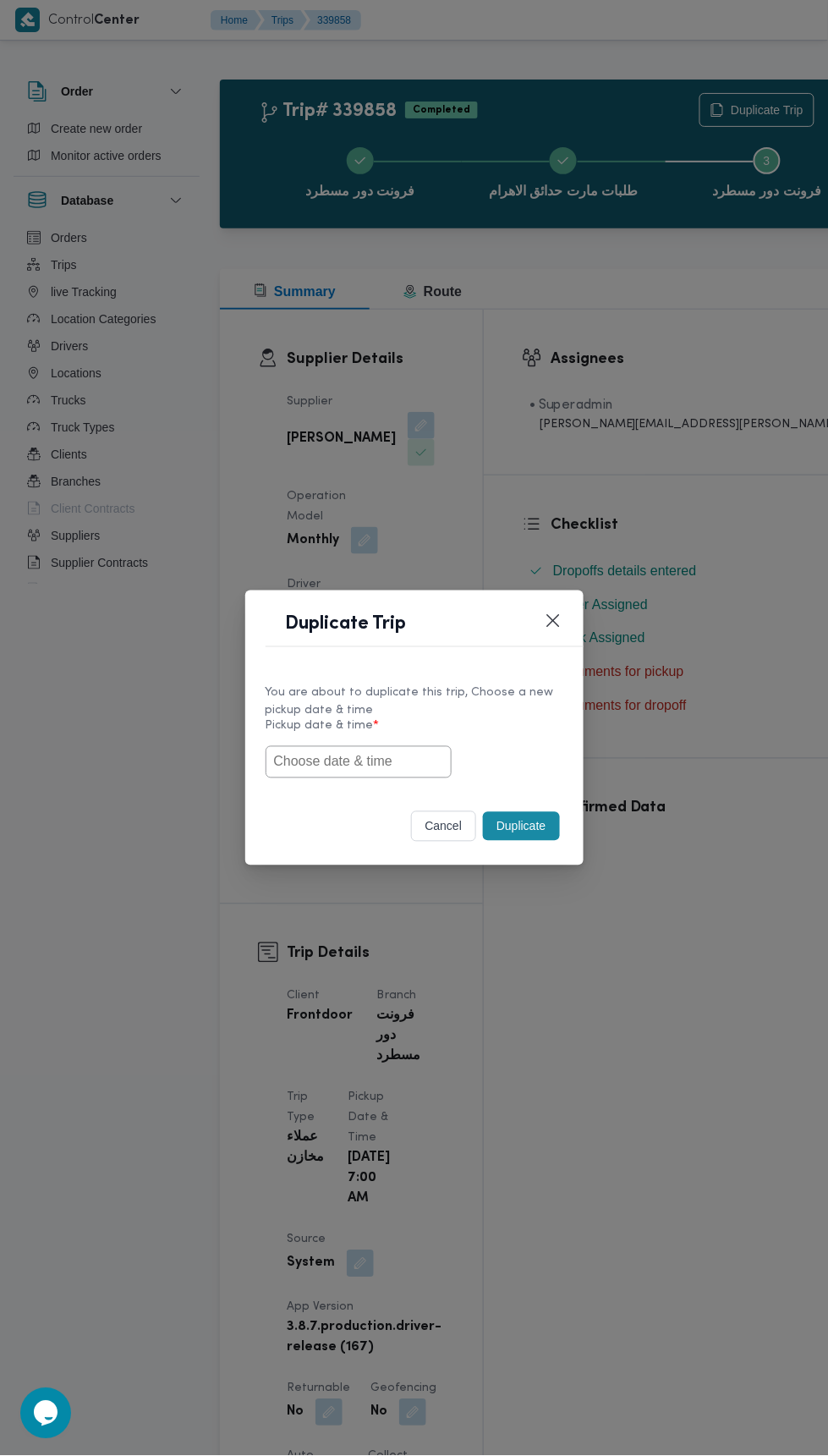
click at [395, 762] on input "text" at bounding box center [358, 762] width 186 height 32
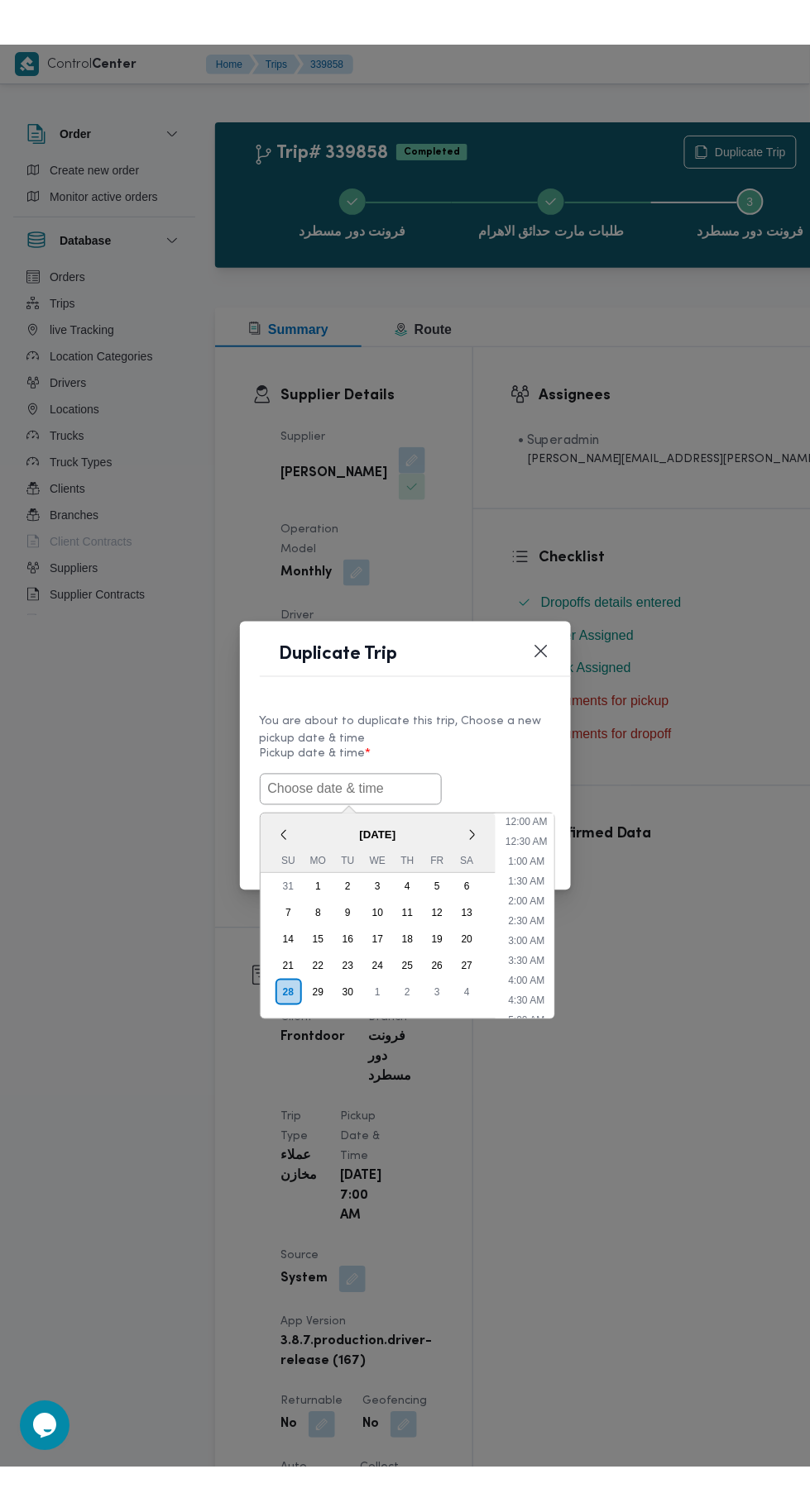
scroll to position [223, 0]
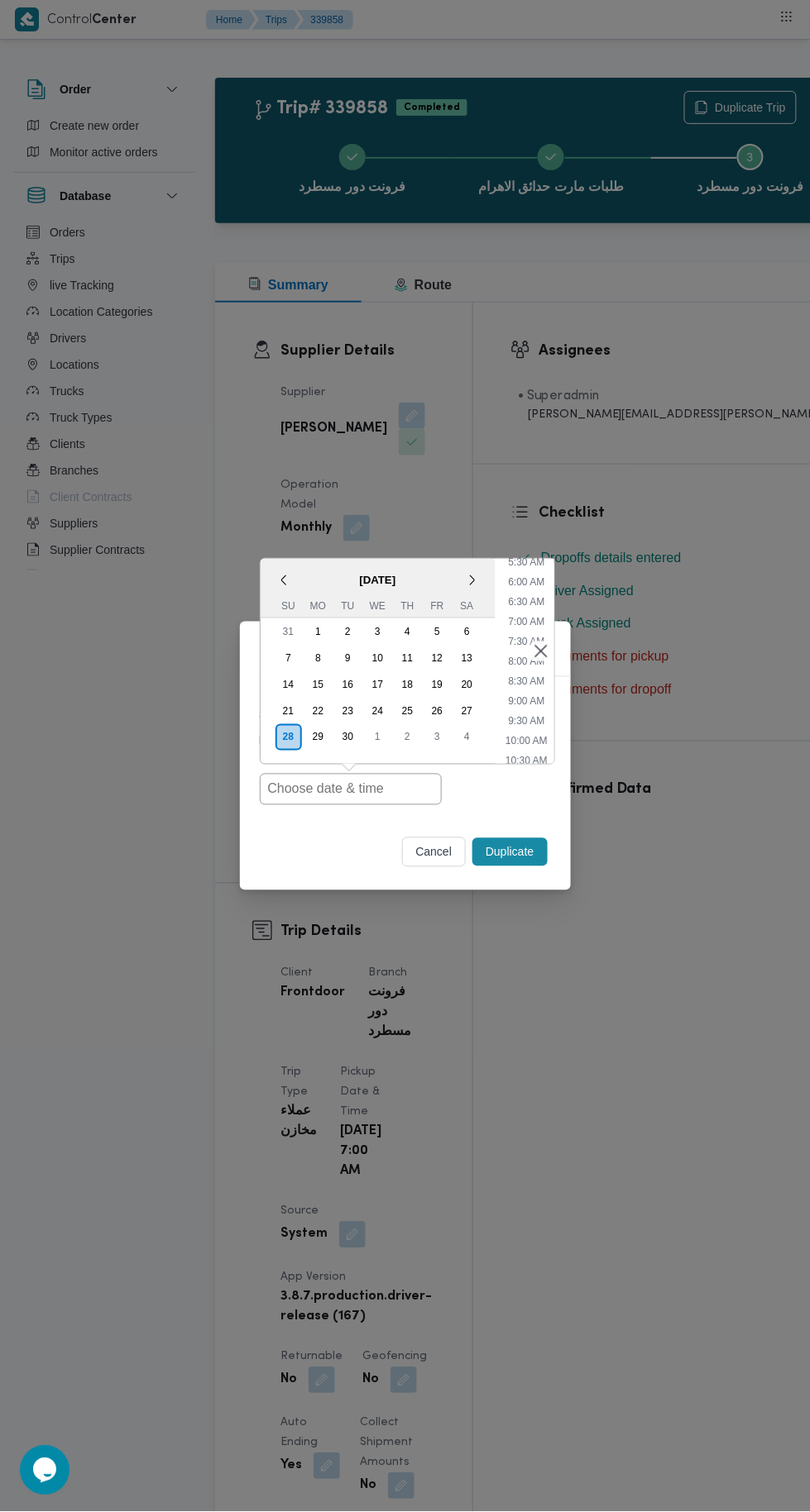
type input "28/09/2025 7:00AM"
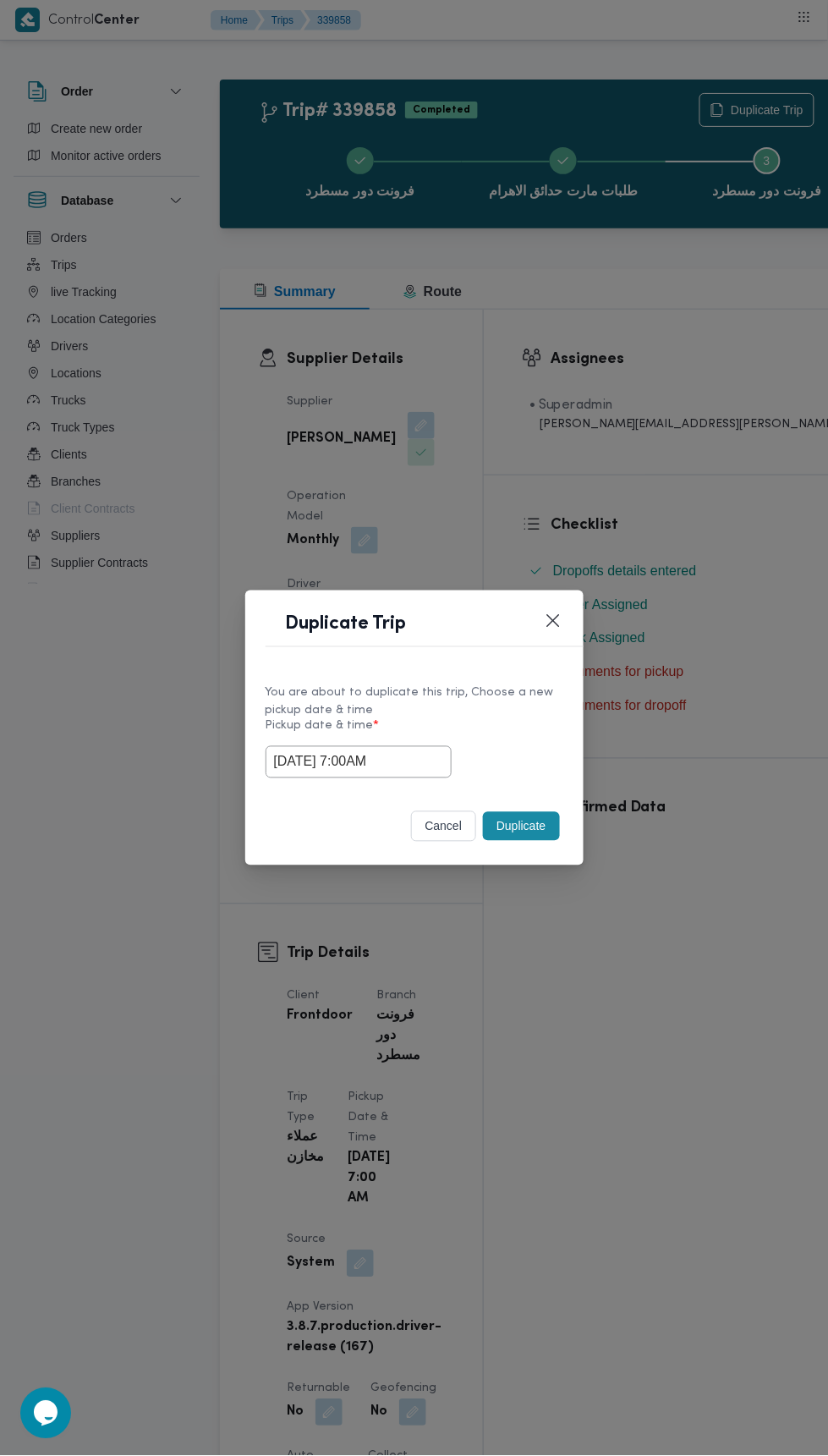
click at [767, 324] on div "Duplicate Trip You are about to duplicate this trip, Choose a new pickup date &…" at bounding box center [414, 728] width 828 height 1456
click at [542, 815] on button "Duplicate" at bounding box center [521, 826] width 76 height 29
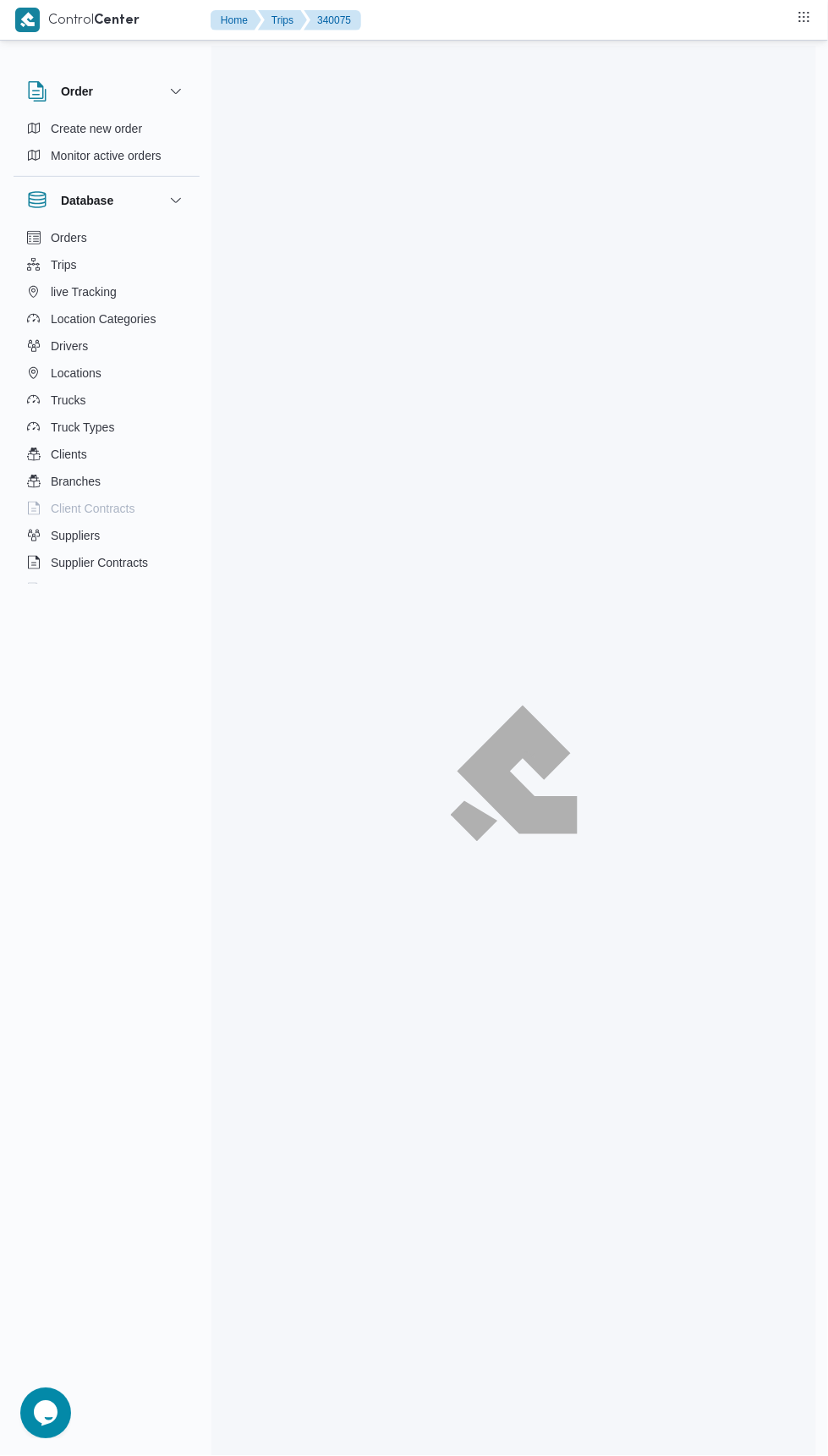
click at [659, 1072] on div at bounding box center [513, 774] width 605 height 1456
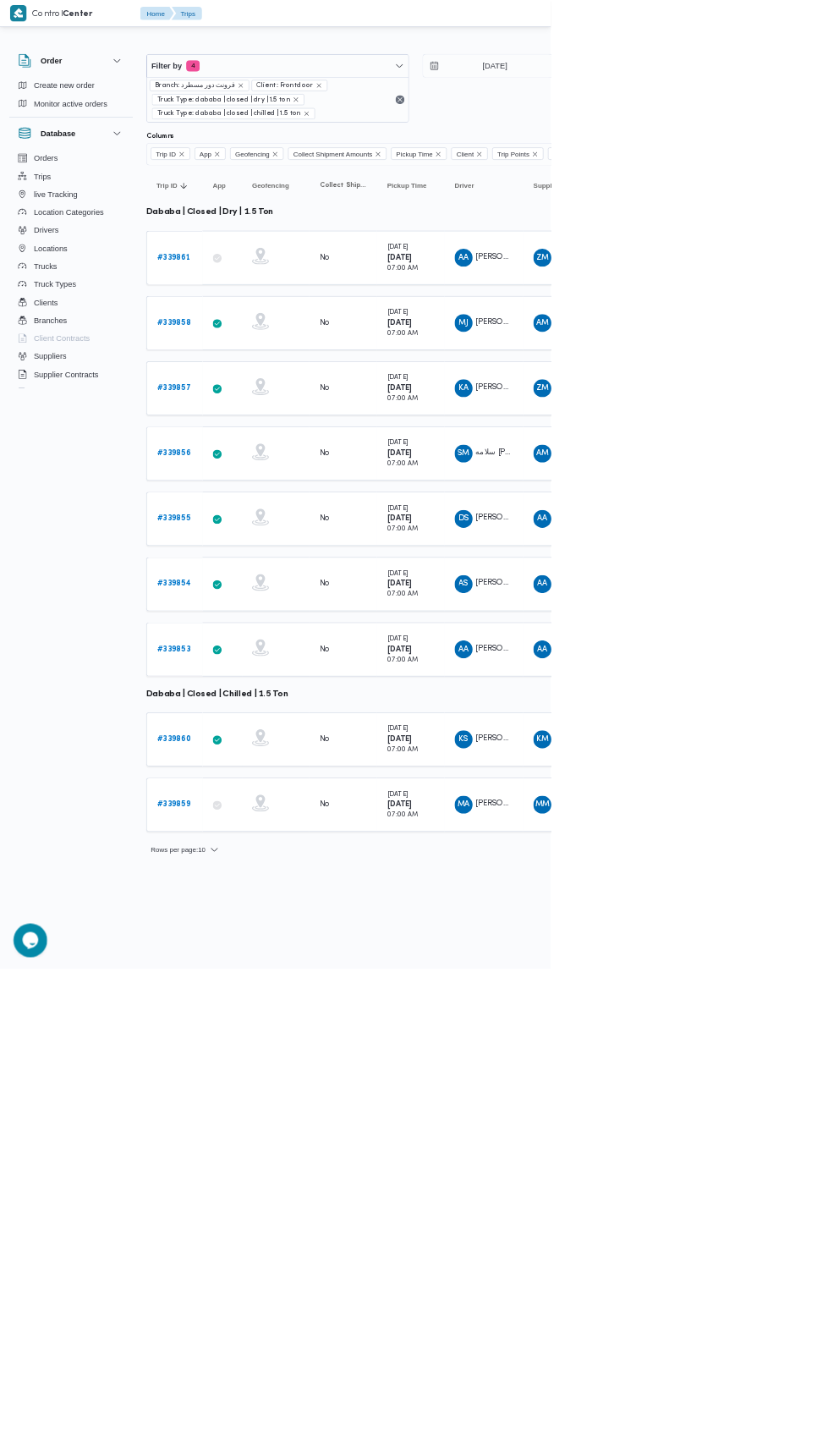
click at [274, 578] on b "# 339857" at bounding box center [261, 583] width 51 height 11
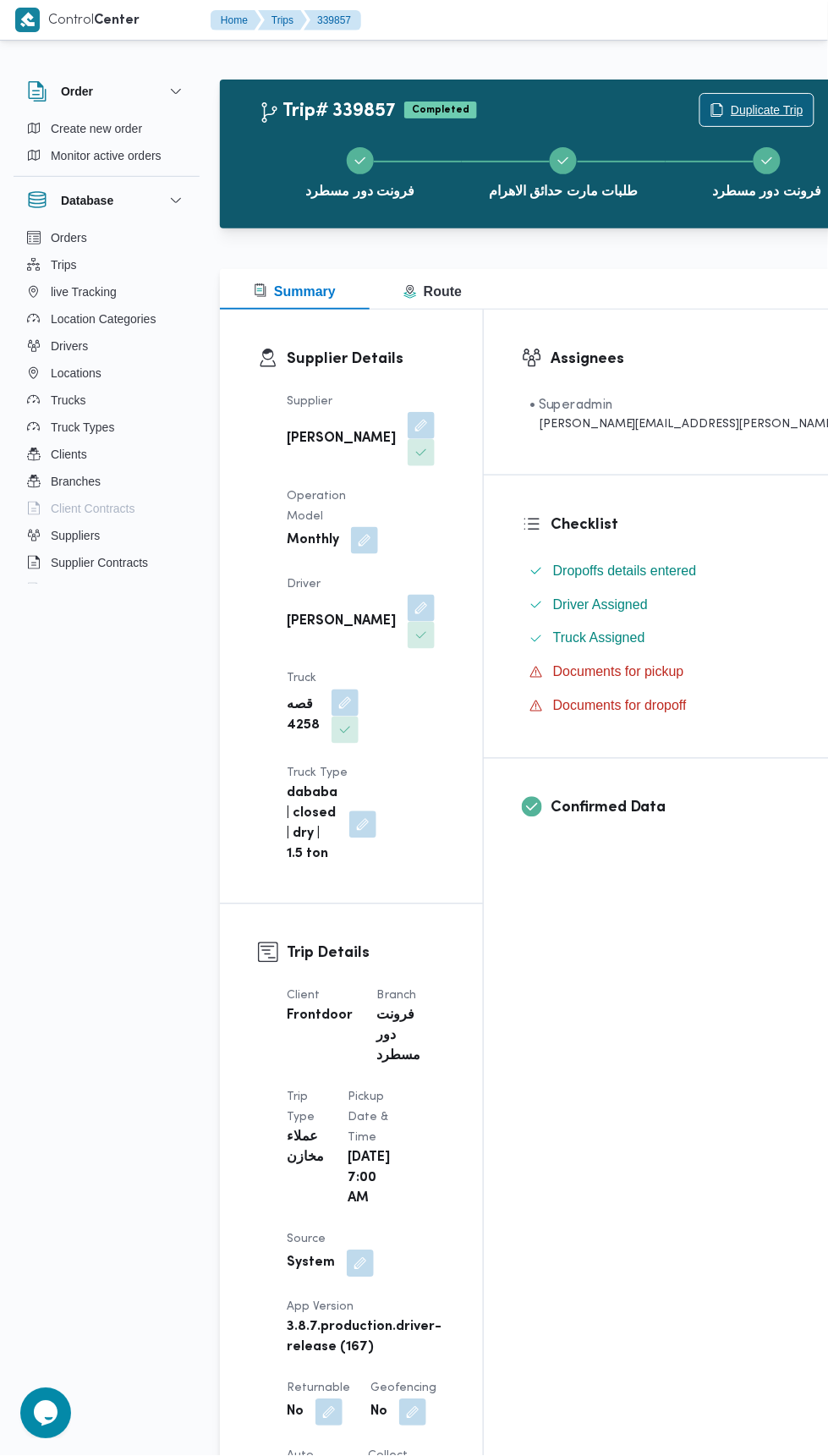
click at [730, 108] on span "Duplicate Trip" at bounding box center [767, 109] width 73 height 20
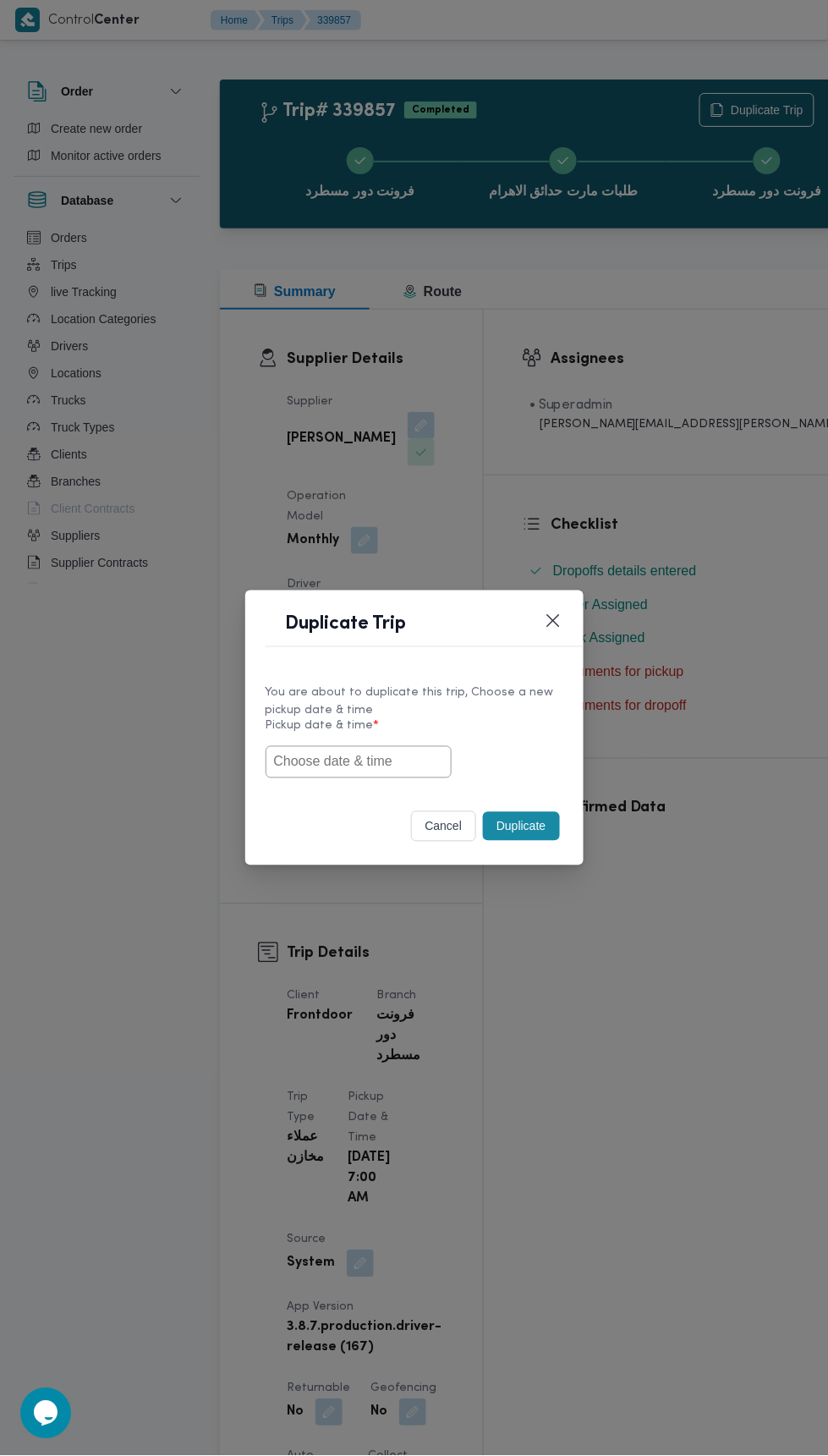
click at [404, 753] on input "text" at bounding box center [358, 762] width 186 height 32
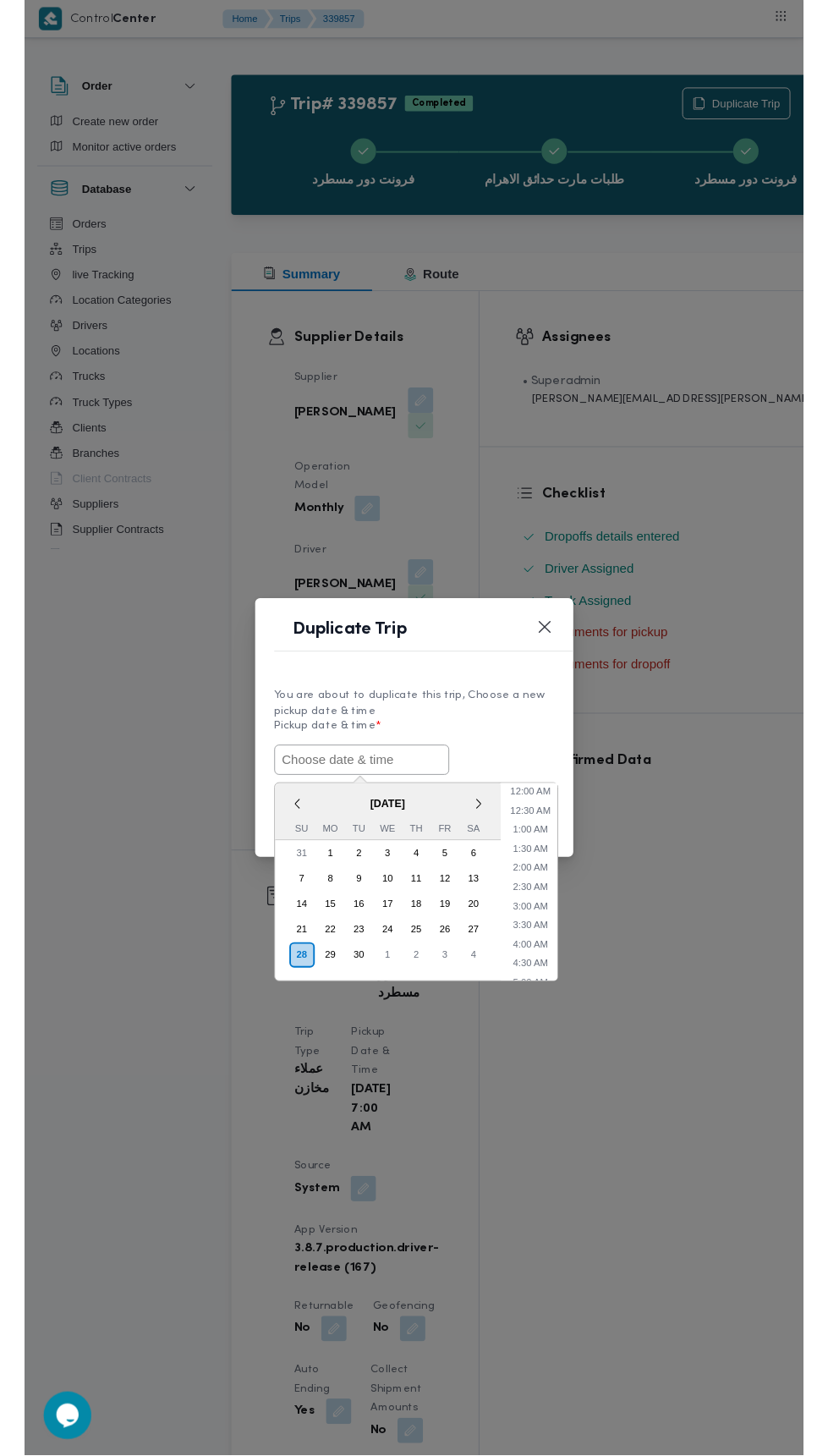
scroll to position [229, 0]
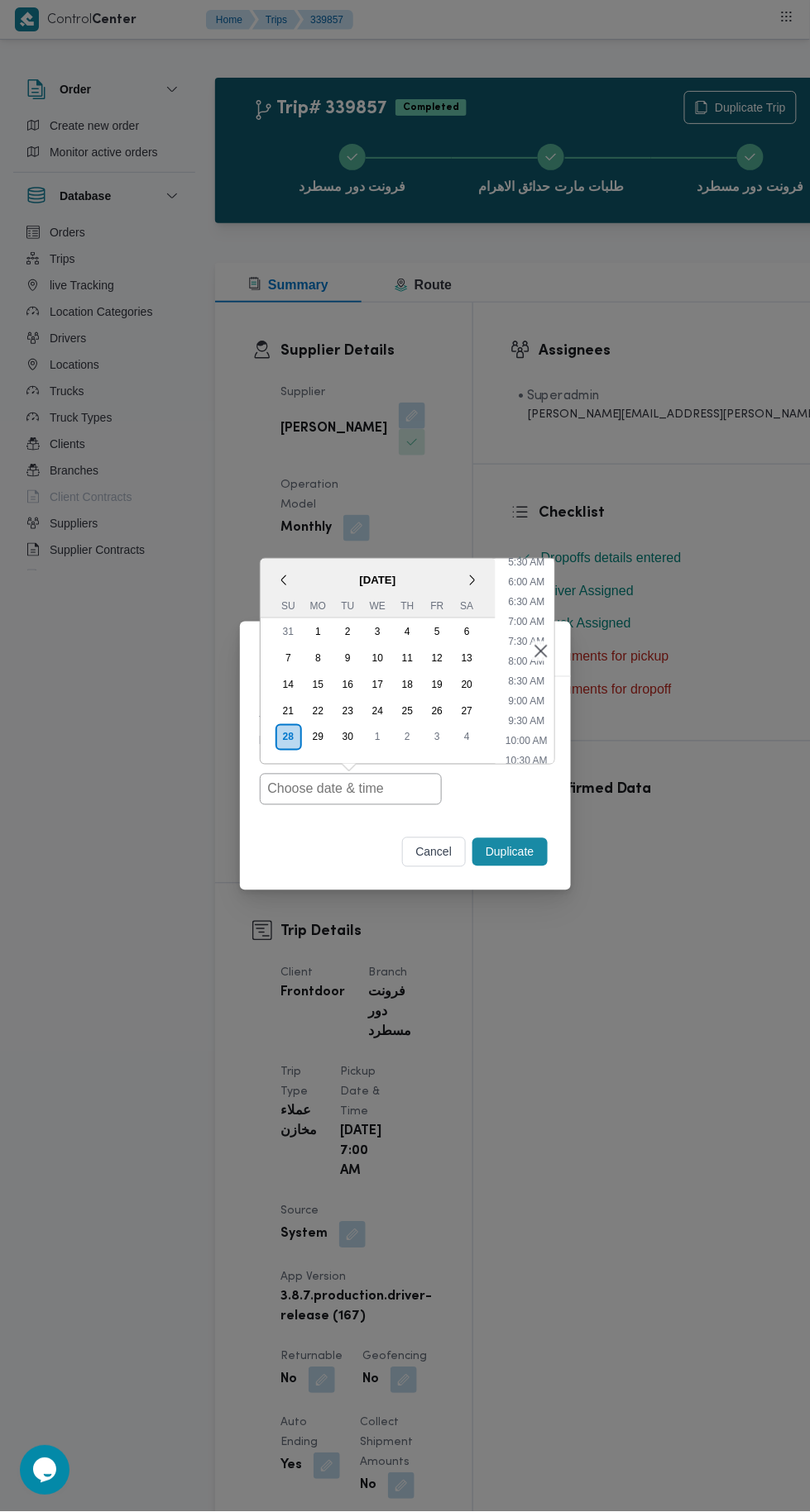
type input "28/09/2025 7:00AM"
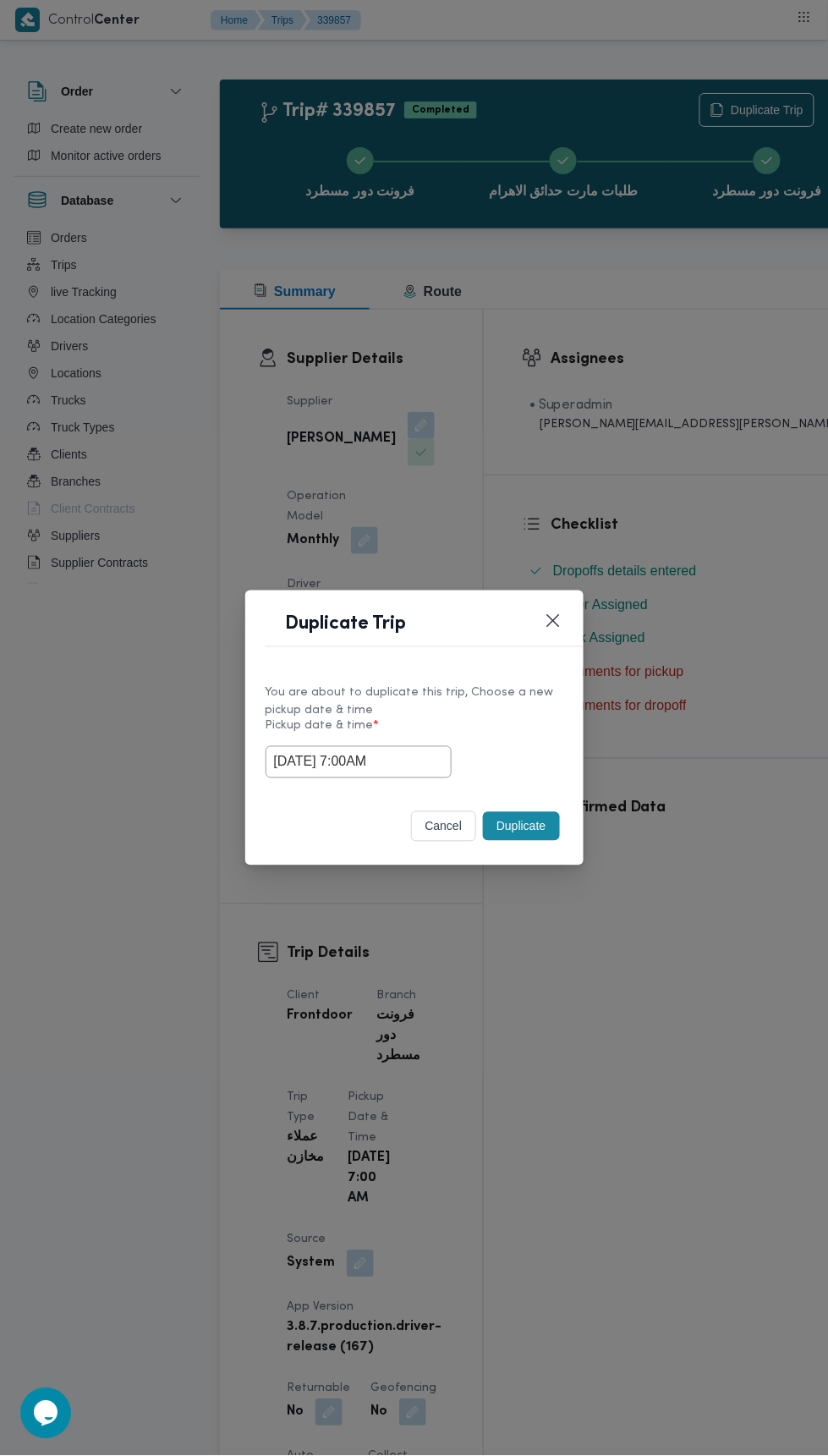
click at [767, 319] on div "Duplicate Trip You are about to duplicate this trip, Choose a new pickup date &…" at bounding box center [414, 728] width 828 height 1456
click at [530, 838] on button "Duplicate" at bounding box center [521, 826] width 76 height 29
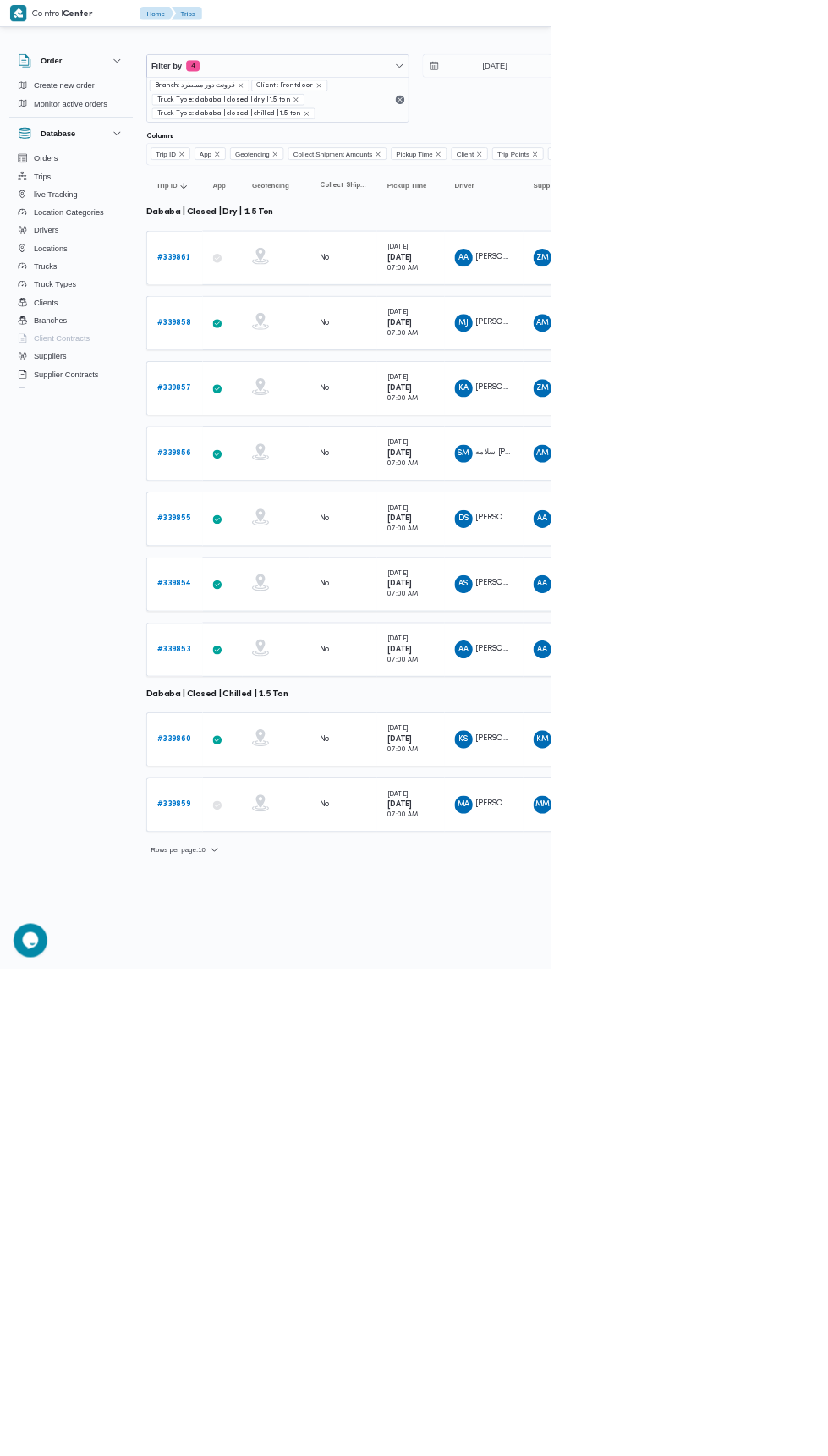
click at [267, 676] on b "# 339856" at bounding box center [261, 681] width 51 height 11
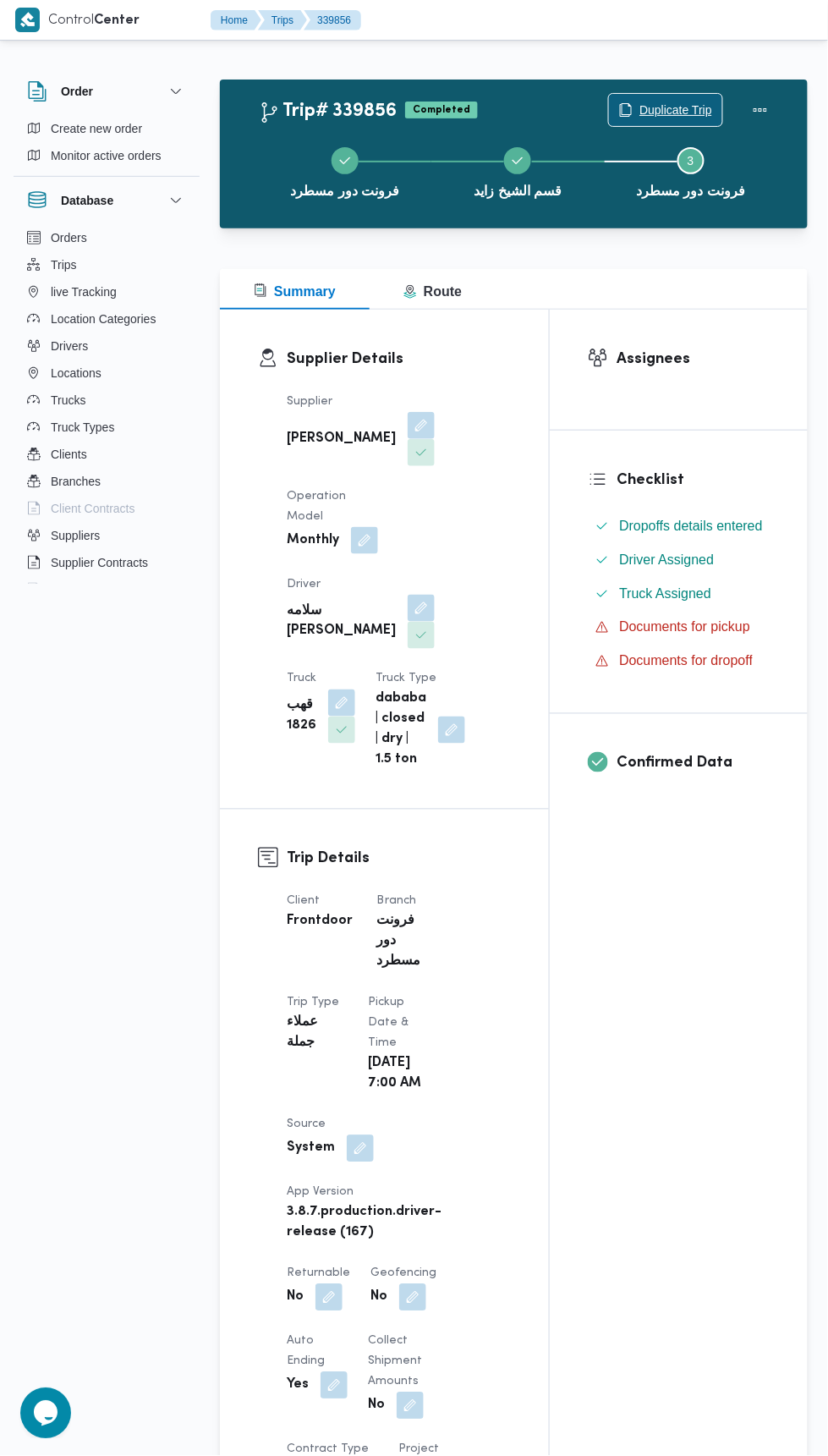
click at [664, 108] on span "Duplicate Trip" at bounding box center [676, 109] width 73 height 20
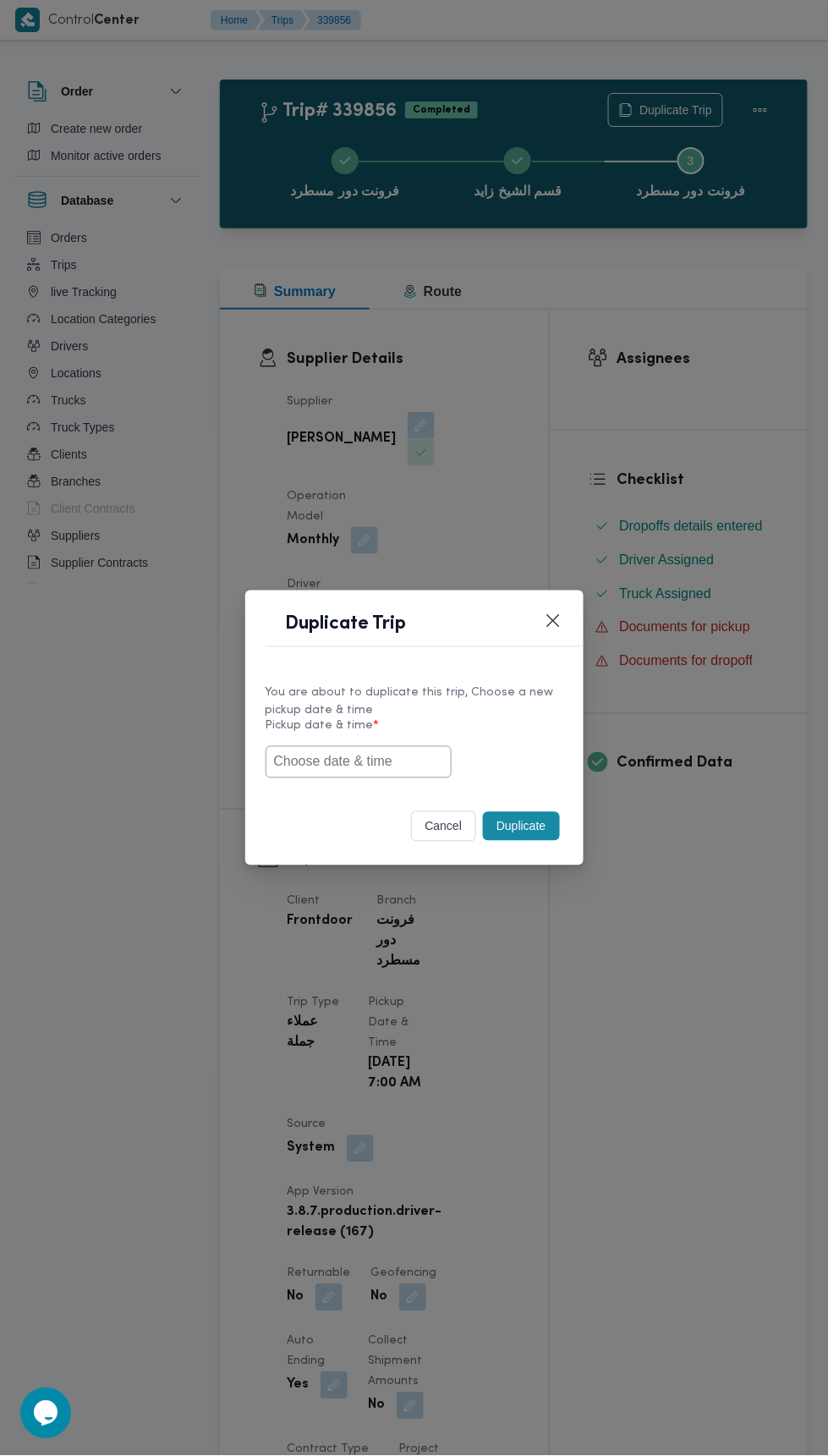
click at [422, 757] on input "text" at bounding box center [358, 762] width 186 height 32
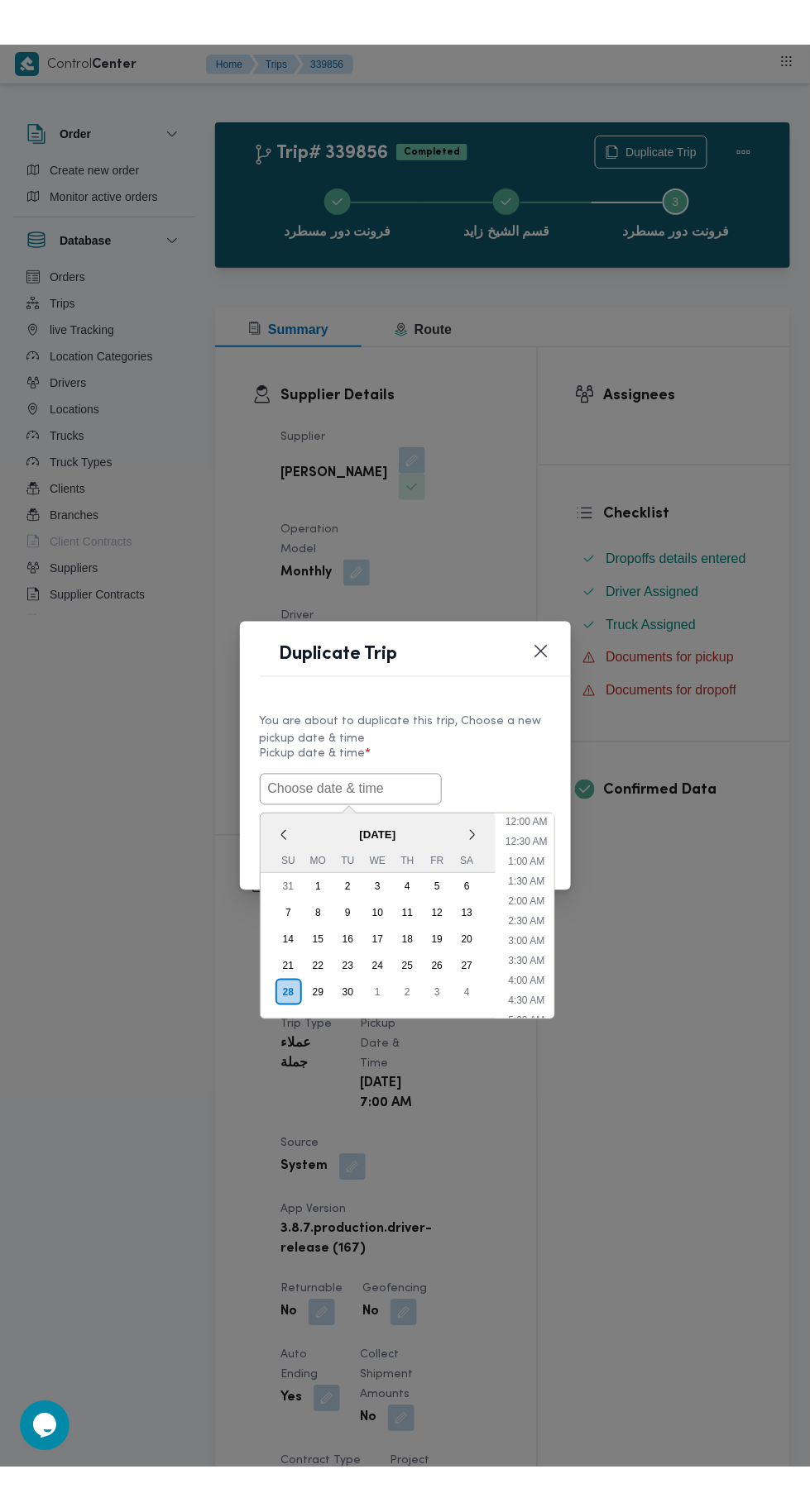
scroll to position [223, 0]
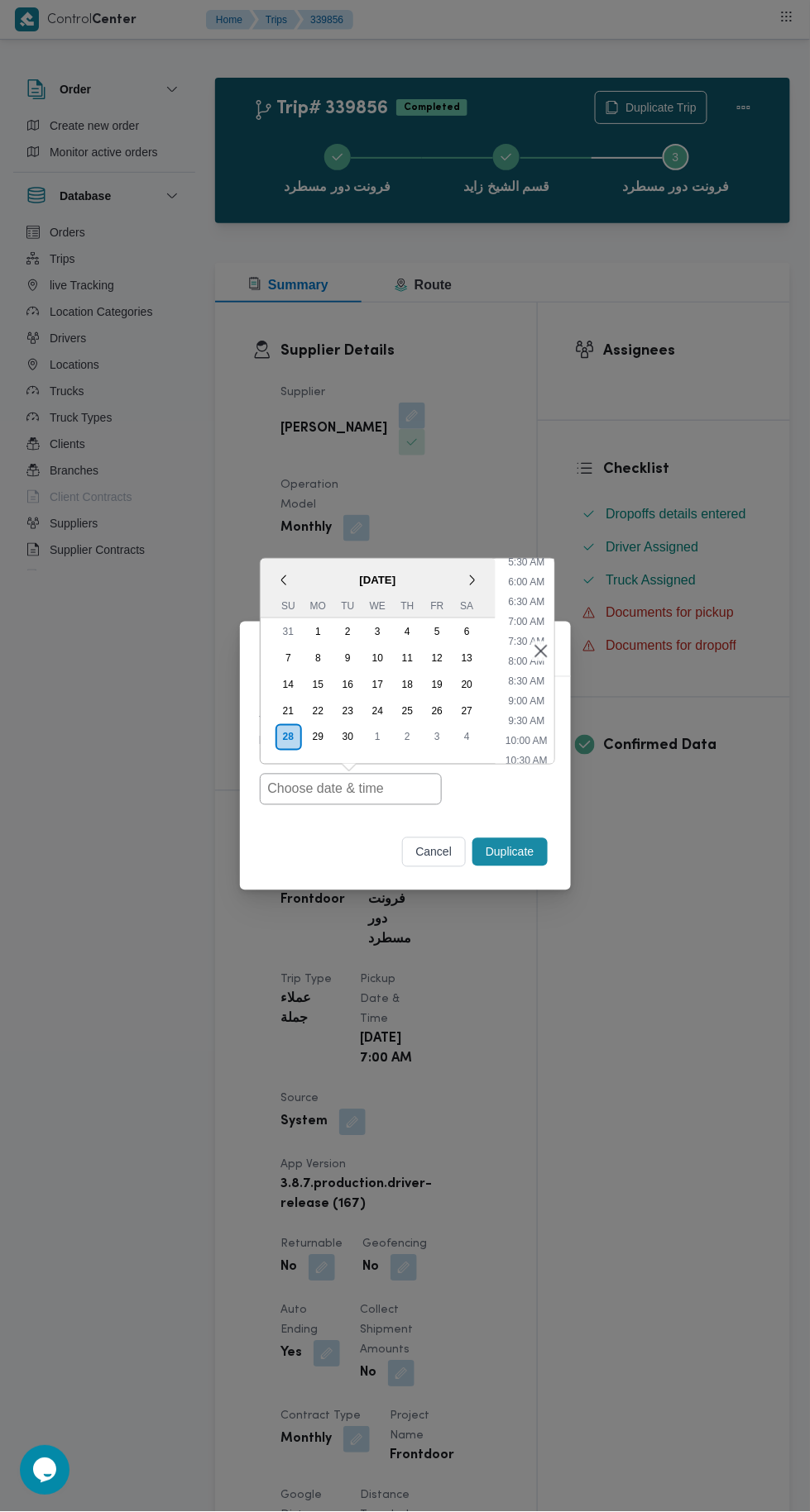
type input "28/09/2025 7:00AM"
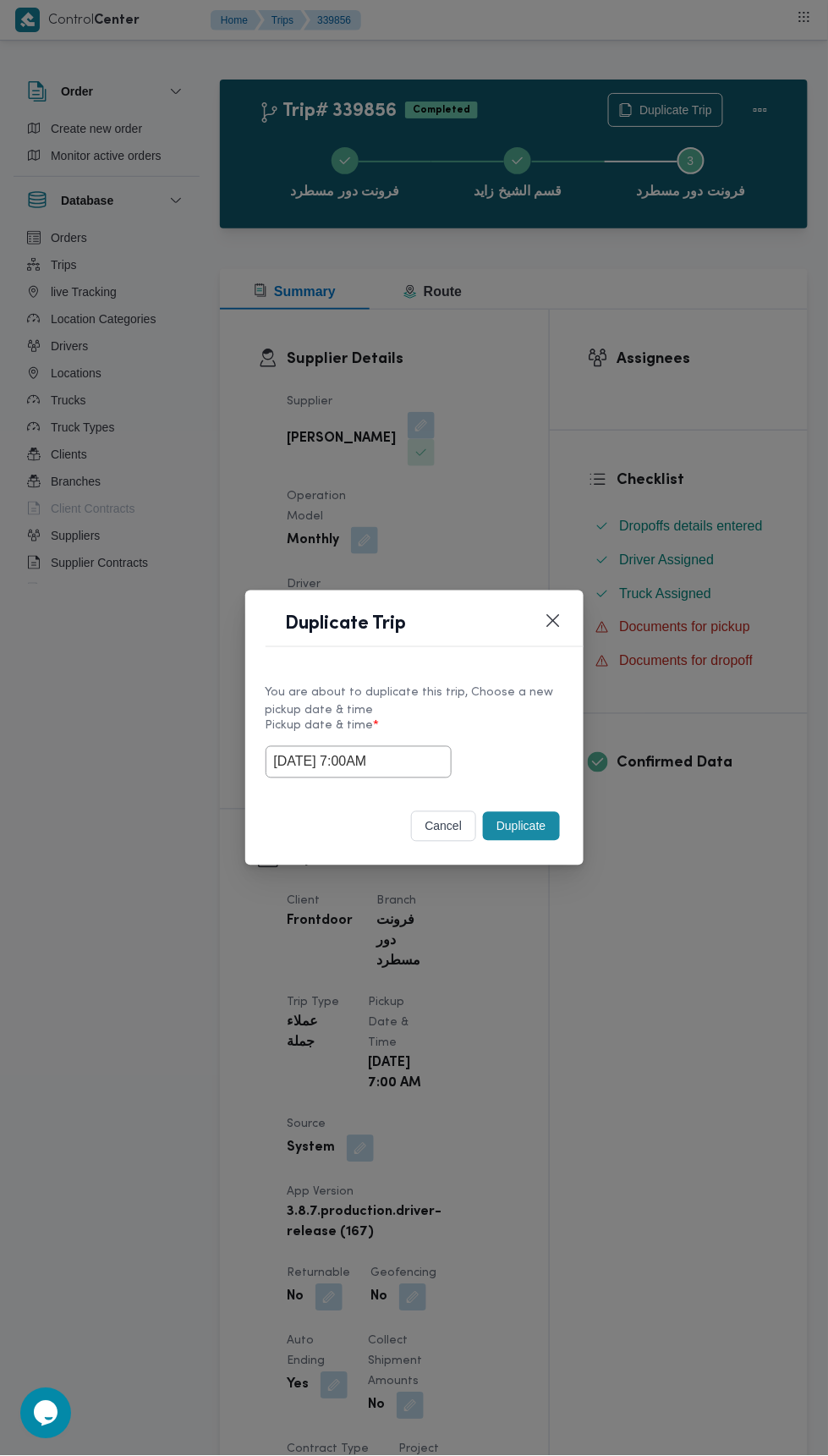
click at [741, 332] on div "Duplicate Trip You are about to duplicate this trip, Choose a new pickup date &…" at bounding box center [414, 728] width 828 height 1456
click at [552, 840] on button "Duplicate" at bounding box center [521, 826] width 76 height 29
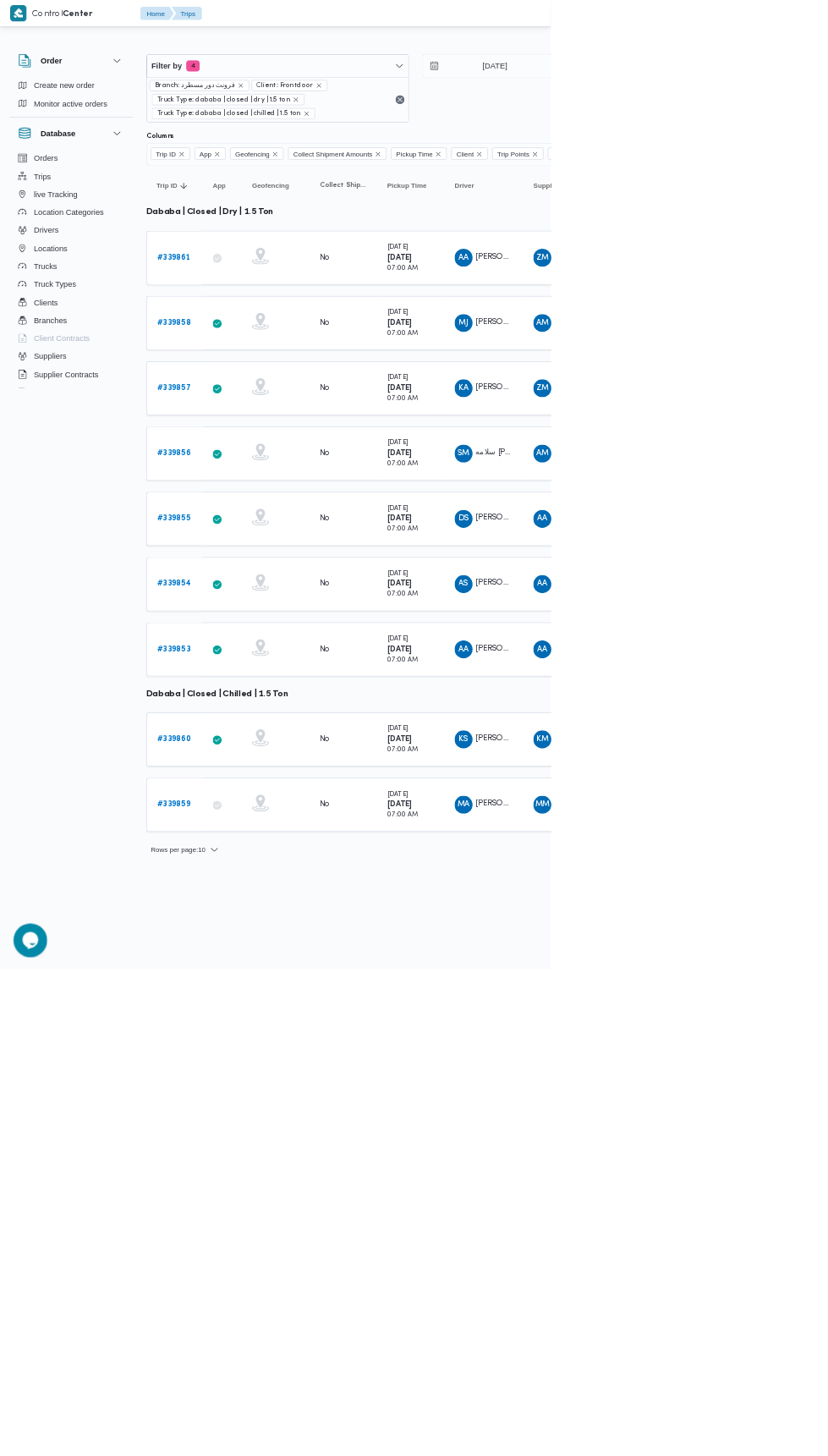
click at [277, 774] on b "# 339855" at bounding box center [261, 779] width 50 height 11
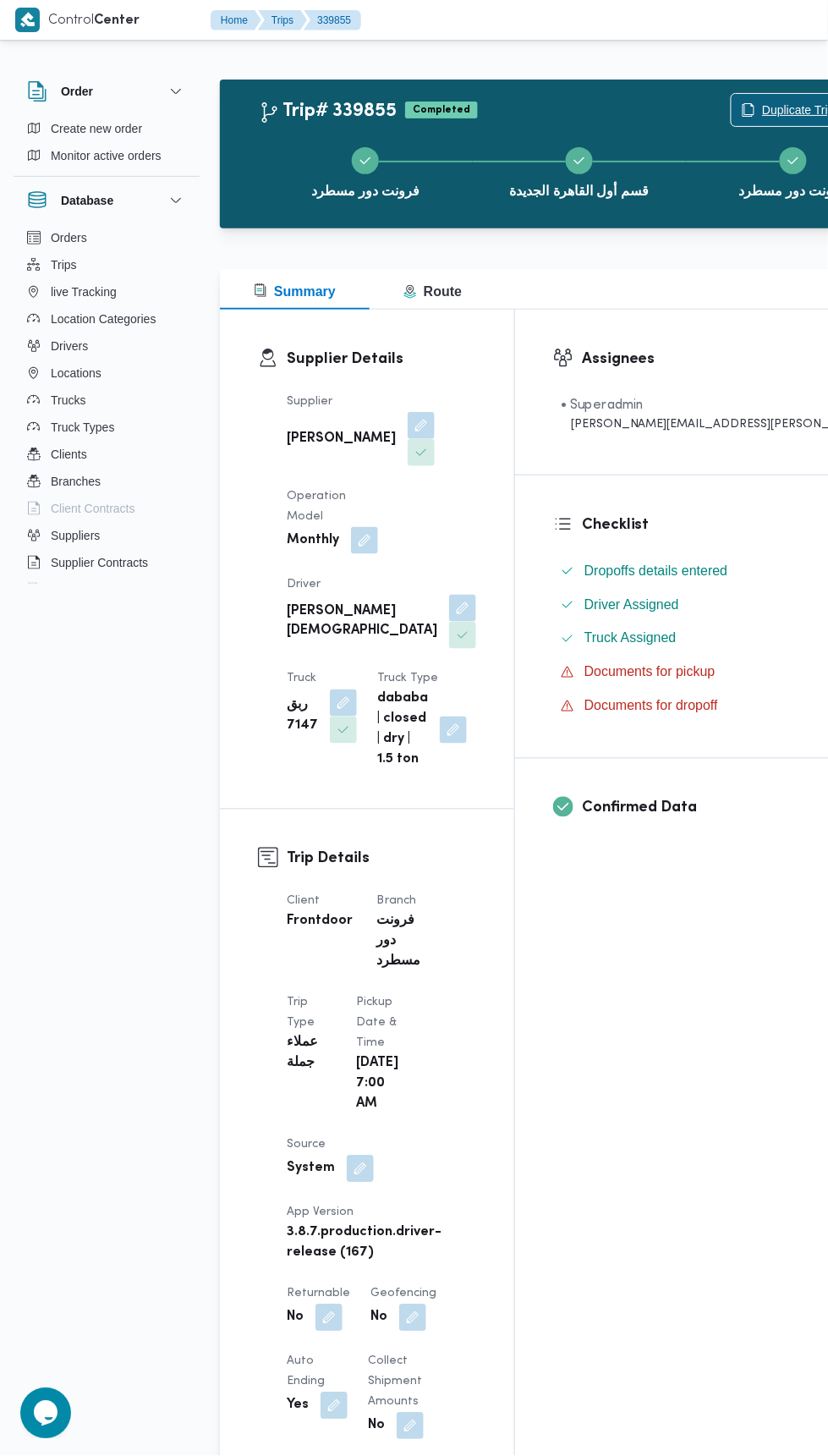
click at [761, 110] on span "Duplicate Trip" at bounding box center [798, 109] width 73 height 20
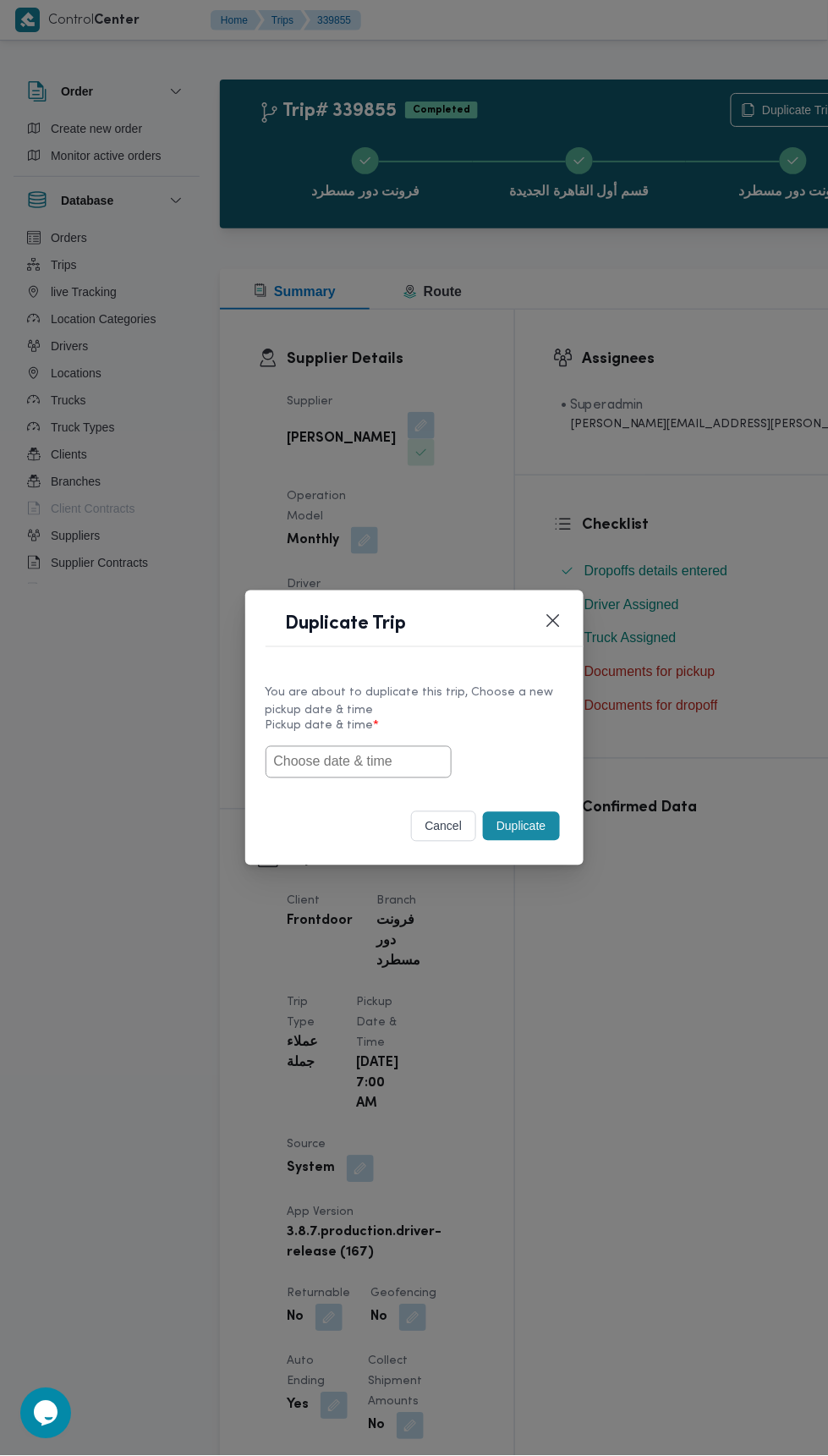
click at [408, 767] on input "text" at bounding box center [358, 762] width 186 height 32
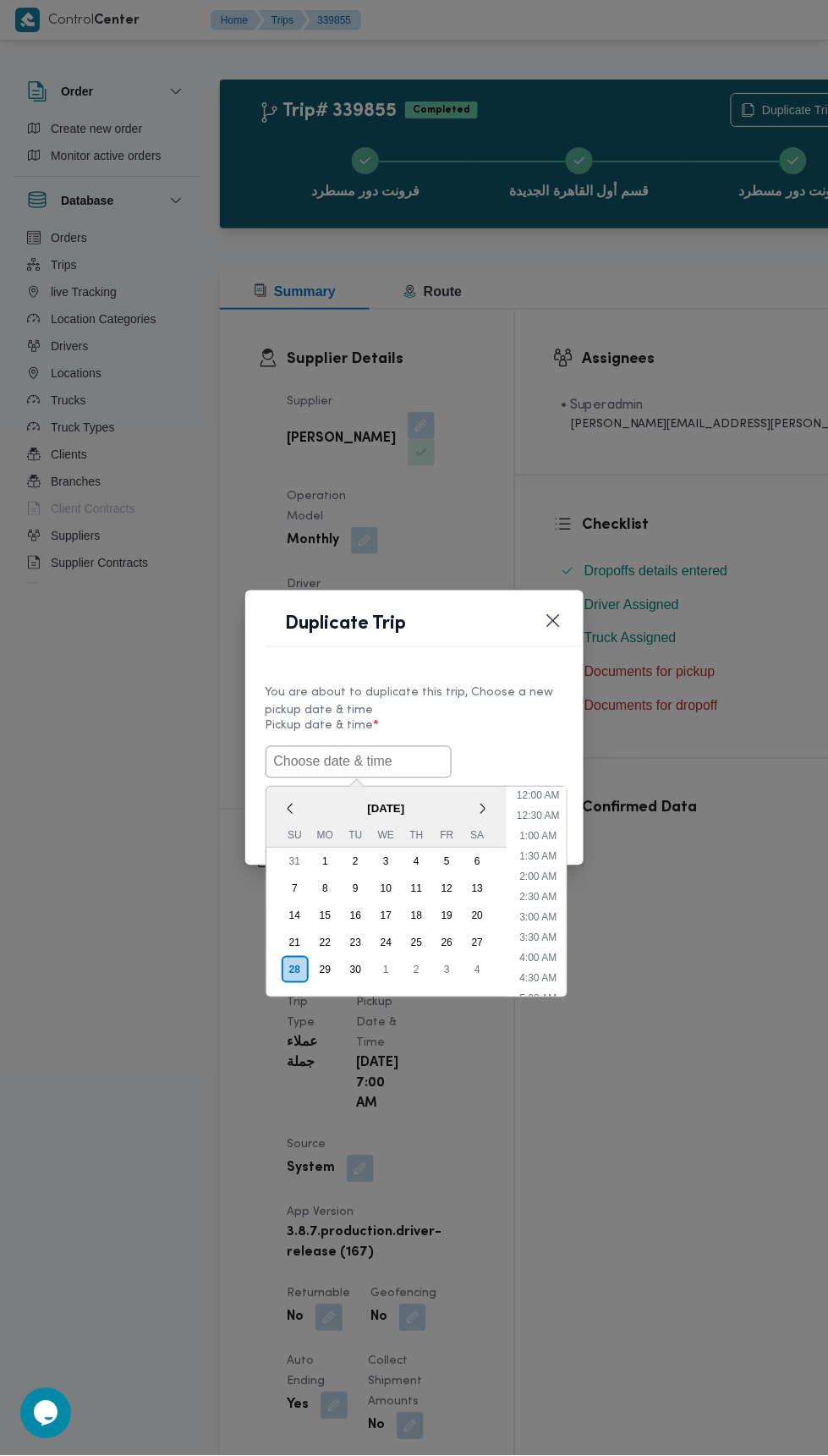
scroll to position [229, 0]
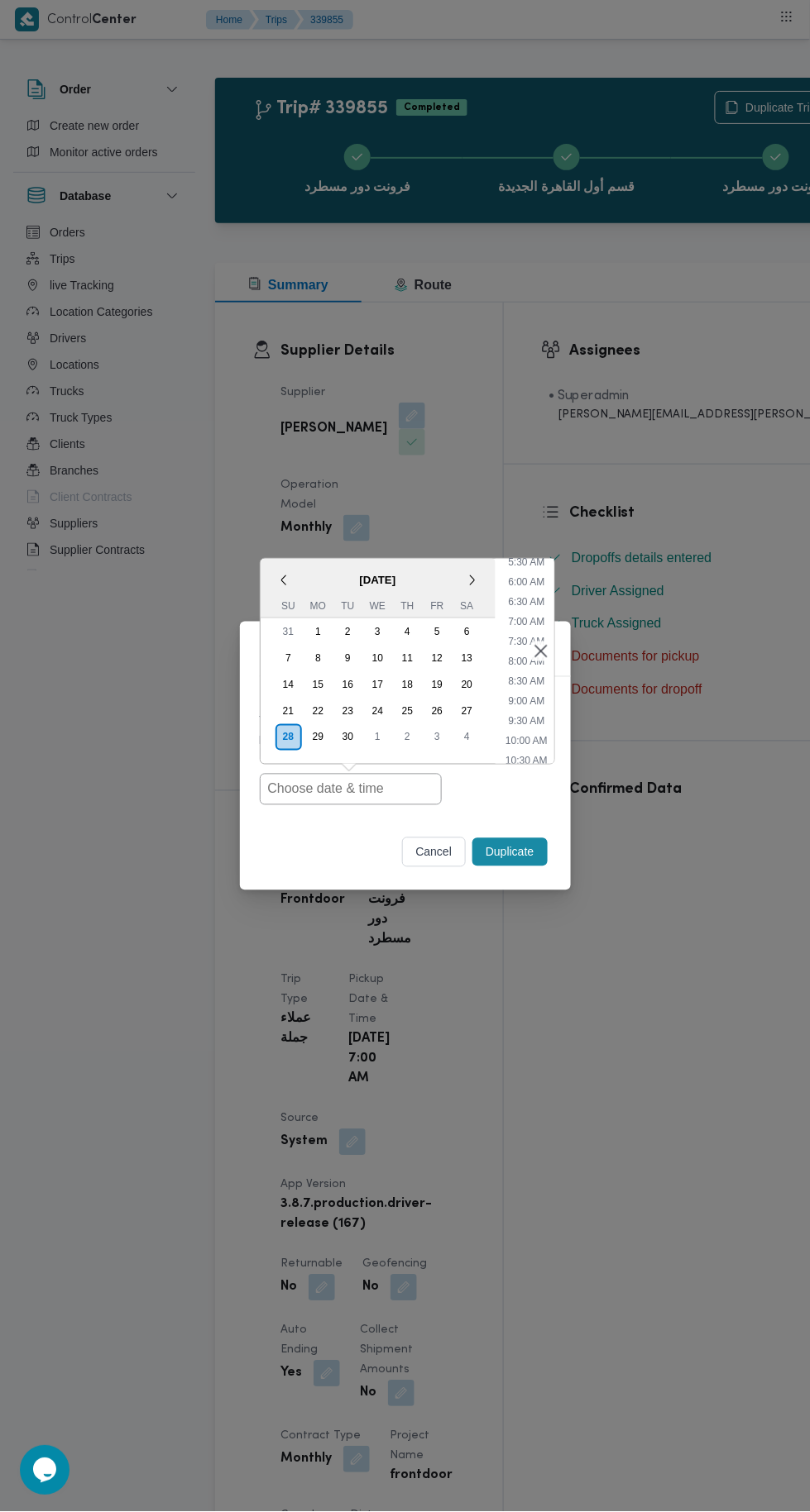
type input "28/09/2025 7:00AM"
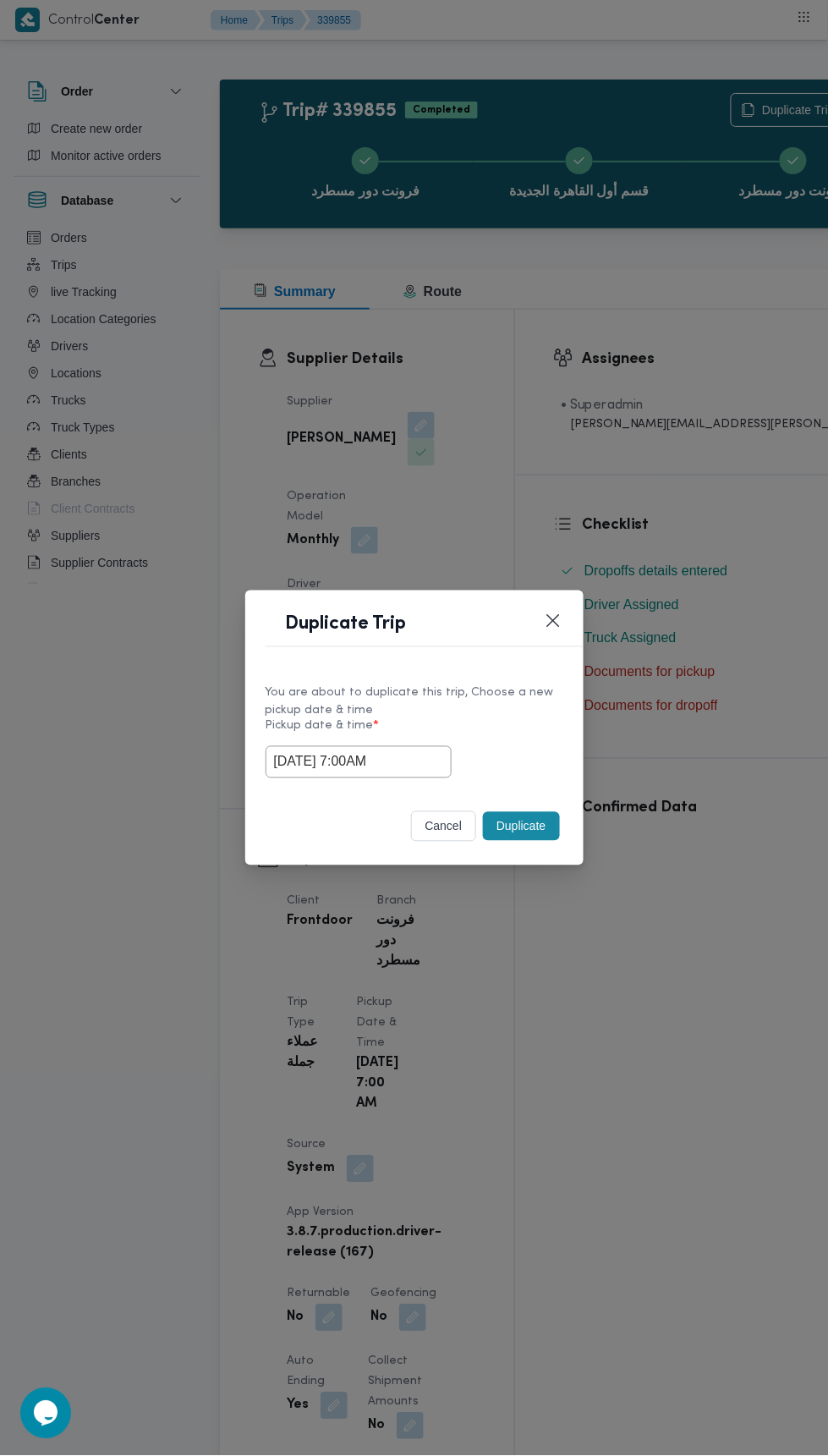
click at [759, 400] on div "Duplicate Trip You are about to duplicate this trip, Choose a new pickup date &…" at bounding box center [414, 728] width 828 height 1456
click at [550, 840] on button "Duplicate" at bounding box center [521, 826] width 76 height 29
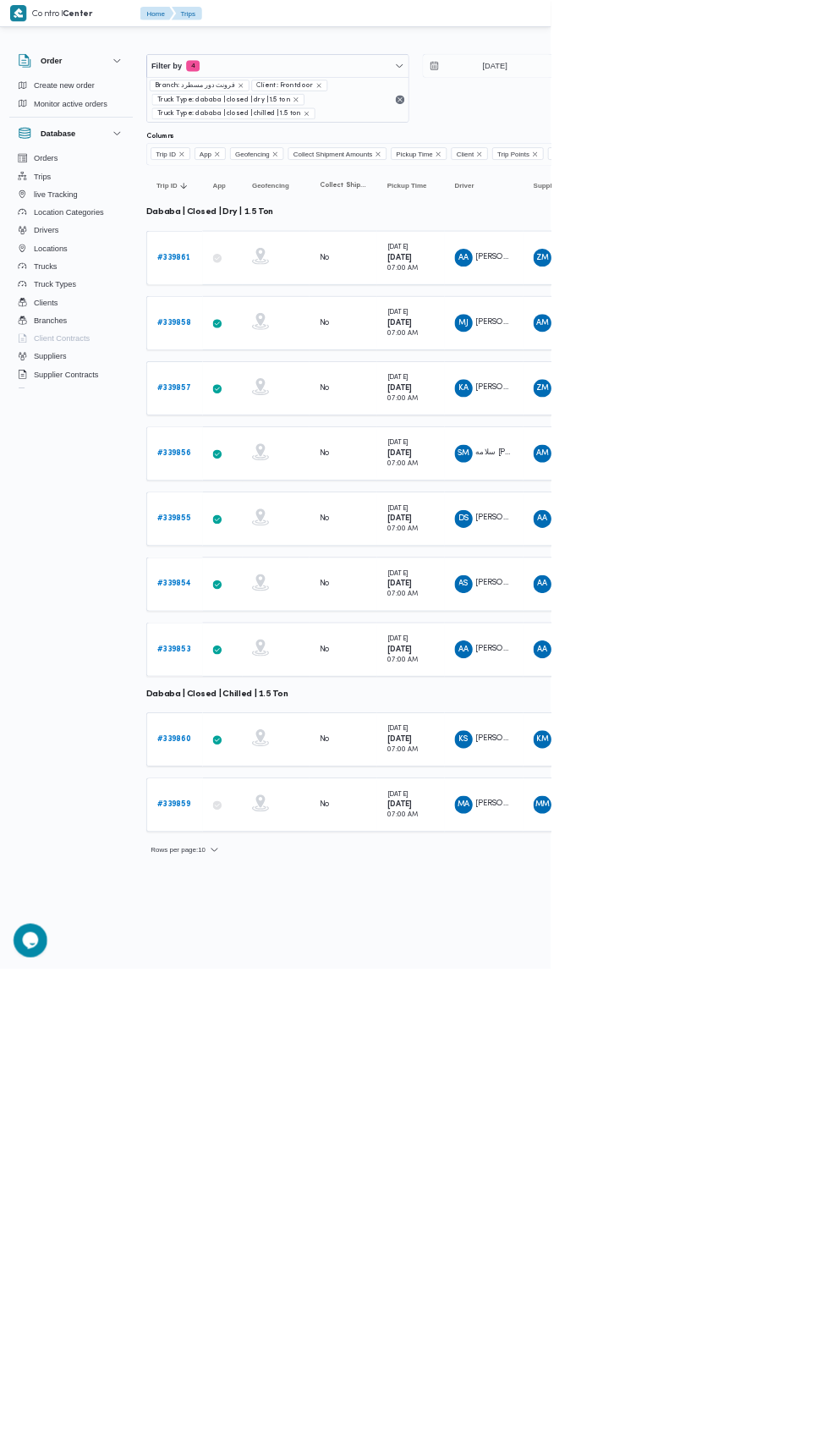
click at [273, 873] on b "# 339854" at bounding box center [261, 878] width 51 height 11
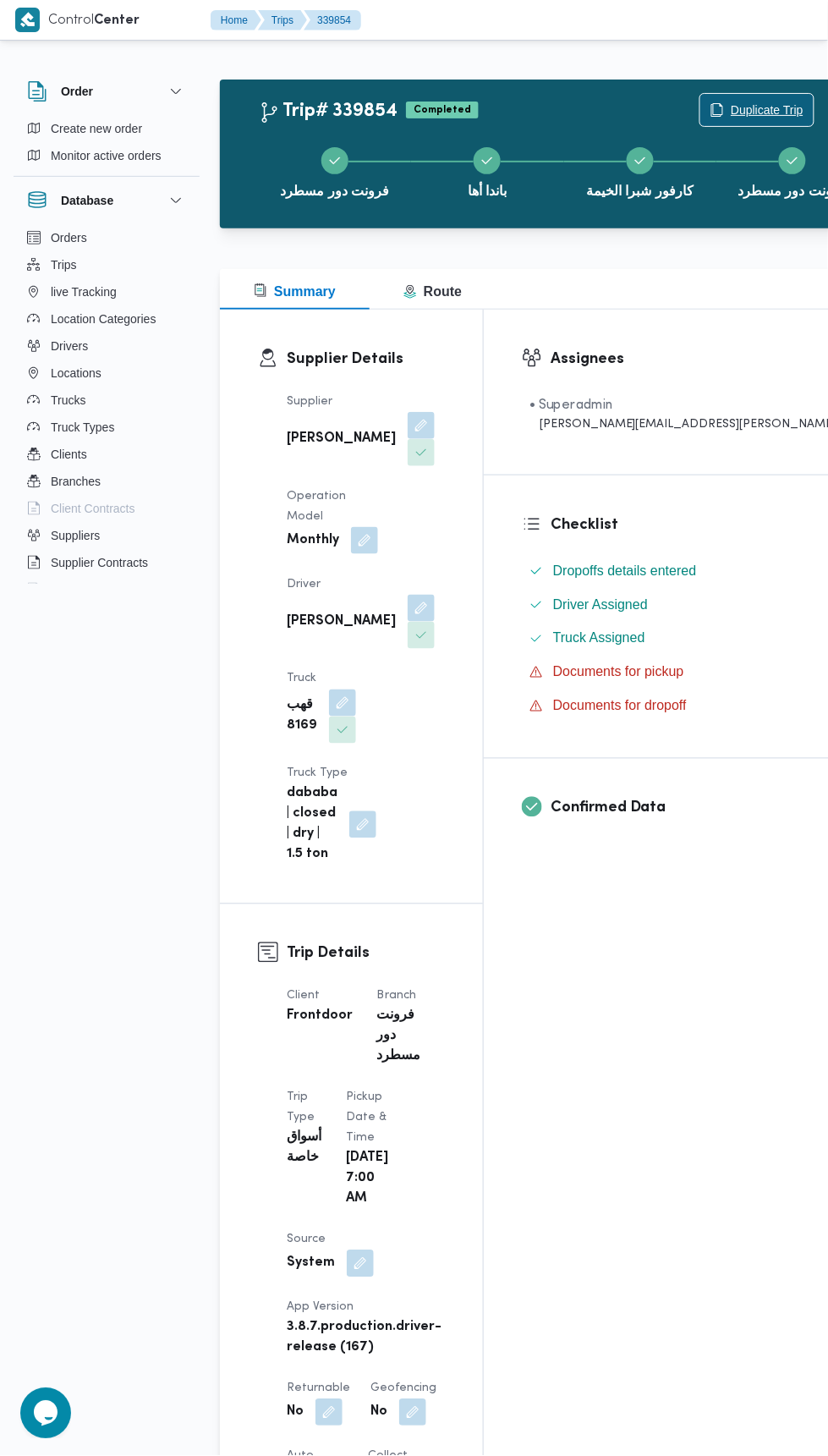
click at [730, 105] on span "Duplicate Trip" at bounding box center [767, 109] width 73 height 20
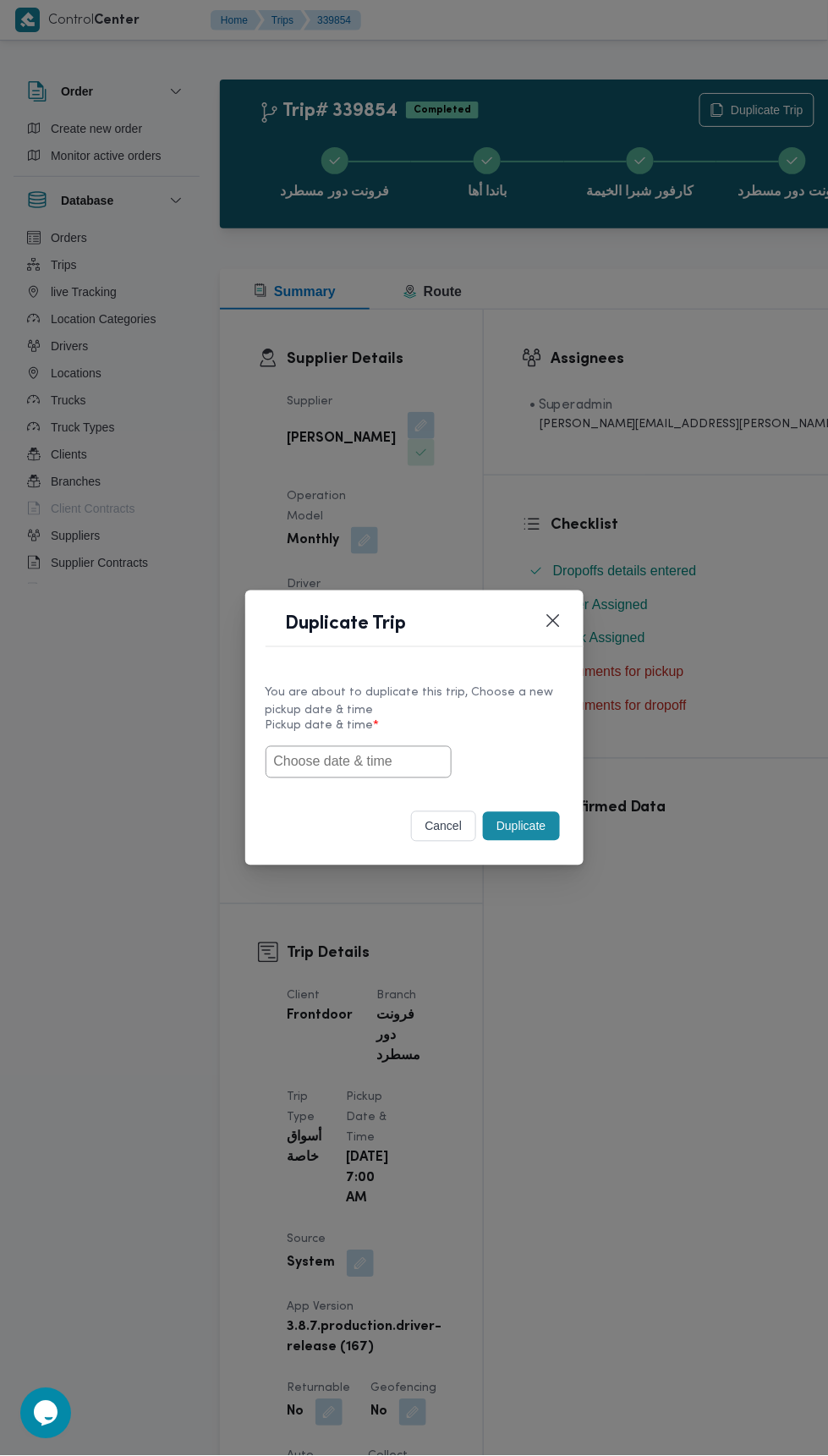
click at [393, 764] on input "text" at bounding box center [358, 762] width 186 height 32
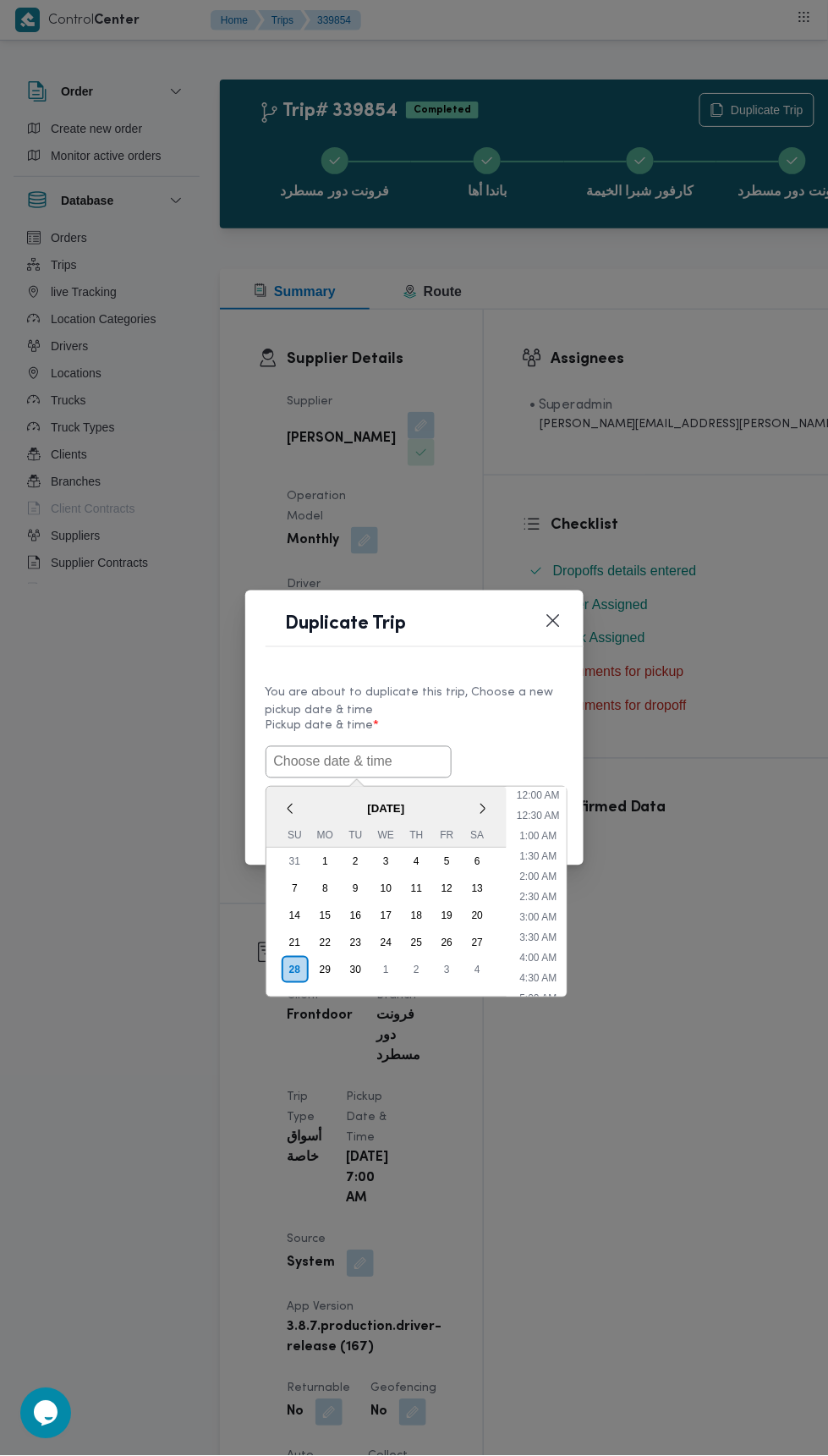
scroll to position [229, 0]
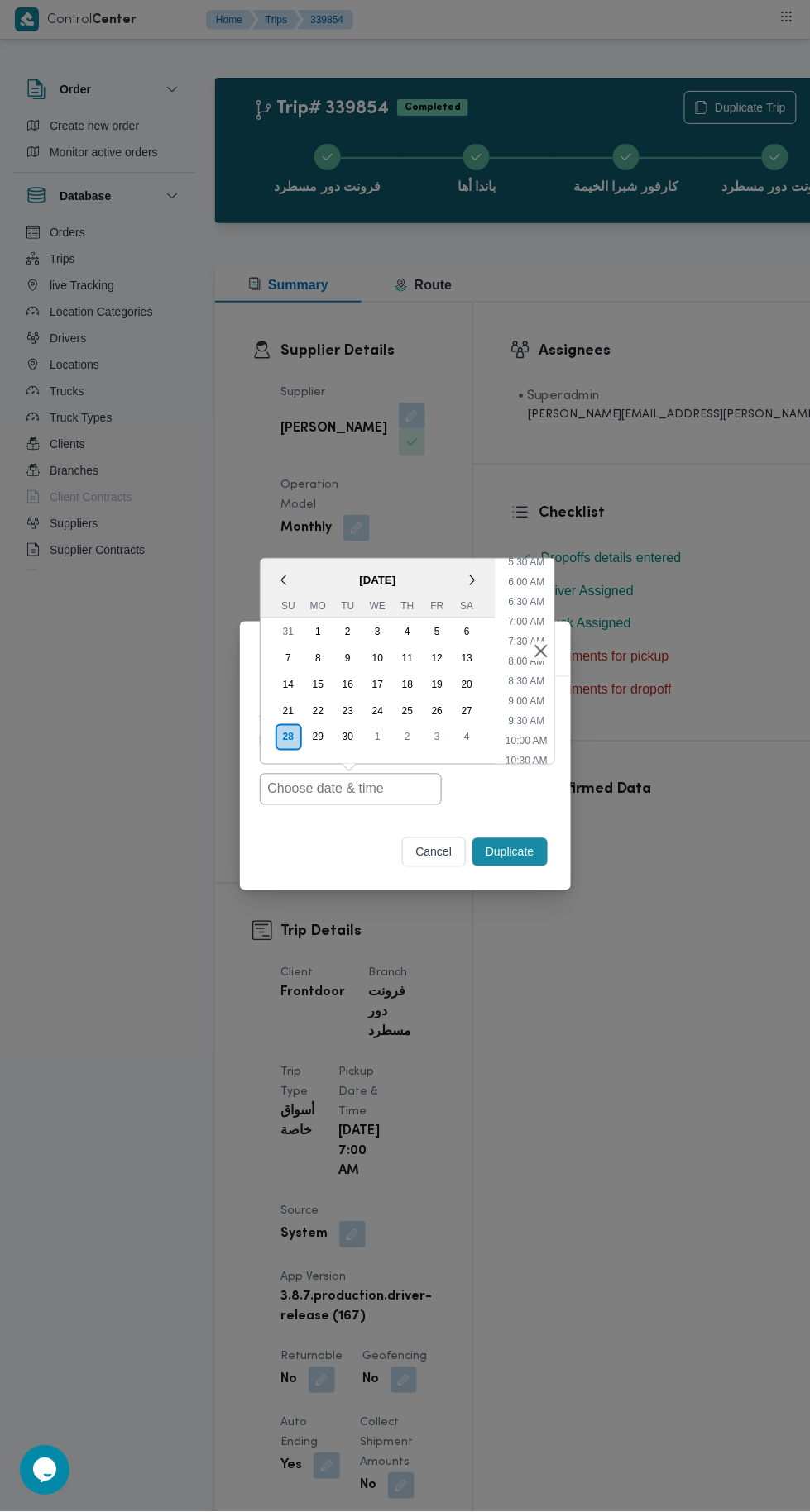
type input "28/09/2025 7:00AM"
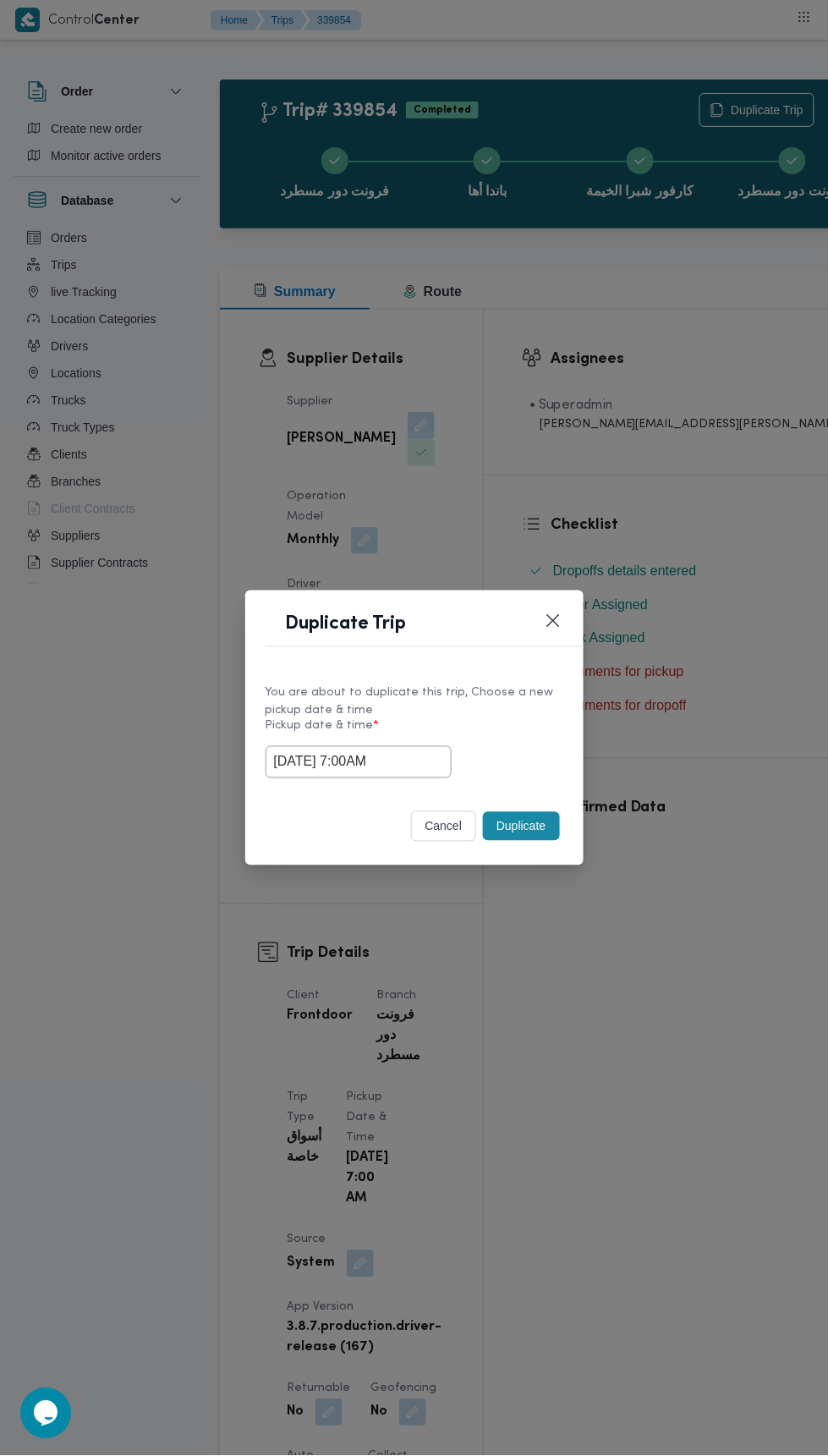
click at [738, 323] on div "Duplicate Trip You are about to duplicate this trip, Choose a new pickup date &…" at bounding box center [414, 728] width 828 height 1456
click at [549, 829] on button "Duplicate" at bounding box center [521, 826] width 76 height 29
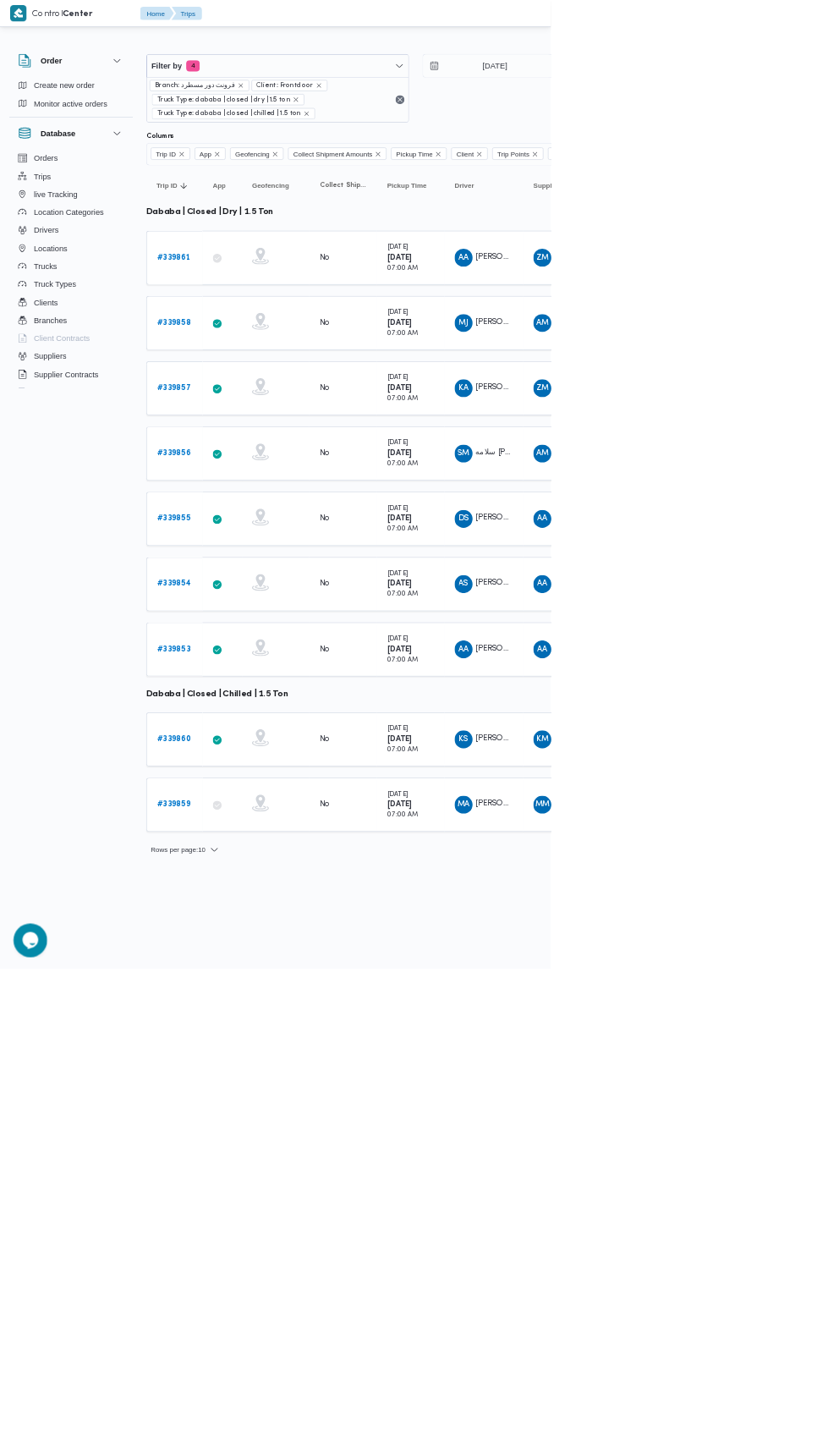
click at [274, 970] on b "# 339853" at bounding box center [261, 976] width 50 height 11
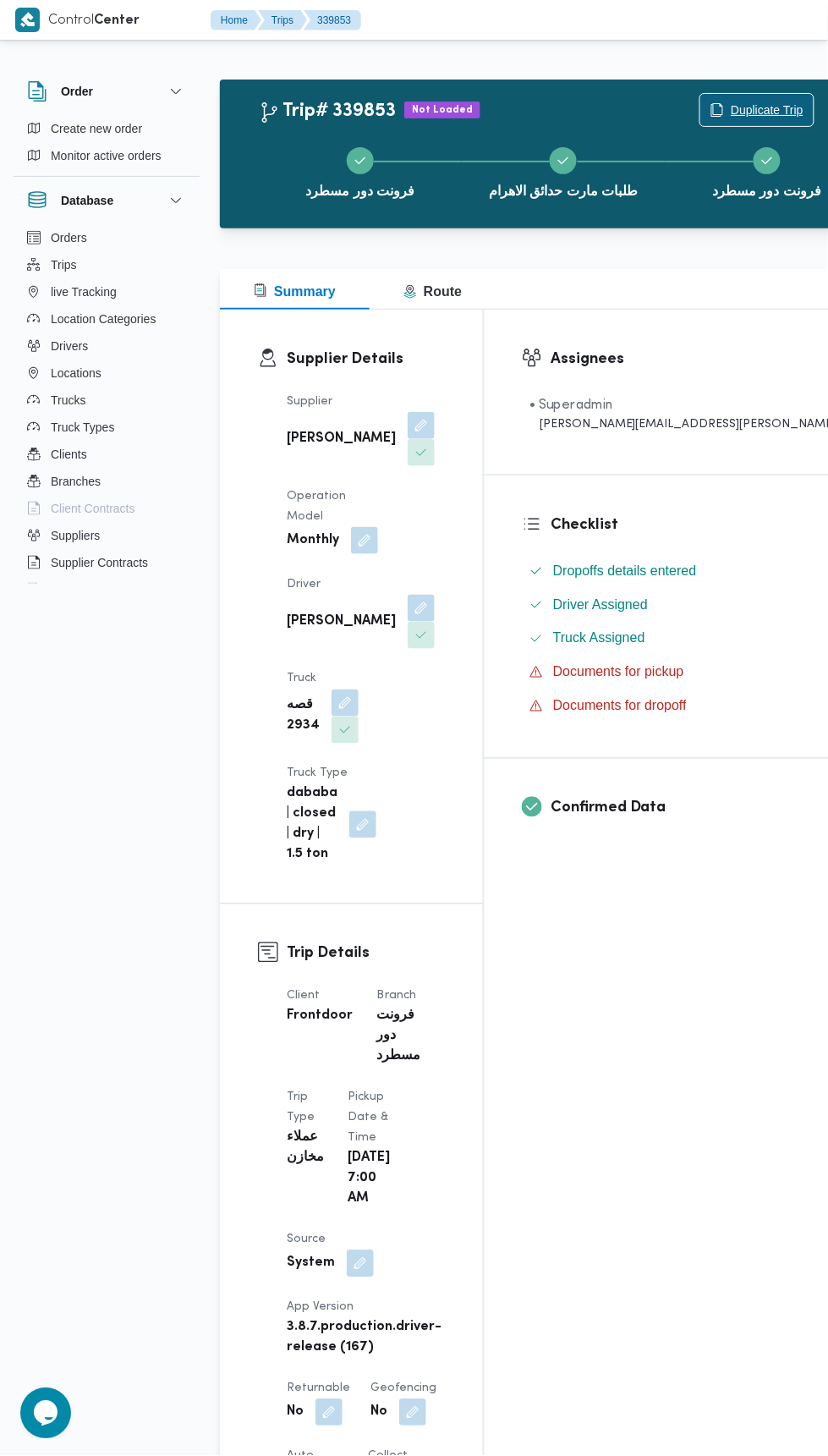
click at [730, 109] on span "Duplicate Trip" at bounding box center [767, 109] width 73 height 20
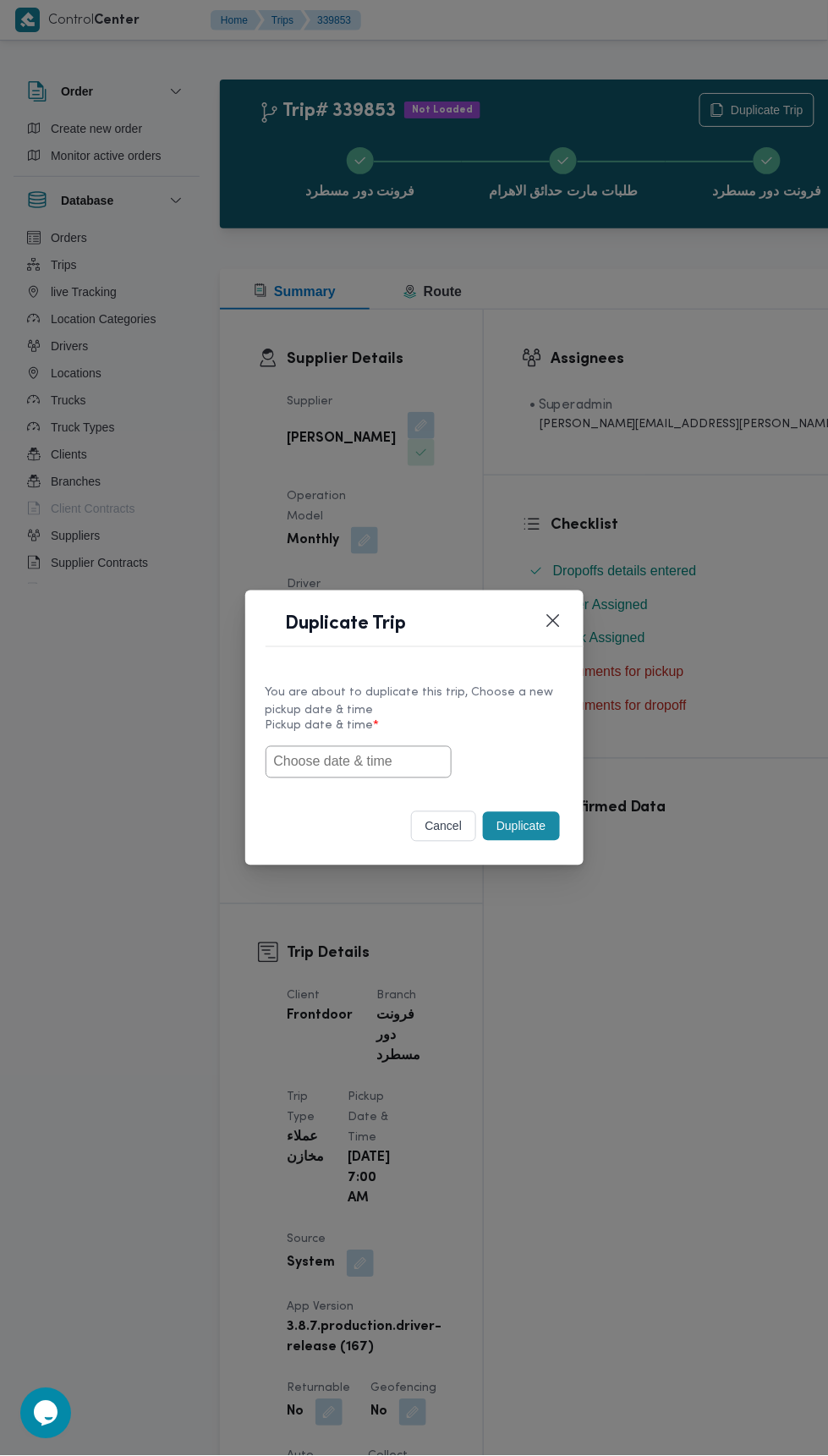
click at [438, 762] on input "text" at bounding box center [358, 762] width 186 height 32
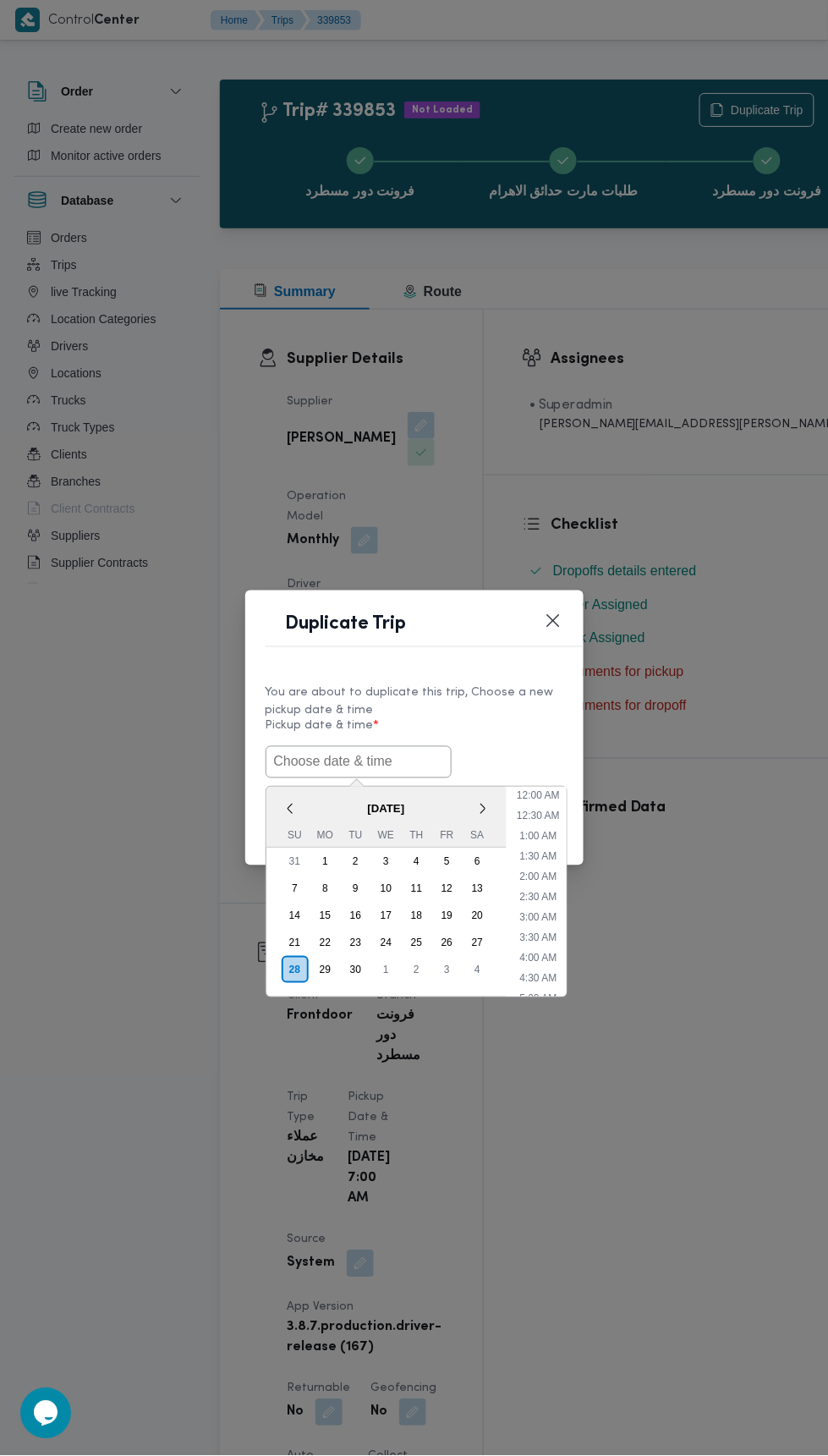
scroll to position [229, 0]
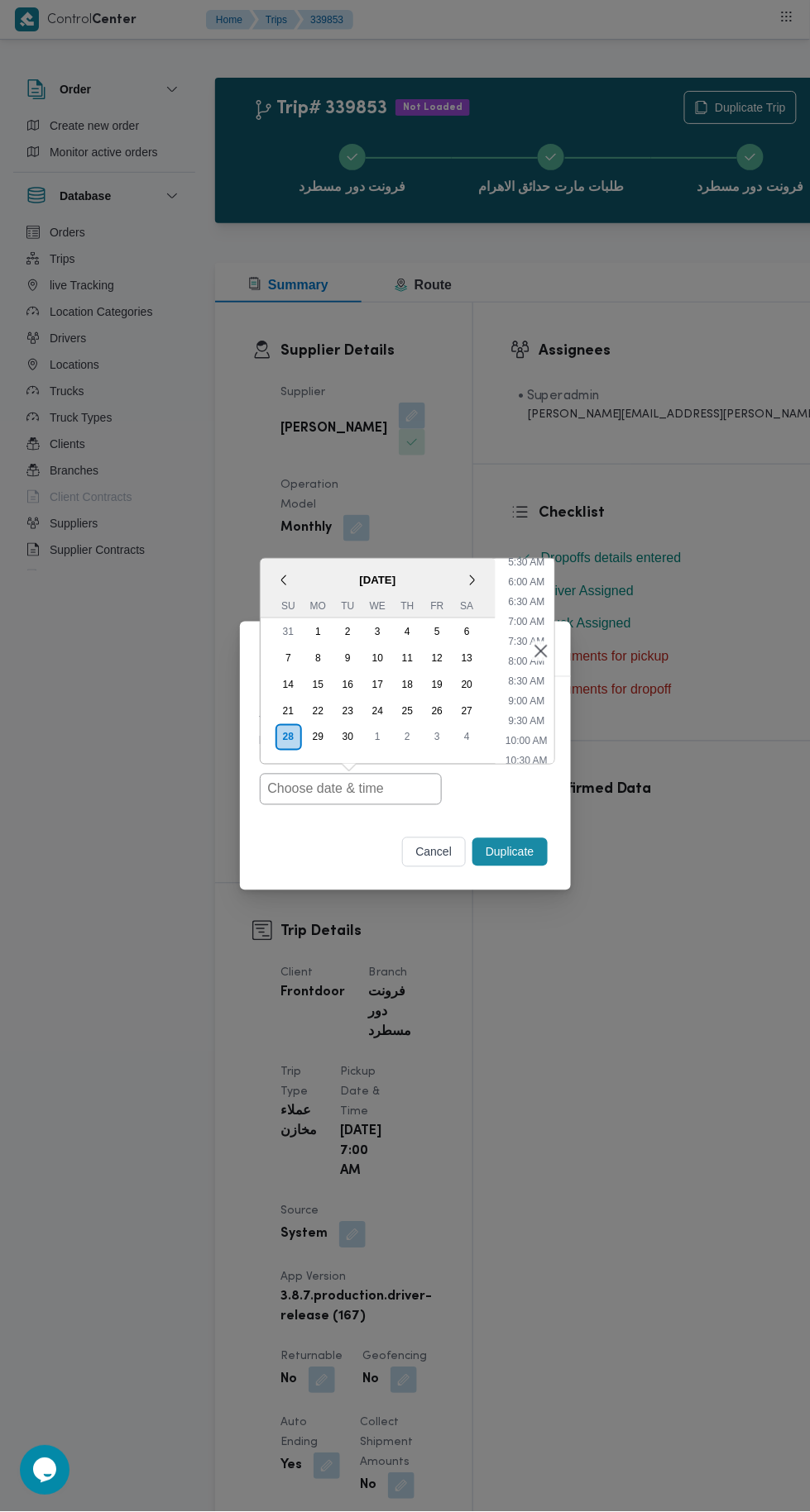
type input "28/09/2025 7:00AM"
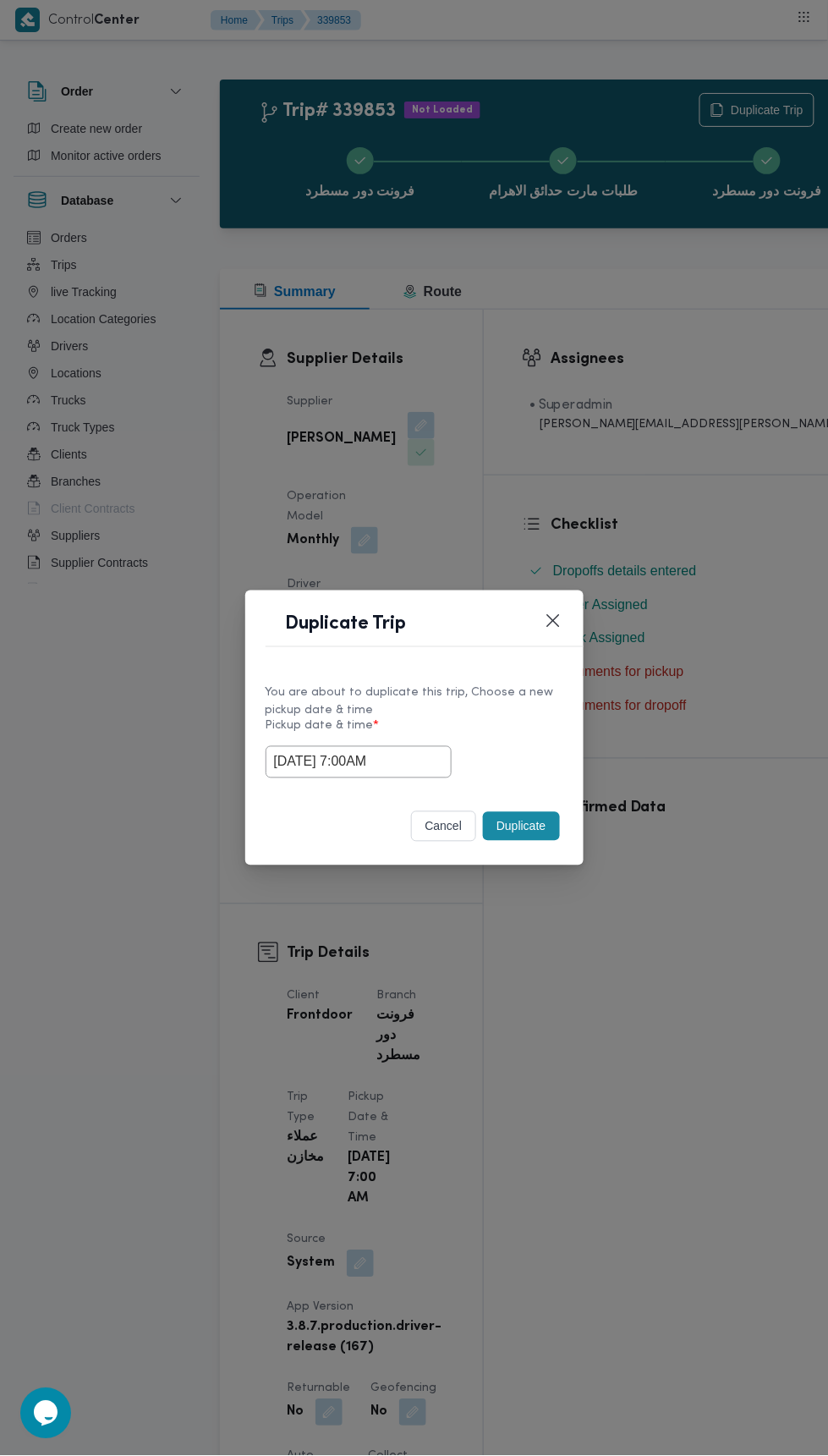
click at [762, 294] on div "Duplicate Trip You are about to duplicate this trip, Choose a new pickup date &…" at bounding box center [414, 728] width 828 height 1456
click at [538, 820] on button "Duplicate" at bounding box center [521, 826] width 76 height 29
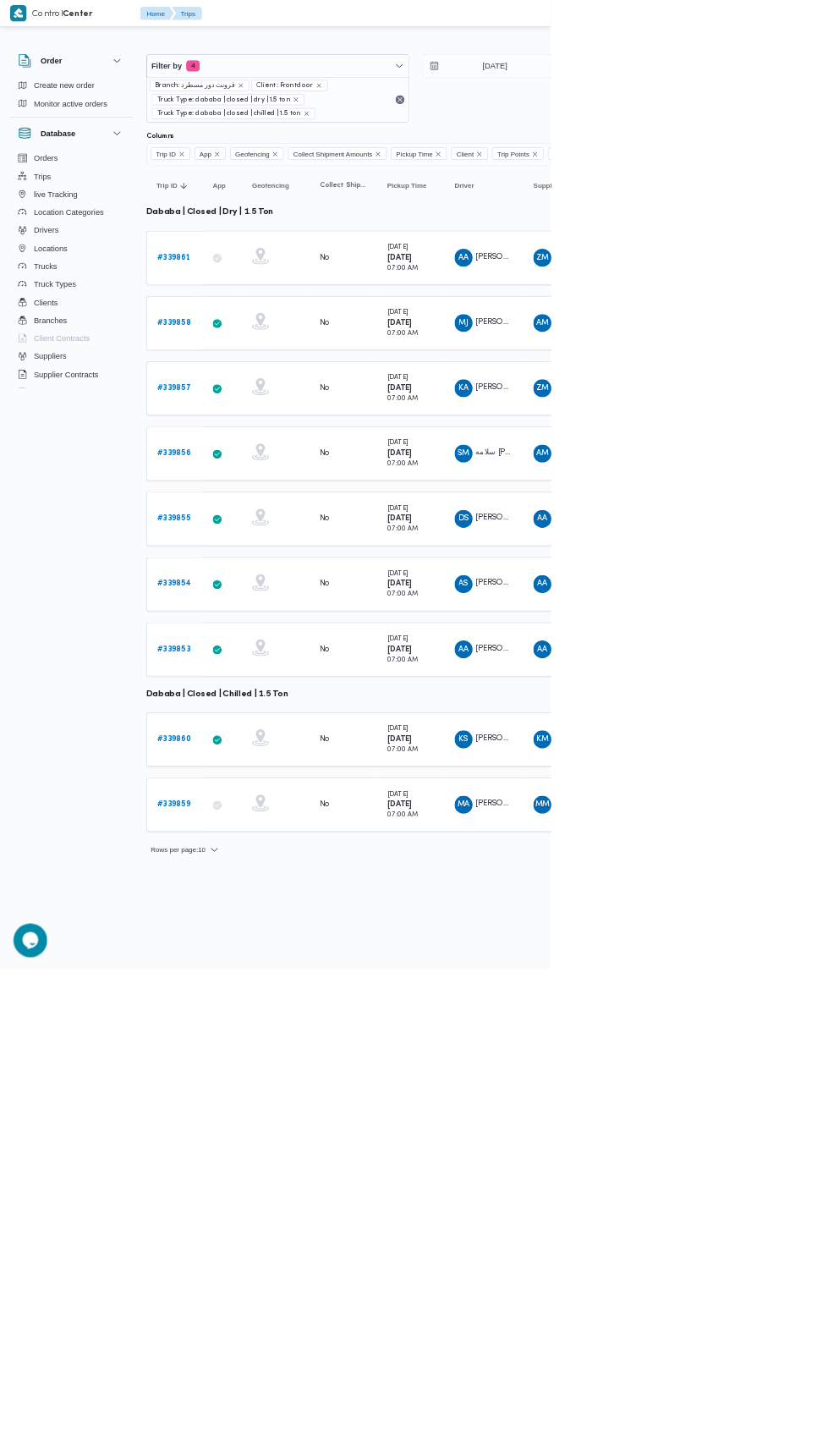
click at [273, 1105] on b "# 339860" at bounding box center [262, 1111] width 52 height 11
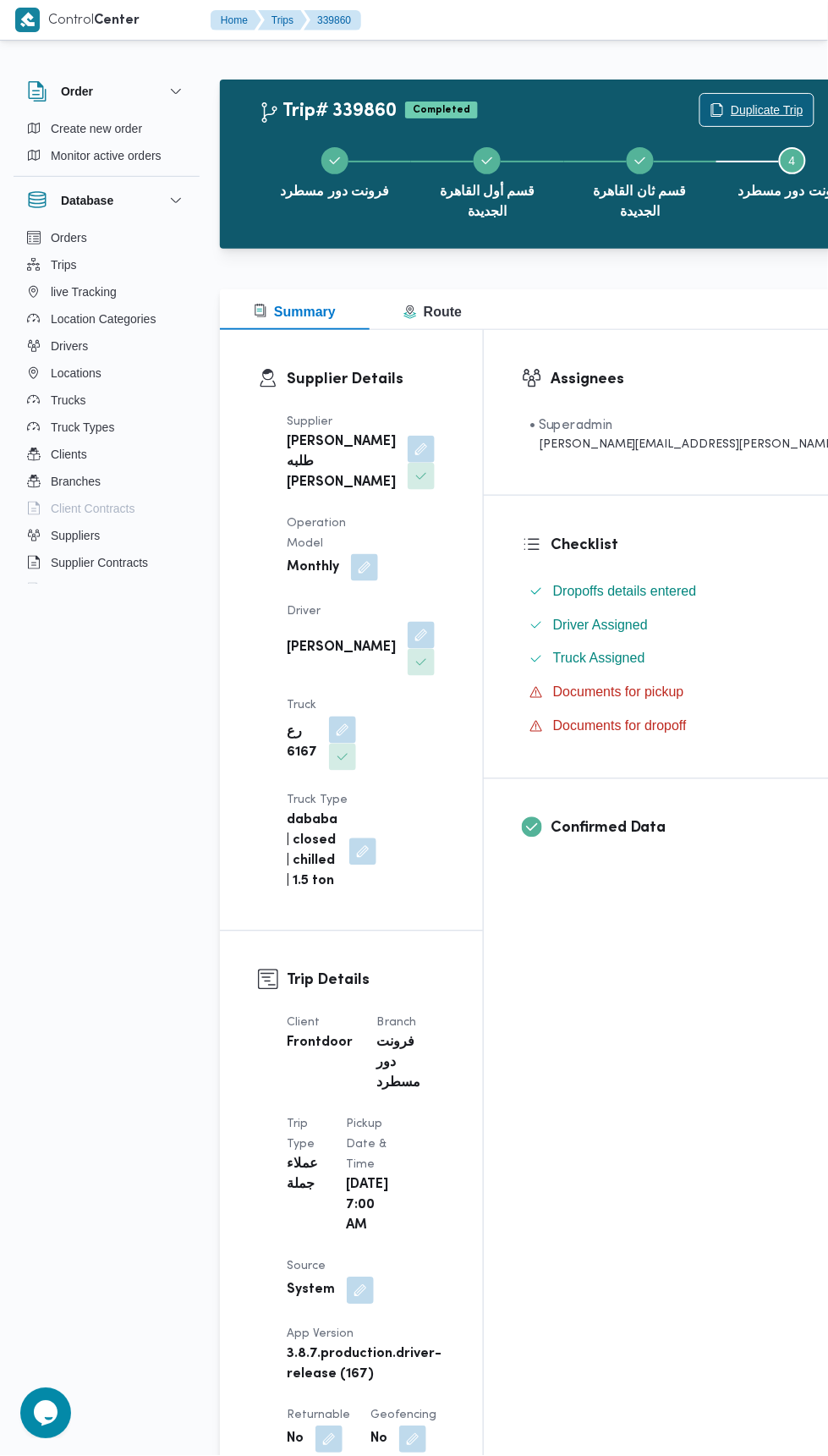
click at [730, 101] on span "Duplicate Trip" at bounding box center [767, 109] width 73 height 20
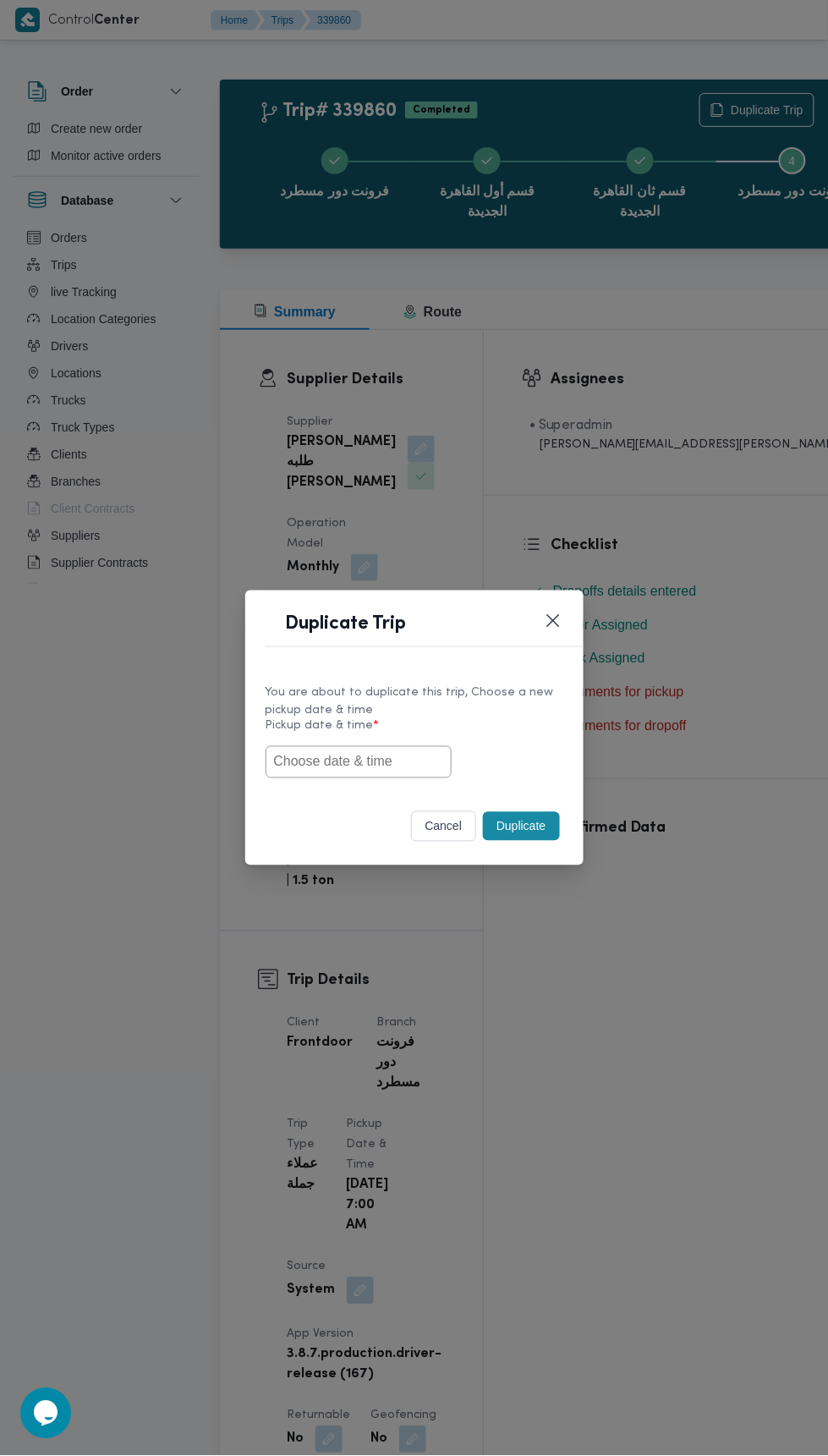
click at [388, 758] on input "text" at bounding box center [358, 762] width 186 height 32
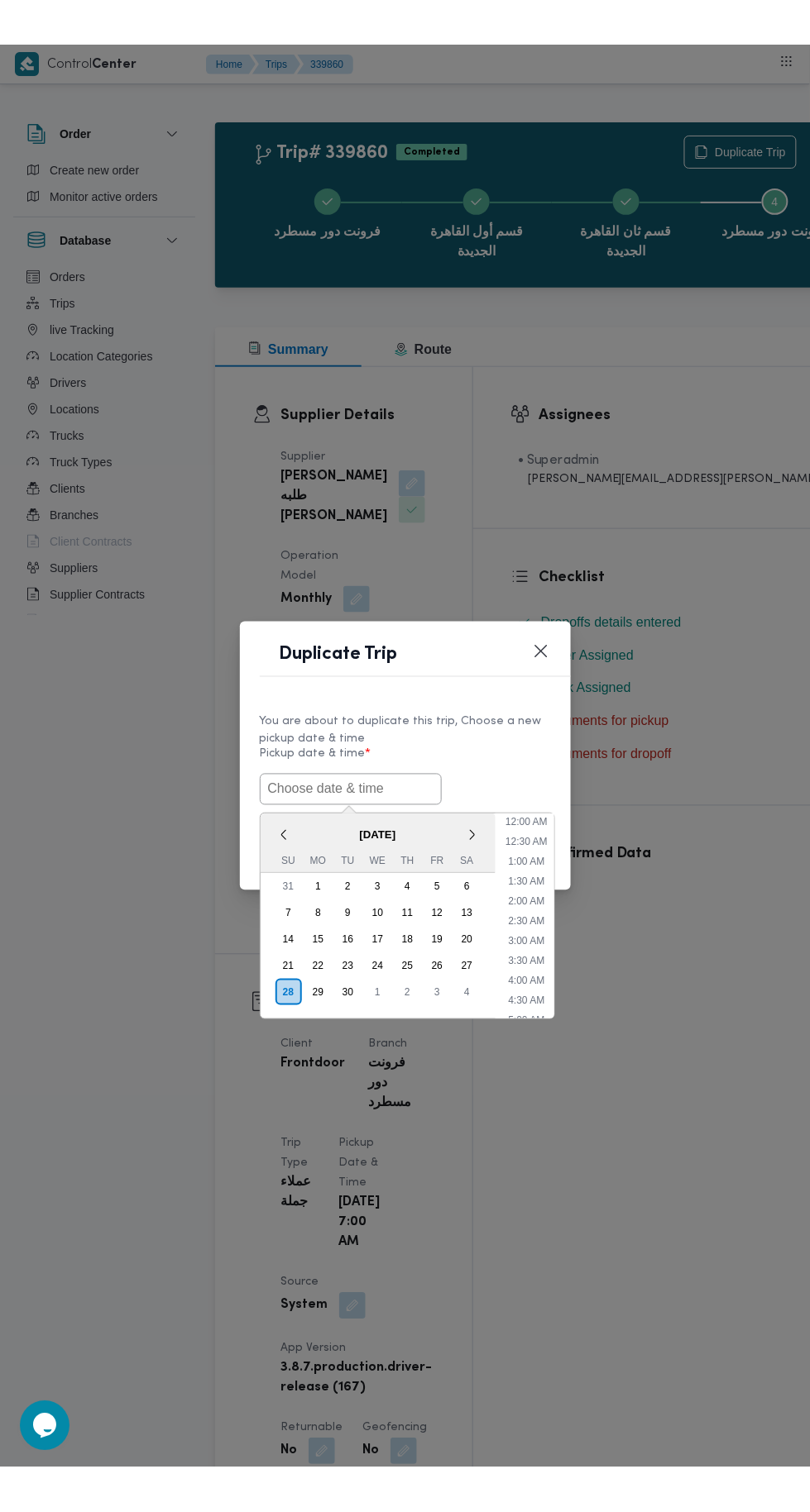
scroll to position [223, 0]
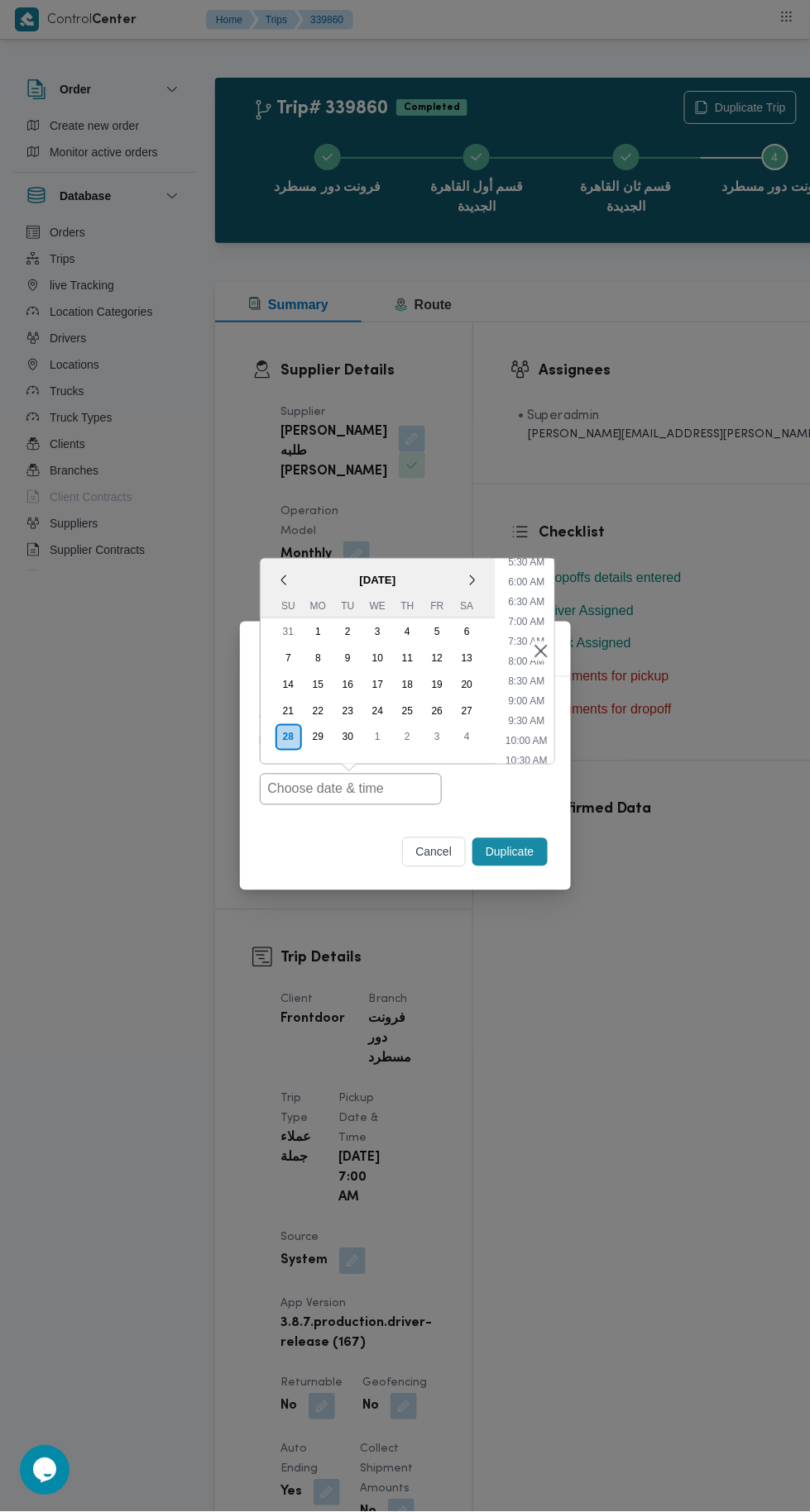
type input "28/09/2025 7:00AM"
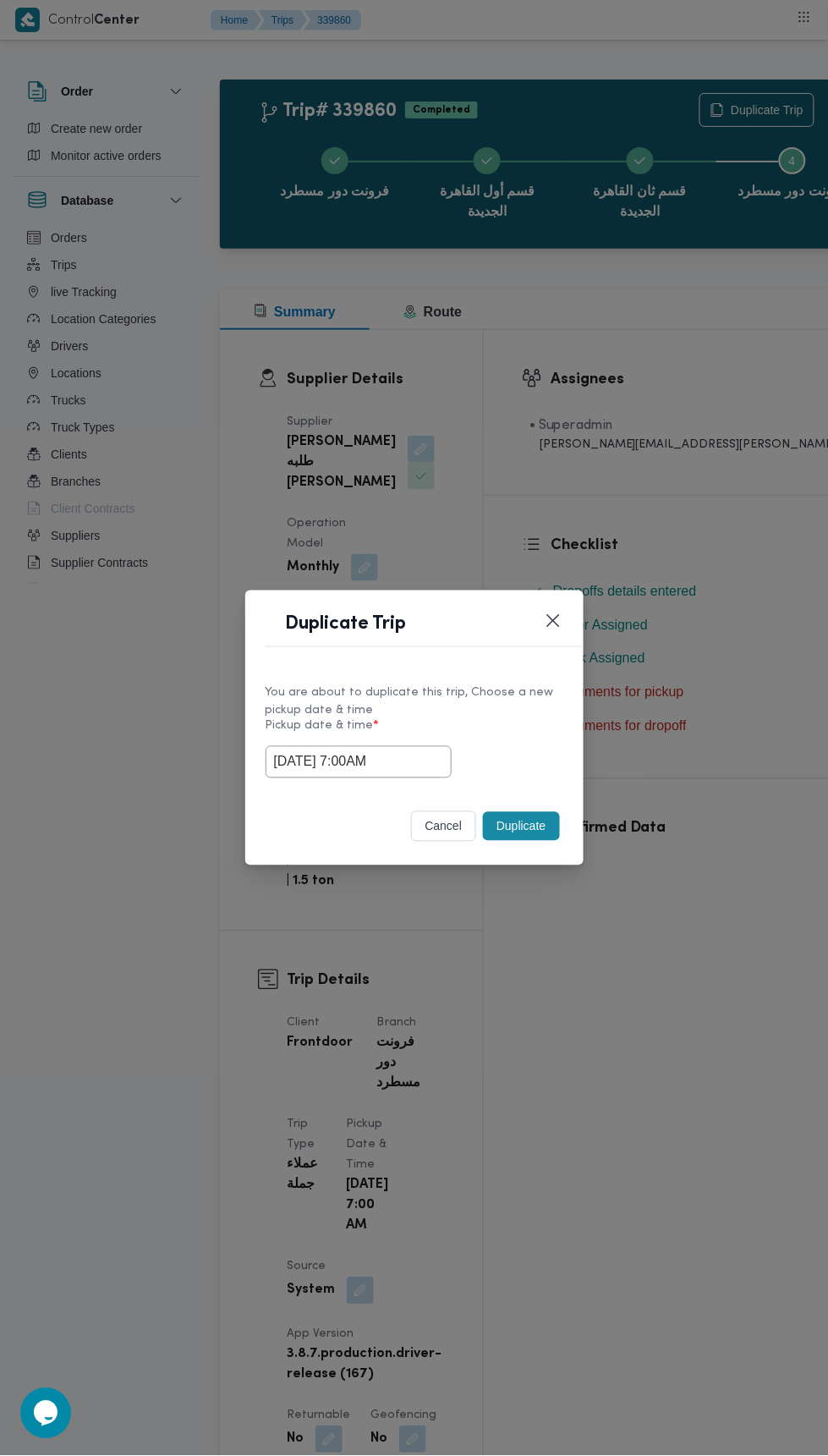
click at [773, 276] on div "Duplicate Trip You are about to duplicate this trip, Choose a new pickup date &…" at bounding box center [414, 728] width 828 height 1456
click at [538, 790] on div "You are about to duplicate this trip, Choose a new pickup date & time Pickup da…" at bounding box center [414, 731] width 338 height 126
click at [526, 835] on button "Duplicate" at bounding box center [521, 826] width 76 height 29
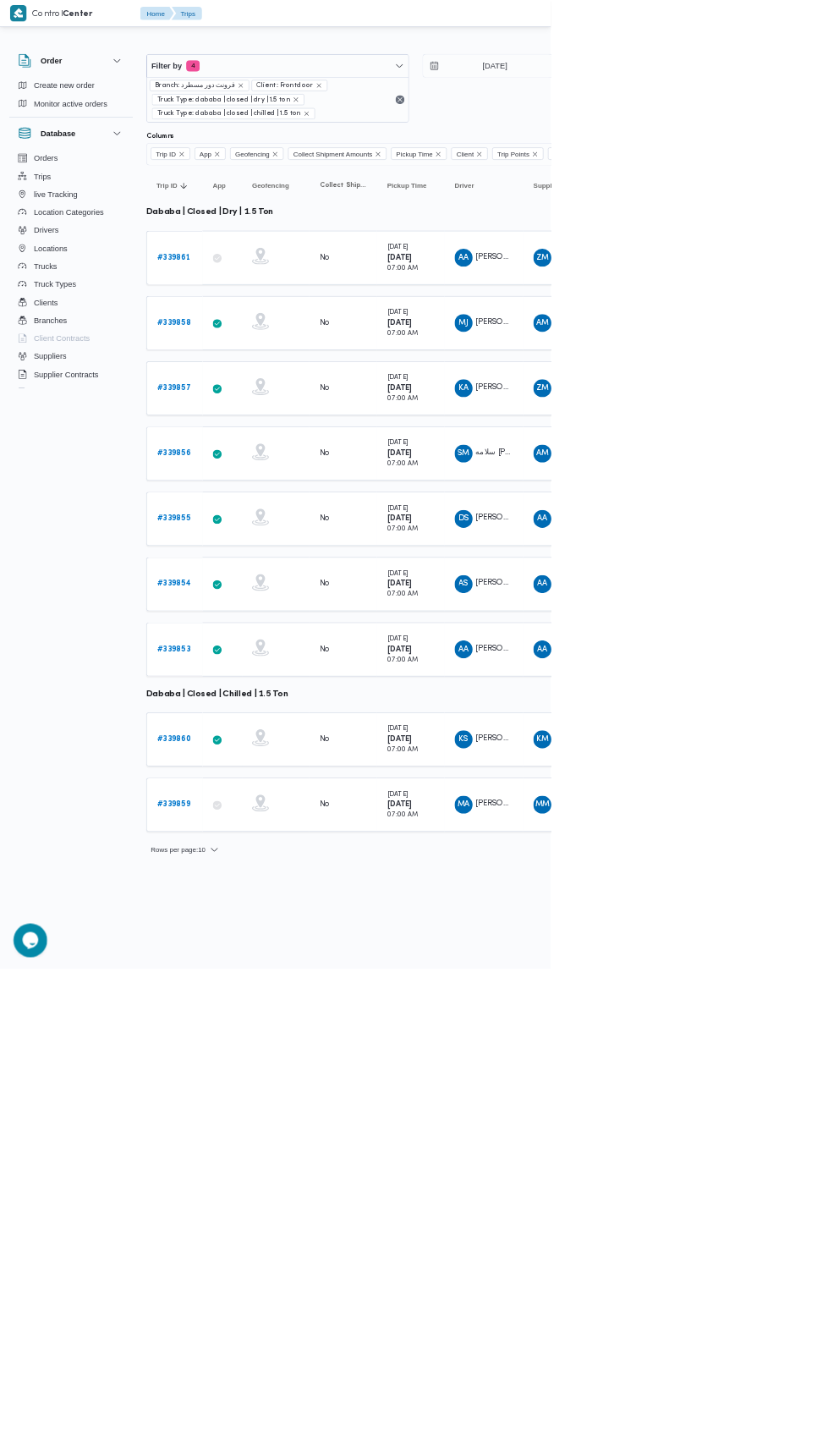
click at [277, 1204] on b "# 339859" at bounding box center [261, 1209] width 50 height 11
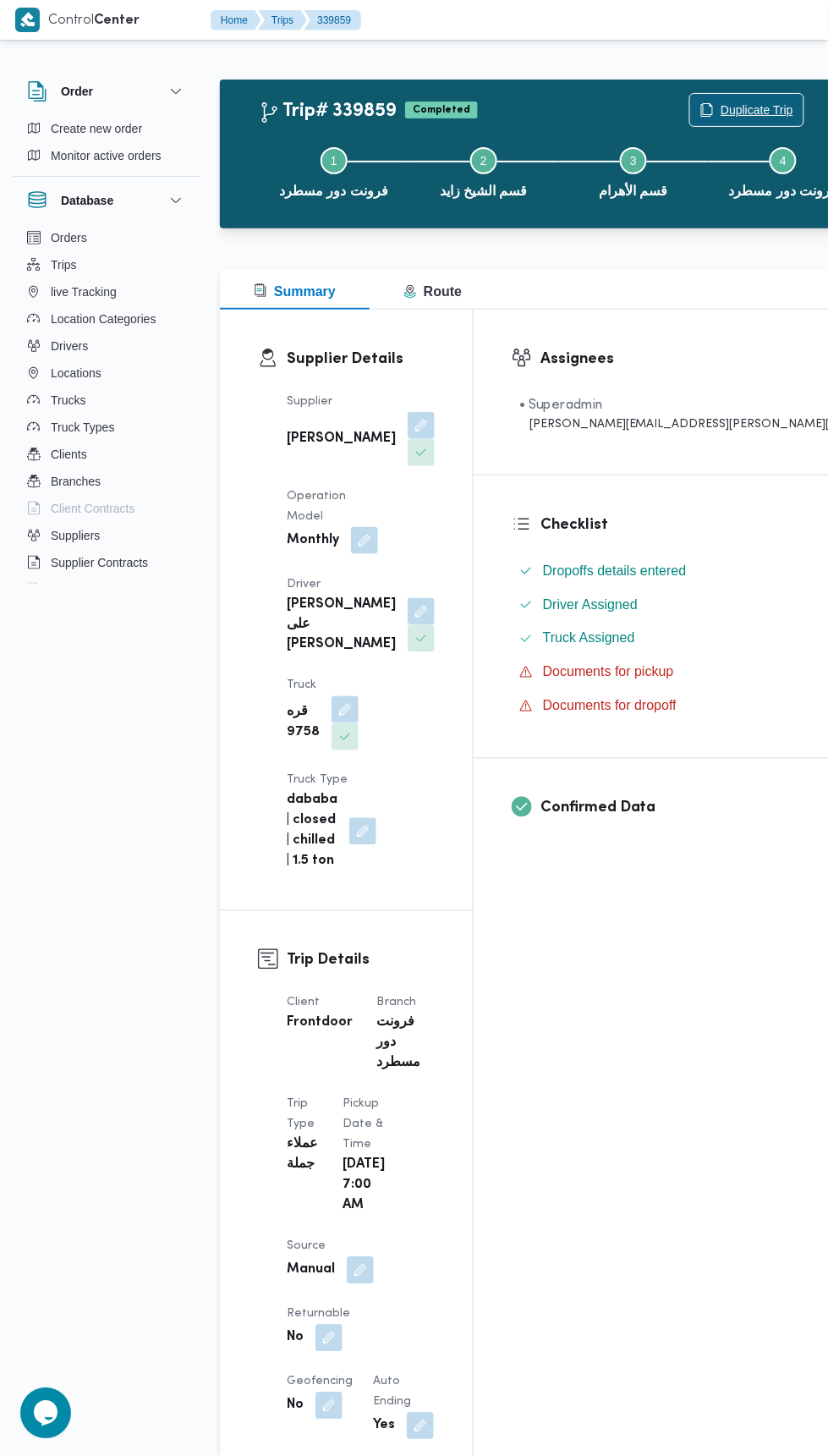
click at [721, 101] on span "Duplicate Trip" at bounding box center [757, 109] width 73 height 20
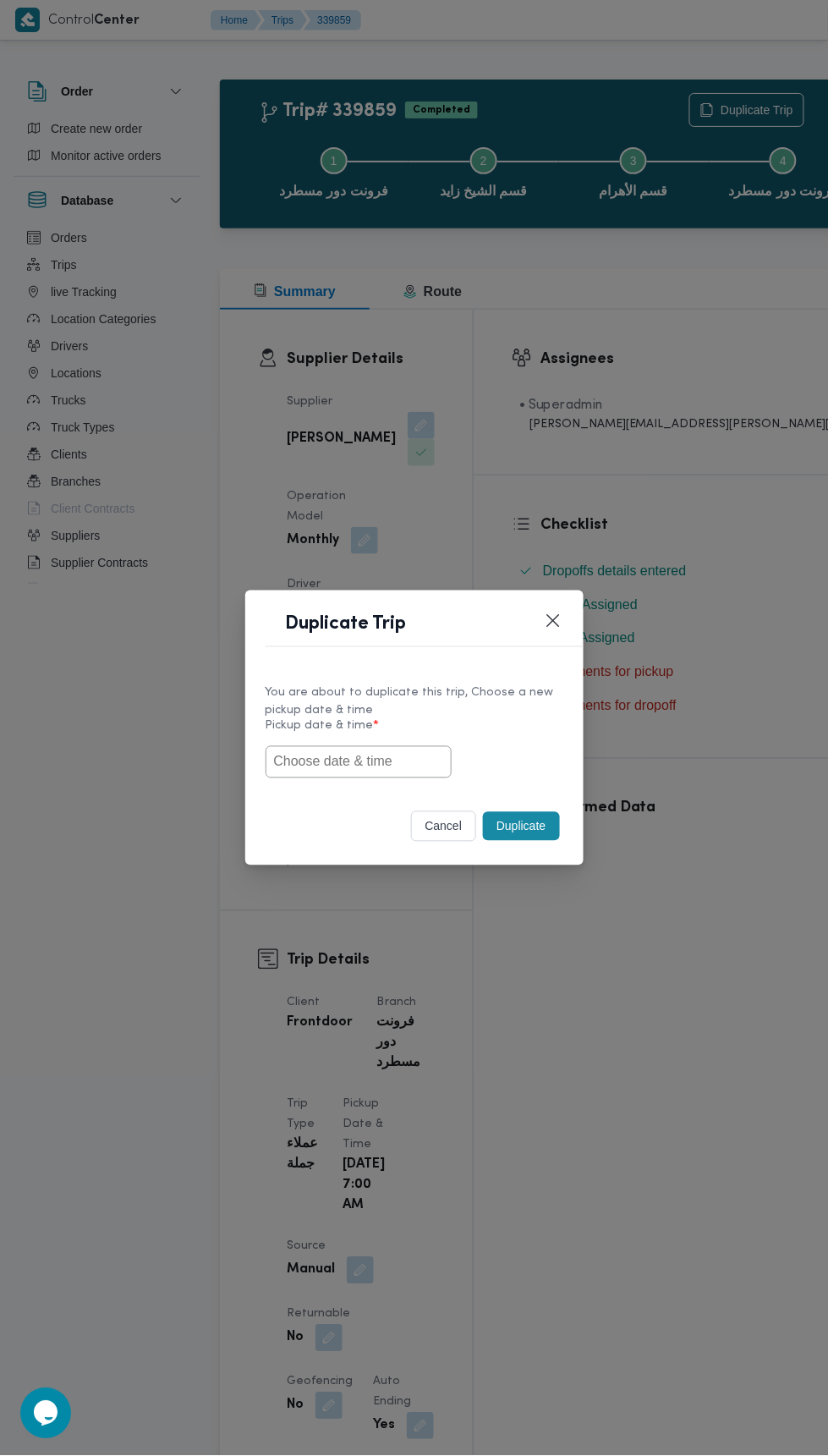
click at [399, 761] on input "text" at bounding box center [358, 762] width 186 height 32
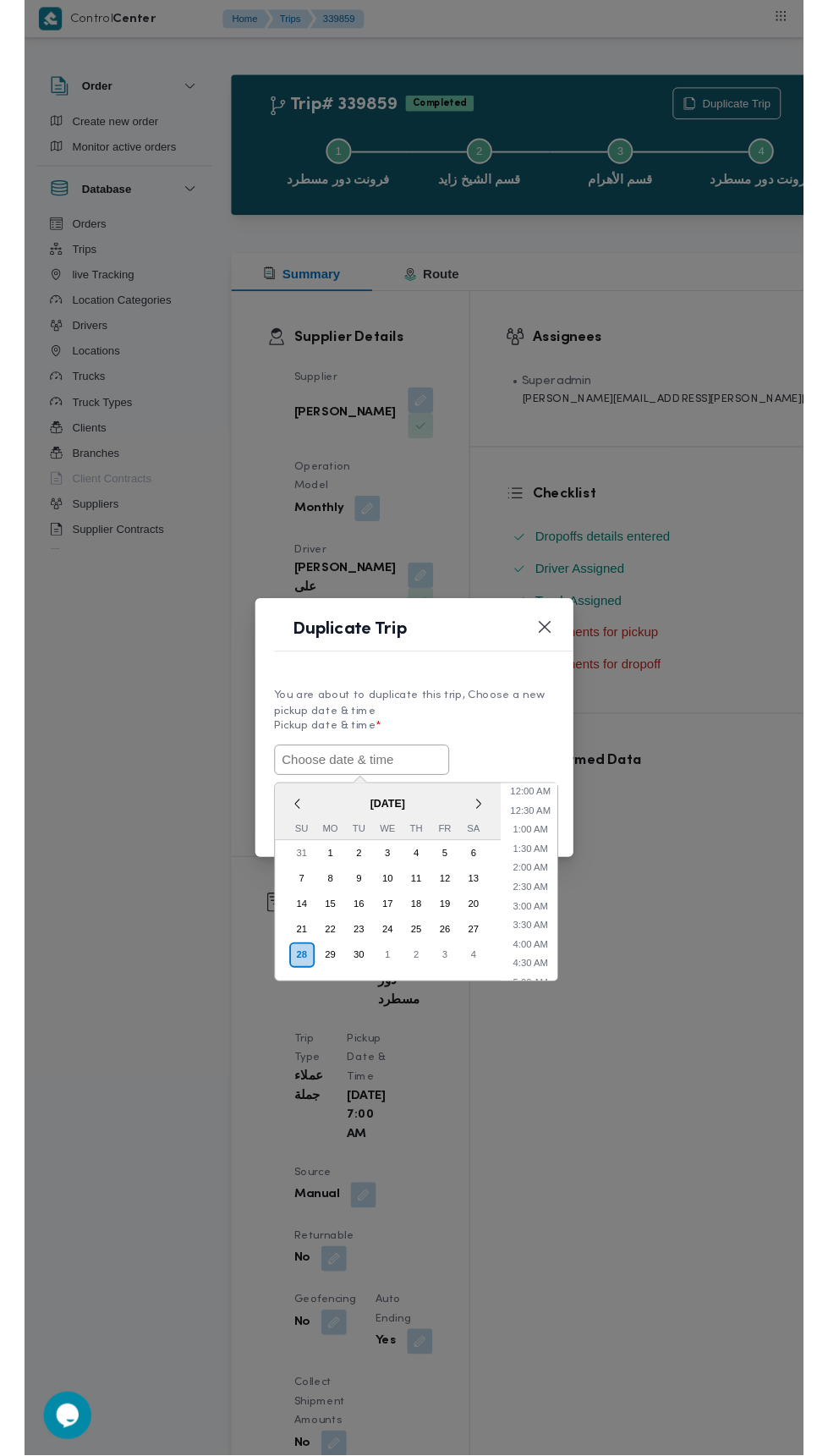
scroll to position [229, 0]
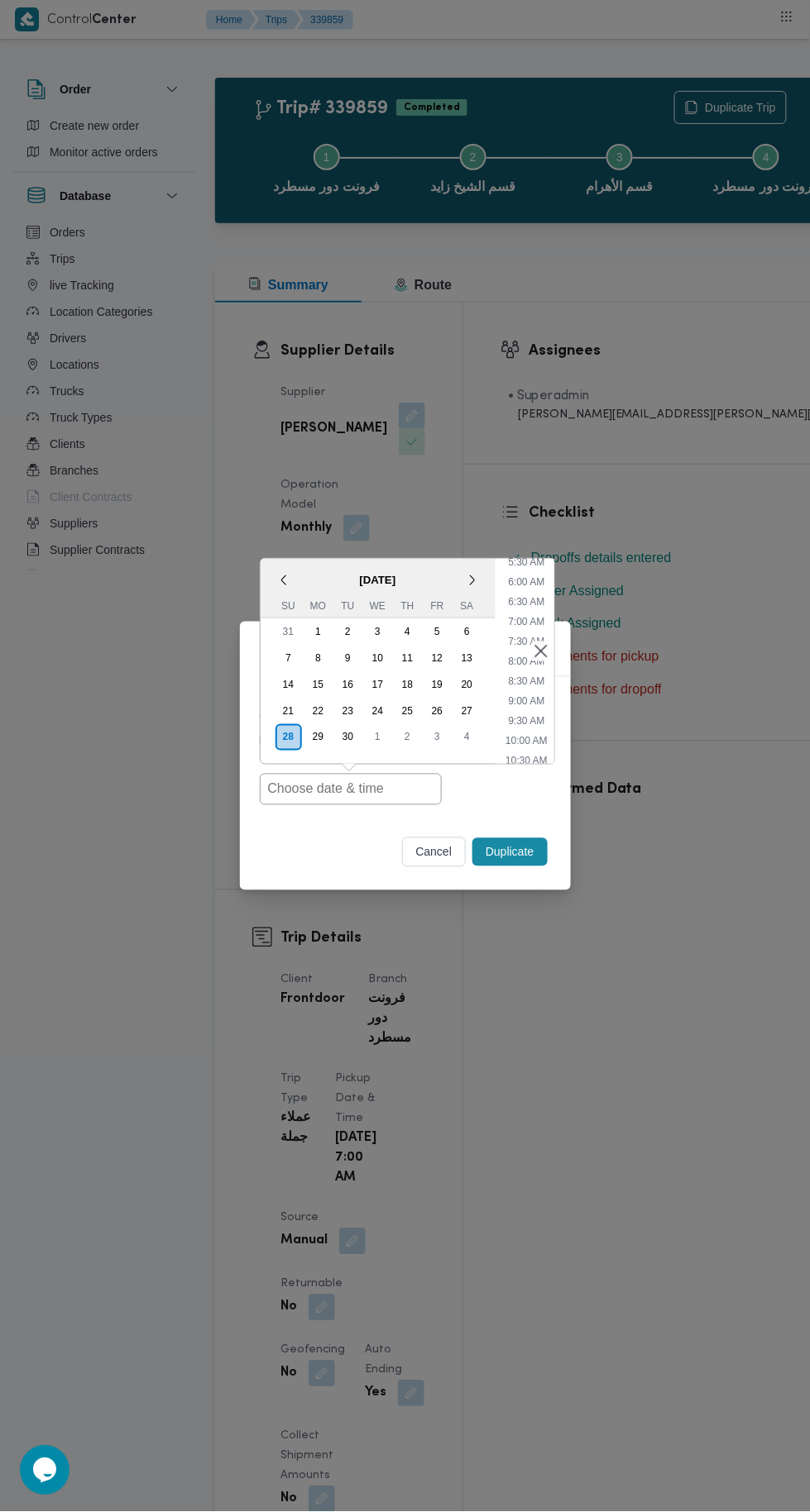
type input "28/09/2025 7:00AM"
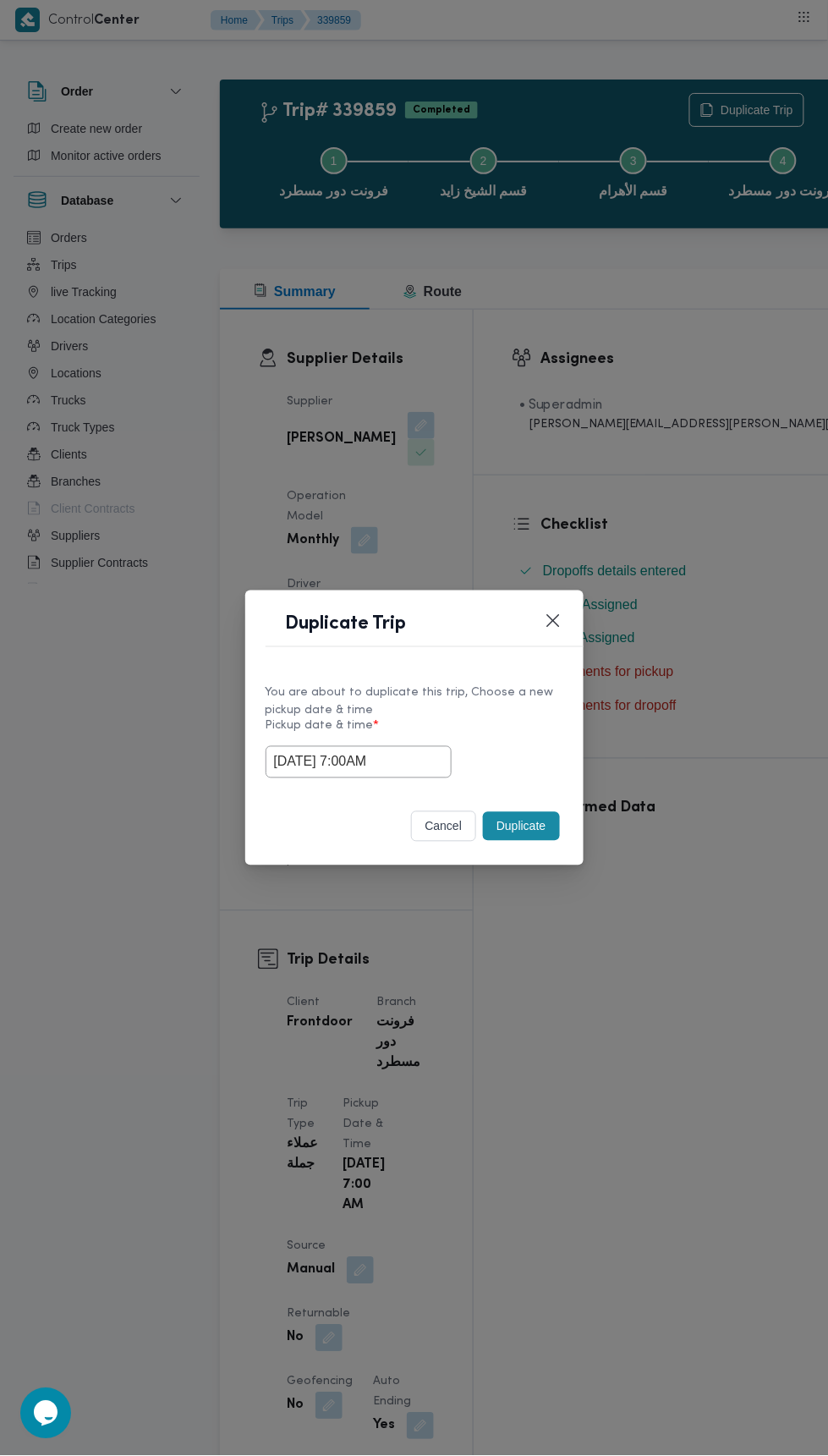
click at [774, 332] on div "Duplicate Trip You are about to duplicate this trip, Choose a new pickup date &…" at bounding box center [414, 728] width 828 height 1456
click at [556, 835] on button "Duplicate" at bounding box center [521, 826] width 76 height 29
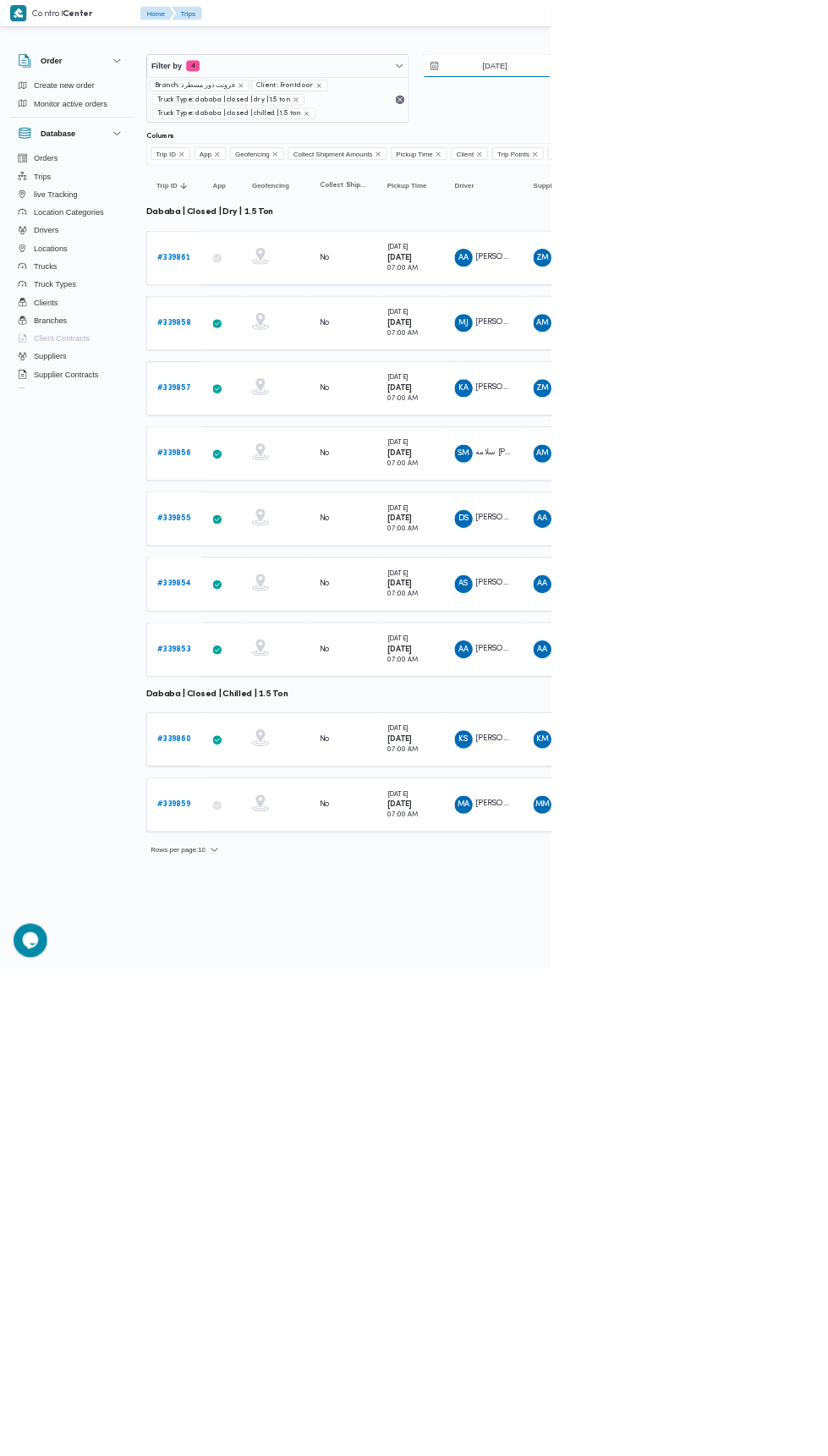
click at [736, 98] on input "27/9/2025" at bounding box center [732, 99] width 192 height 34
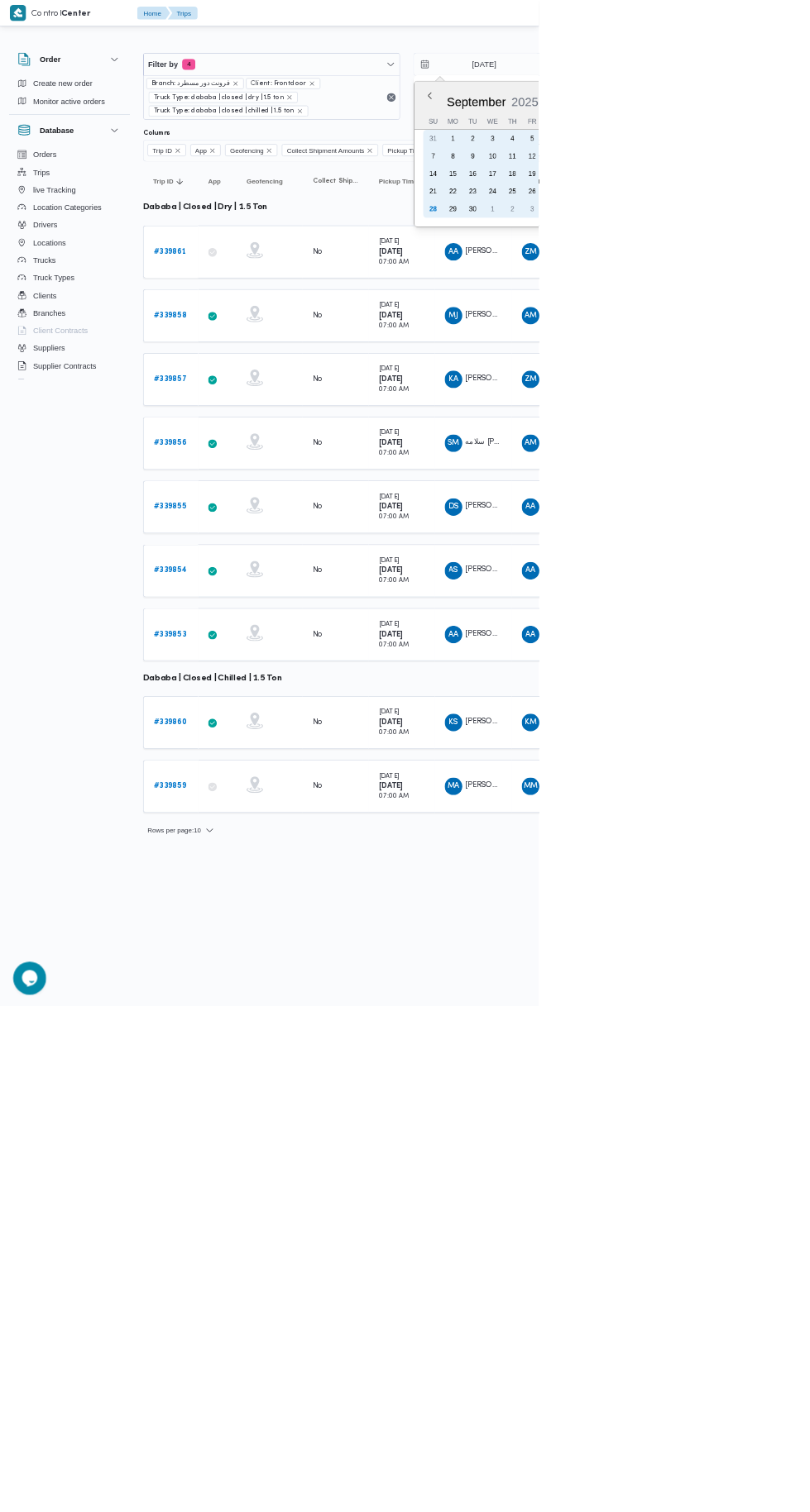
click at [648, 313] on div "28" at bounding box center [650, 314] width 26 height 26
type input "[DATE]"
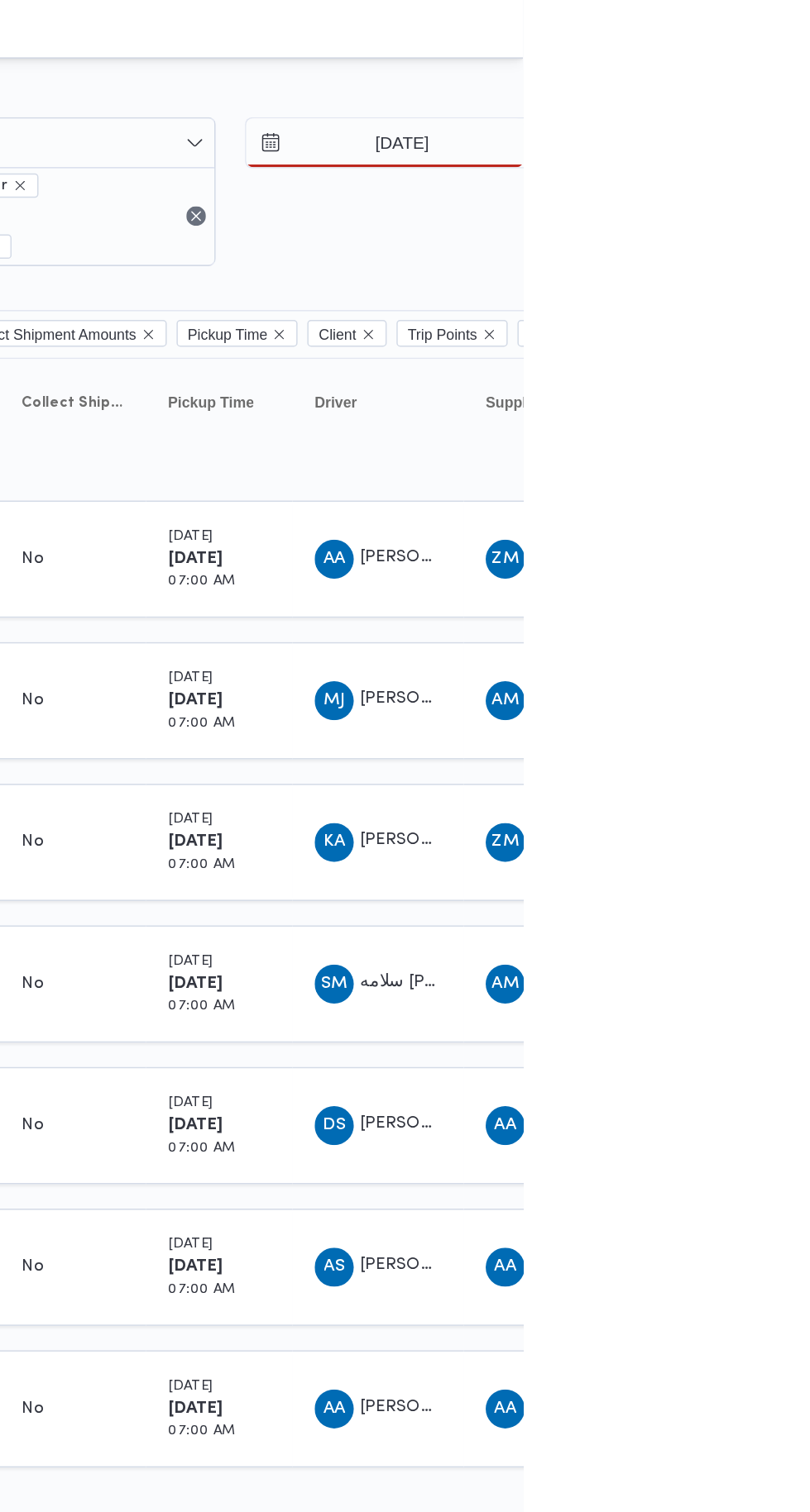
click at [793, 312] on div "28" at bounding box center [795, 314] width 26 height 26
type input "[DATE]"
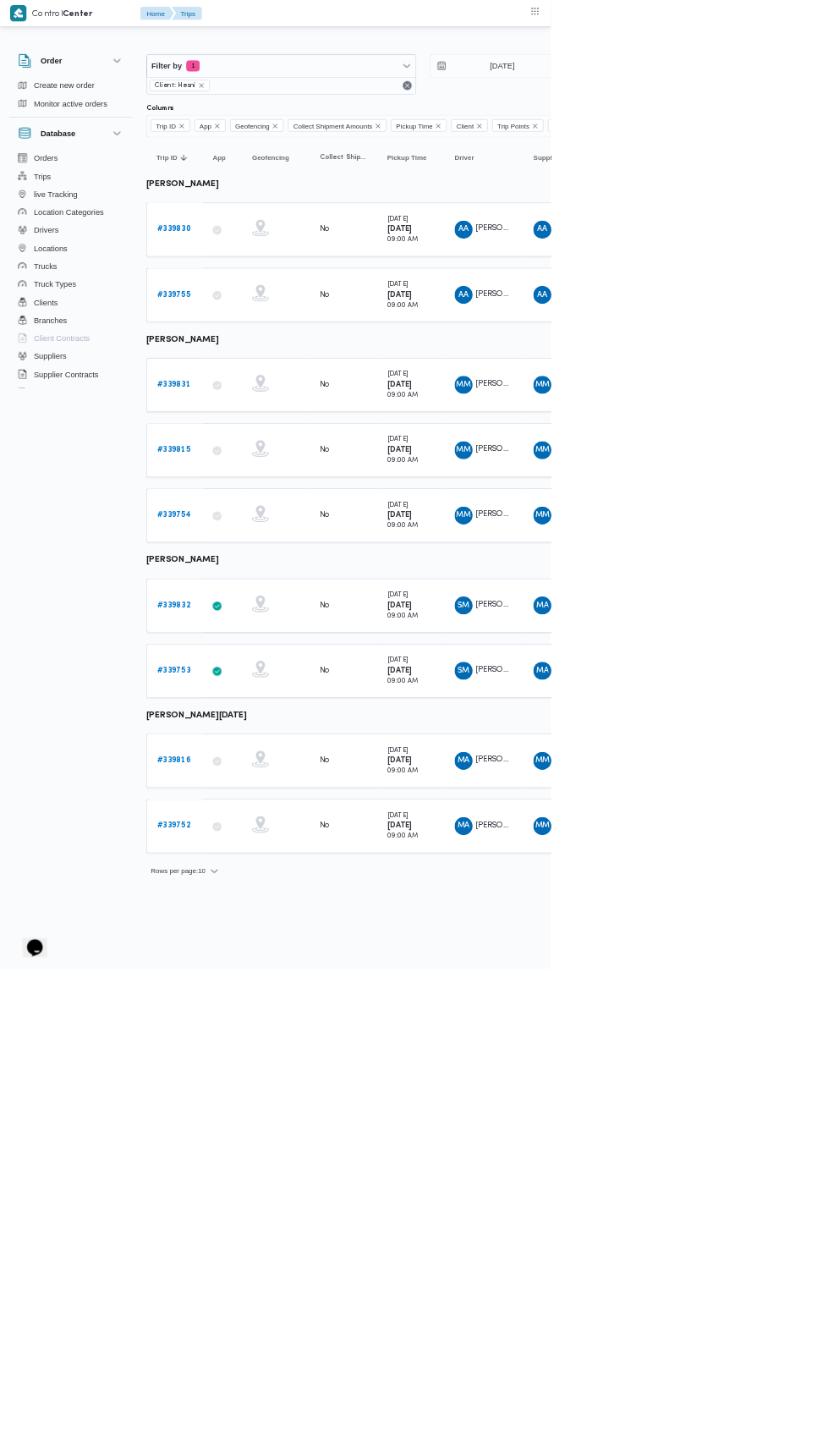
click at [240, 905] on b "# 339832" at bounding box center [261, 910] width 50 height 11
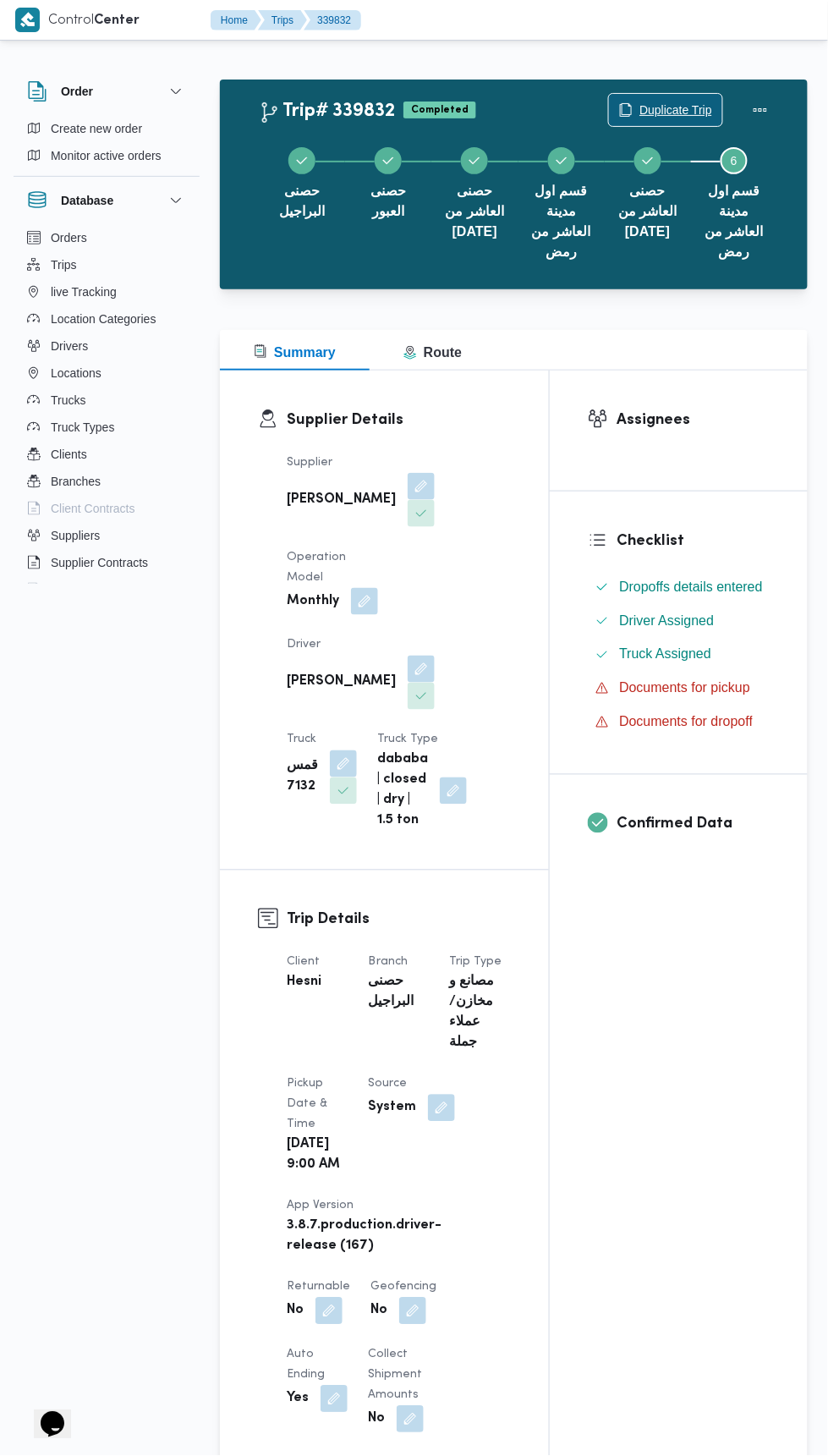
click at [659, 108] on span "Duplicate Trip" at bounding box center [676, 109] width 73 height 20
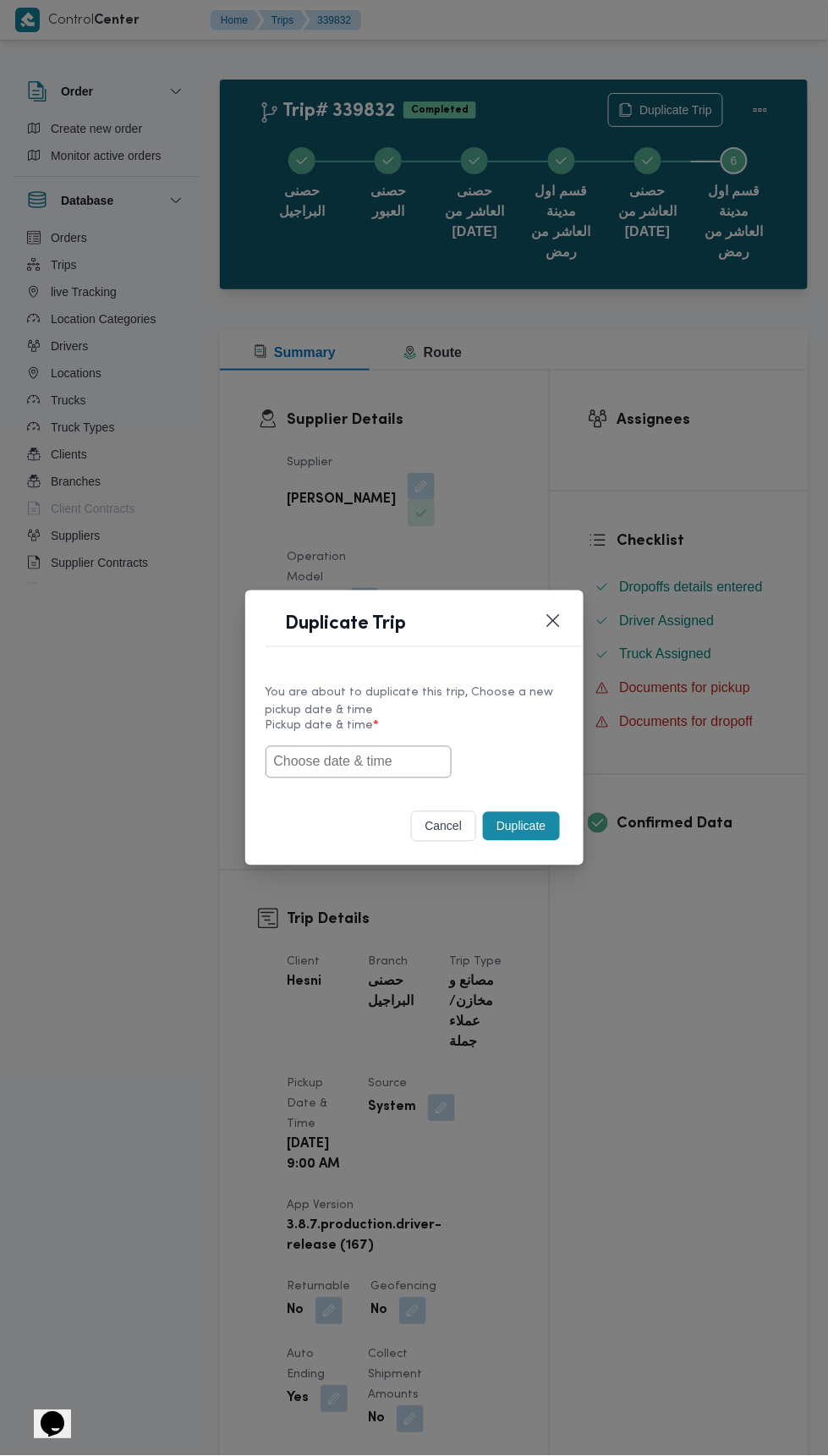
click at [413, 757] on input "text" at bounding box center [358, 762] width 186 height 32
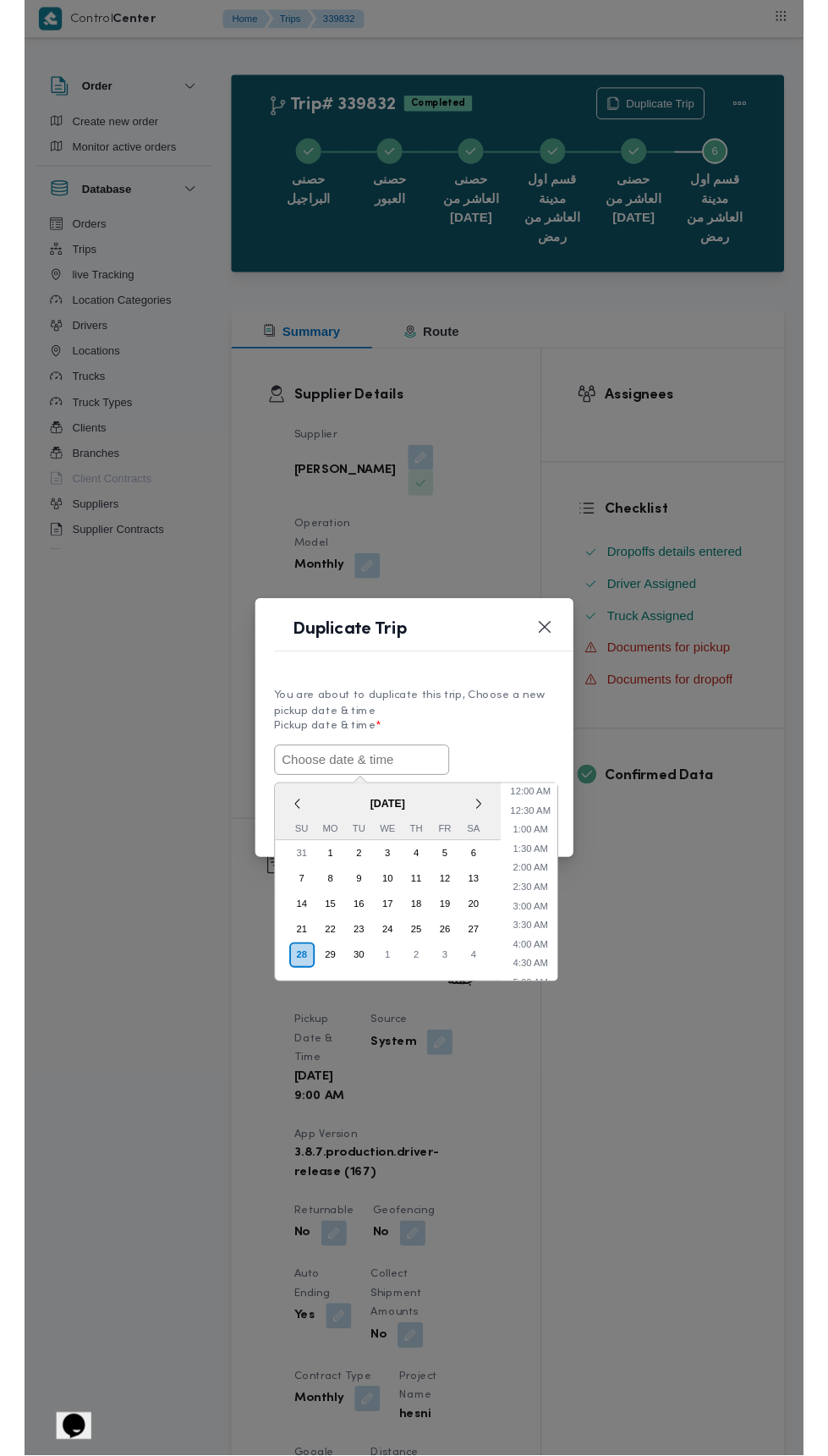
scroll to position [229, 0]
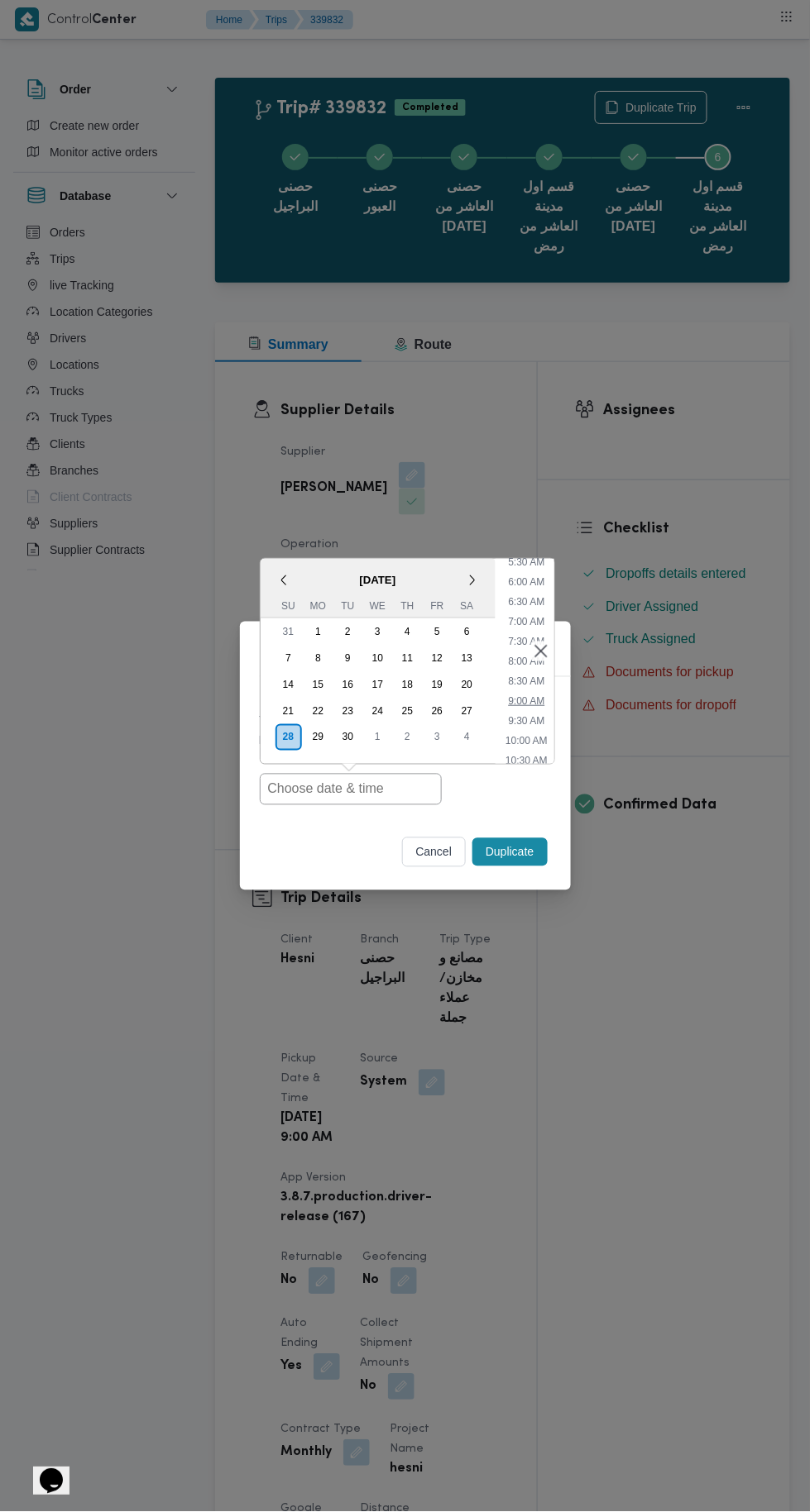
click at [539, 696] on li "9:00 AM" at bounding box center [526, 701] width 50 height 17
type input "[DATE] 9:00AM"
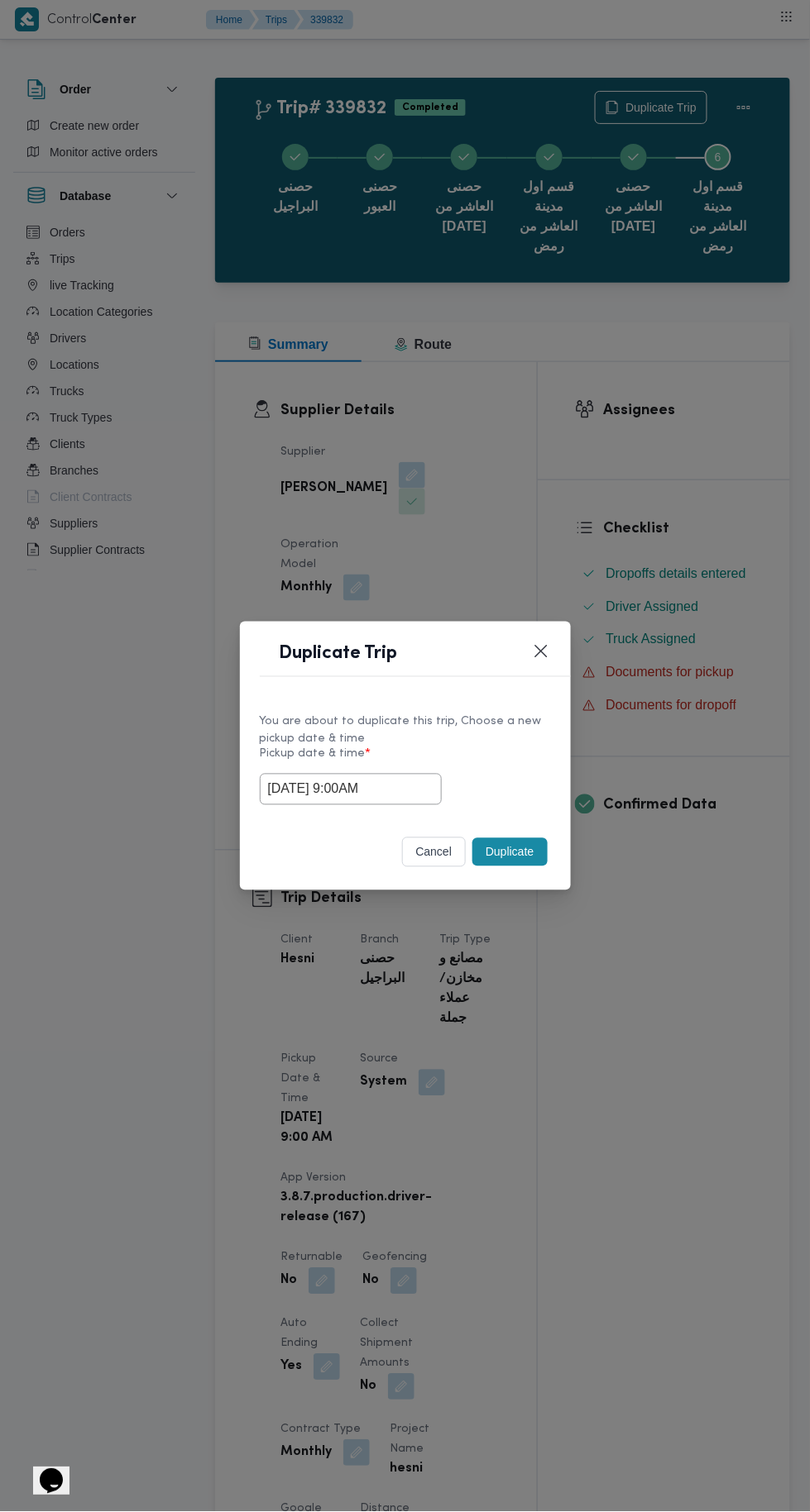
click at [515, 849] on button "Duplicate" at bounding box center [510, 852] width 74 height 28
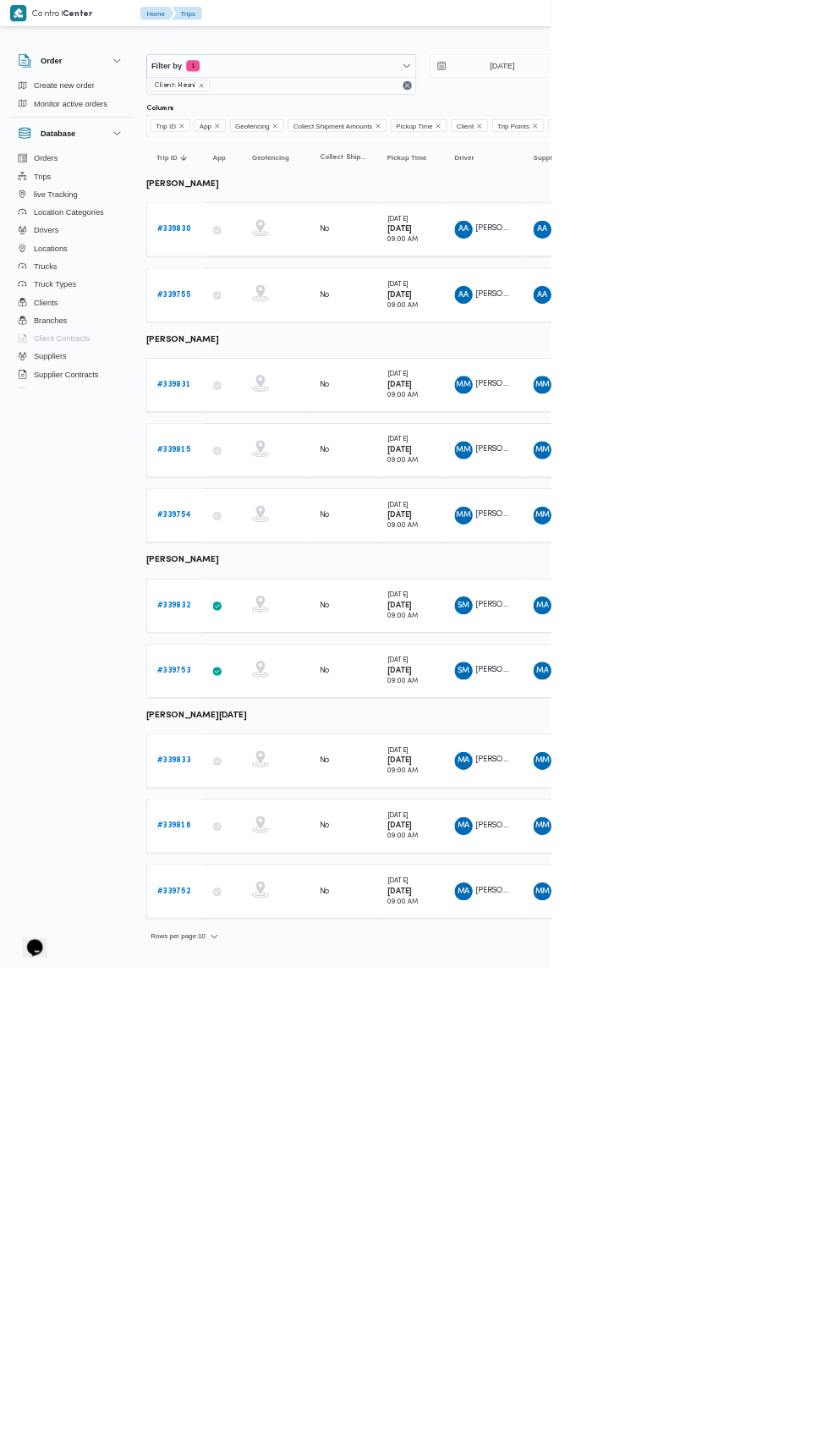
click at [281, 343] on b "# 339830" at bounding box center [261, 345] width 51 height 11
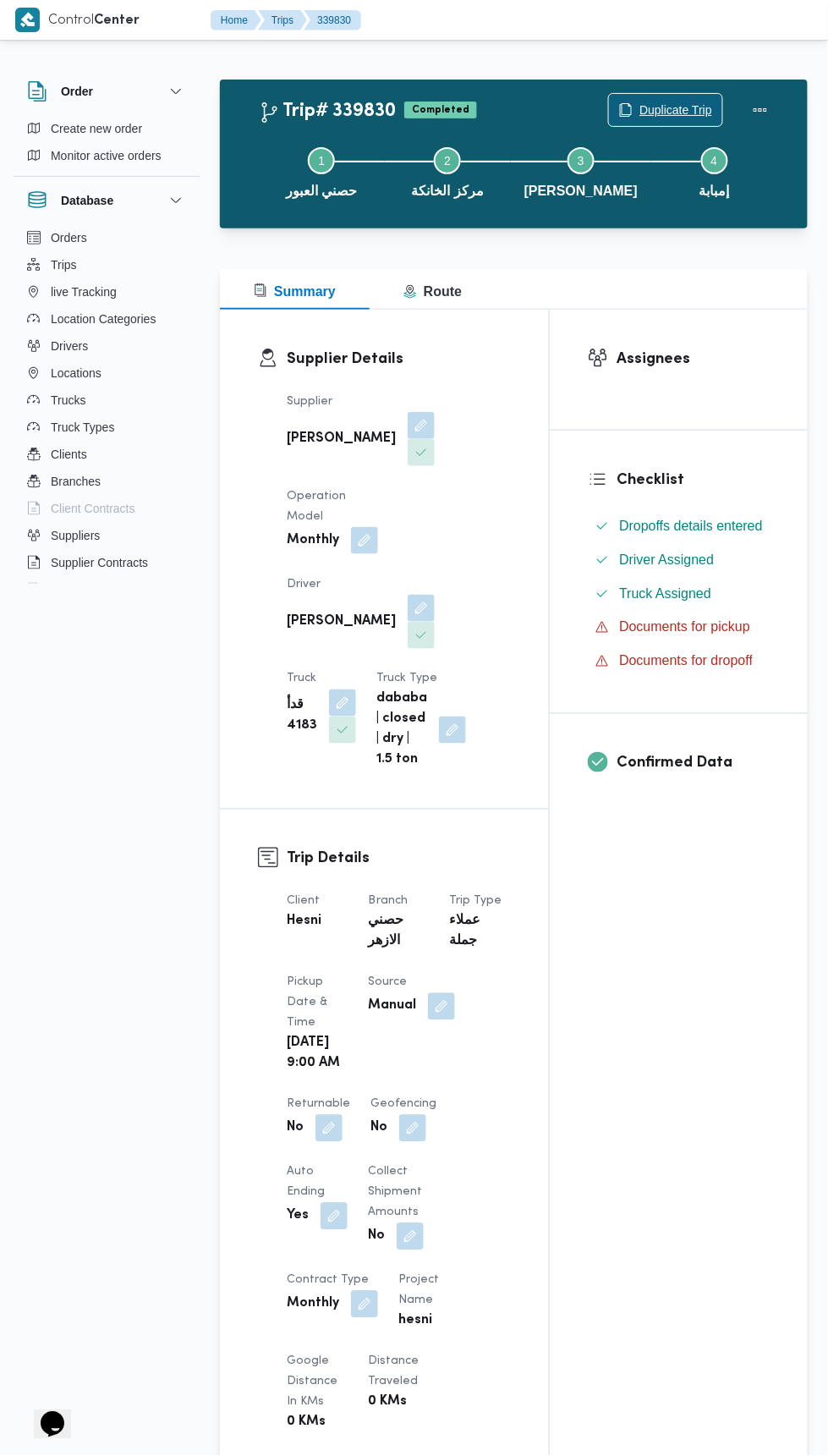
click at [683, 109] on span "Duplicate Trip" at bounding box center [676, 109] width 73 height 20
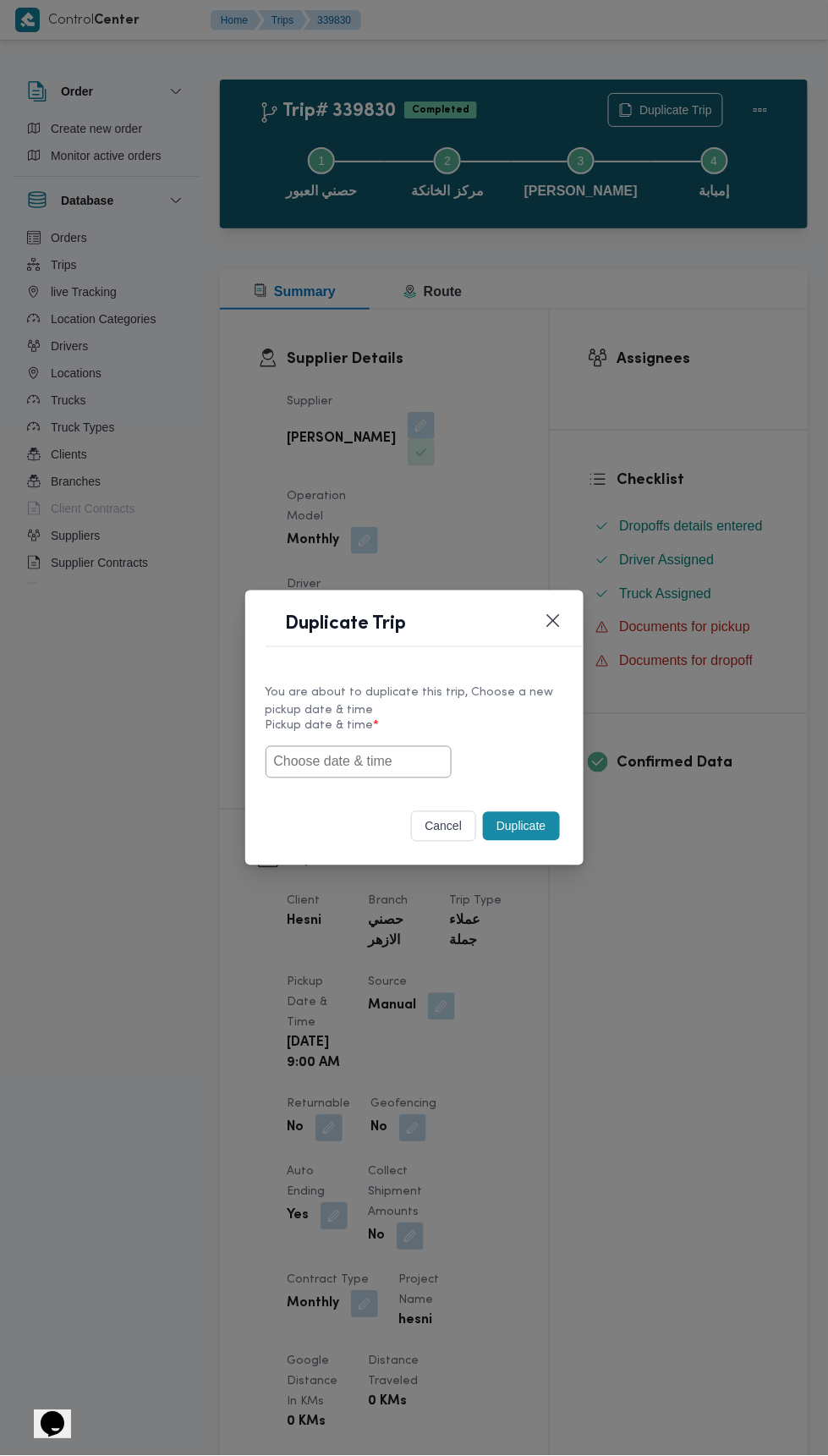
click at [396, 757] on input "text" at bounding box center [358, 762] width 186 height 32
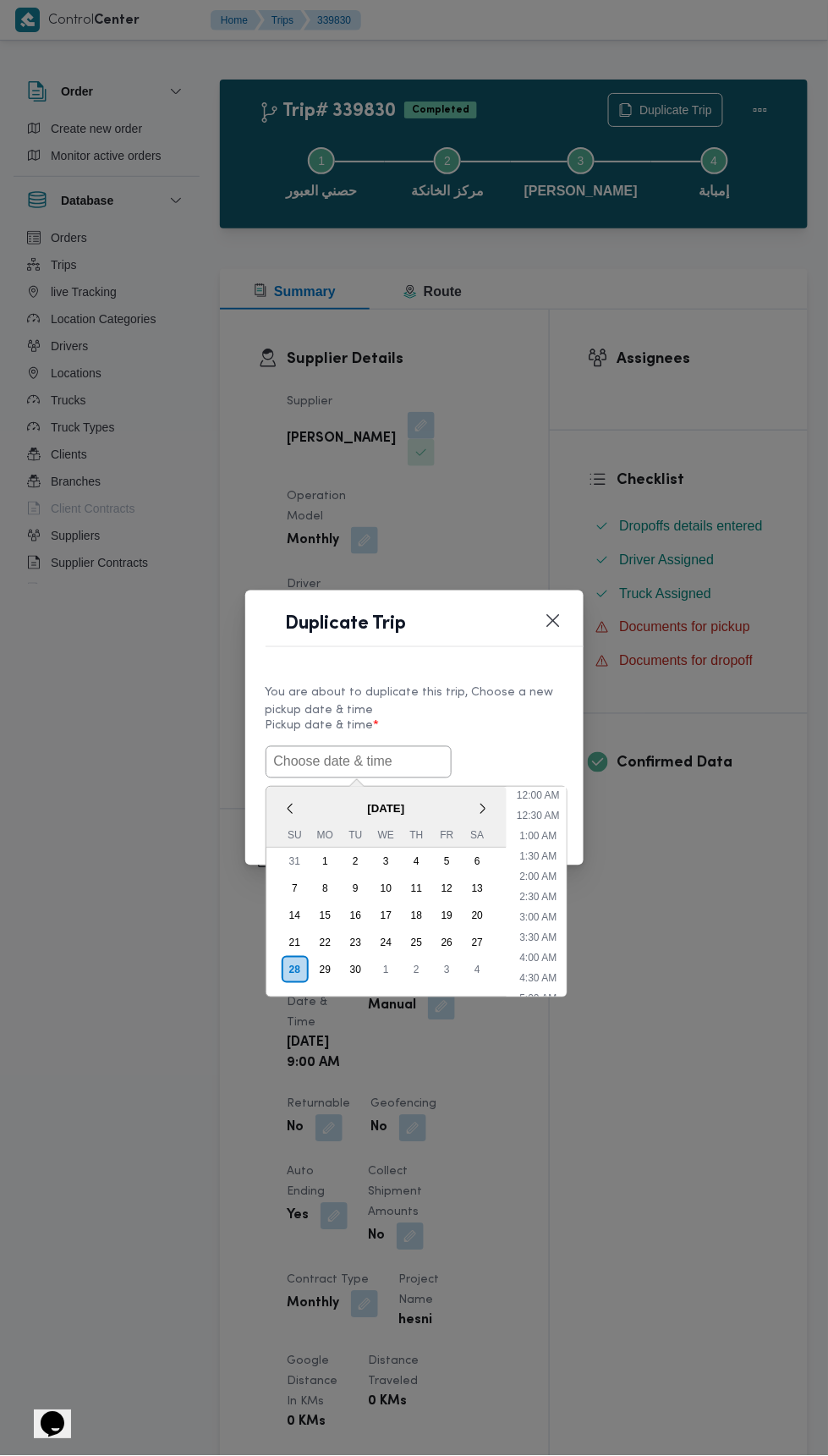
scroll to position [229, 0]
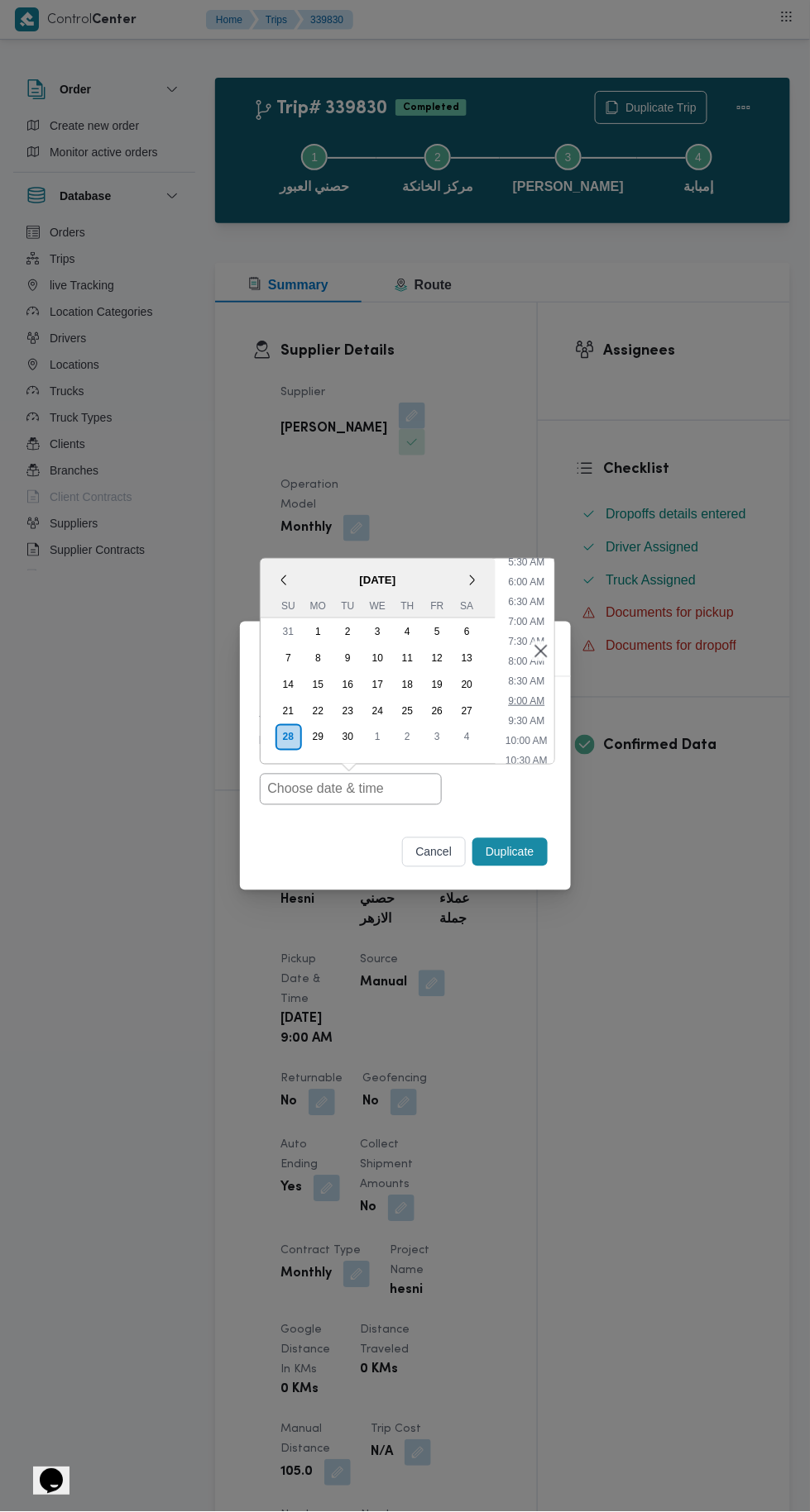
click at [527, 704] on li "9:00 AM" at bounding box center [526, 701] width 50 height 17
type input "[DATE] 9:00AM"
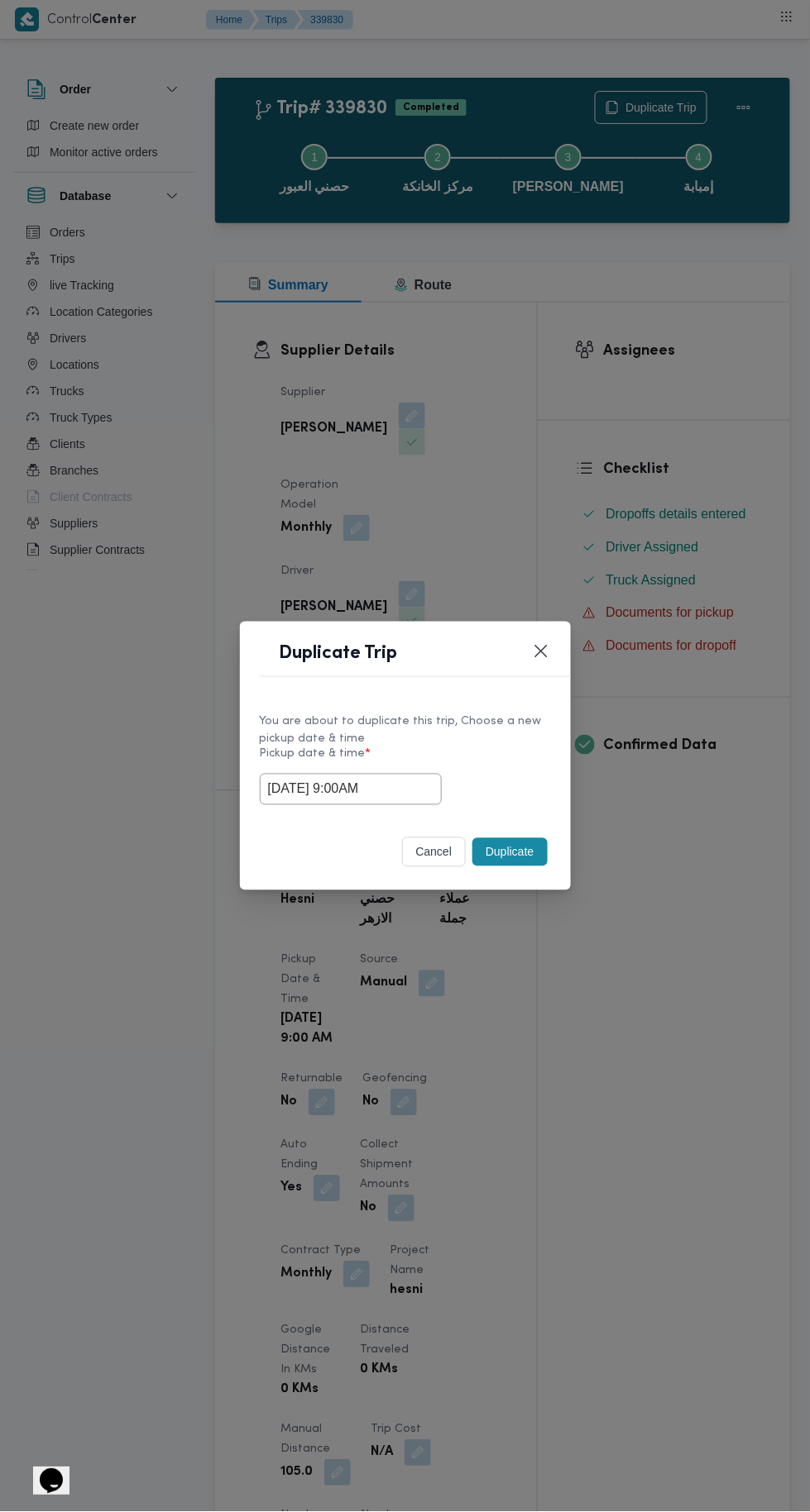
click at [525, 860] on button "Duplicate" at bounding box center [510, 852] width 74 height 28
